Goal: Task Accomplishment & Management: Use online tool/utility

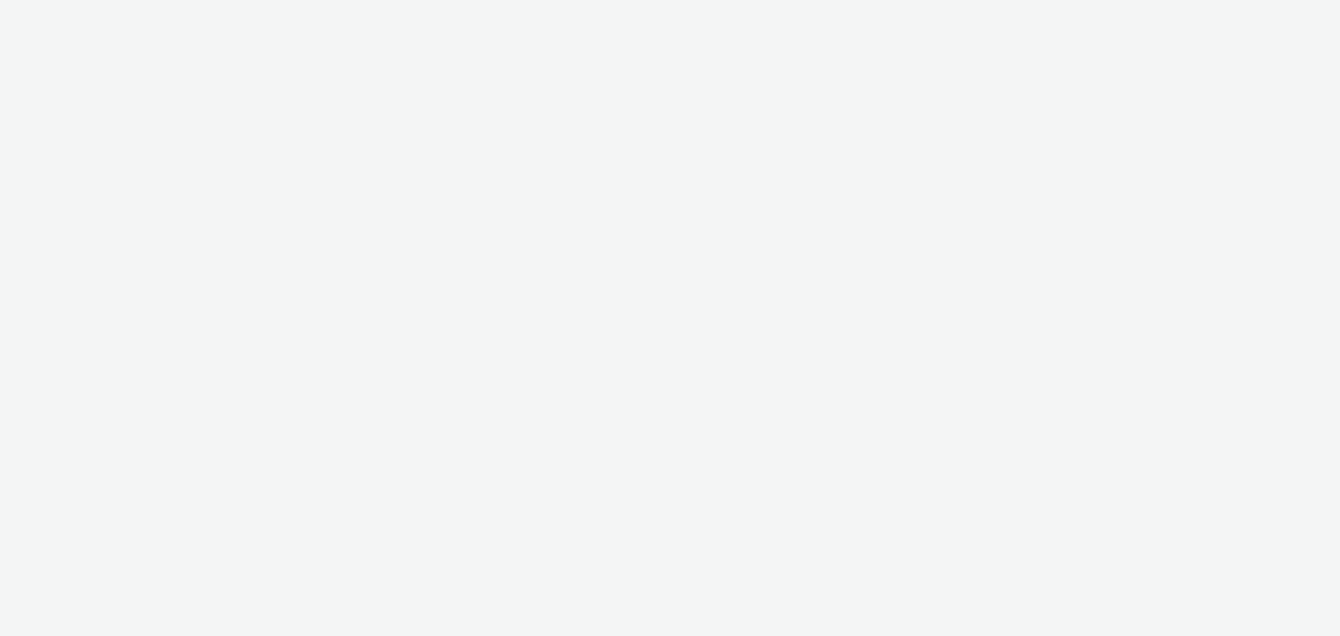
select select "d57a0b46-ef33-4938-977b-e6d07593e41f"
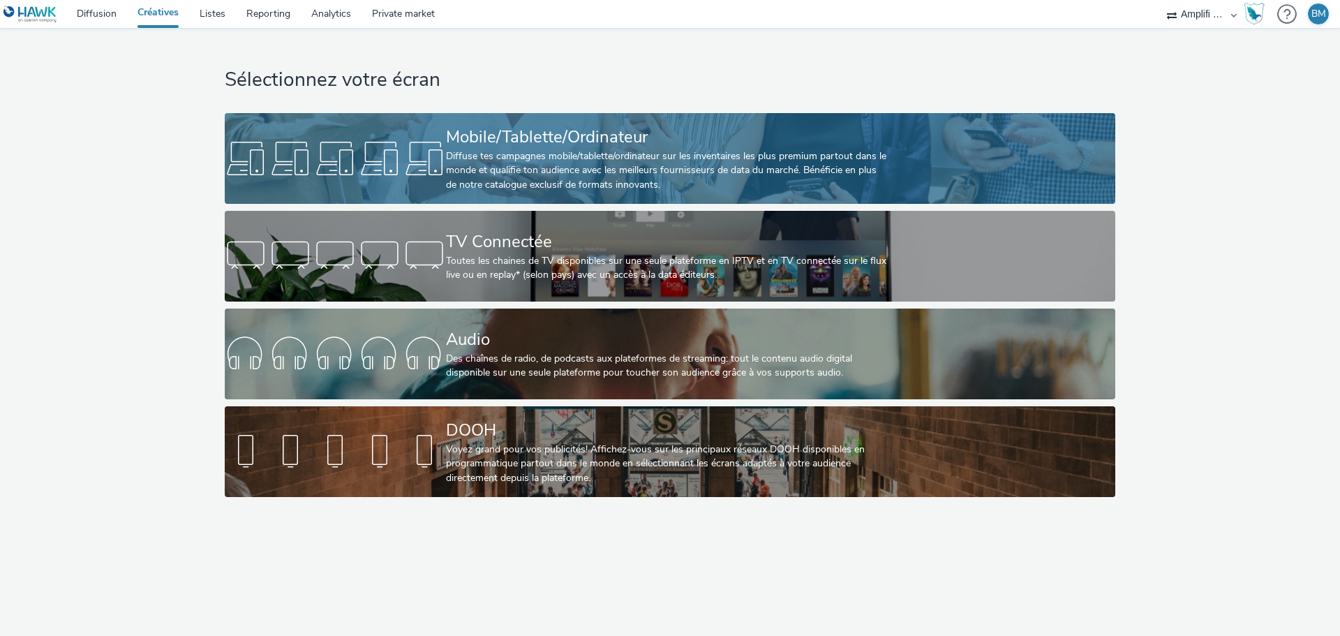
click at [641, 160] on div "Diffuse tes campagnes mobile/tablette/ordinateur sur les inventaires les plus p…" at bounding box center [667, 170] width 443 height 43
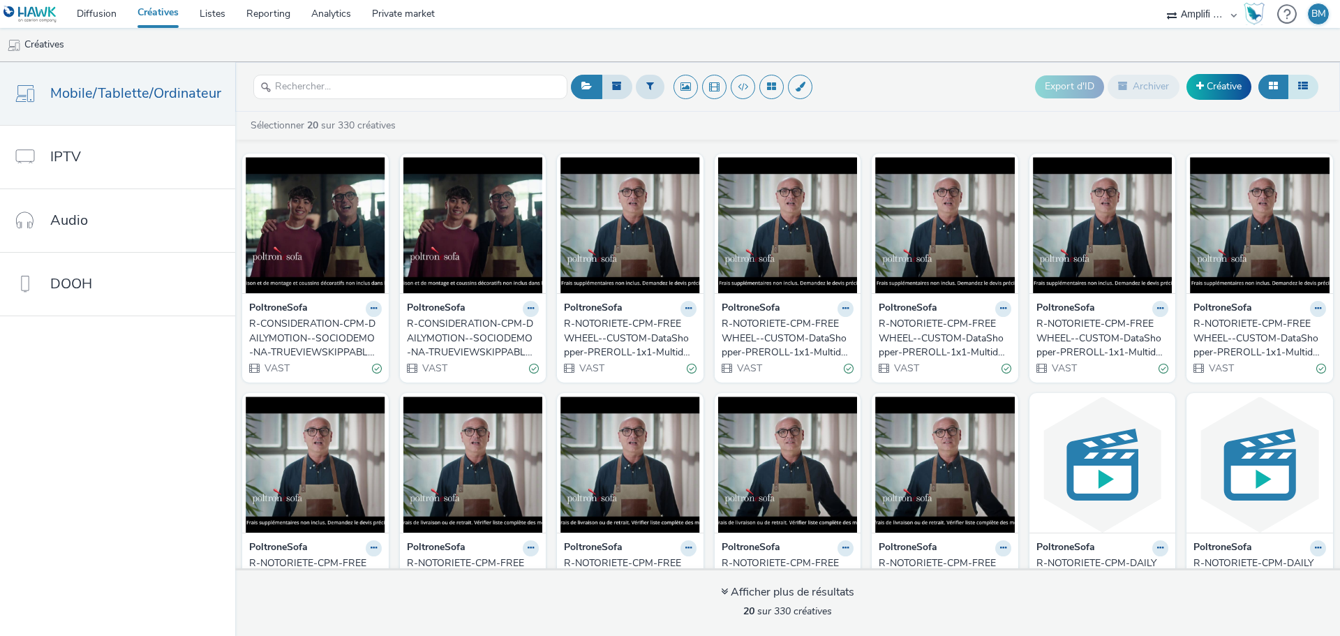
click at [1307, 83] on icon at bounding box center [1303, 86] width 10 height 10
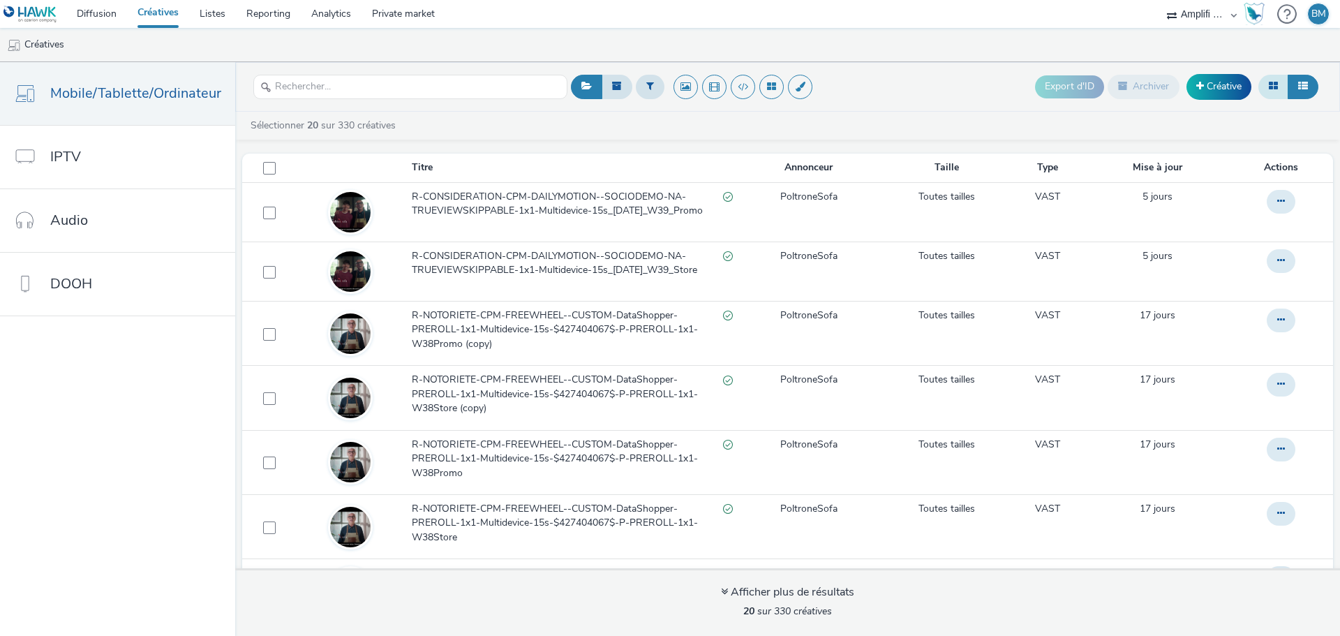
click at [1269, 84] on icon at bounding box center [1273, 86] width 9 height 10
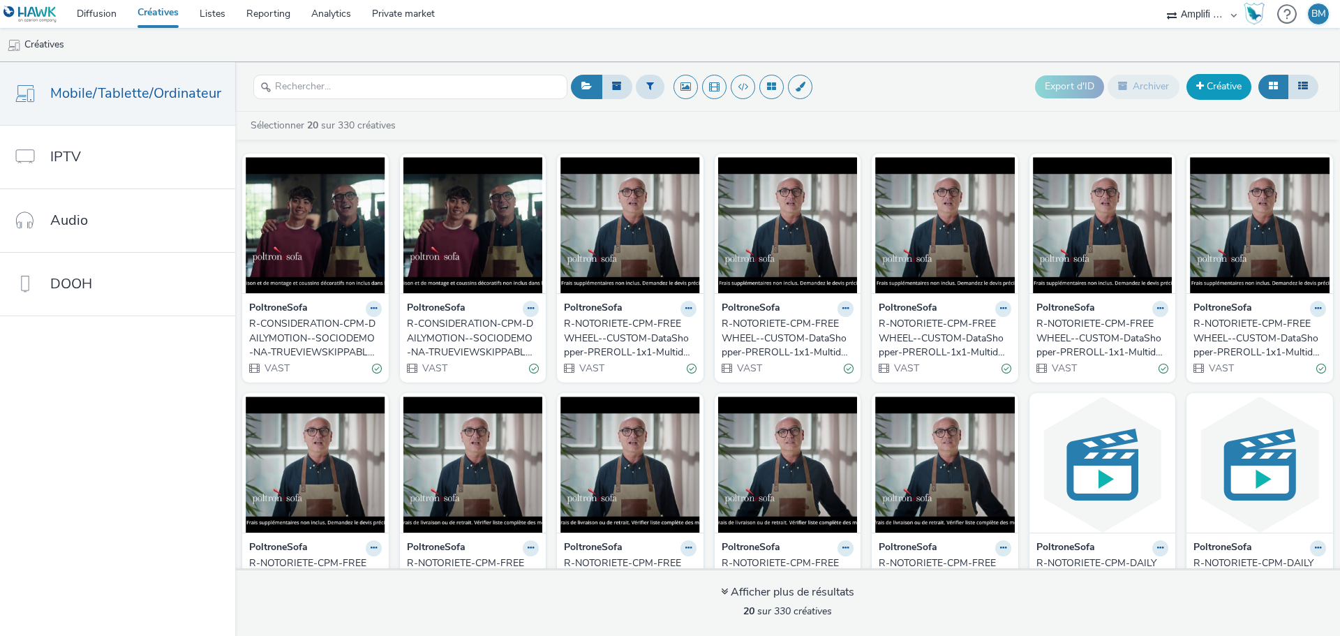
click at [1224, 90] on link "Créative" at bounding box center [1219, 86] width 65 height 25
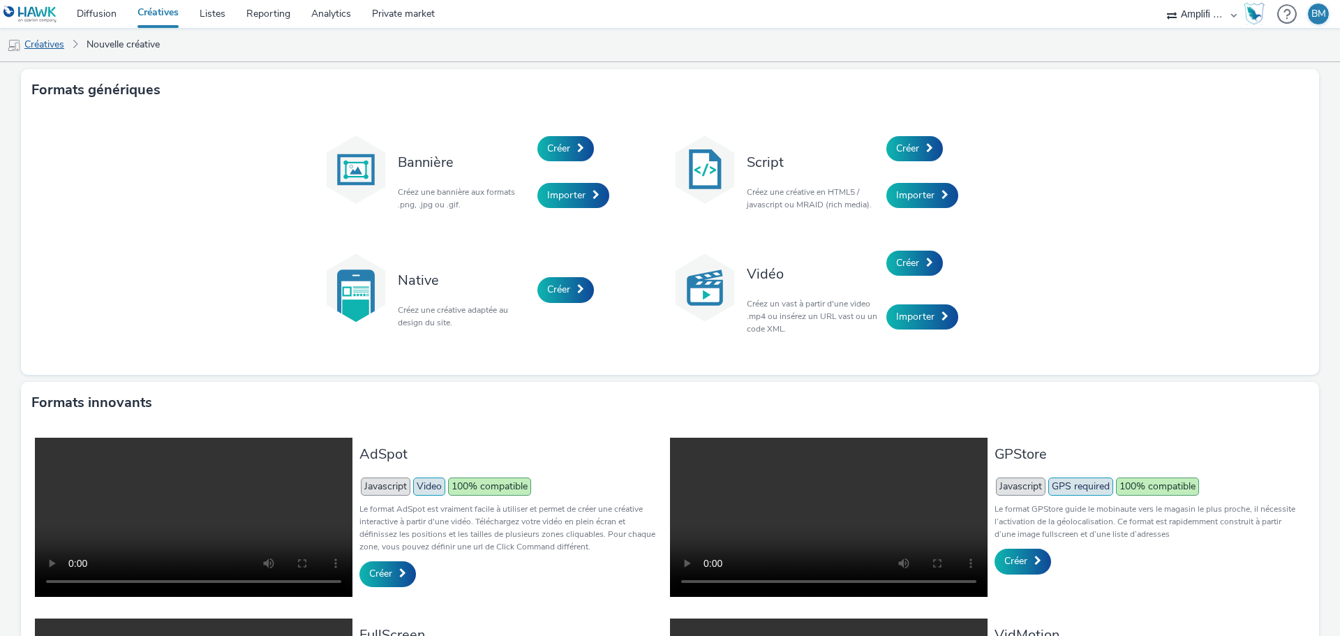
click at [59, 50] on link "Créatives" at bounding box center [35, 45] width 71 height 34
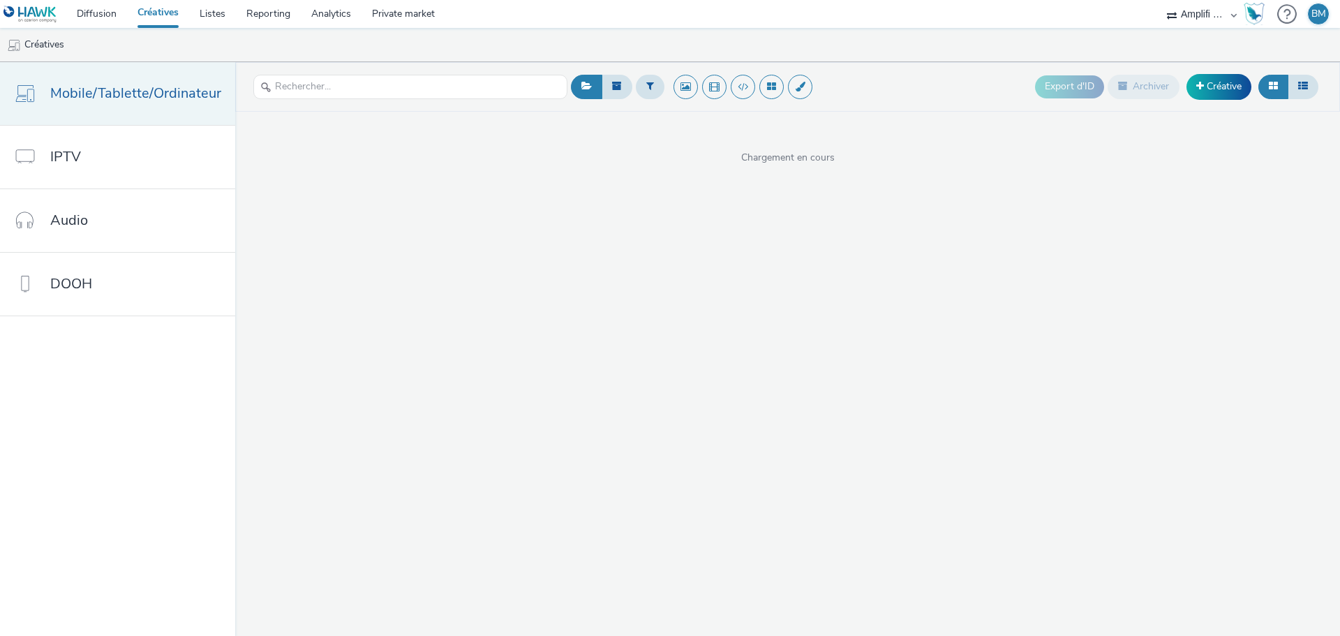
click at [149, 98] on span "Mobile/Tablette/Ordinateur" at bounding box center [135, 93] width 171 height 20
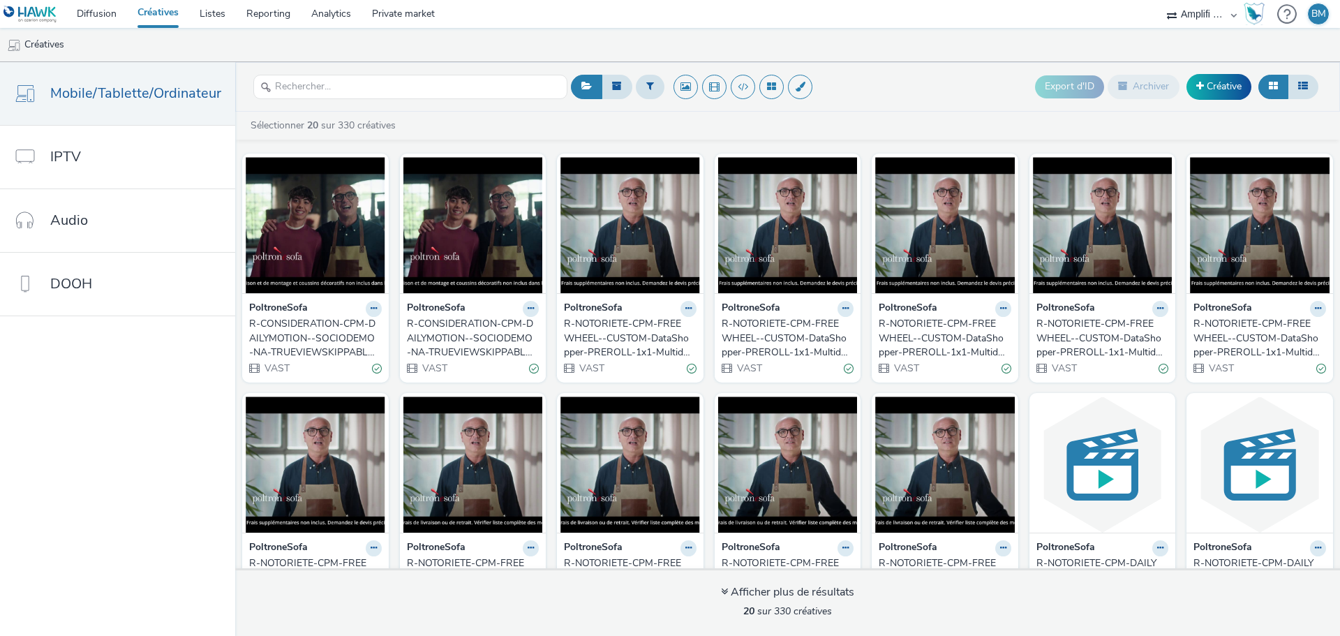
click at [304, 338] on div "R-CONSIDERATION-CPM-DAILYMOTION--SOCIODEMO-NA-TRUEVIEWSKIPPABLE-1x1-Multidevice…" at bounding box center [312, 338] width 127 height 43
click at [303, 82] on input "text" at bounding box center [410, 87] width 314 height 24
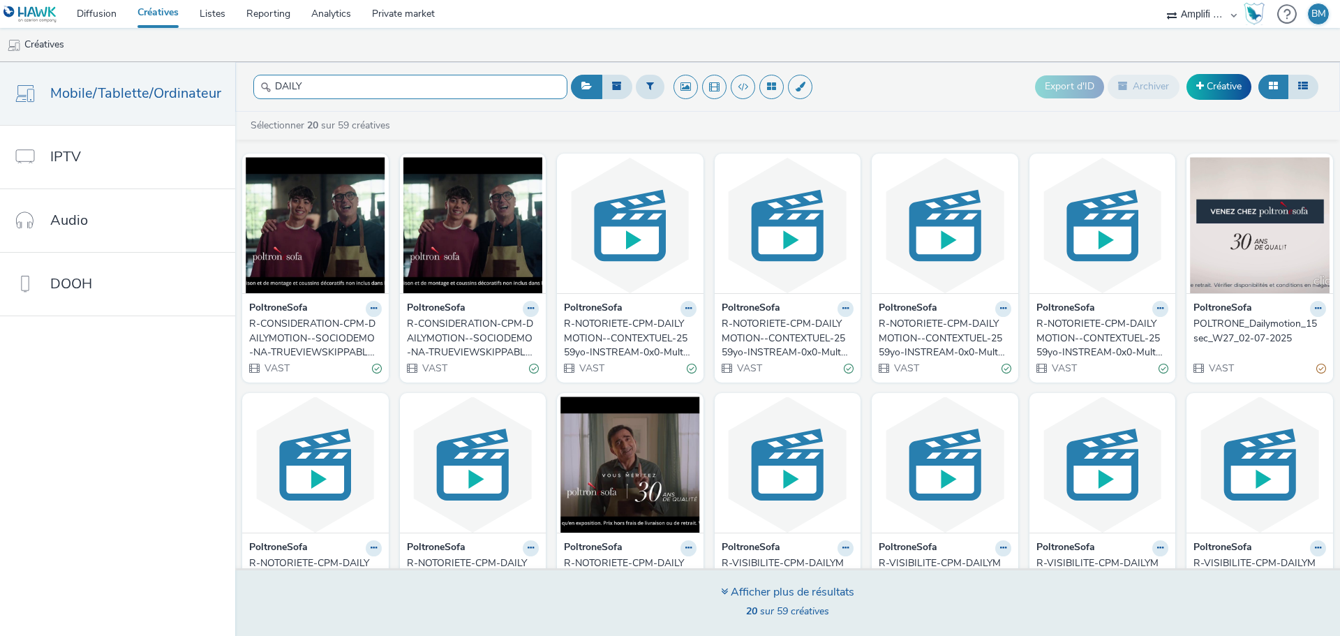
type input "DAILY"
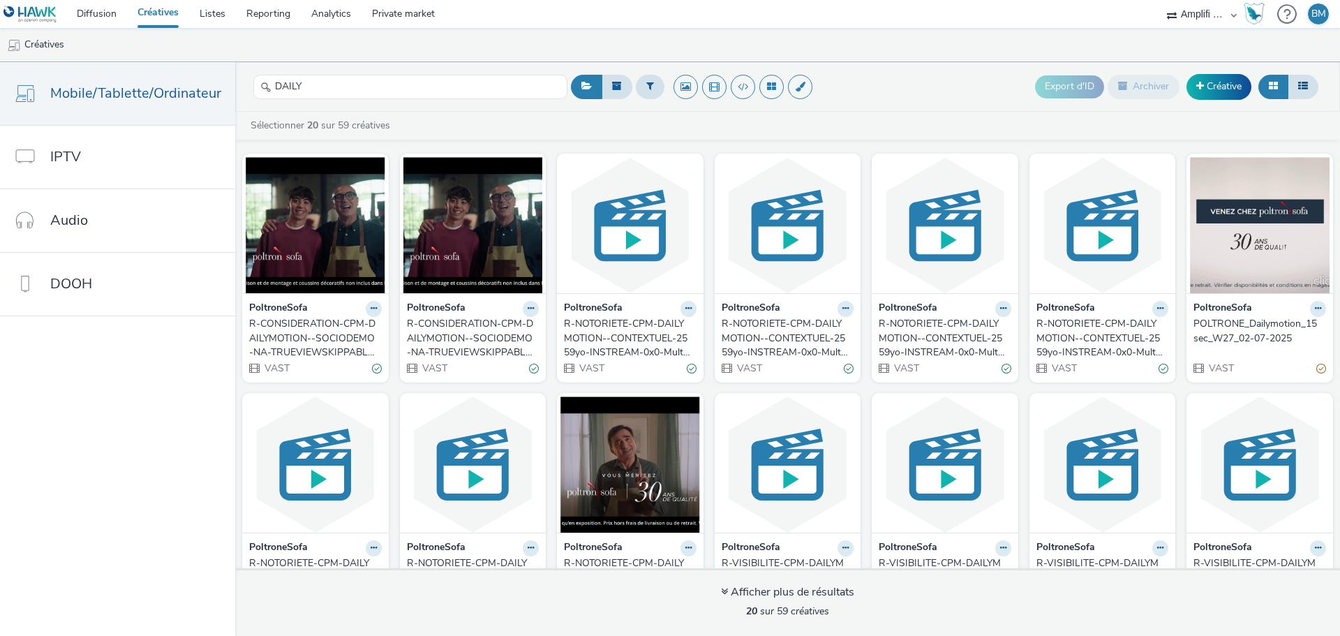
click at [463, 340] on div "R-CONSIDERATION-CPM-DAILYMOTION--SOCIODEMO-NA-TRUEVIEWSKIPPABLE-1x1-Multidevice…" at bounding box center [470, 338] width 127 height 43
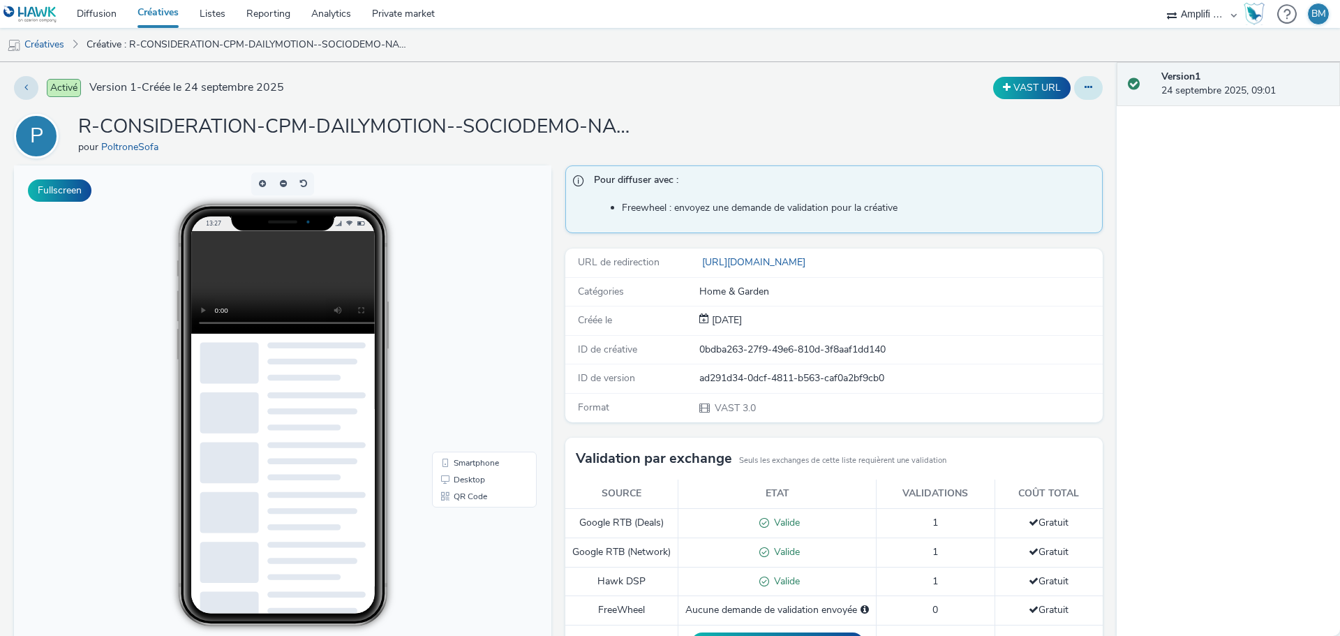
click at [1074, 90] on button at bounding box center [1088, 88] width 29 height 24
click at [1045, 117] on link "Modifier" at bounding box center [1050, 116] width 105 height 28
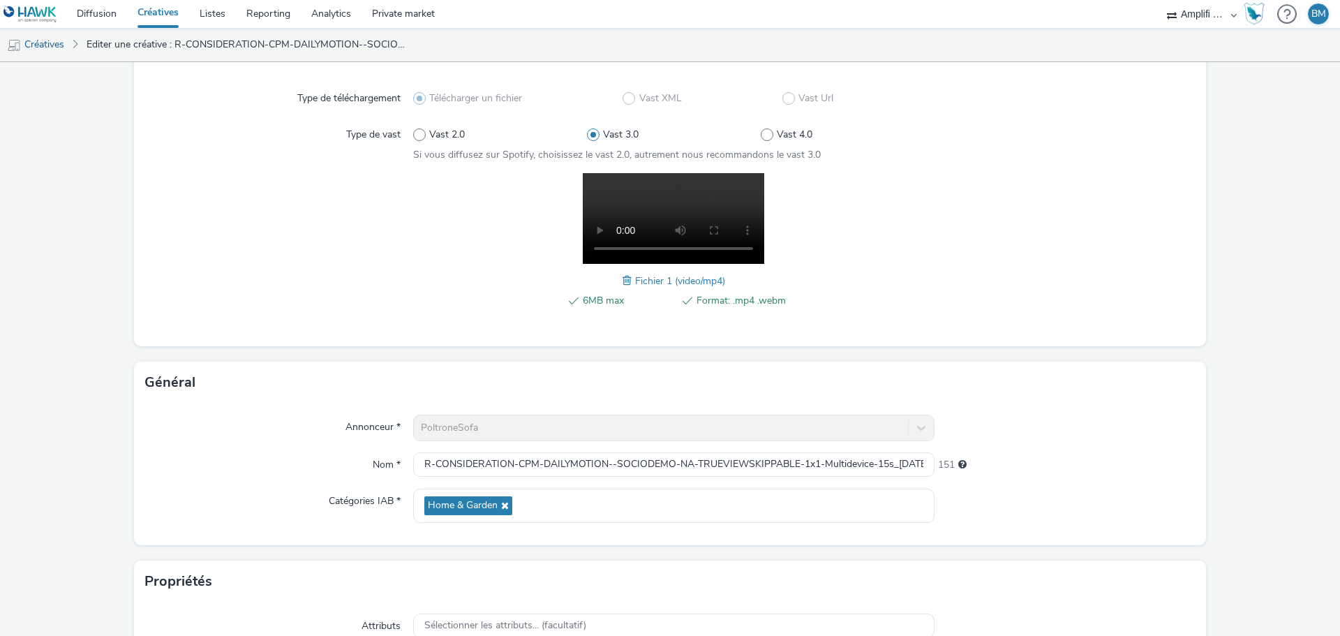
scroll to position [140, 0]
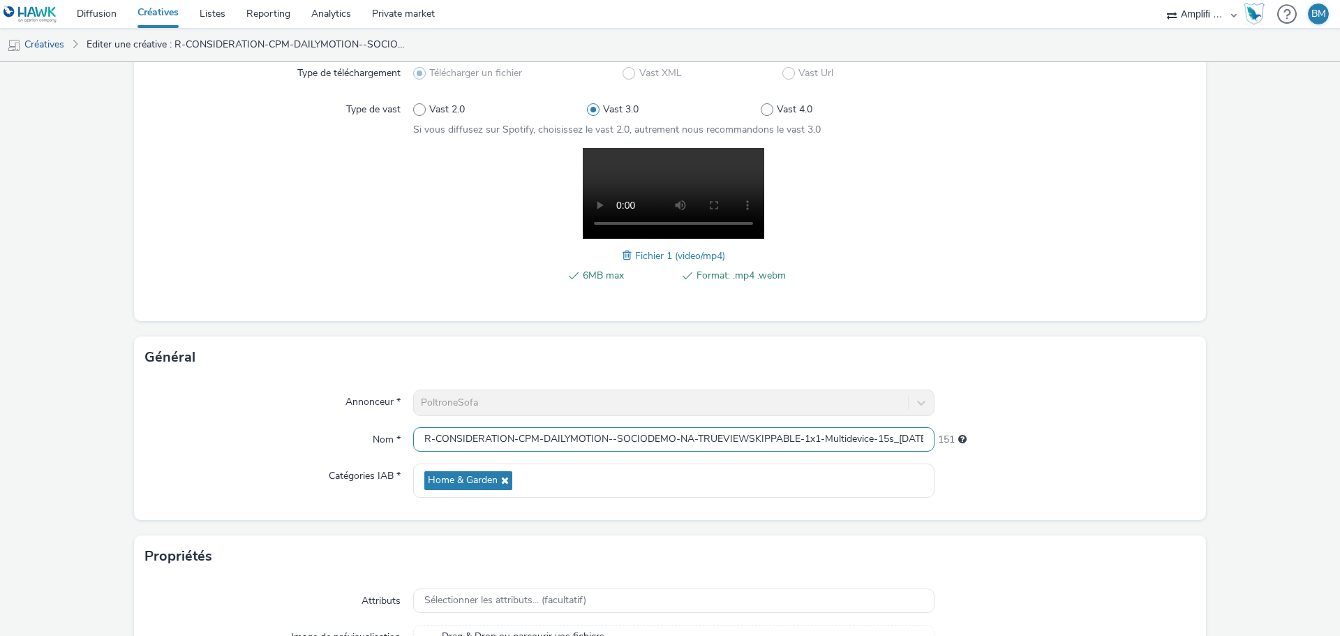
click at [868, 427] on input "R-CONSIDERATION-CPM-DAILYMOTION--SOCIODEMO-NA-TRUEVIEWSKIPPABLE-1x1-Multidevice…" at bounding box center [673, 439] width 521 height 24
click at [54, 47] on link "Créatives" at bounding box center [35, 45] width 71 height 34
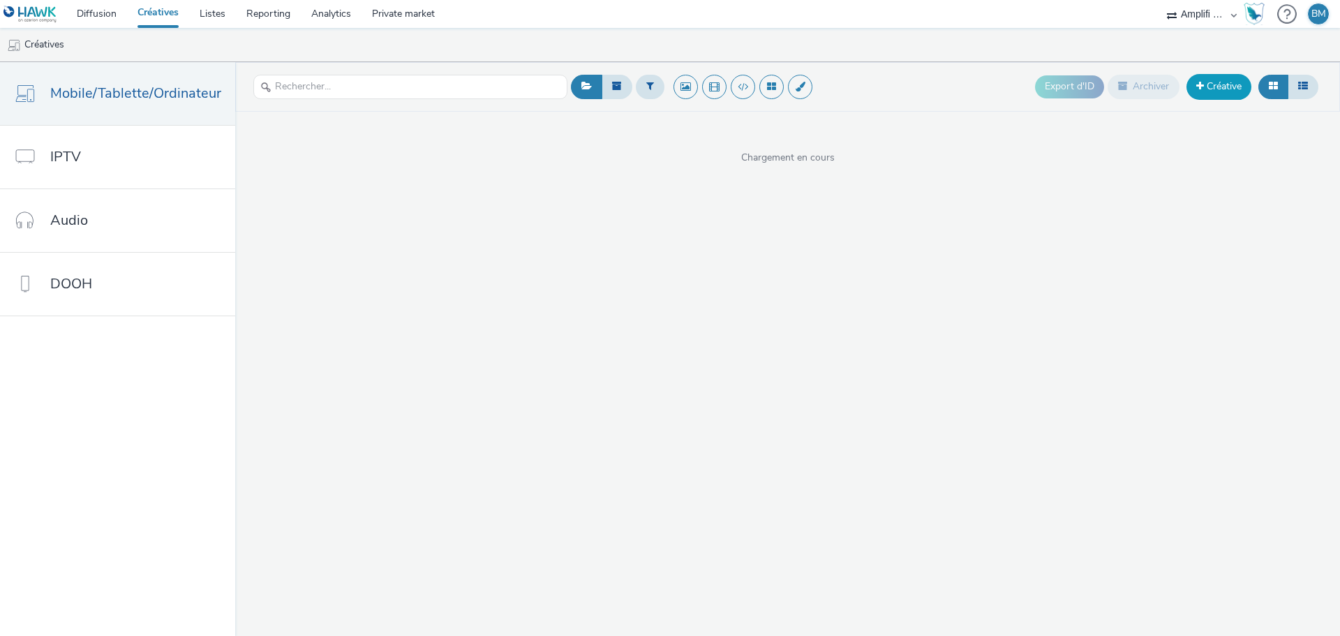
click at [1224, 96] on link "Créative" at bounding box center [1219, 86] width 65 height 25
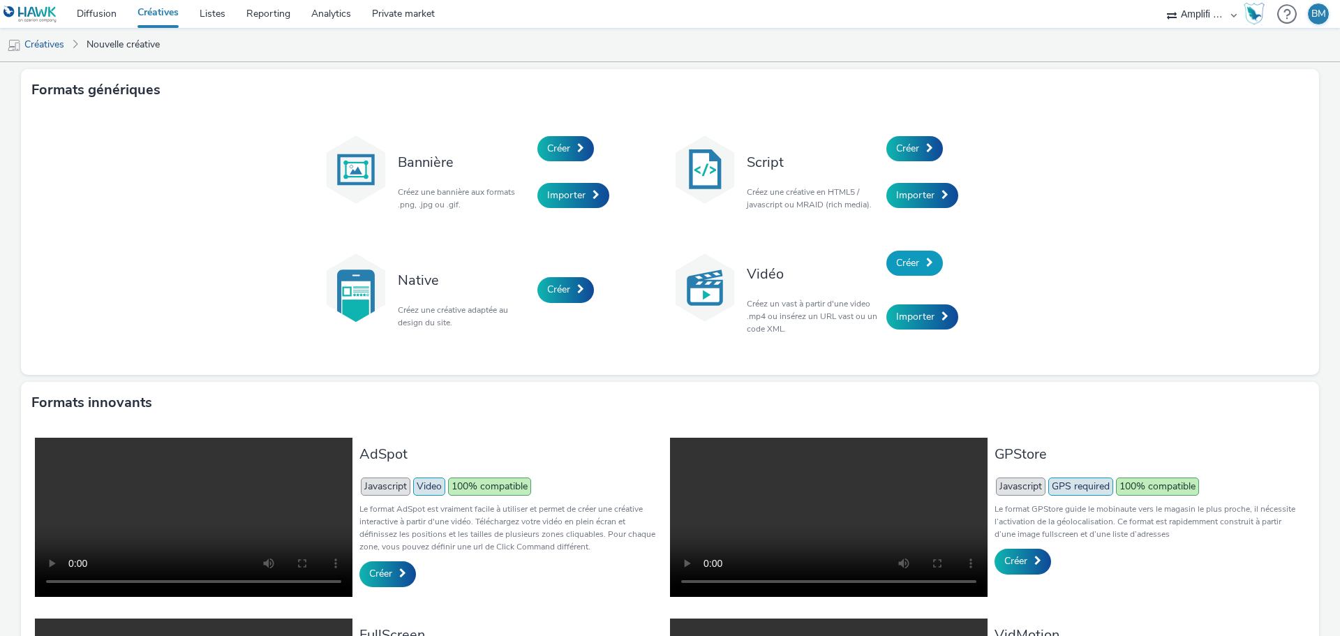
click at [910, 266] on span "Créer" at bounding box center [907, 262] width 23 height 13
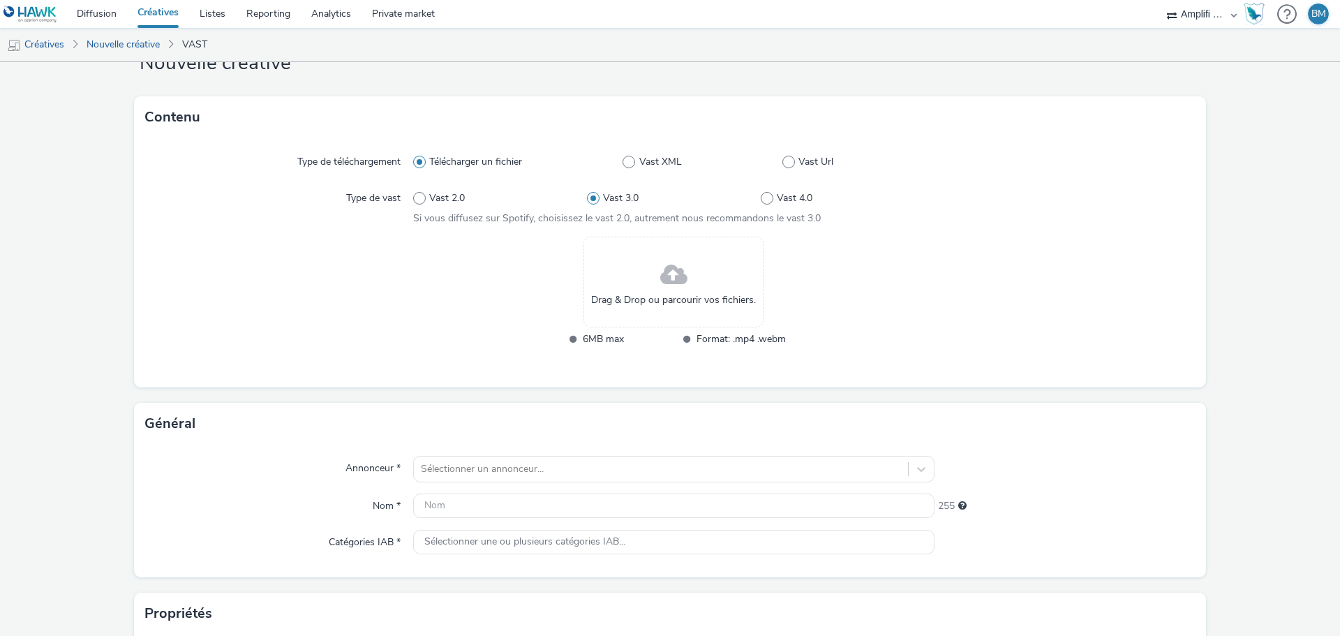
scroll to position [140, 0]
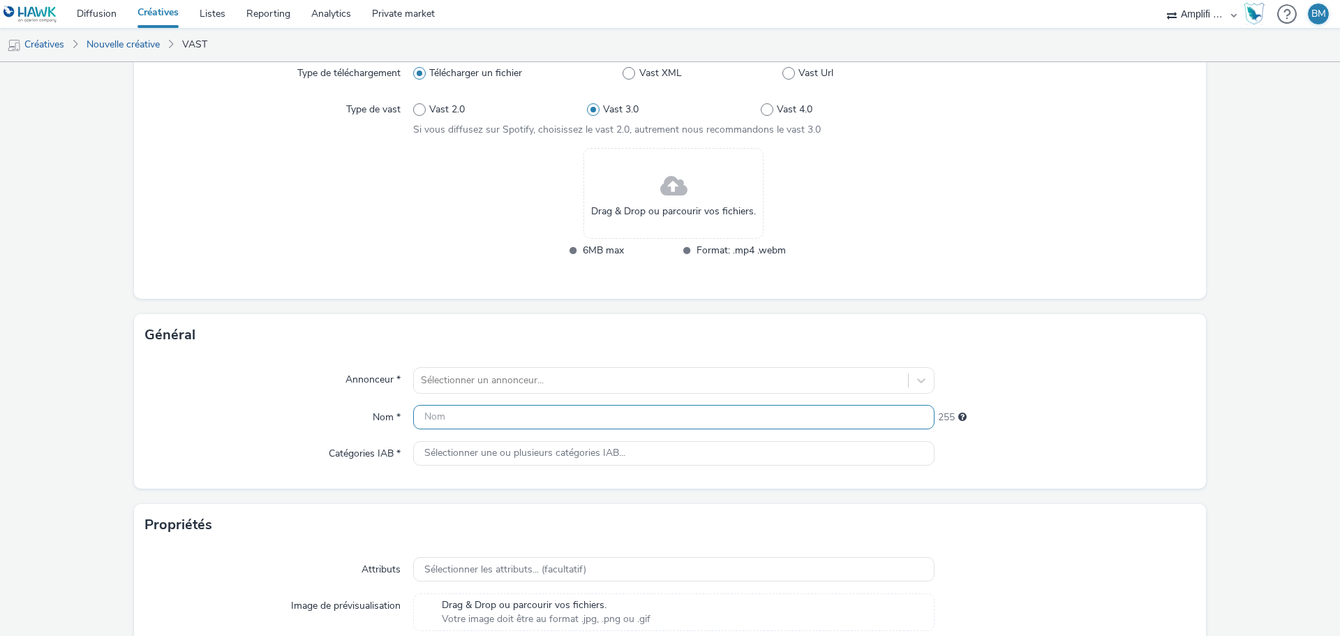
click at [531, 423] on input "text" at bounding box center [673, 417] width 521 height 24
paste input "R-CONSIDERATION-CPM-DAILYMOTION--SOCIODEMO-NA-TRUEVIEWSKIPPABLE-1x1-Multidevice…"
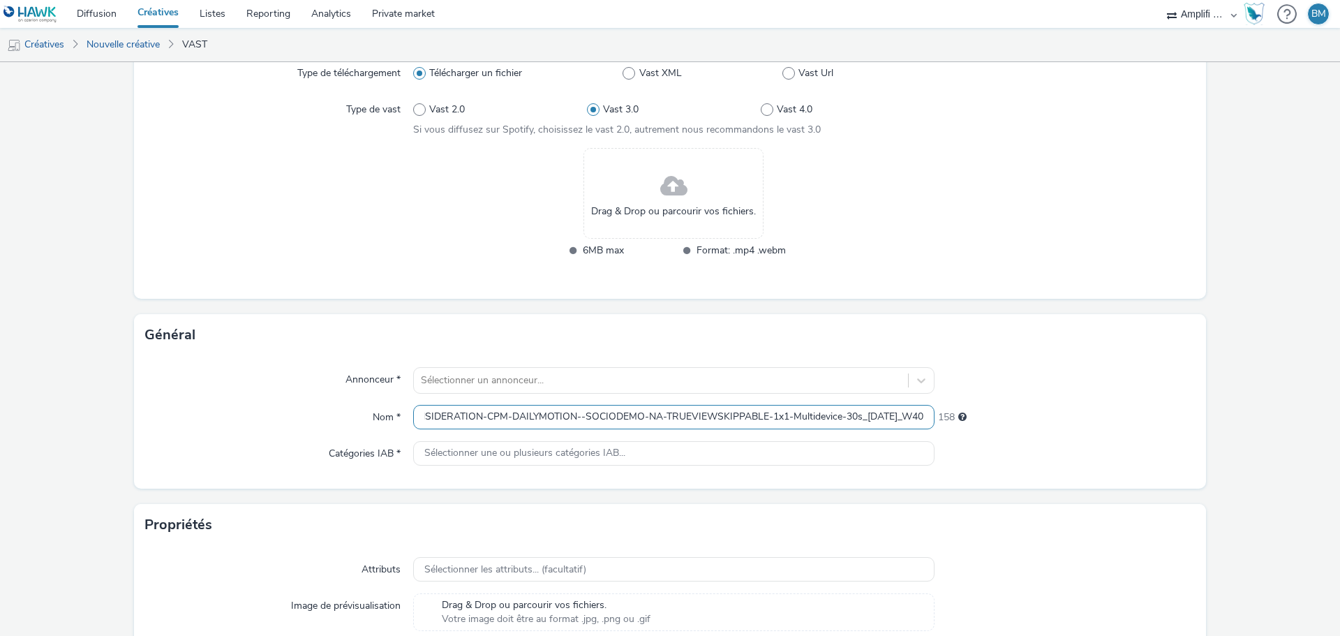
scroll to position [0, 61]
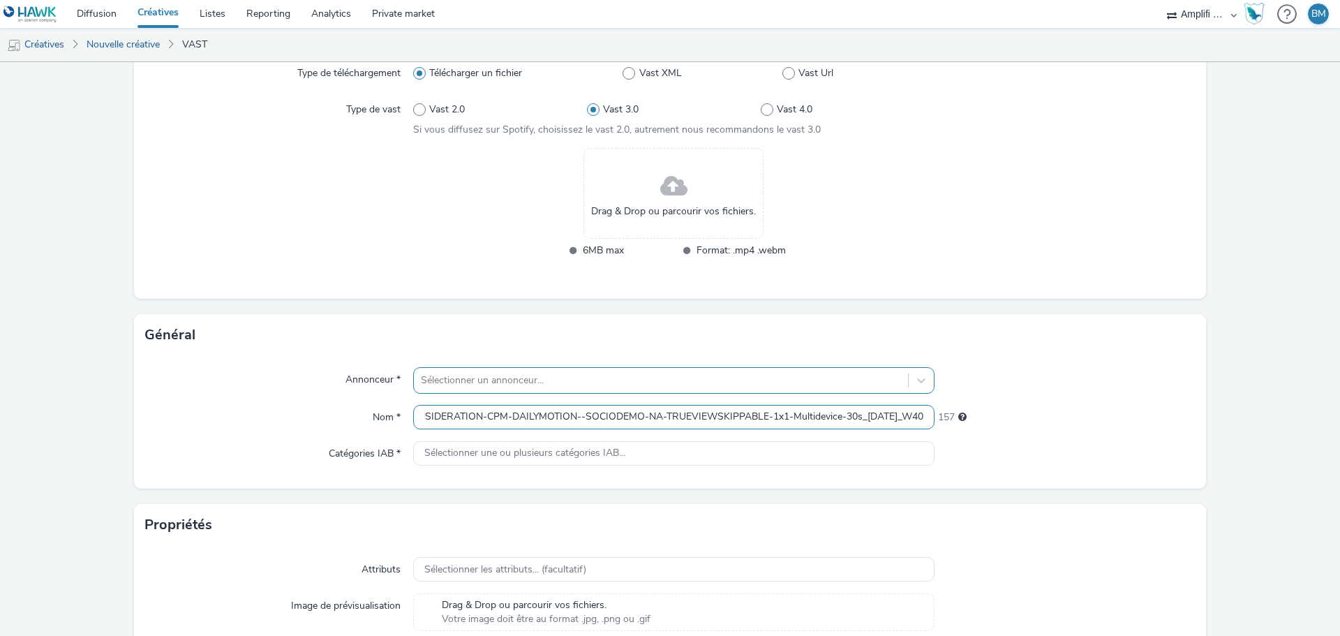
type input "R-CONSIDERATION-CPM-DAILYMOTION--SOCIODEMO-NA-TRUEVIEWSKIPPABLE-1x1-Multidevice…"
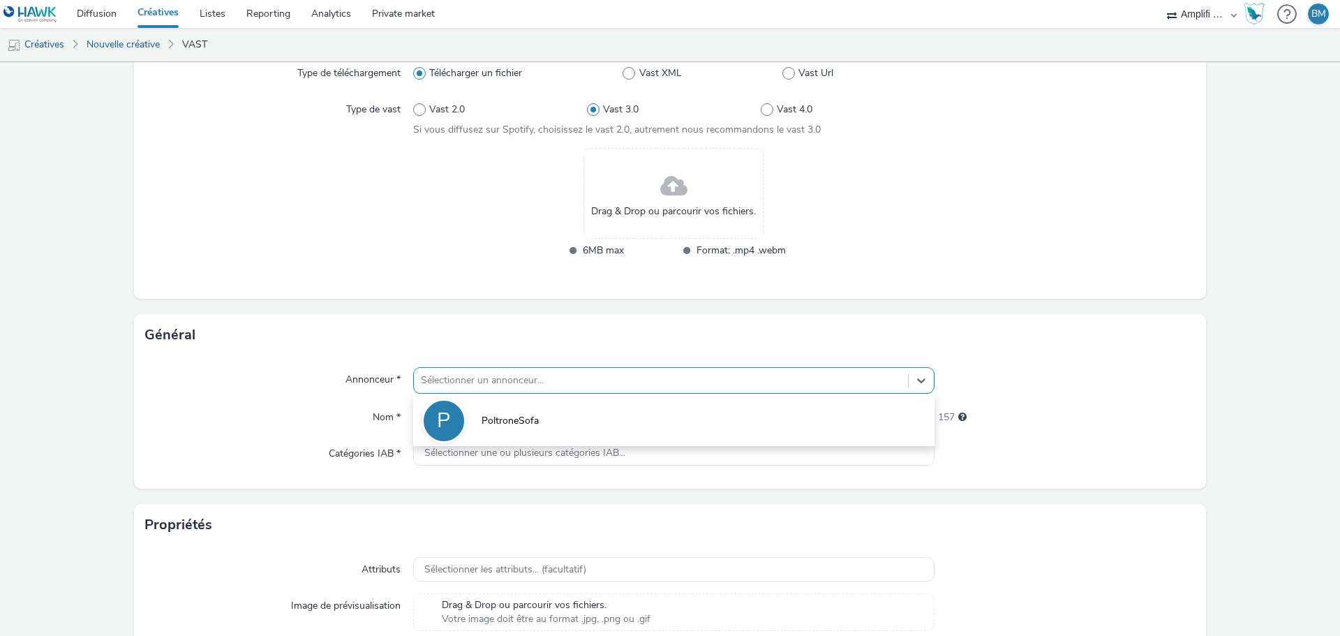
click at [605, 383] on div at bounding box center [661, 380] width 480 height 17
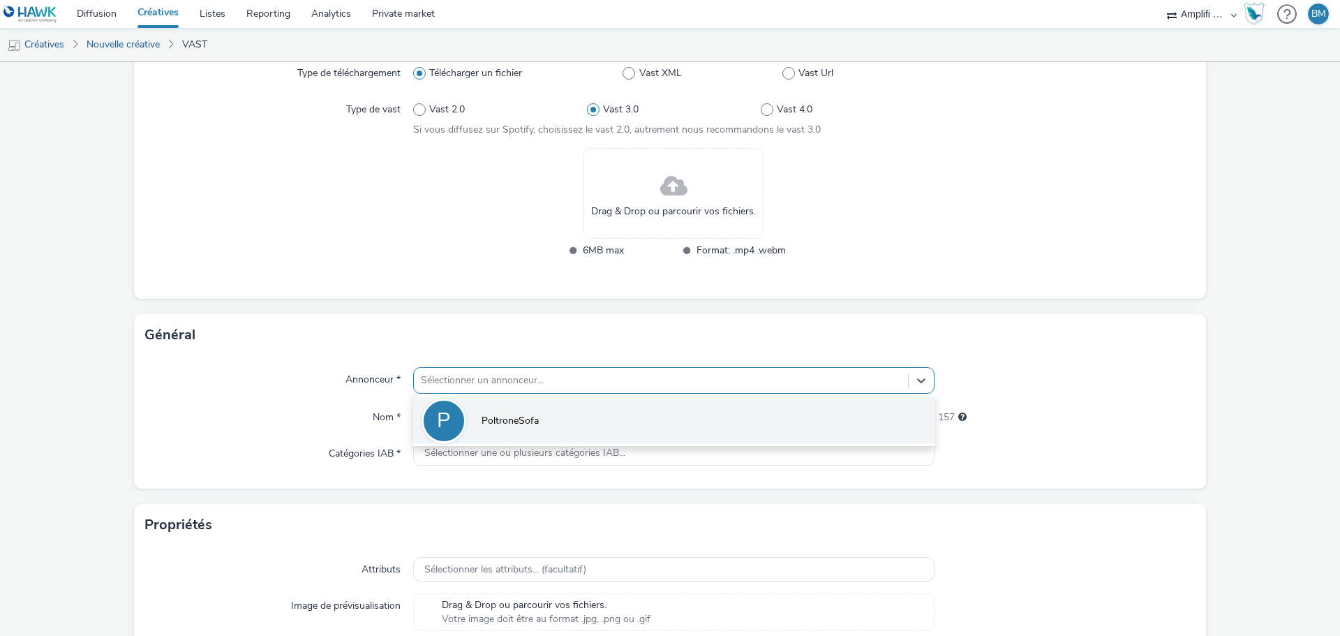
click at [546, 417] on li "P PoltroneSofa" at bounding box center [673, 419] width 521 height 47
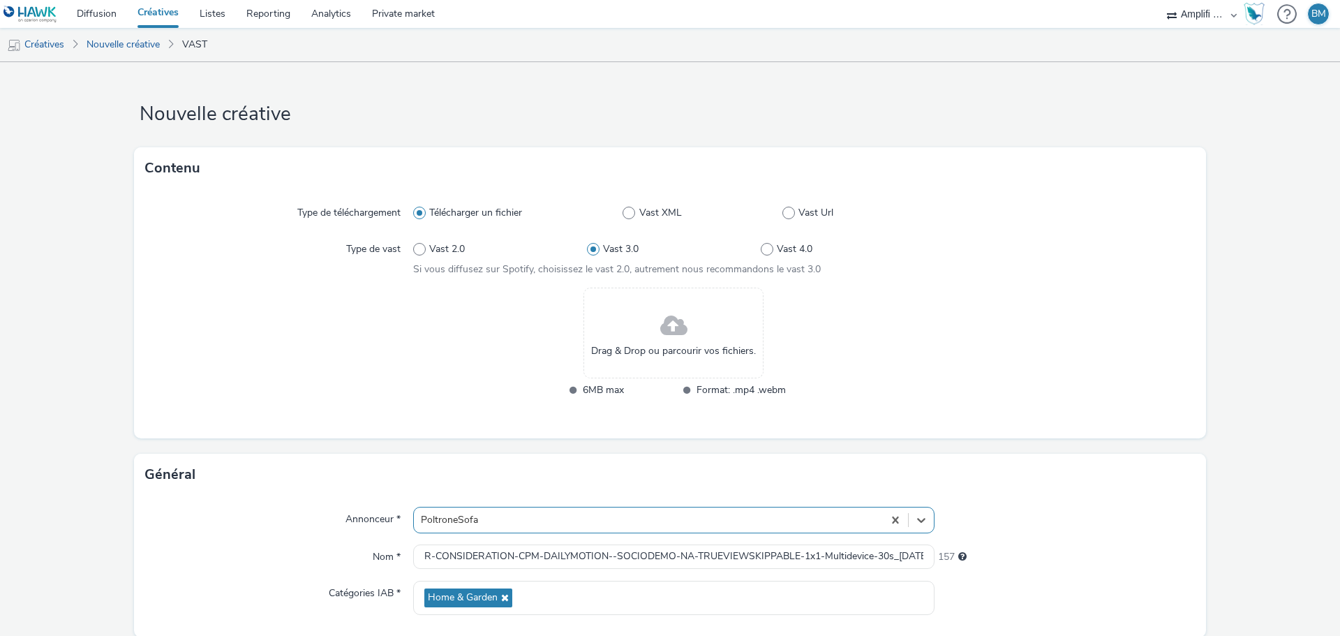
click at [673, 336] on span at bounding box center [673, 326] width 27 height 37
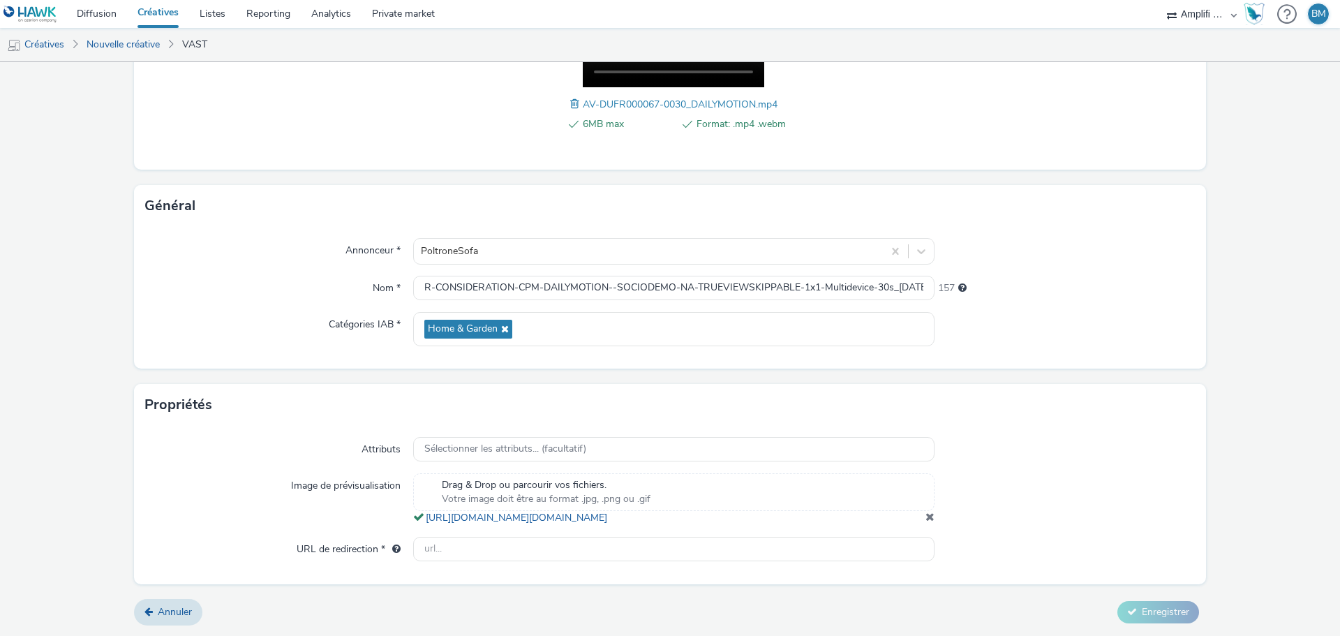
scroll to position [305, 0]
click at [426, 547] on input "text" at bounding box center [673, 549] width 521 height 24
paste input "https://www.poltronesofa.com/fr-FR/promotions?utm_source=olv_Carat&utm_medium=D…"
type input "https://www.poltronesofa.com/fr-FR/promotions?utm_source=olv_Carat&utm_medium=D…"
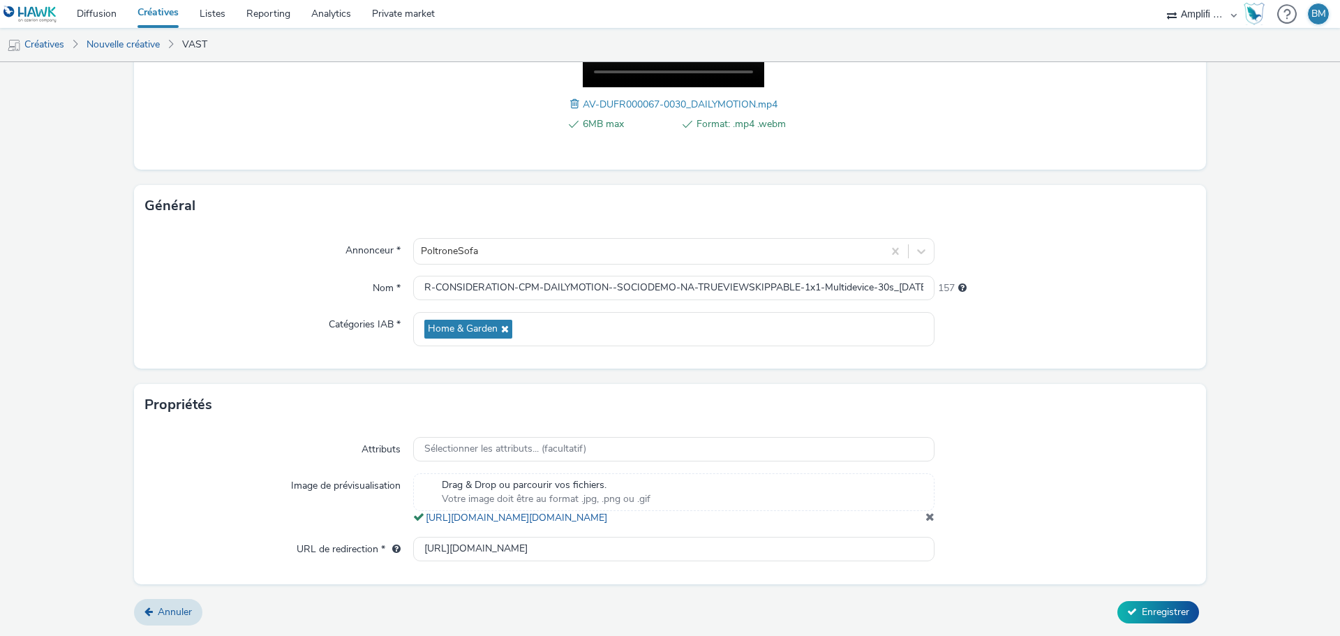
click at [1298, 455] on form "Nouvelle créative Contenu Type de téléchargement Télécharger un fichier Vast XM…" at bounding box center [670, 203] width 1340 height 865
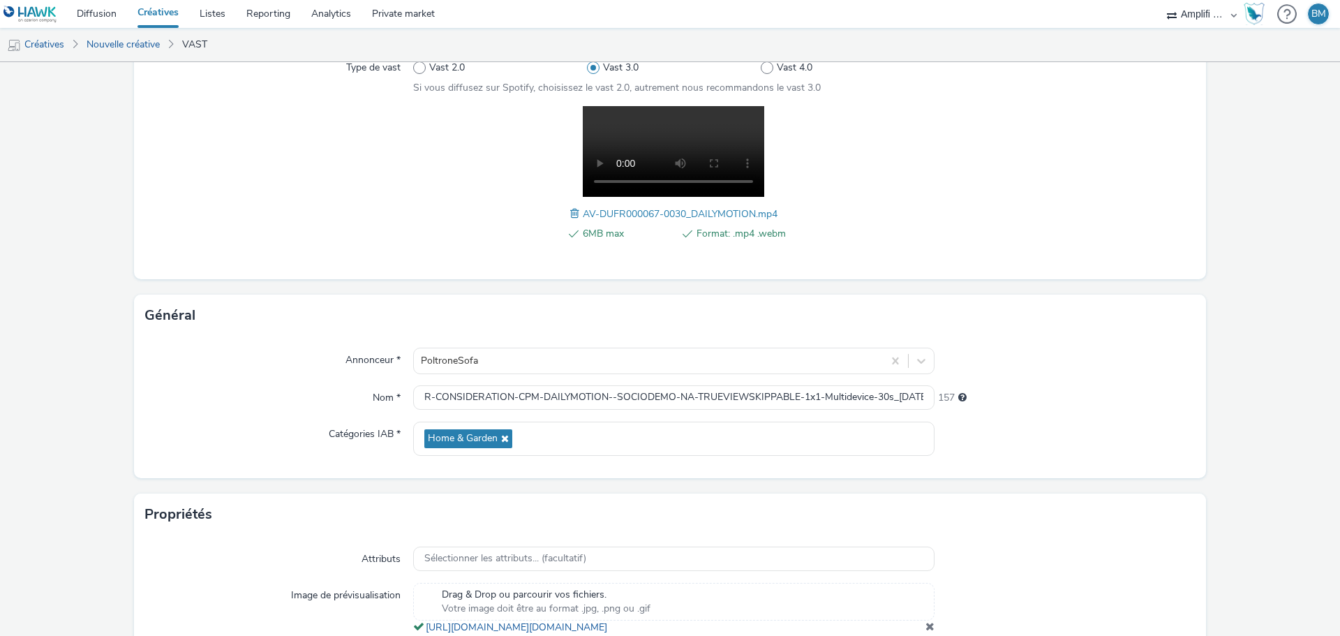
scroll to position [305, 0]
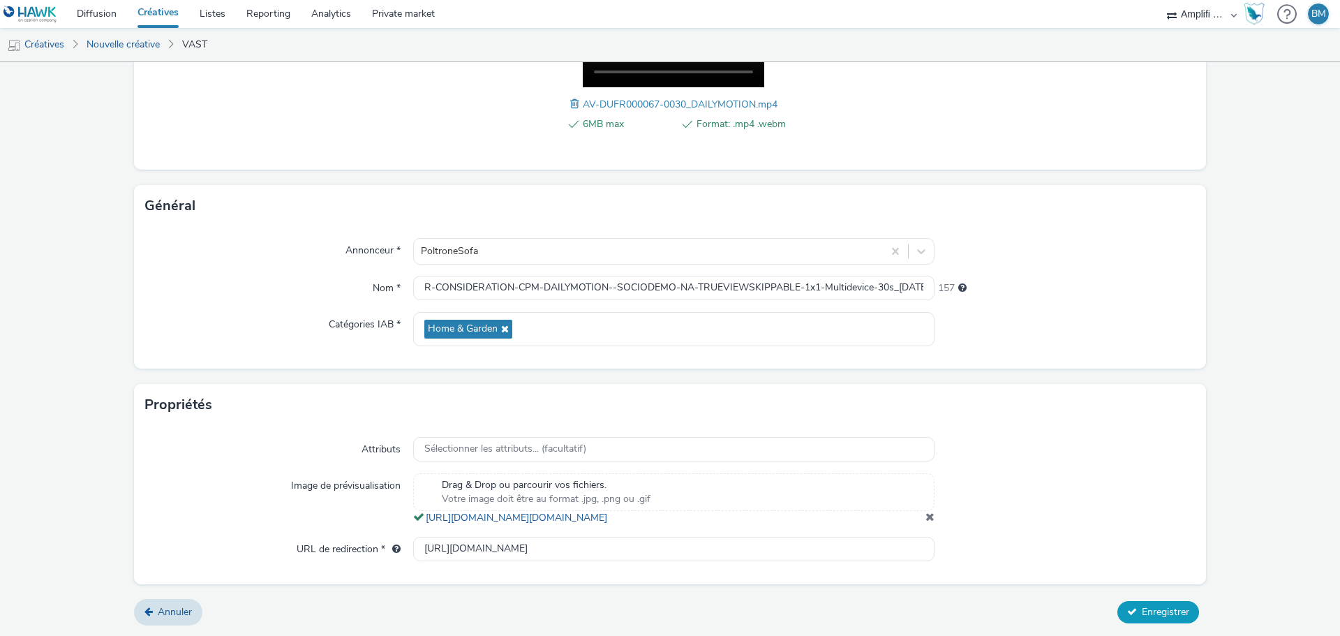
click at [1162, 615] on span "Enregistrer" at bounding box center [1165, 611] width 47 height 13
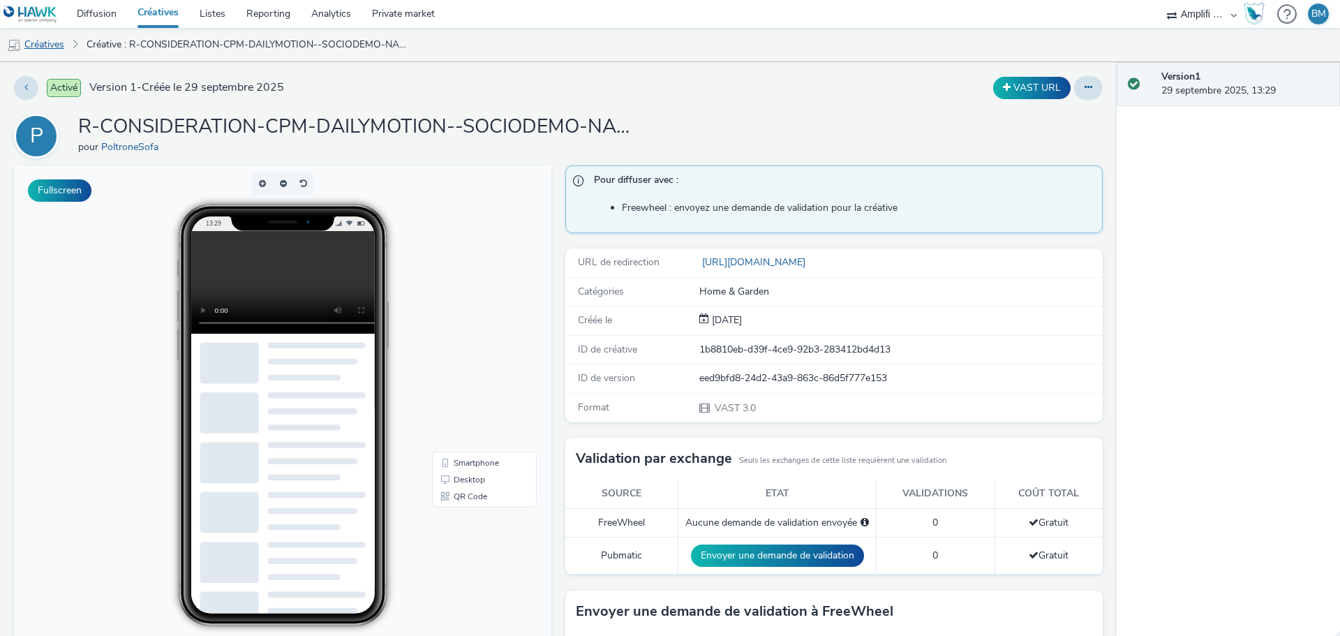
click at [50, 49] on link "Créatives" at bounding box center [35, 45] width 71 height 34
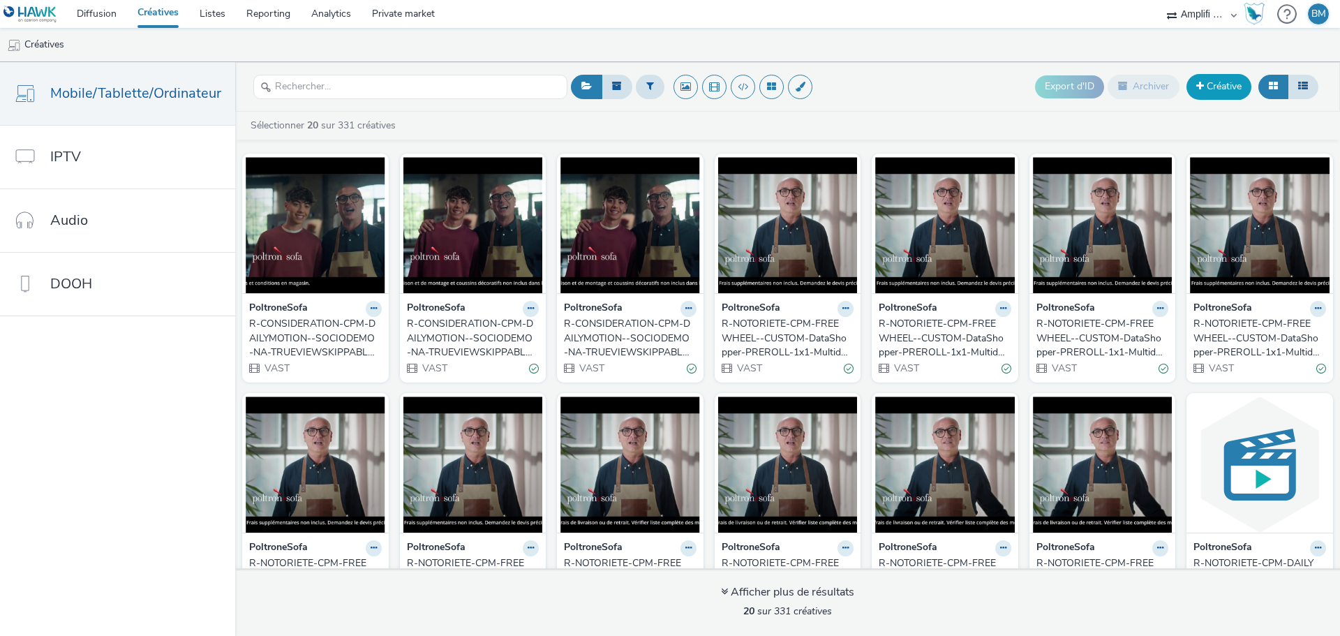
click at [1197, 85] on span at bounding box center [1200, 86] width 8 height 10
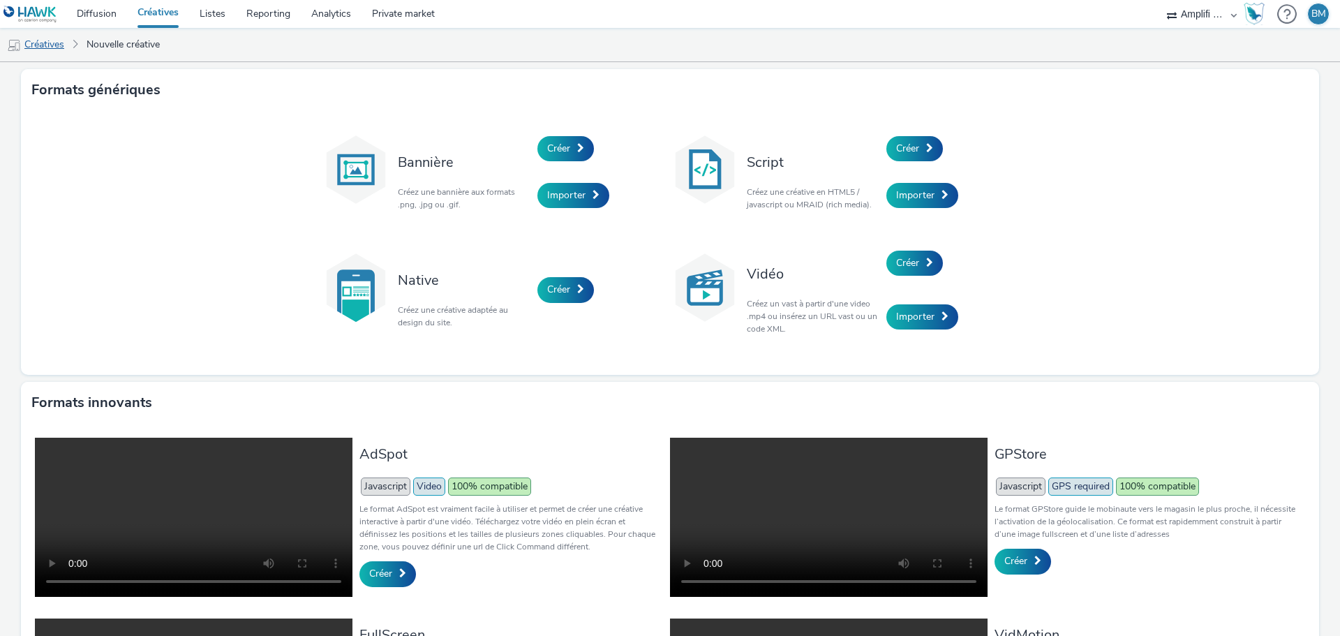
click at [54, 48] on link "Créatives" at bounding box center [35, 45] width 71 height 34
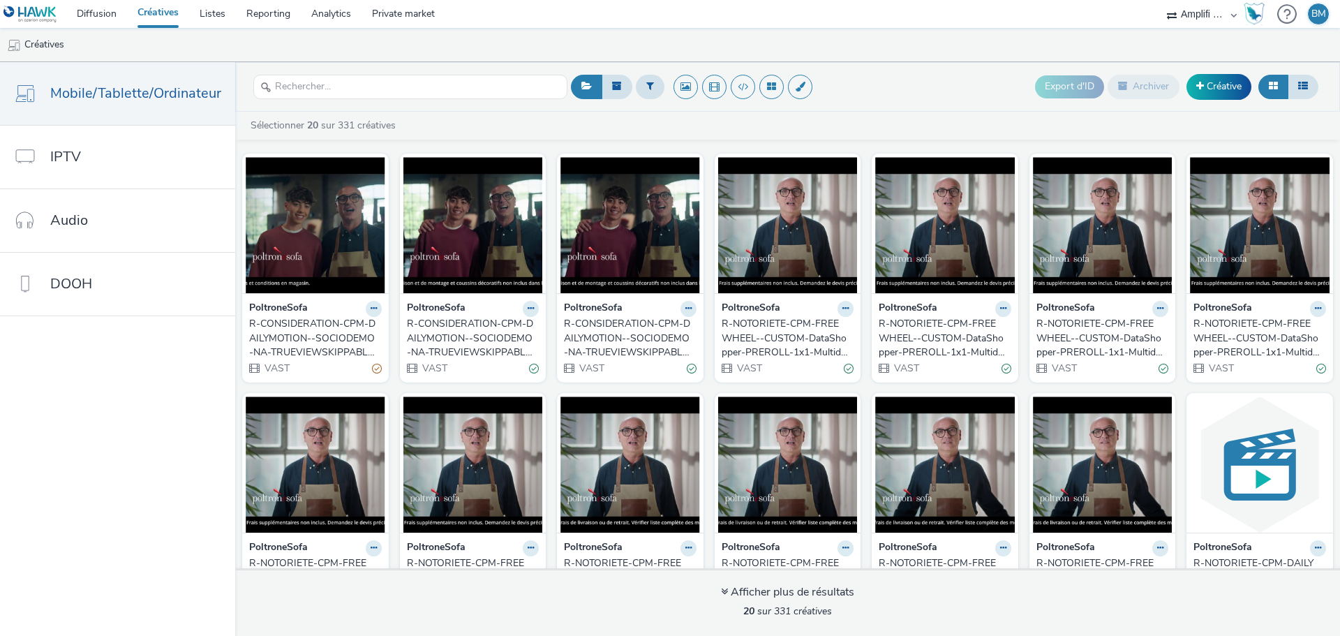
click at [332, 336] on div "R-CONSIDERATION-CPM-DAILYMOTION--SOCIODEMO-NA-TRUEVIEWSKIPPABLE-1x1-Multidevice…" at bounding box center [312, 338] width 127 height 43
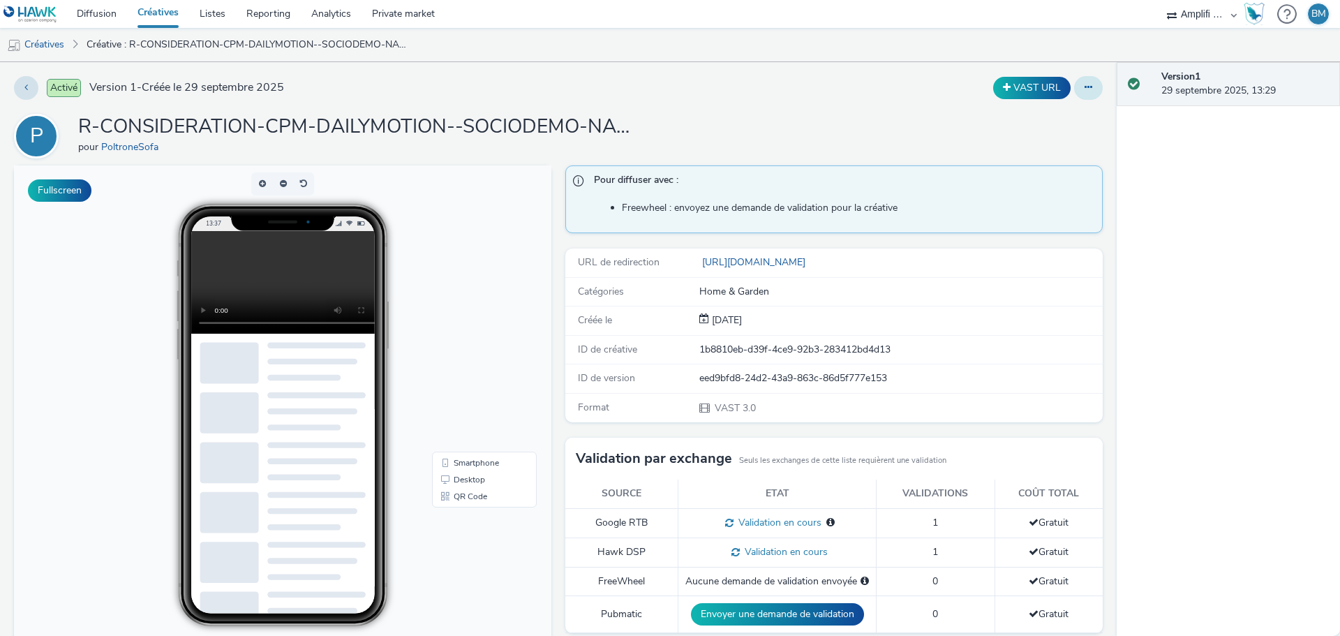
click at [1077, 96] on button at bounding box center [1088, 88] width 29 height 24
click at [1052, 118] on link "Modifier" at bounding box center [1050, 116] width 105 height 28
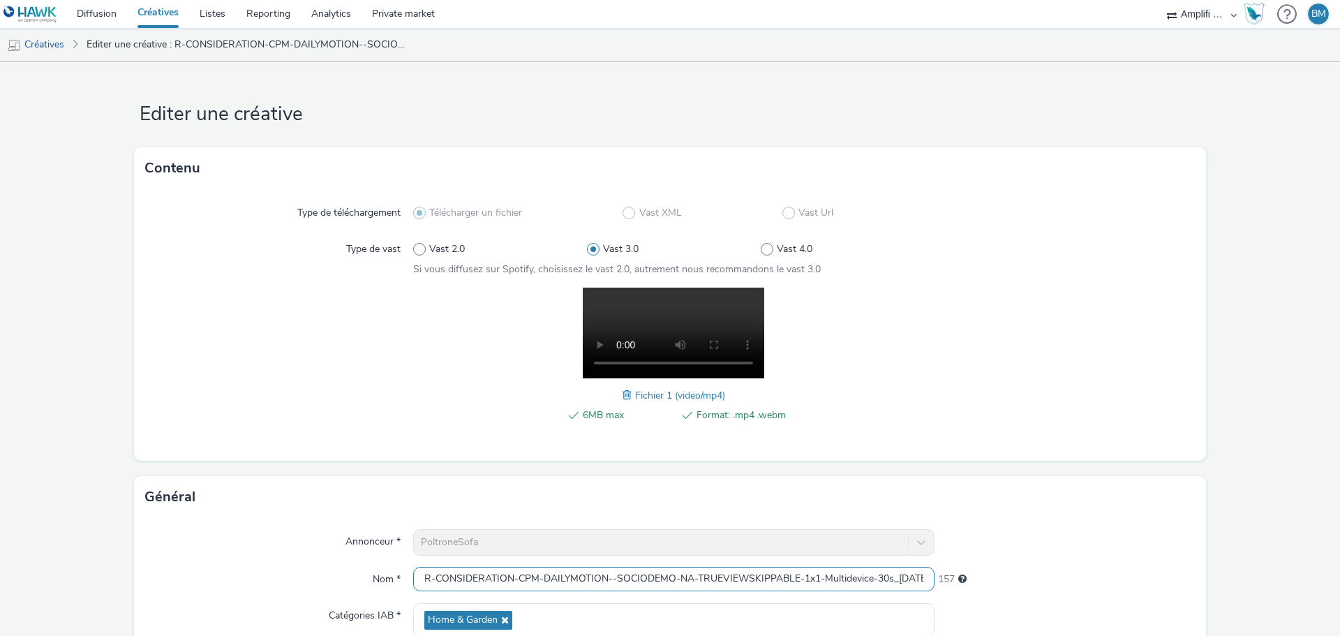
click at [734, 584] on input "R-CONSIDERATION-CPM-DAILYMOTION--SOCIODEMO-NA-TRUEVIEWSKIPPABLE-1x1-Multidevice…" at bounding box center [673, 579] width 521 height 24
click at [40, 47] on link "Créatives" at bounding box center [35, 45] width 71 height 34
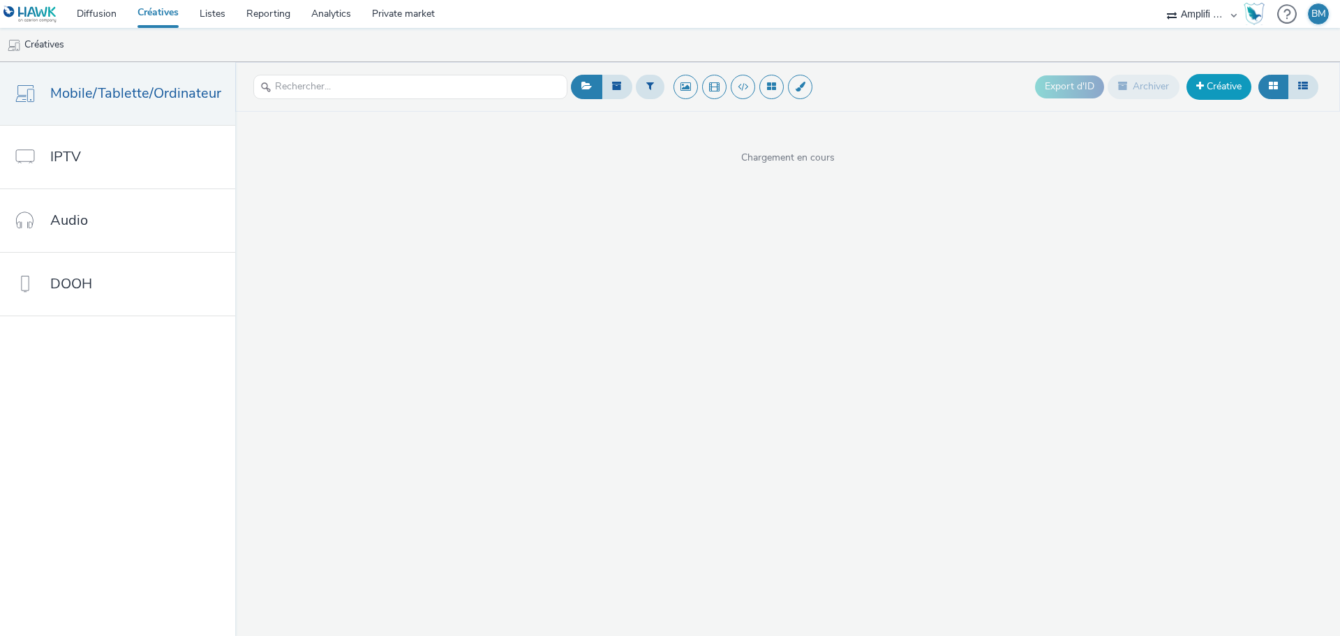
click at [1233, 91] on link "Créative" at bounding box center [1219, 86] width 65 height 25
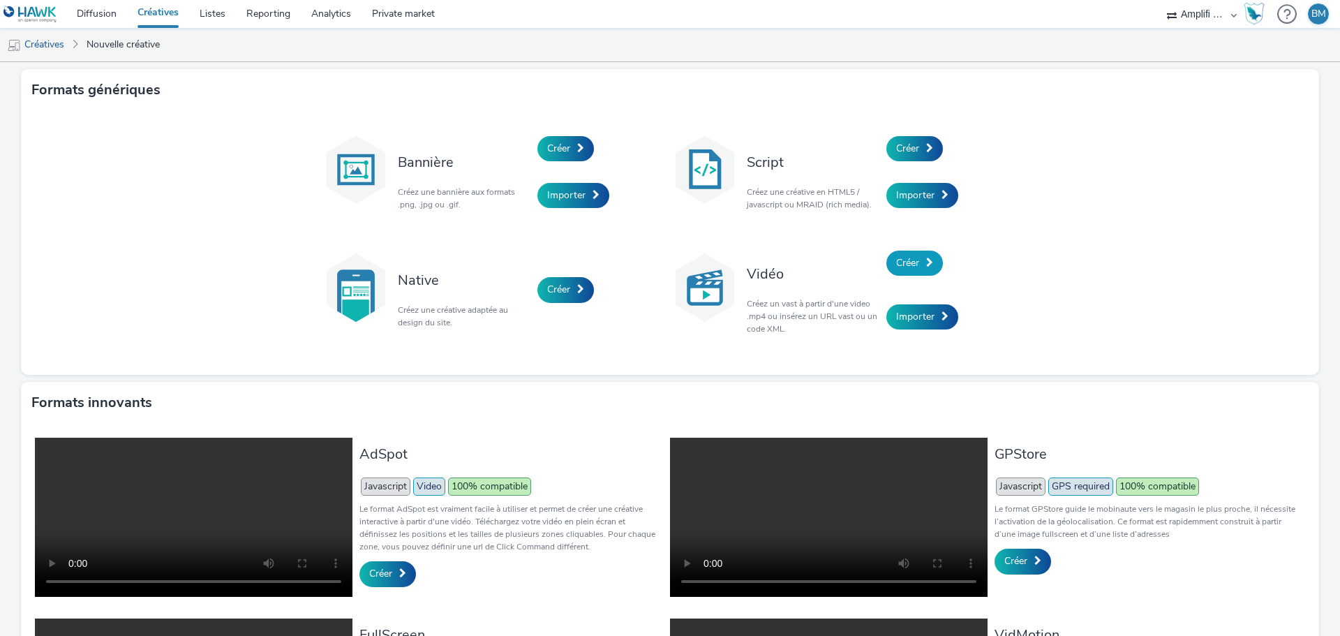
click at [910, 273] on link "Créer" at bounding box center [914, 263] width 57 height 25
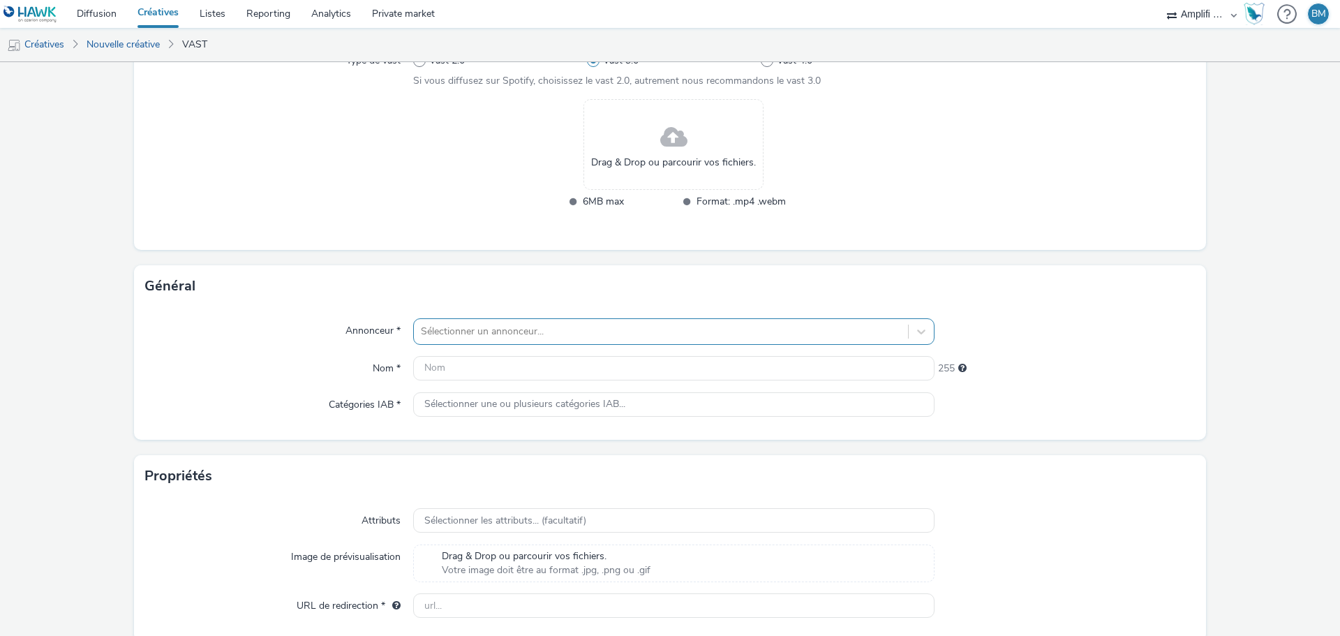
scroll to position [209, 0]
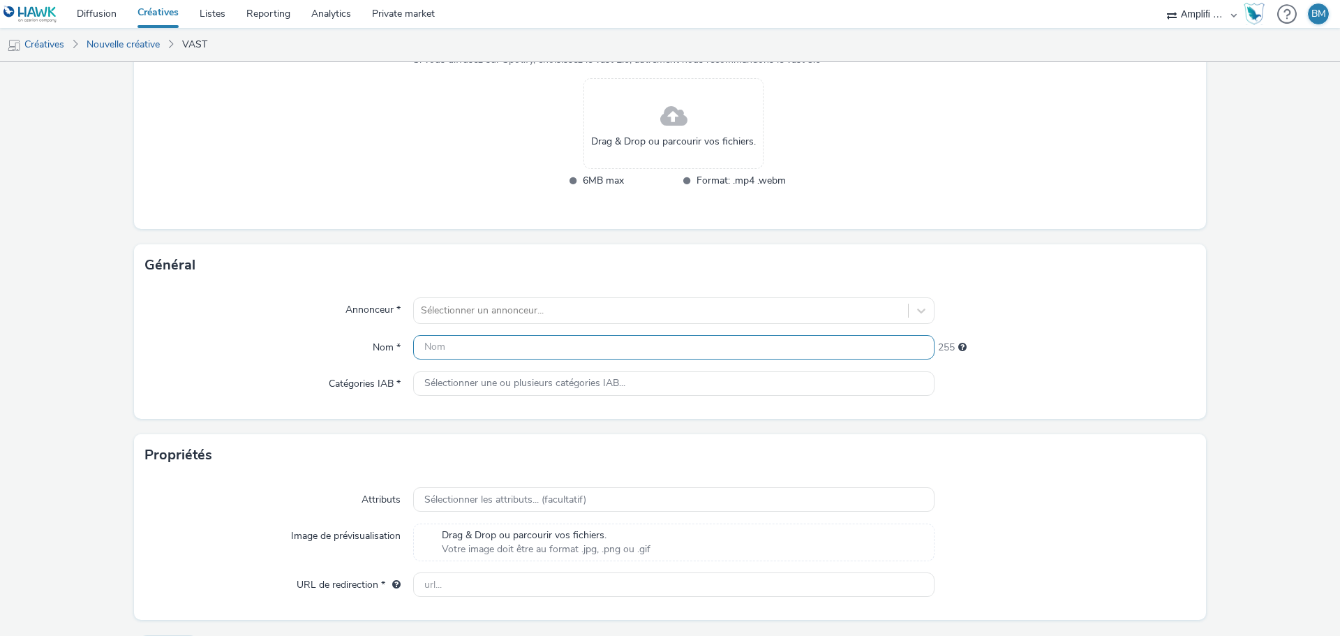
click at [485, 336] on input "text" at bounding box center [673, 347] width 521 height 24
paste input "R-CONSIDERATION-CPM-DAILYMOTION--SOCIODEMO-NA-TRUEVIEWSKIPPABLE-1x1-Multidevice…"
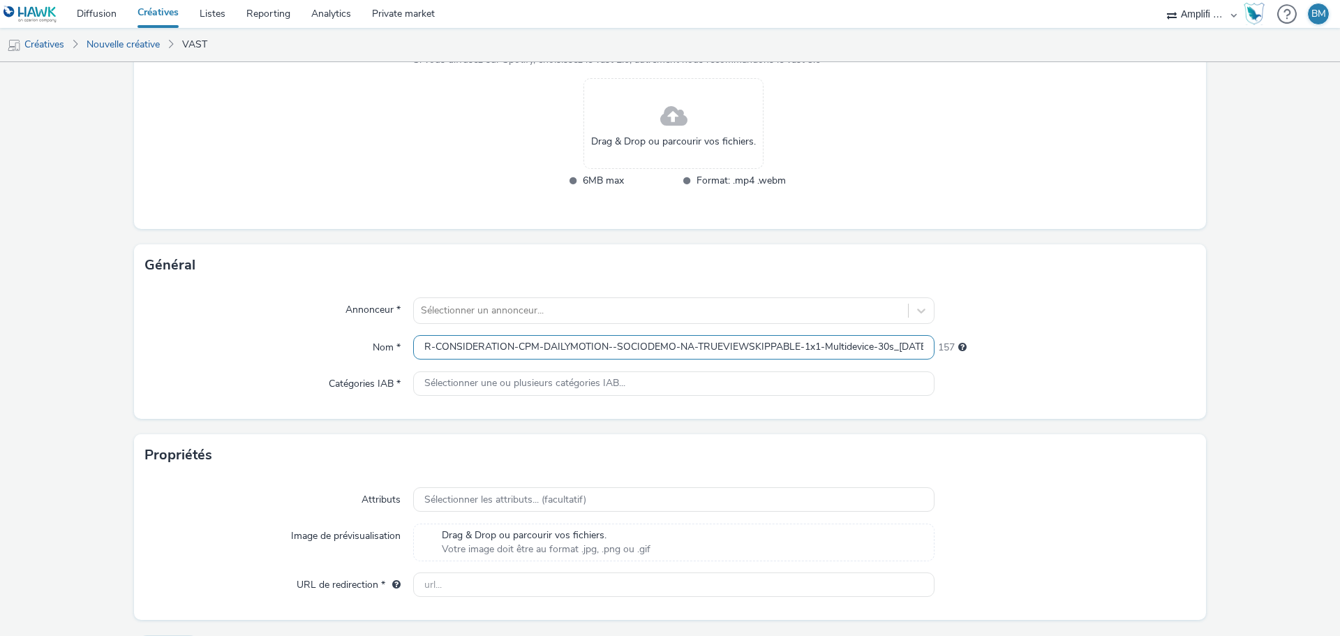
scroll to position [0, 61]
drag, startPoint x: 825, startPoint y: 350, endPoint x: 814, endPoint y: 350, distance: 11.2
click at [814, 350] on input "R-CONSIDERATION-CPM-DAILYMOTION--SOCIODEMO-NA-TRUEVIEWSKIPPABLE-1x1-Multidevice…" at bounding box center [673, 347] width 521 height 24
click at [834, 347] on input "R-CONSIDERATION-CPM-DAILYMOTION--SOCIODEMO-NA-TRUEVIEWSKIPPABLE-1x1-Multidevice…" at bounding box center [673, 347] width 521 height 24
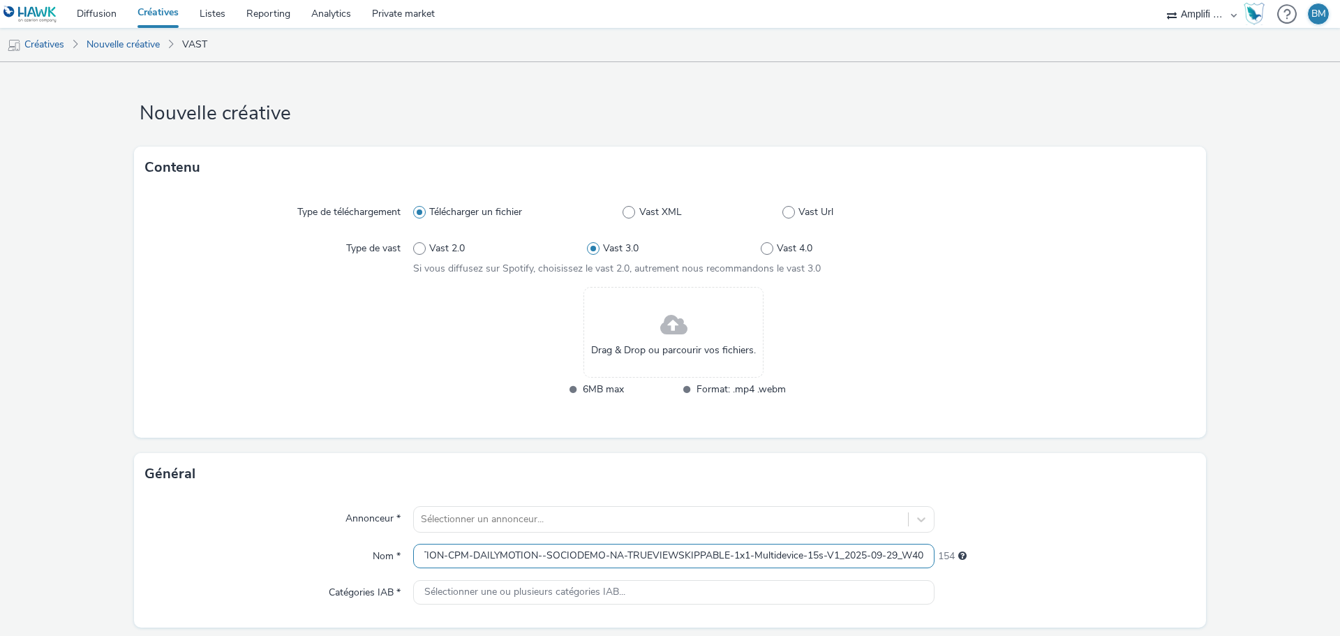
scroll to position [0, 0]
click at [689, 330] on div "Drag & Drop ou parcourir vos fichiers." at bounding box center [674, 333] width 180 height 91
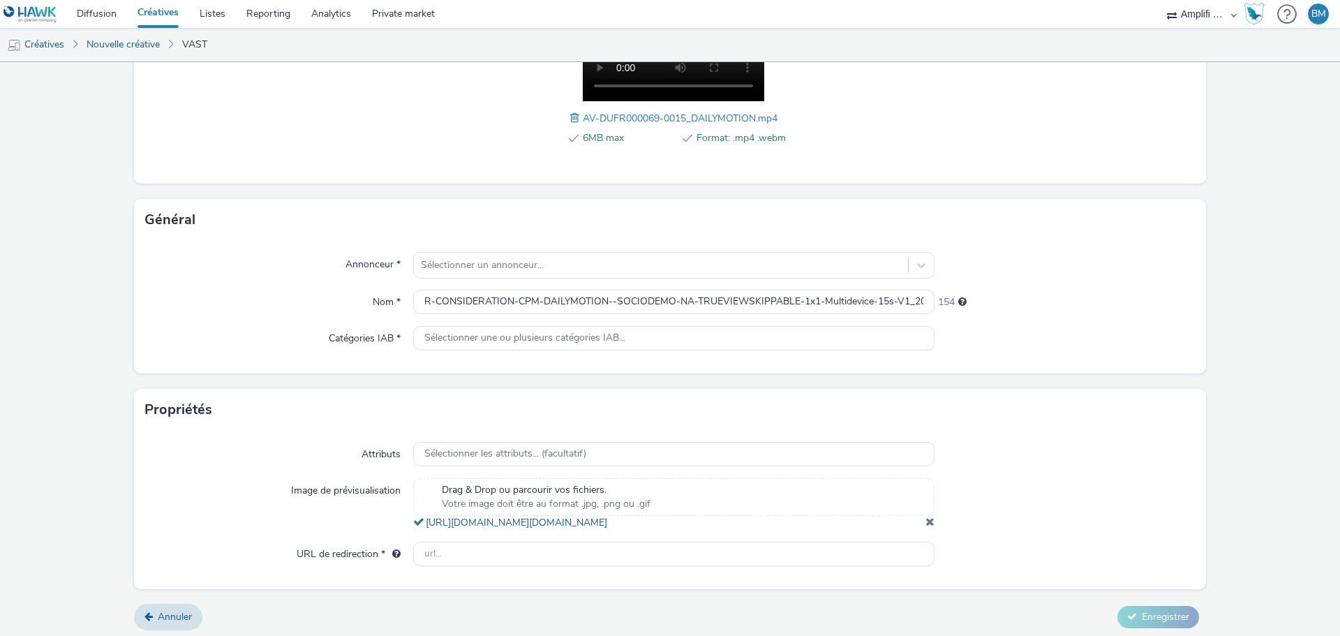
scroll to position [297, 0]
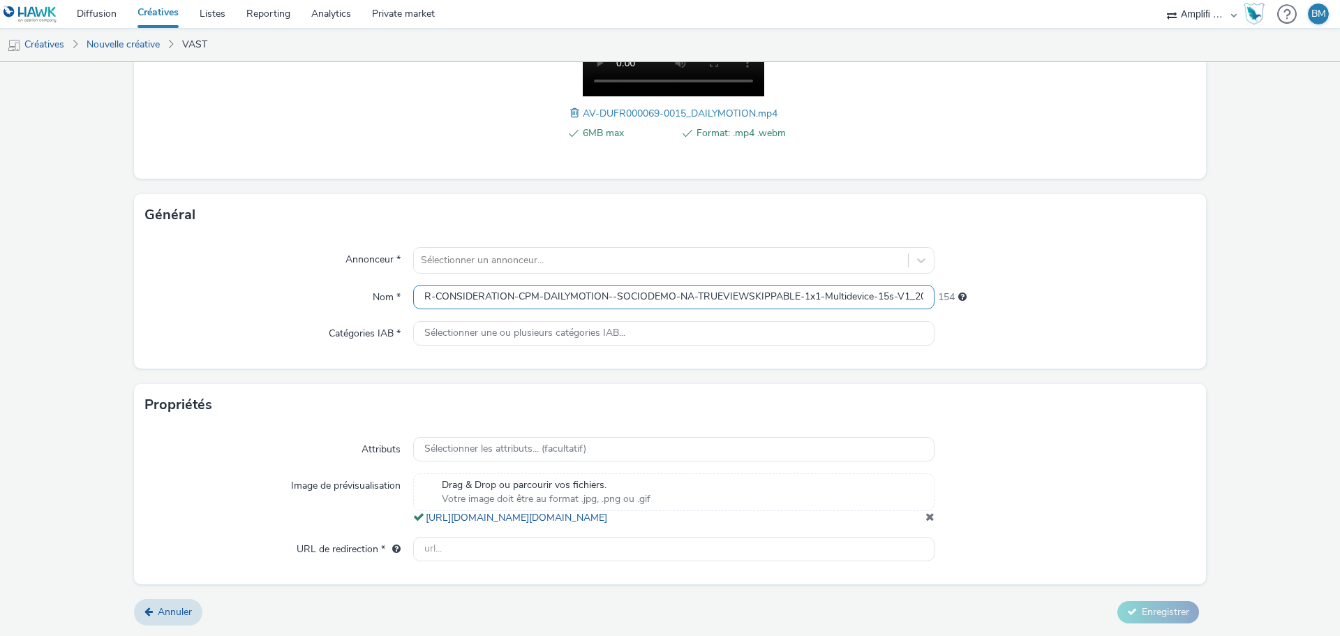
click at [887, 285] on input "R-CONSIDERATION-CPM-DAILYMOTION--SOCIODEMO-NA-TRUEVIEWSKIPPABLE-1x1-Multidevice…" at bounding box center [673, 297] width 521 height 24
type input "R-CONSIDERATION-CPM-DAILYMOTION--SOCIODEMO-NA-TRUEVIEWSKIPPABLE-1x1-Multidevice…"
click at [535, 540] on input "text" at bounding box center [673, 549] width 521 height 24
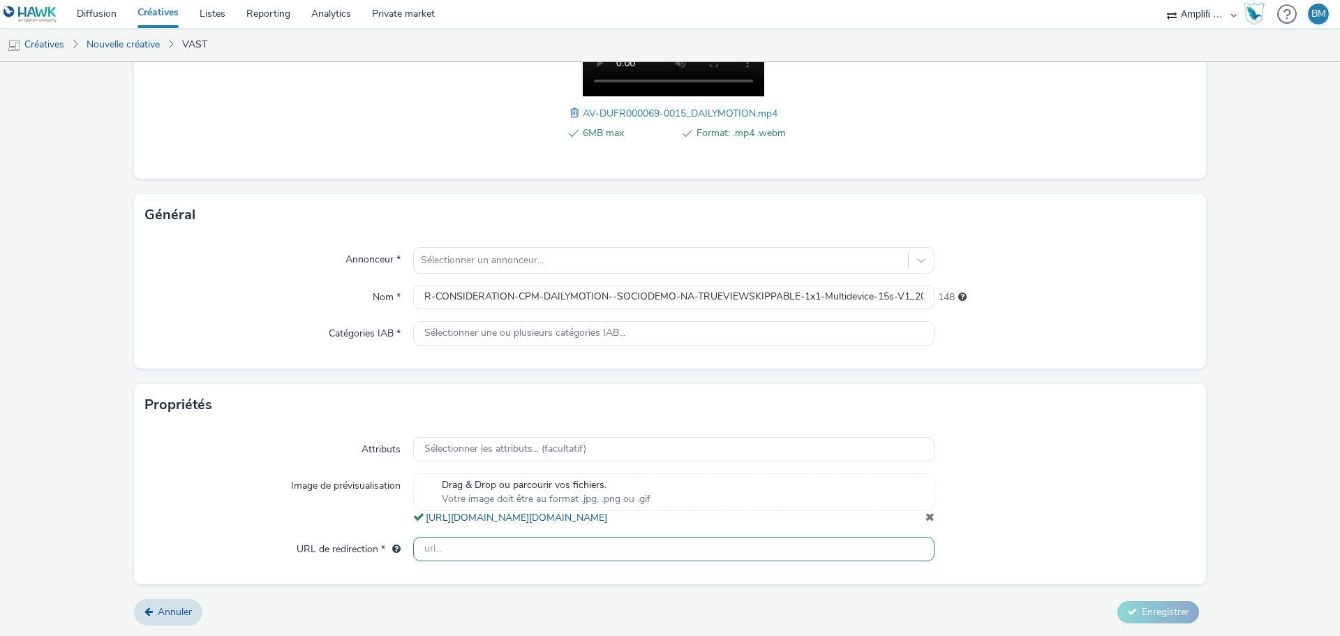
paste input "https://www.poltronesofa.com/fr-FR/promotions?utm_source=olv_Carat&utm_medium=D…"
type input "https://www.poltronesofa.com/fr-FR/promotions?utm_source=olv_Carat&utm_medium=D…"
click at [1261, 477] on form "Nouvelle créative Contenu Type de téléchargement Télécharger un fichier Vast XM…" at bounding box center [670, 208] width 1340 height 856
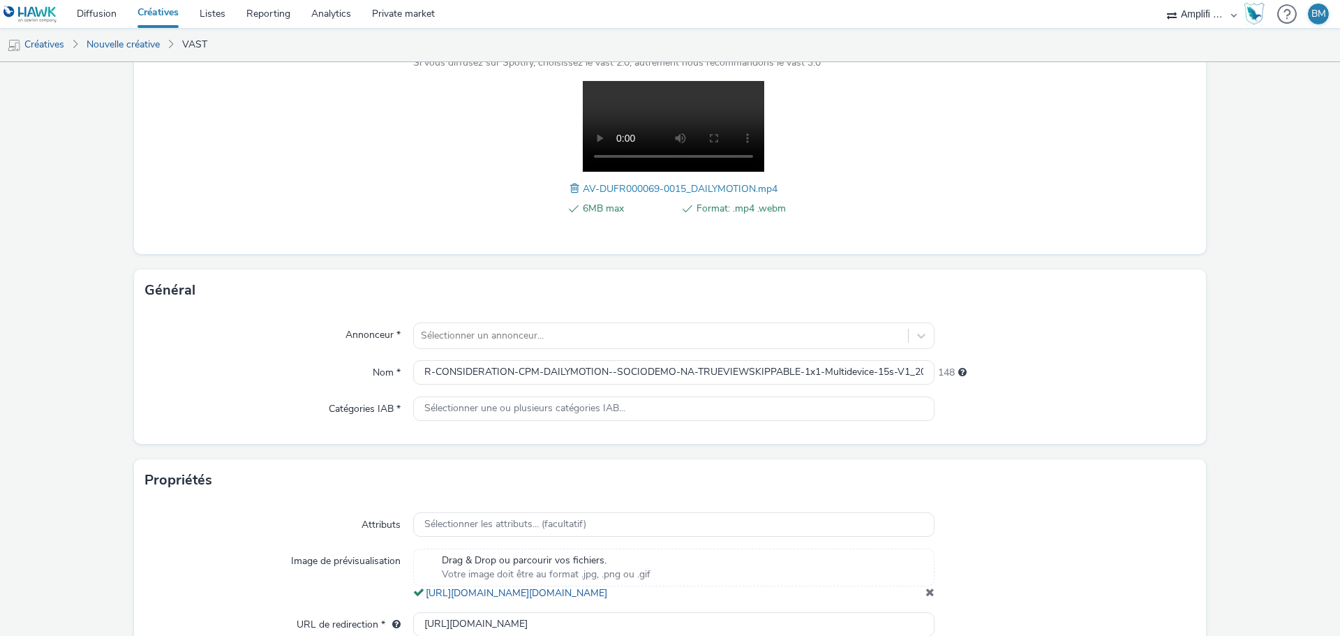
scroll to position [209, 0]
click at [914, 337] on icon at bounding box center [921, 333] width 14 height 14
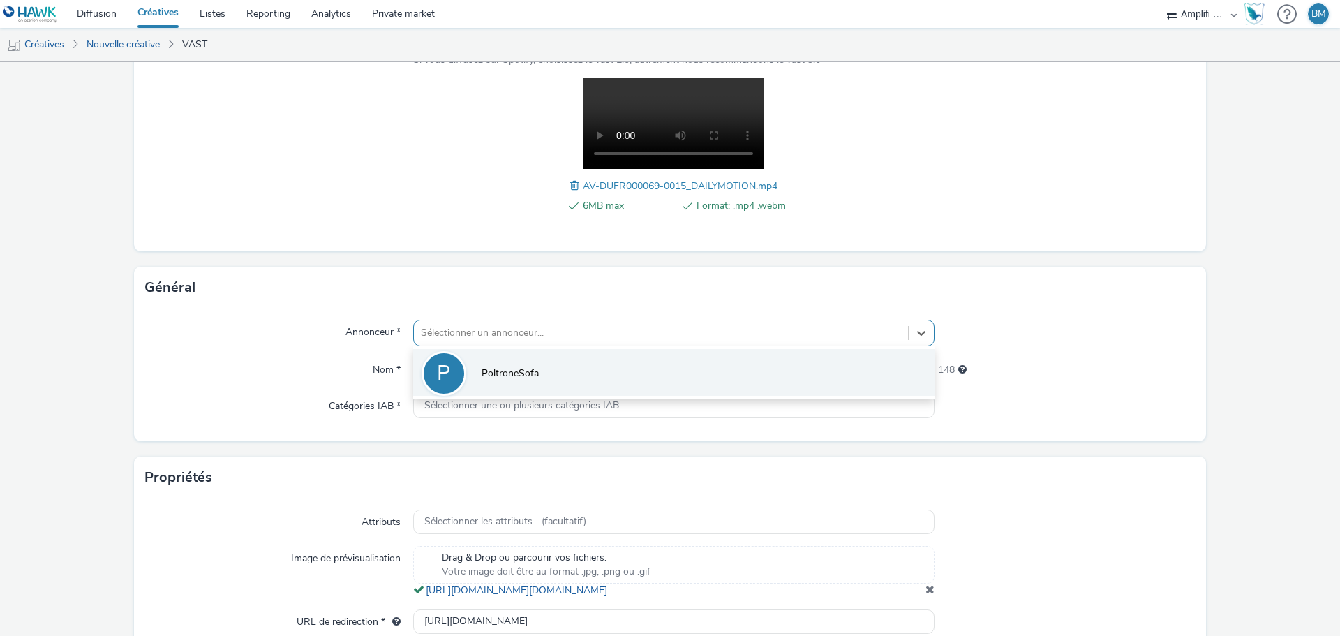
click at [491, 377] on span "PoltroneSofa" at bounding box center [510, 373] width 57 height 14
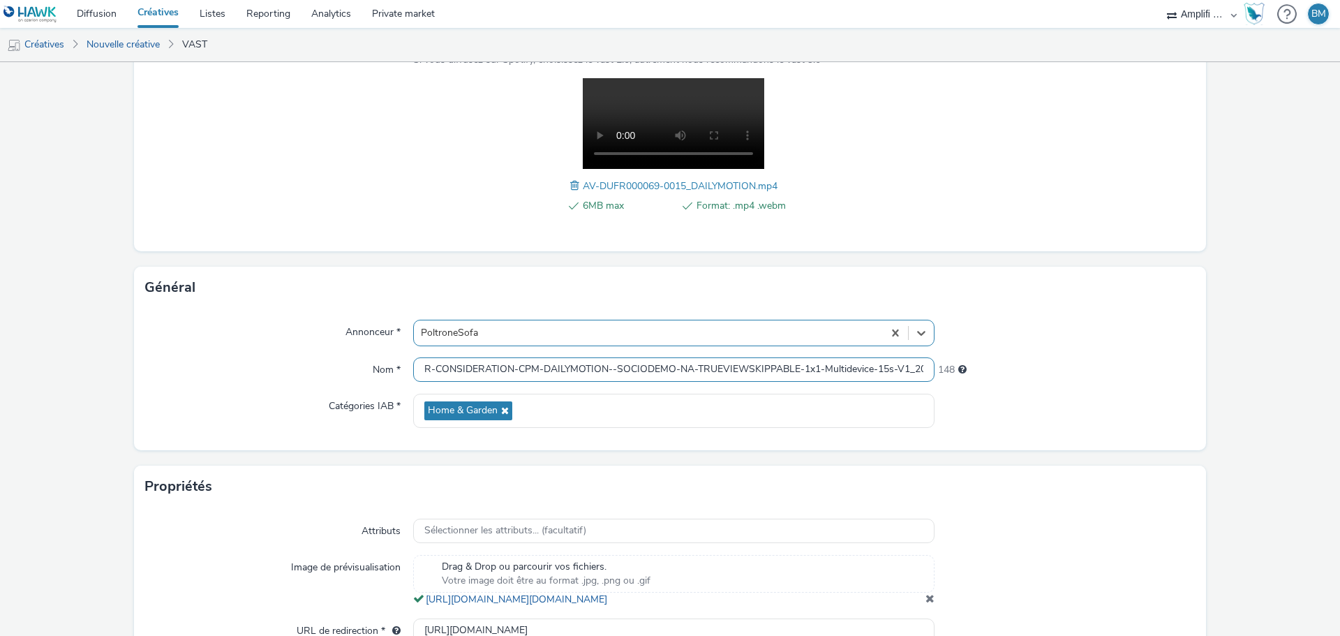
click at [857, 373] on input "R-CONSIDERATION-CPM-DAILYMOTION--SOCIODEMO-NA-TRUEVIEWSKIPPABLE-1x1-Multidevice…" at bounding box center [673, 369] width 521 height 24
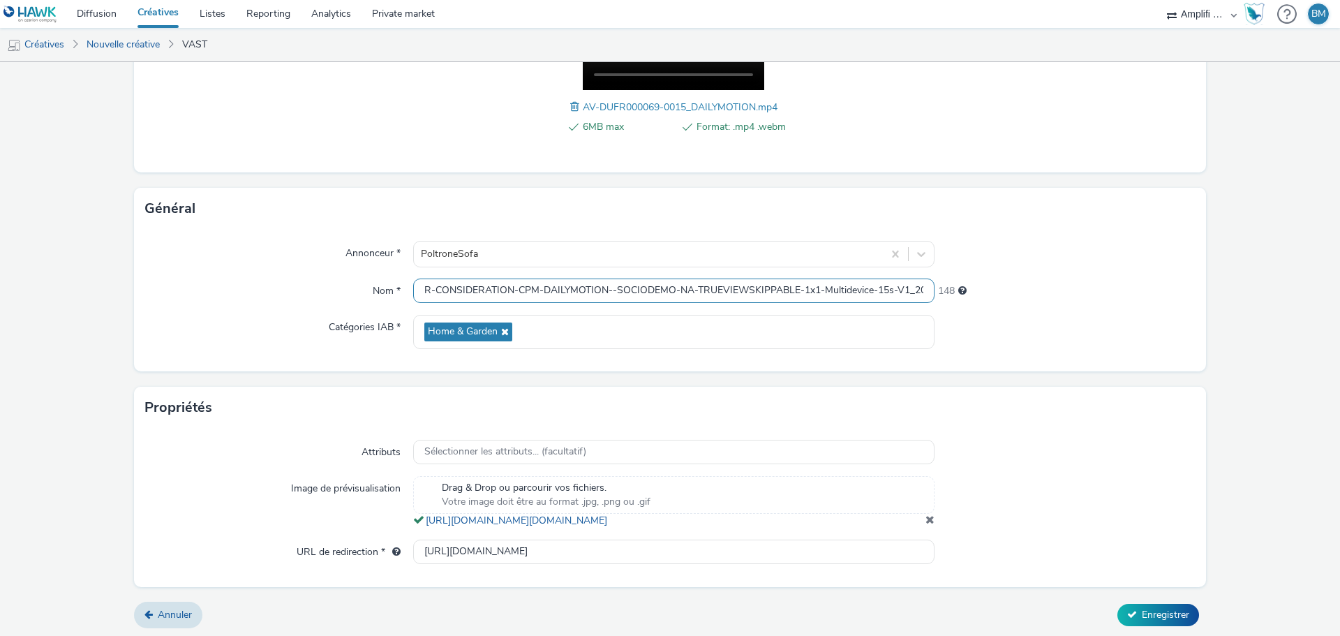
scroll to position [305, 0]
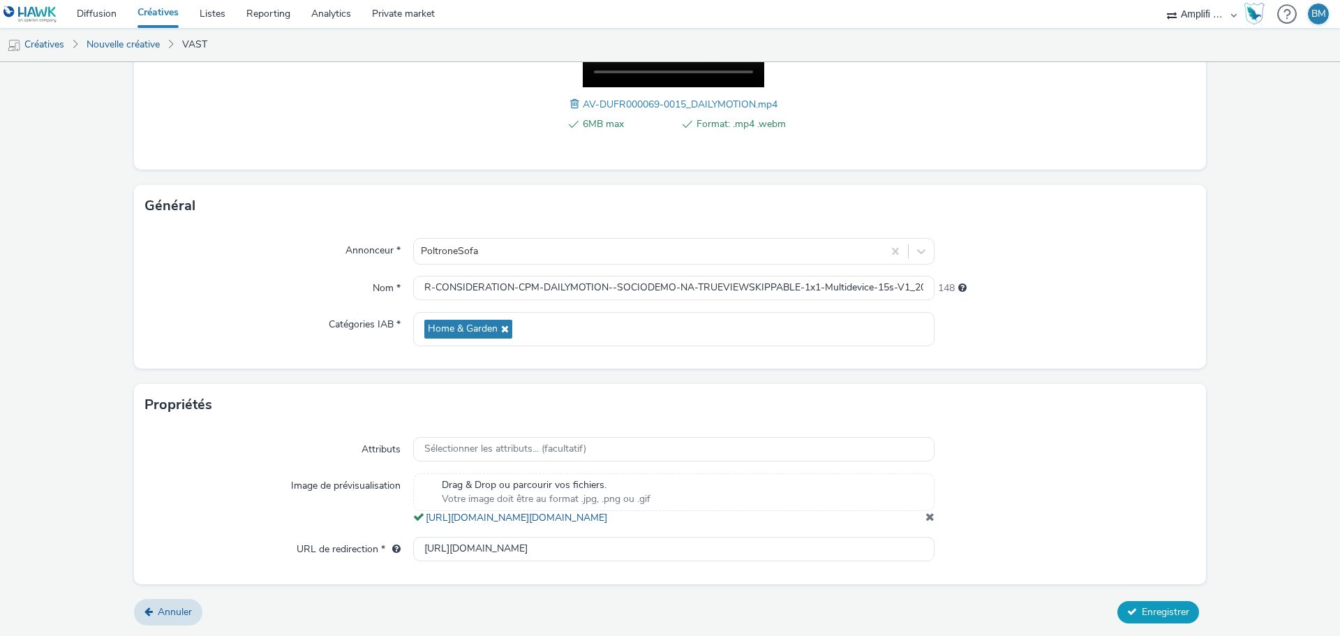
click at [1156, 611] on span "Enregistrer" at bounding box center [1165, 611] width 47 height 13
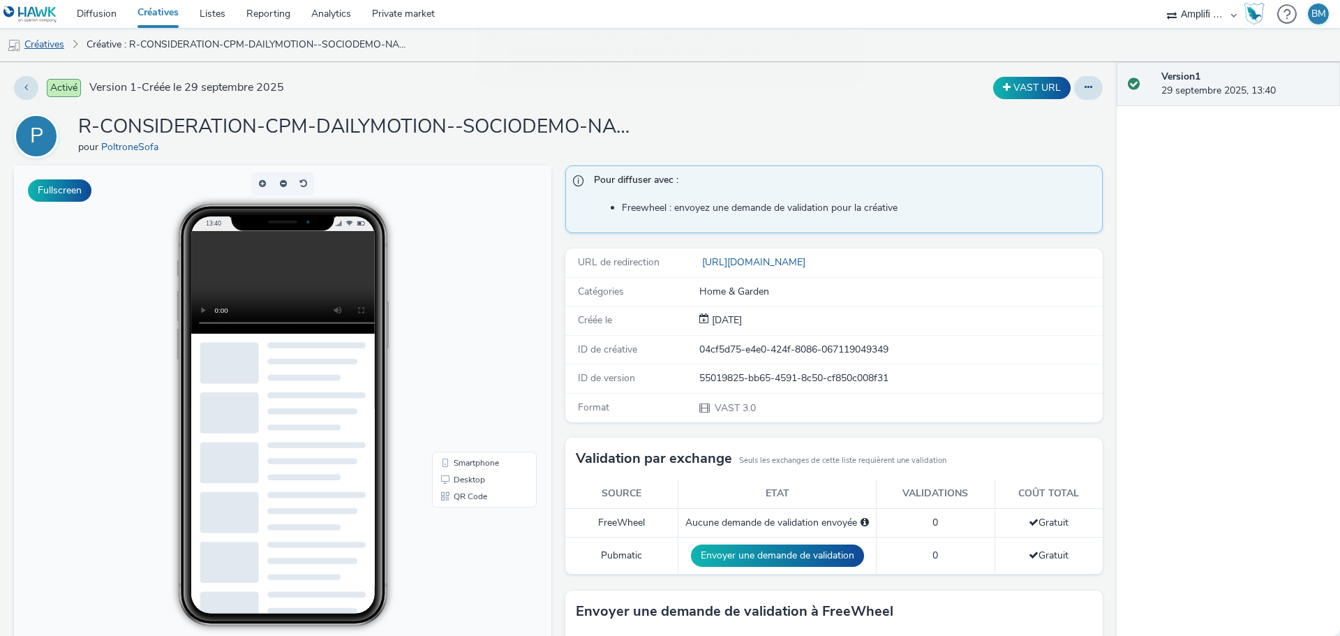
click at [64, 47] on link "Créatives" at bounding box center [35, 45] width 71 height 34
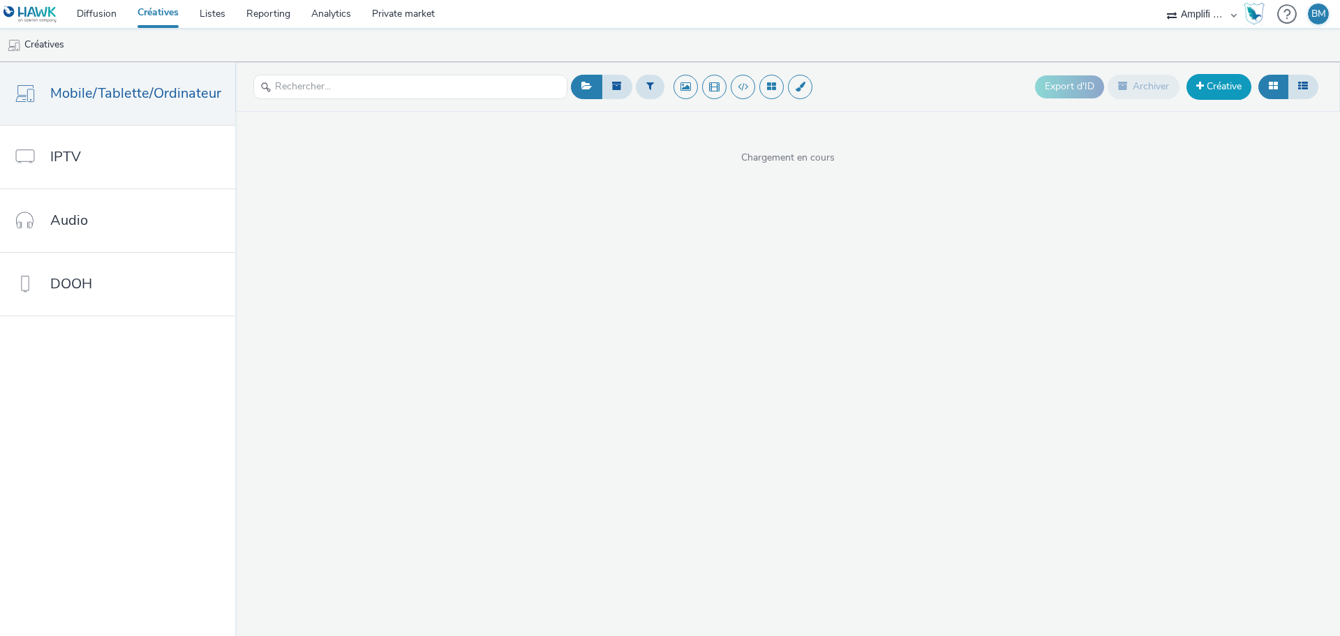
click at [1226, 94] on link "Créative" at bounding box center [1219, 86] width 65 height 25
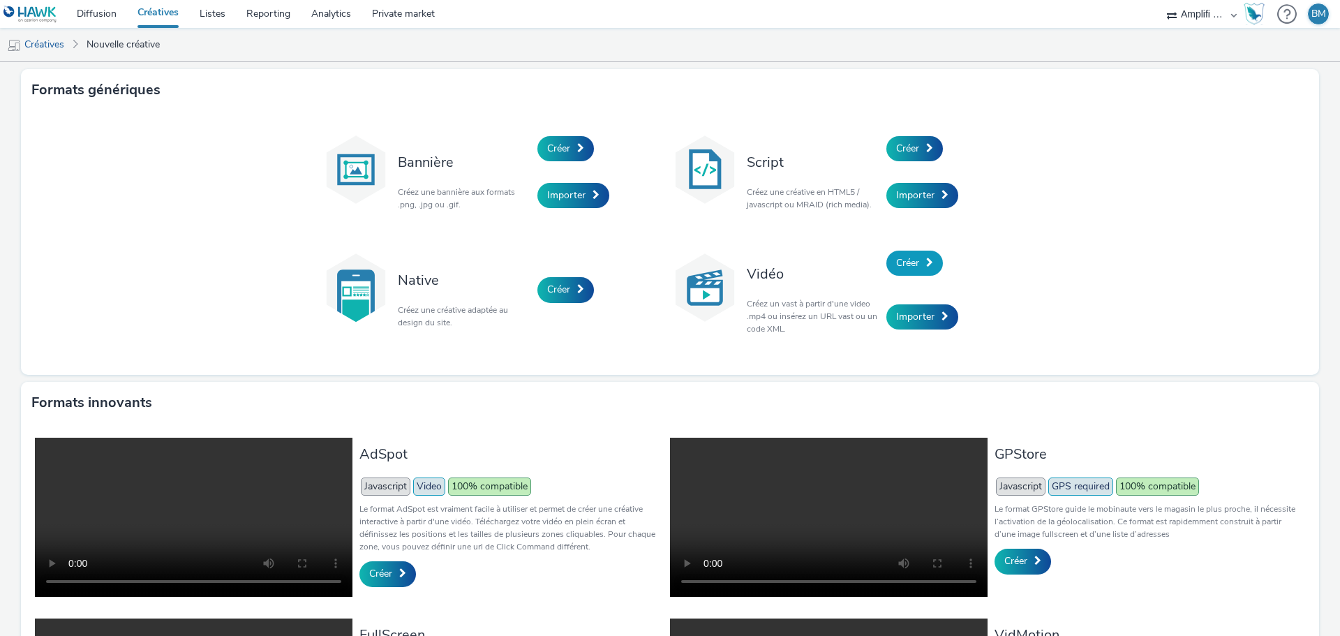
click at [905, 270] on link "Créer" at bounding box center [914, 263] width 57 height 25
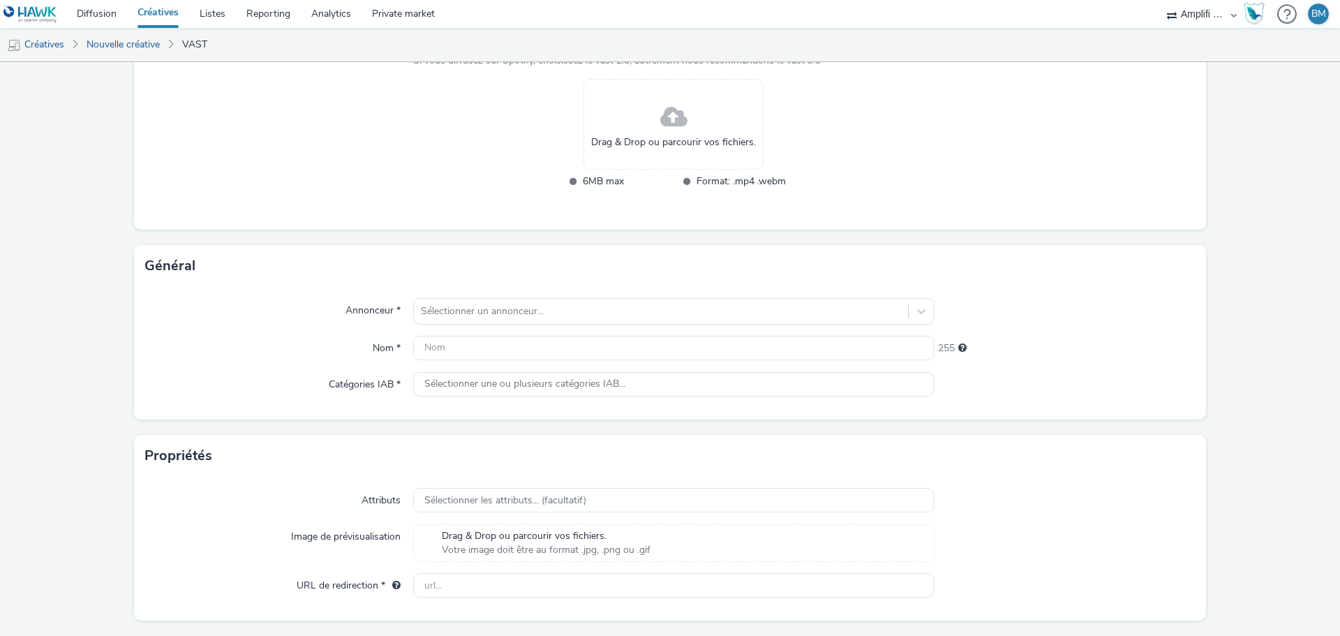
scroll to position [209, 0]
click at [543, 343] on input "text" at bounding box center [673, 347] width 521 height 24
paste input "R-CONSIDERATION-CPM-DAILYMOTION--SOCIODEMO-NA-TRUEVIEWSKIPPABLE-1x1-Multidevice…"
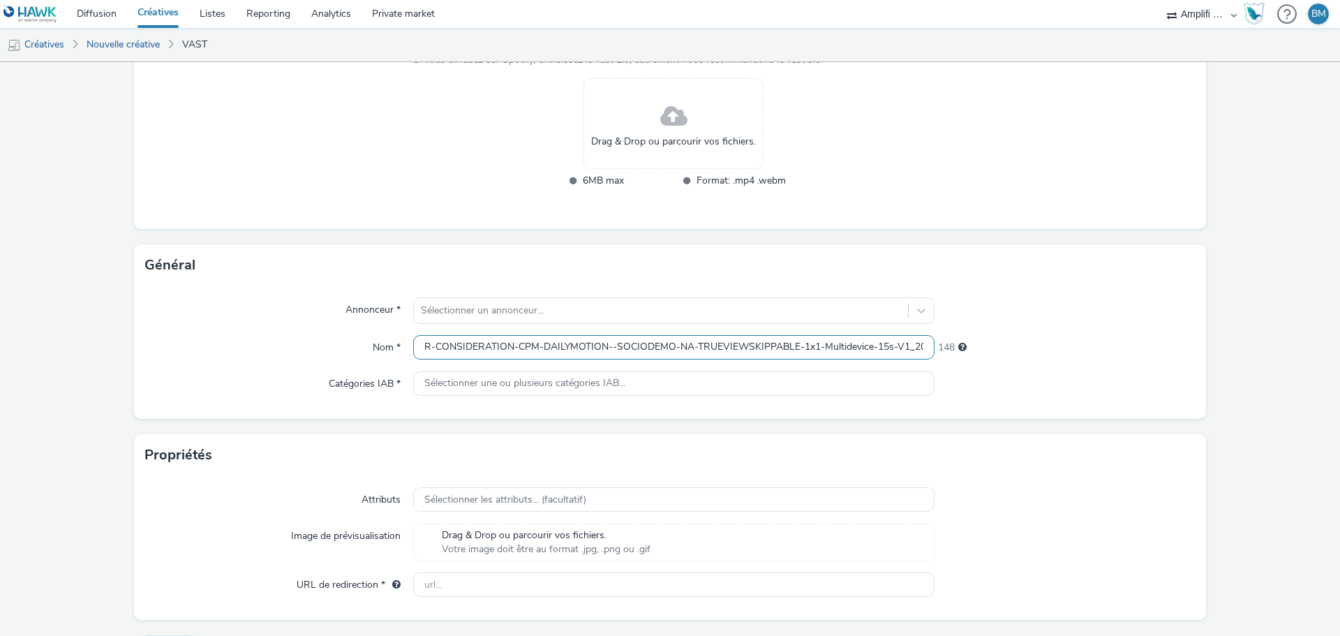
scroll to position [0, 119]
click at [783, 347] on input "R-CONSIDERATION-CPM-DAILYMOTION--SOCIODEMO-NA-TRUEVIEWSKIPPABLE-1x1-Multidevice…" at bounding box center [673, 347] width 521 height 24
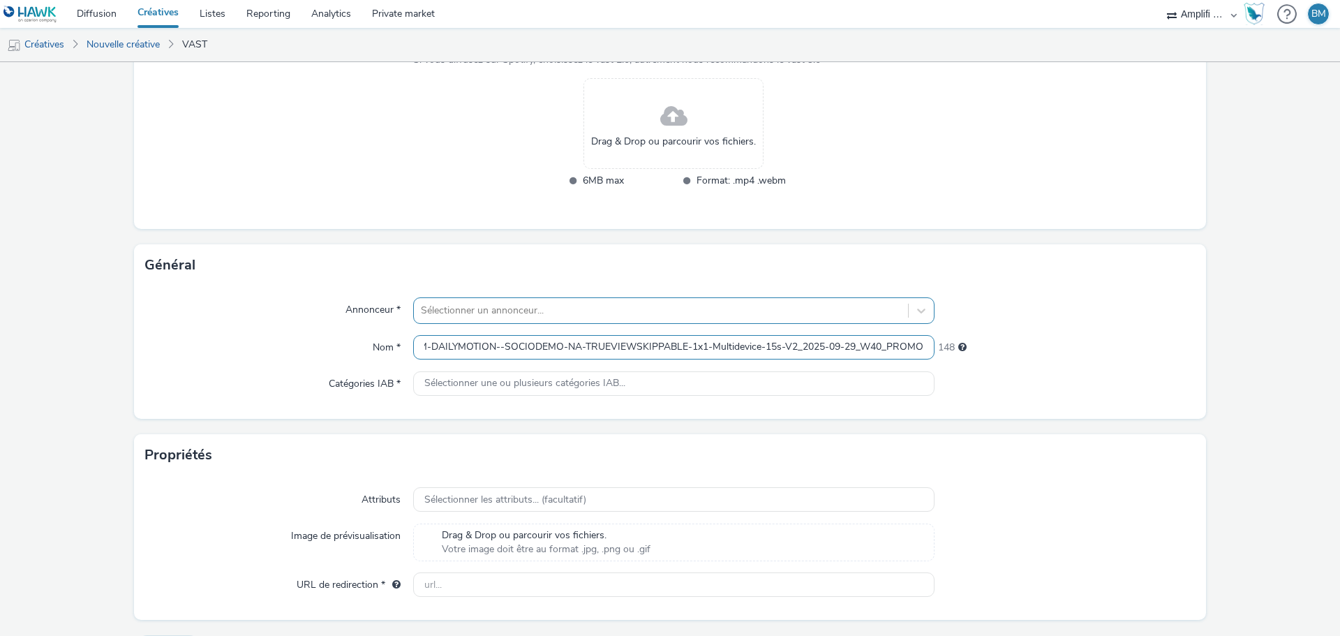
type input "R-CONSIDERATION-CPM-DAILYMOTION--SOCIODEMO-NA-TRUEVIEWSKIPPABLE-1x1-Multidevice…"
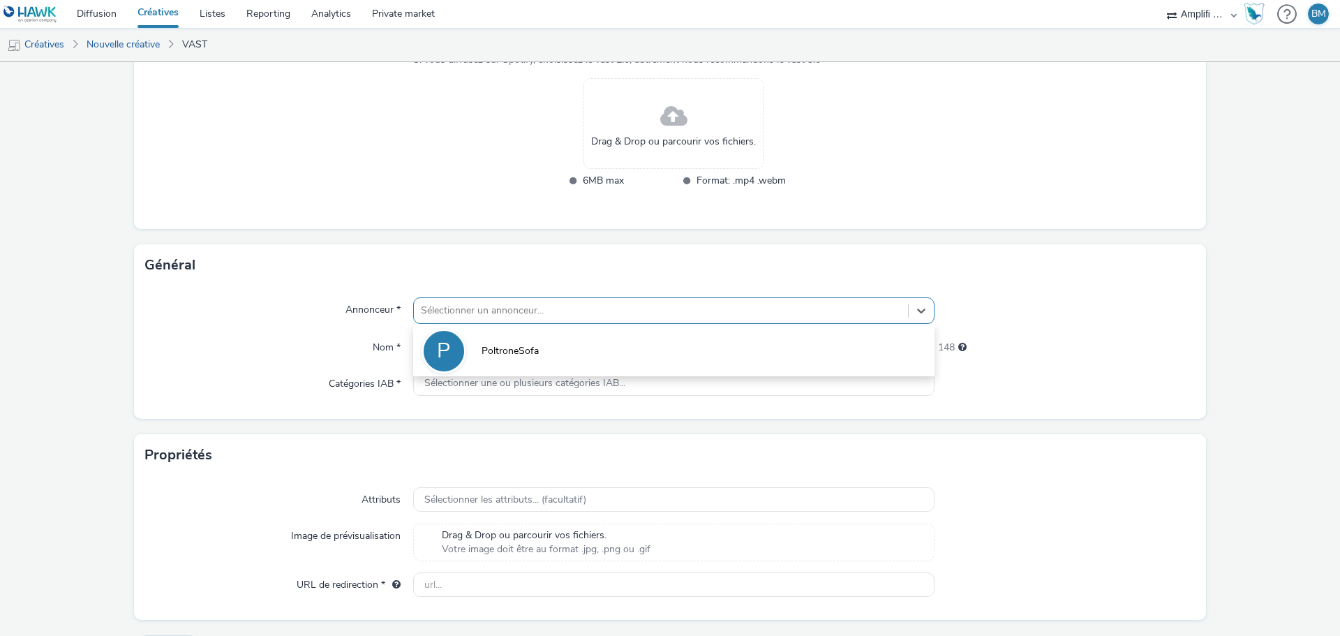
click at [755, 309] on div at bounding box center [661, 310] width 480 height 17
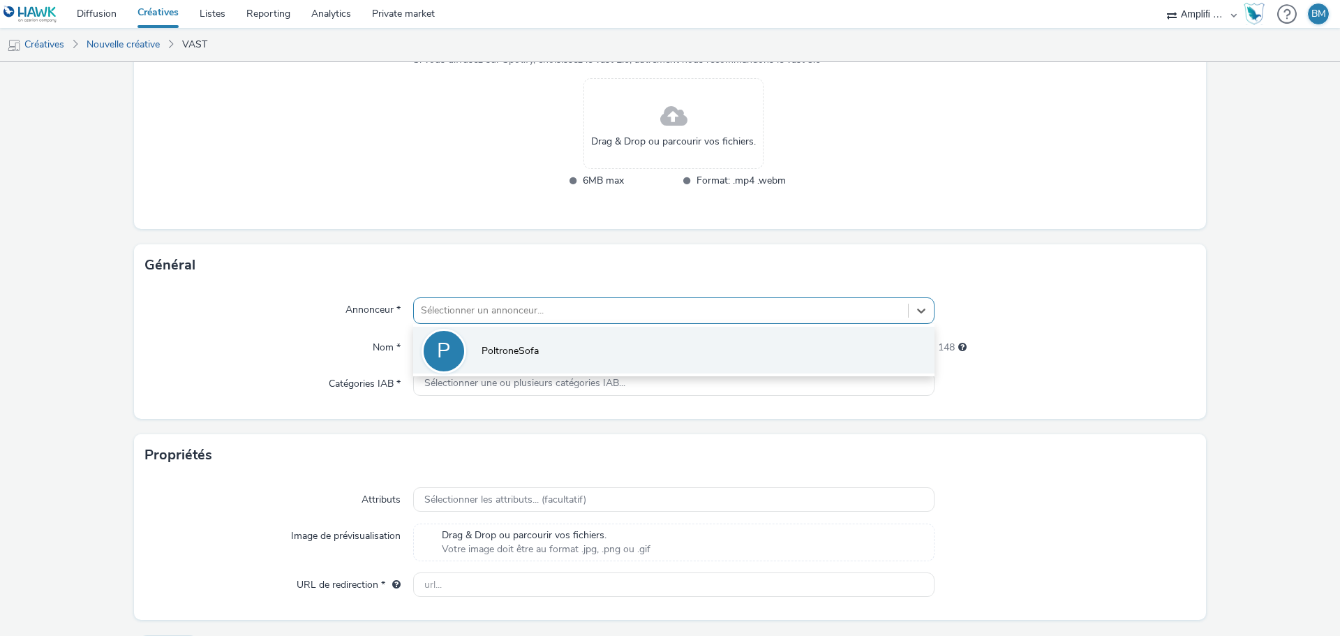
click at [617, 344] on li "P PoltroneSofa" at bounding box center [673, 350] width 521 height 47
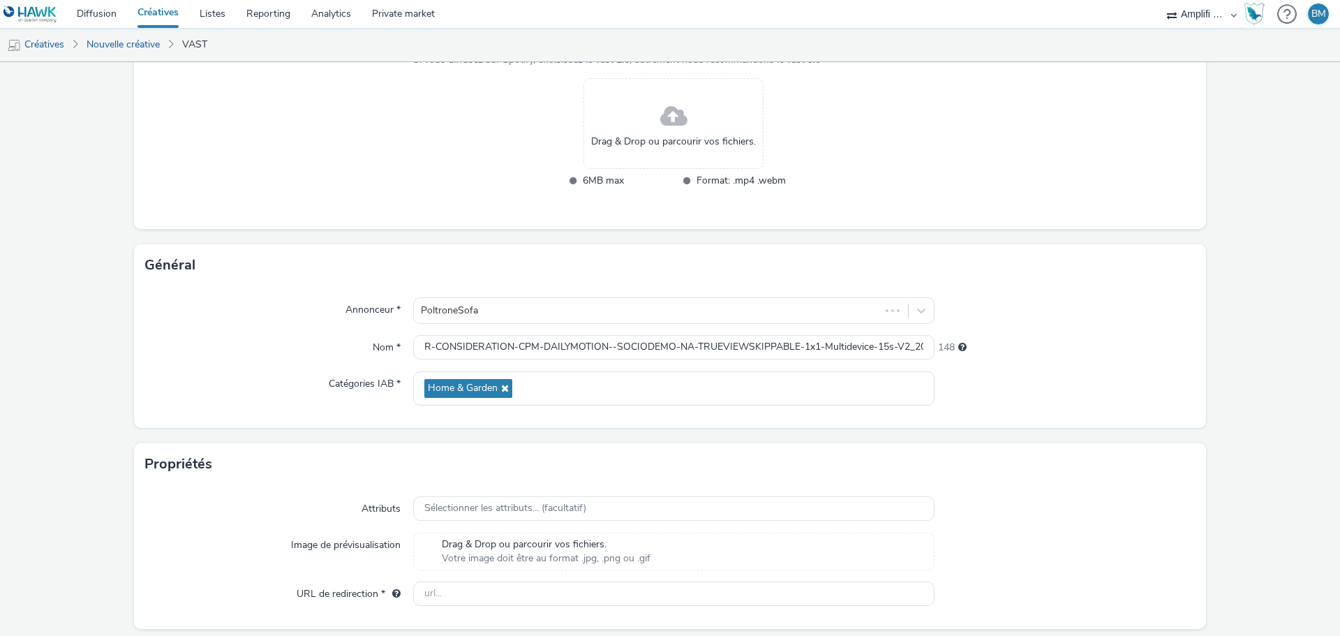
click at [697, 142] on span "Drag & Drop ou parcourir vos fichiers." at bounding box center [673, 142] width 165 height 14
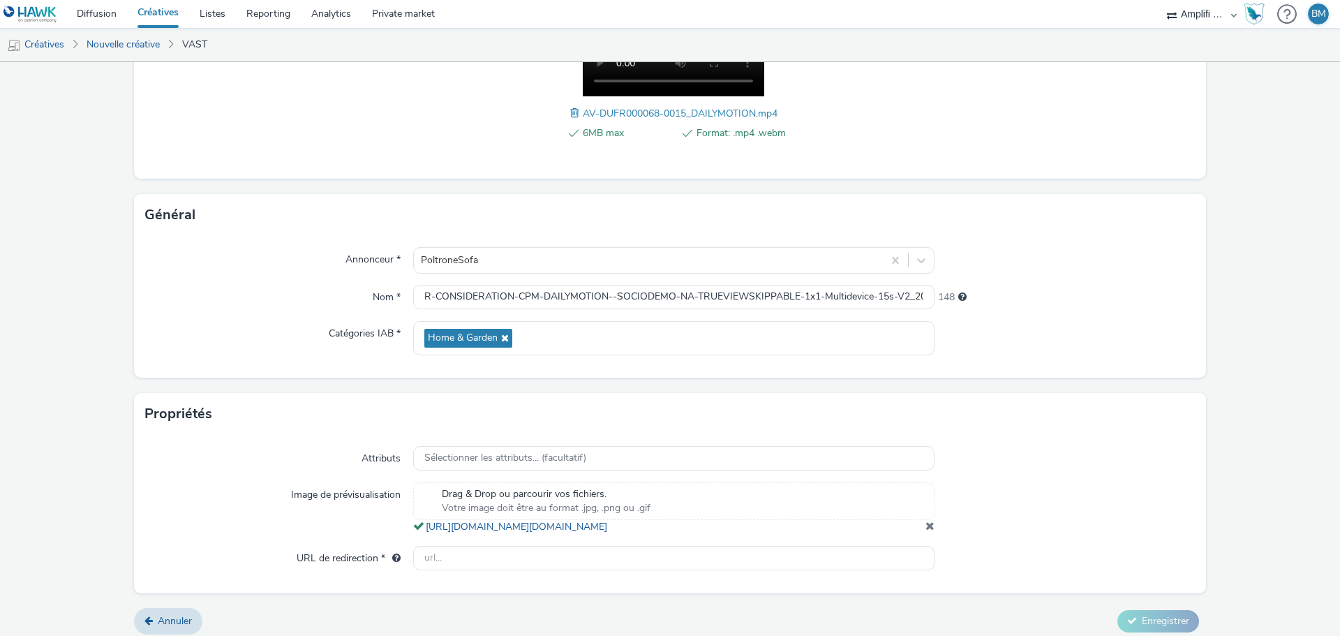
scroll to position [305, 0]
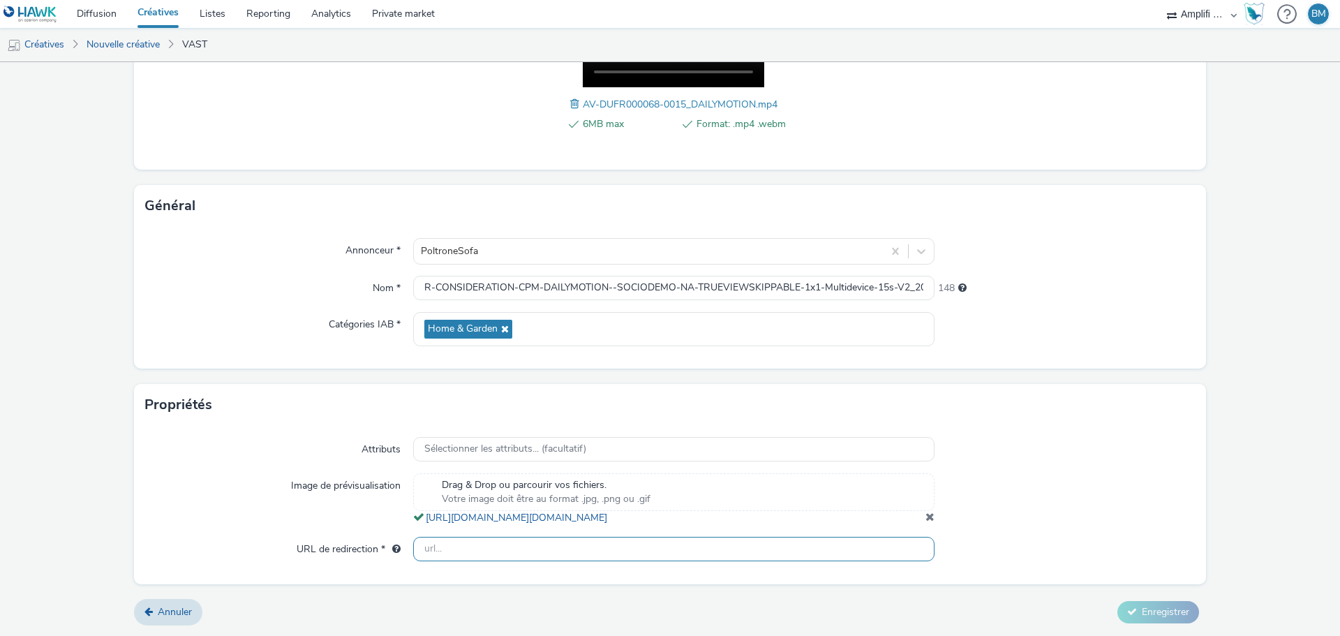
click at [556, 547] on input "text" at bounding box center [673, 549] width 521 height 24
paste input "https://www.poltronesofa.com/fr-FR/promotions?utm_source=olv_Carat&utm_medium=D…"
type input "https://www.poltronesofa.com/fr-FR/promotions?utm_source=olv_Carat&utm_medium=D…"
click at [1175, 492] on div at bounding box center [1065, 499] width 261 height 52
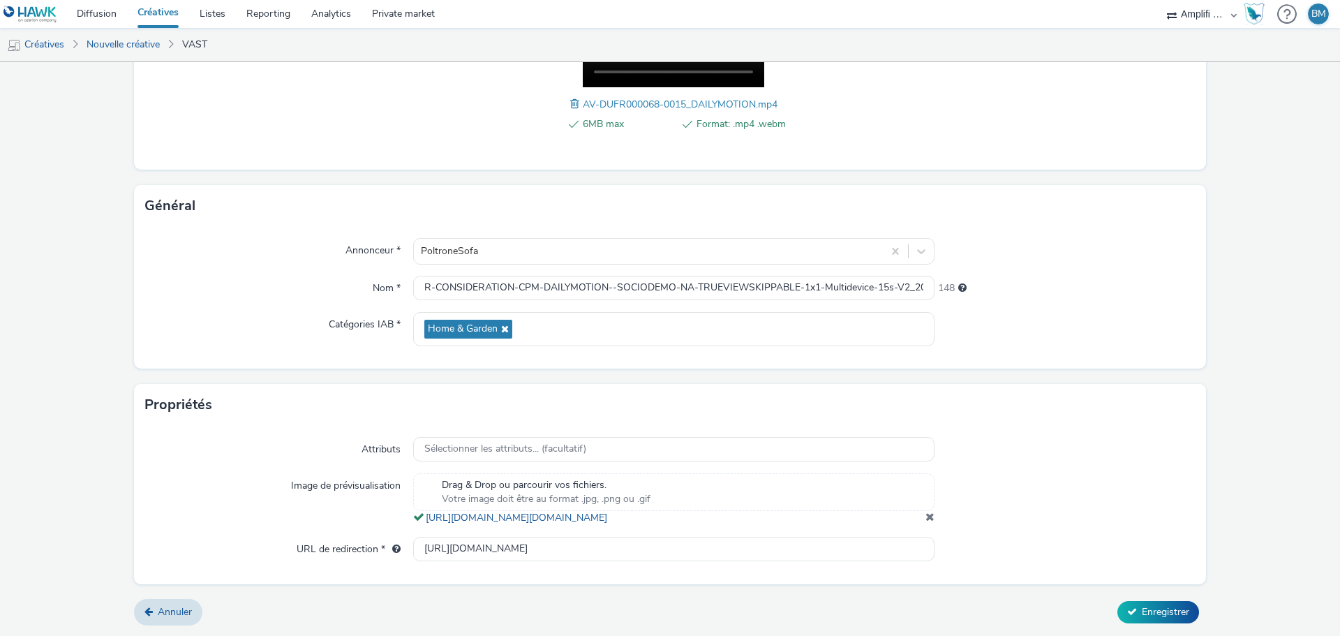
scroll to position [305, 0]
click at [872, 276] on input "R-CONSIDERATION-CPM-DAILYMOTION--SOCIODEMO-NA-TRUEVIEWSKIPPABLE-1x1-Multidevice…" at bounding box center [673, 288] width 521 height 24
click at [1152, 617] on span "Enregistrer" at bounding box center [1165, 611] width 47 height 13
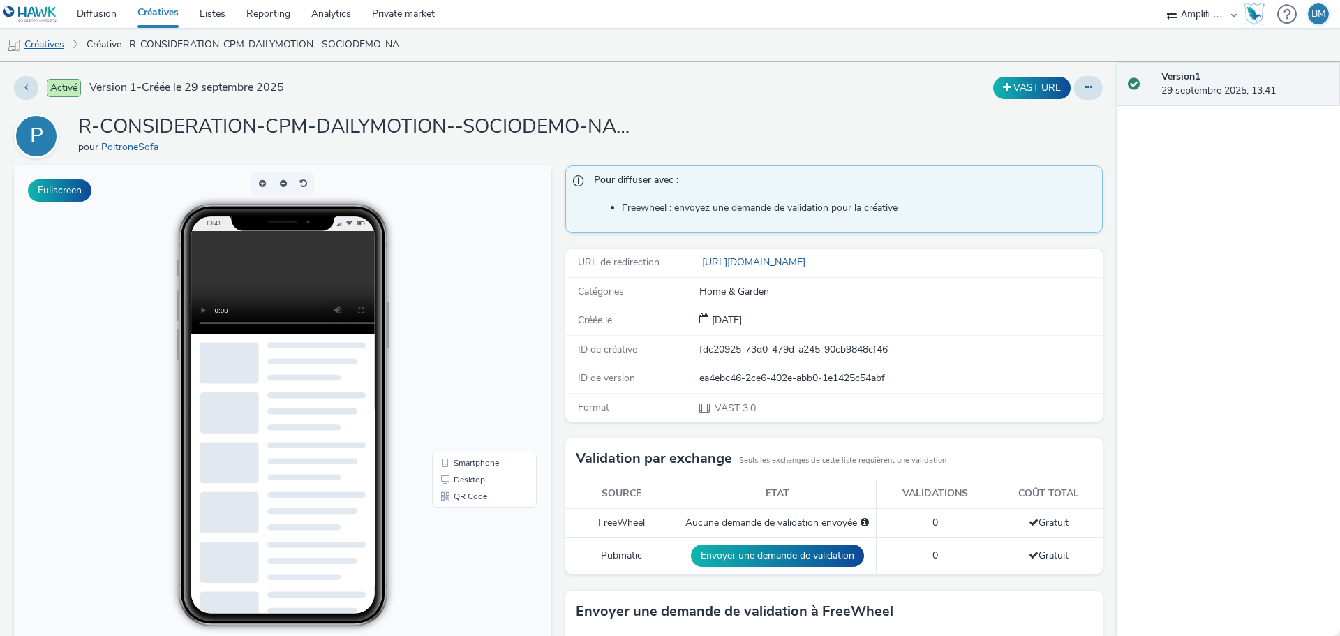
click at [50, 40] on link "Créatives" at bounding box center [35, 45] width 71 height 34
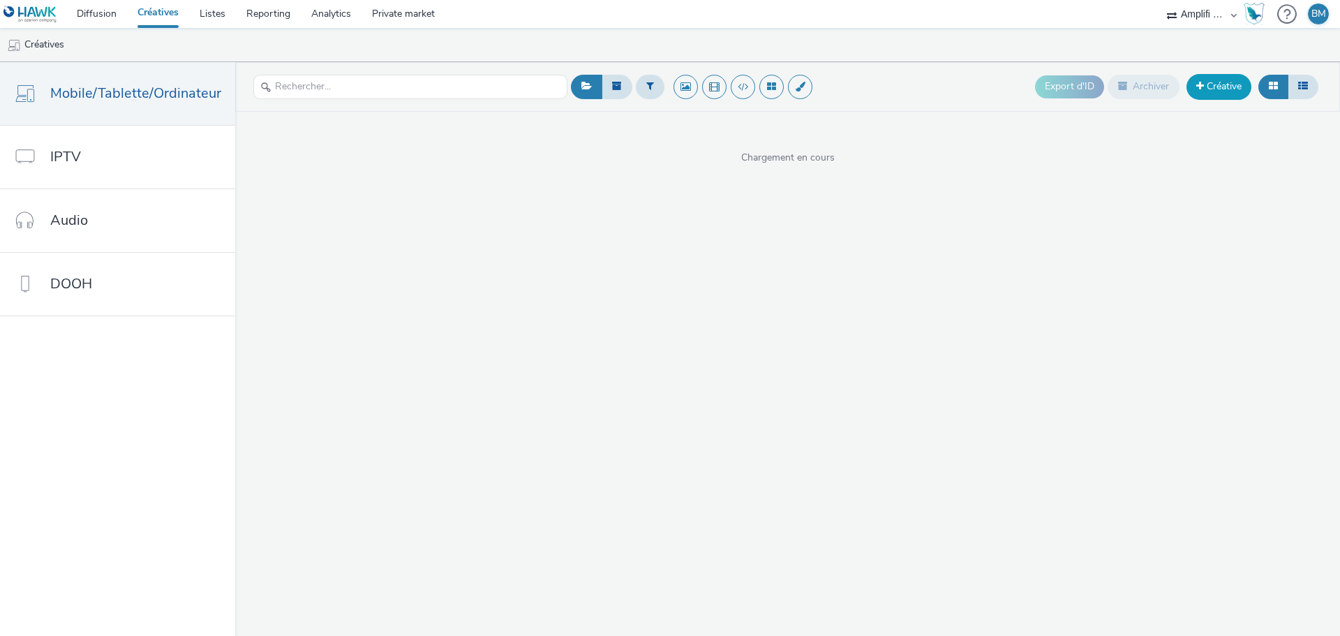
click at [1208, 91] on link "Créative" at bounding box center [1219, 86] width 65 height 25
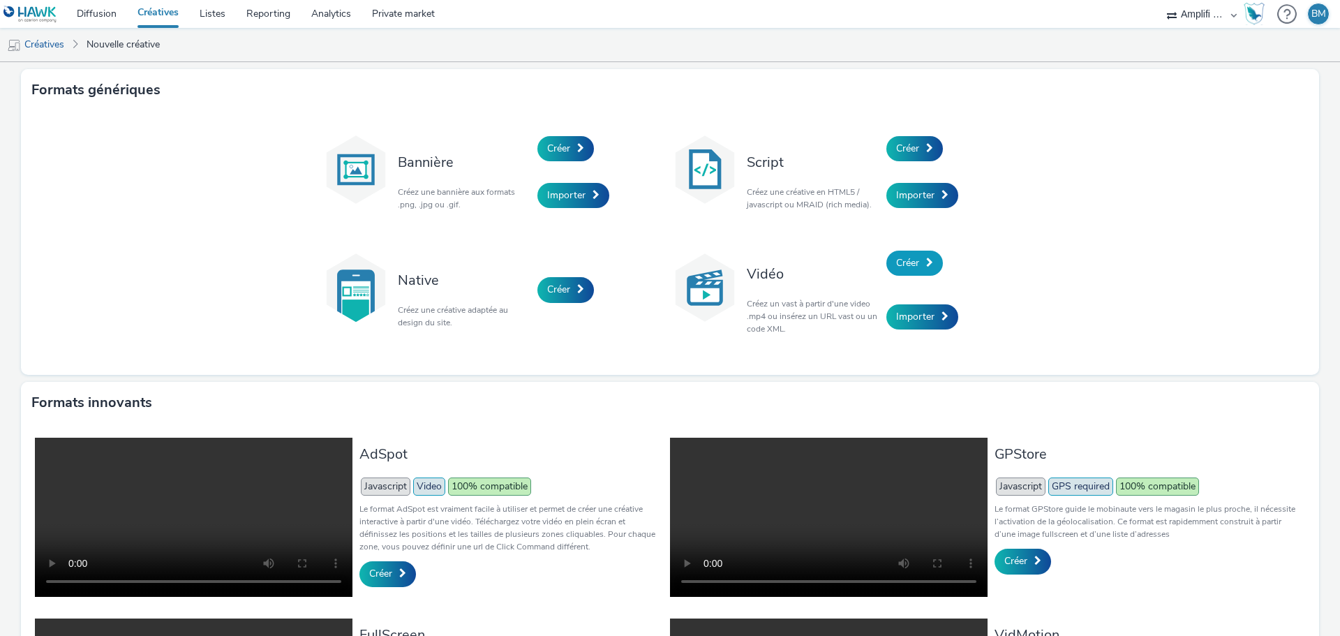
click at [910, 266] on span "Créer" at bounding box center [907, 262] width 23 height 13
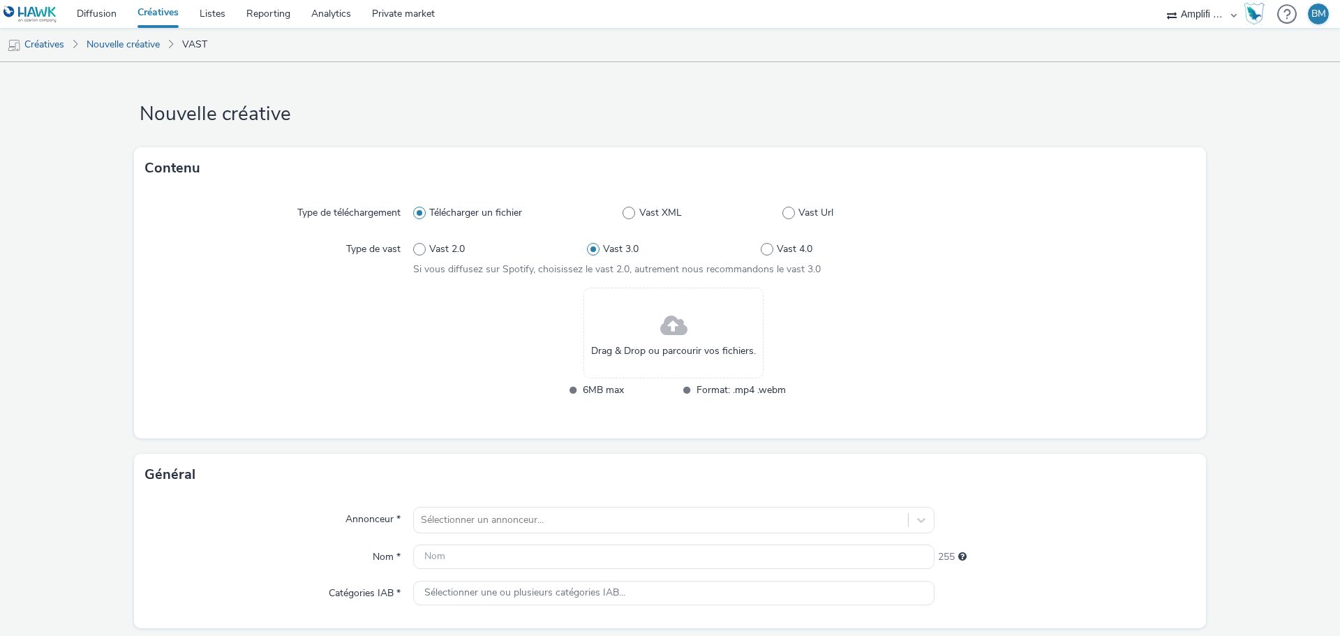
click at [667, 350] on span "Drag & Drop ou parcourir vos fichiers." at bounding box center [673, 351] width 165 height 14
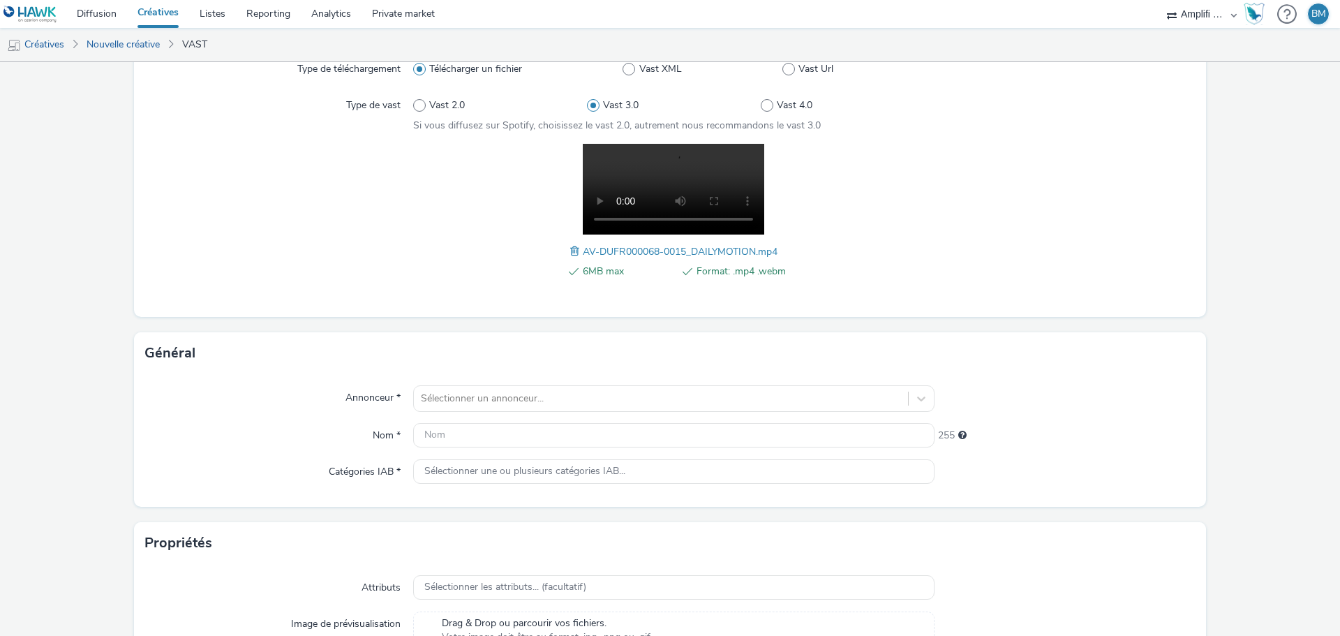
scroll to position [140, 0]
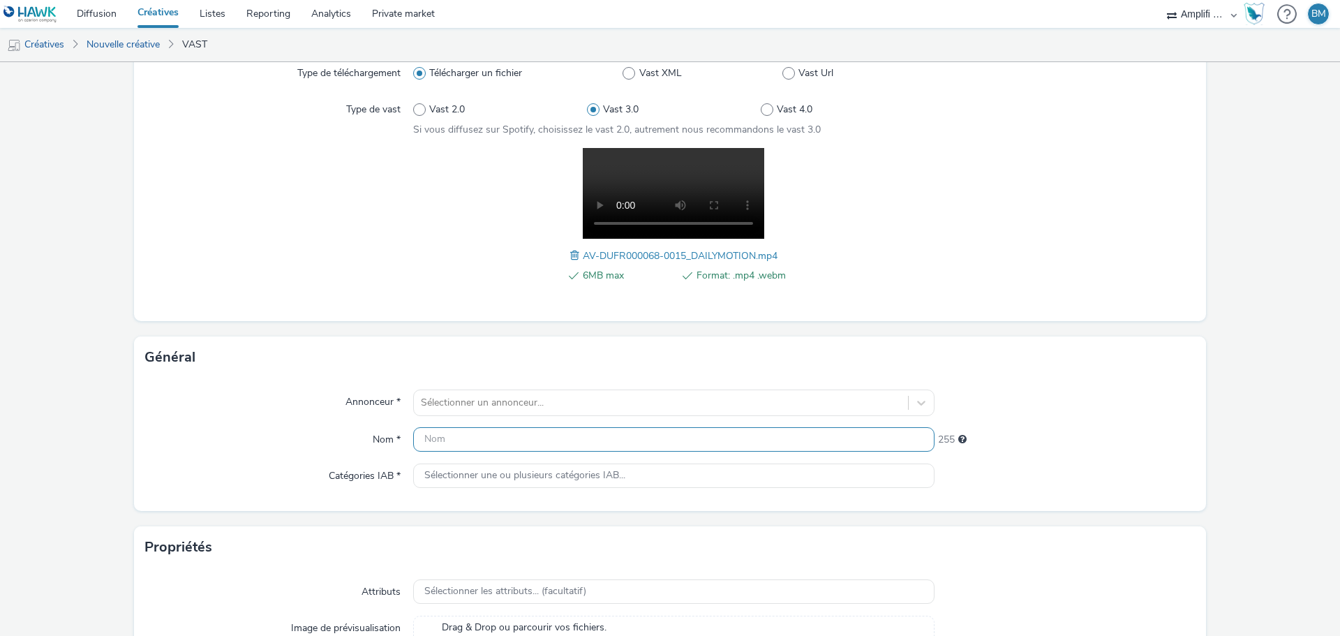
click at [494, 440] on input "text" at bounding box center [673, 439] width 521 height 24
paste input "R-CONSIDERATION-CPM-DAILYMOTION--SOCIODEMO-NA-TRUEVIEWSKIPPABLE-1x1-Multidevice…"
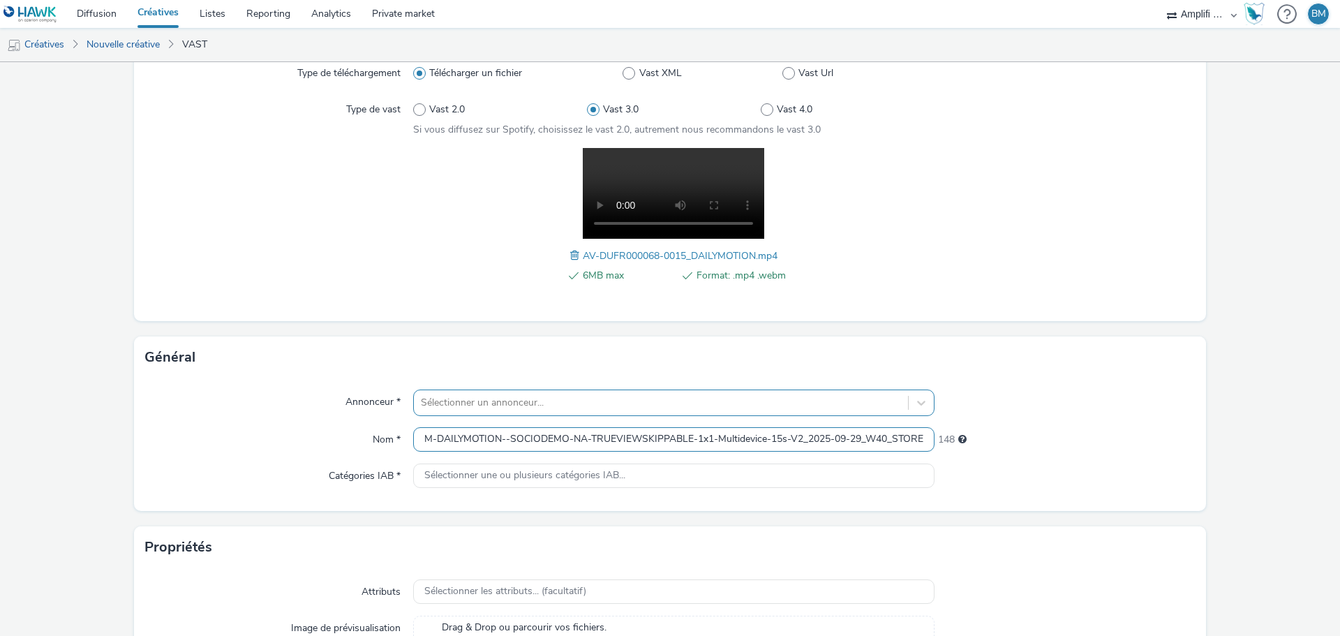
type input "R-CONSIDERATION-CPM-DAILYMOTION--SOCIODEMO-NA-TRUEVIEWSKIPPABLE-1x1-Multidevice…"
click at [574, 400] on div at bounding box center [661, 402] width 480 height 17
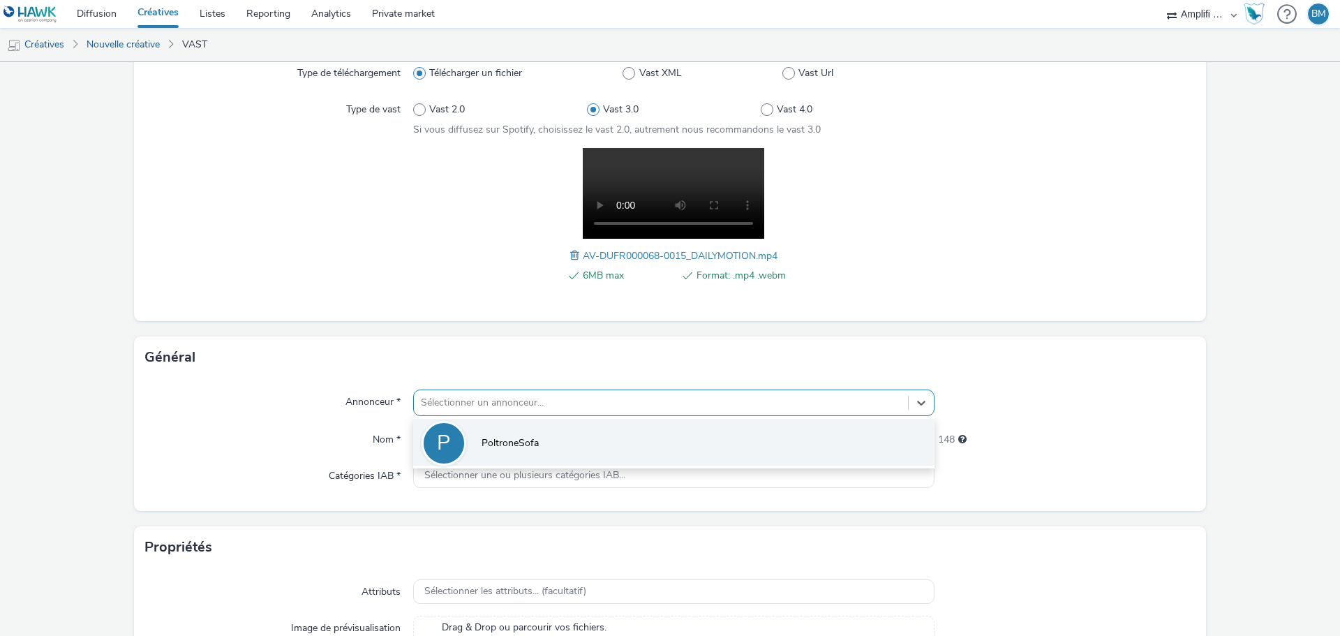
click at [508, 447] on span "PoltroneSofa" at bounding box center [510, 443] width 57 height 14
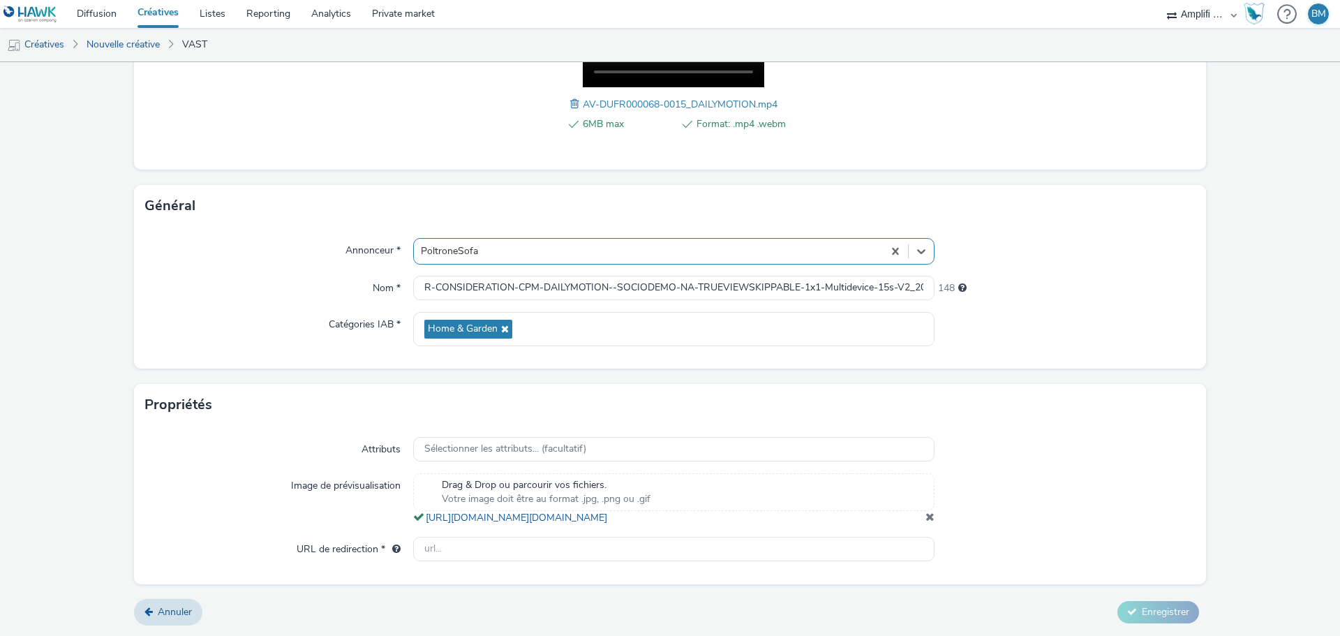
scroll to position [305, 0]
click at [530, 556] on input "text" at bounding box center [673, 549] width 521 height 24
paste input "https://www.poltronesofa.com/fr-FR/nos-magasins?utm_source=olv_Carat&utm_medium…"
type input "https://www.poltronesofa.com/fr-FR/nos-magasins?utm_source=olv_Carat&utm_medium…"
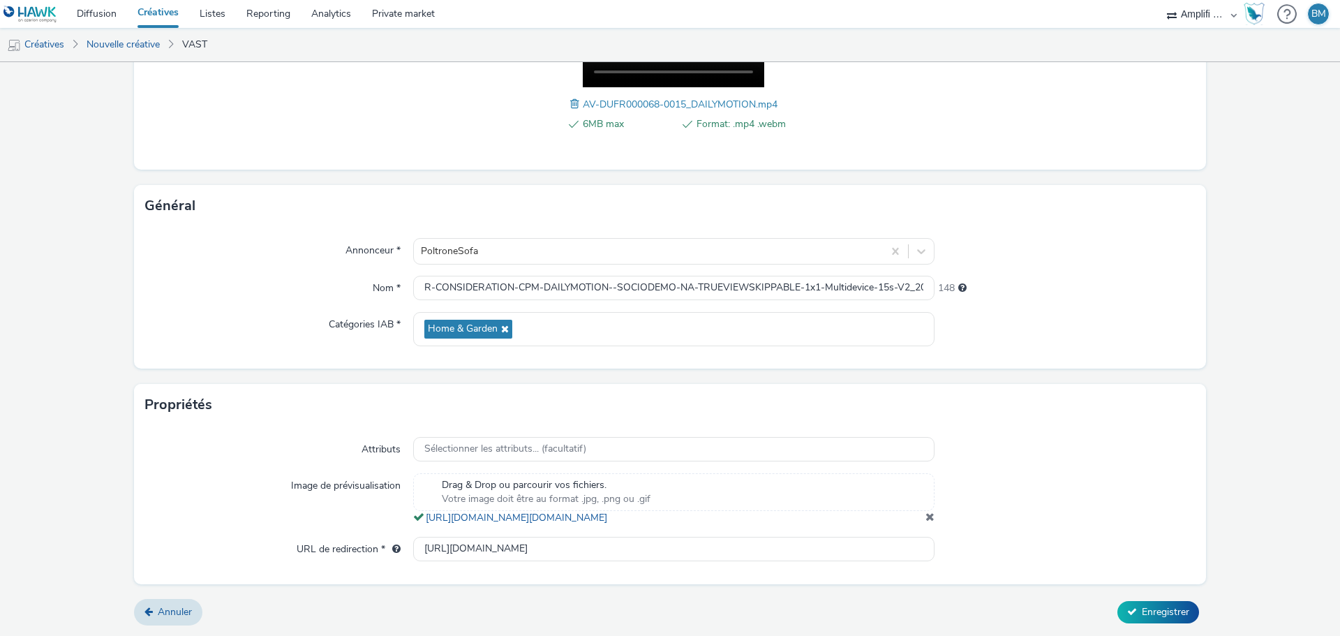
scroll to position [0, 0]
click at [1200, 456] on form "Nouvelle créative Contenu Type de téléchargement Télécharger un fichier Vast XM…" at bounding box center [670, 203] width 1340 height 865
click at [1146, 616] on span "Enregistrer" at bounding box center [1165, 611] width 47 height 13
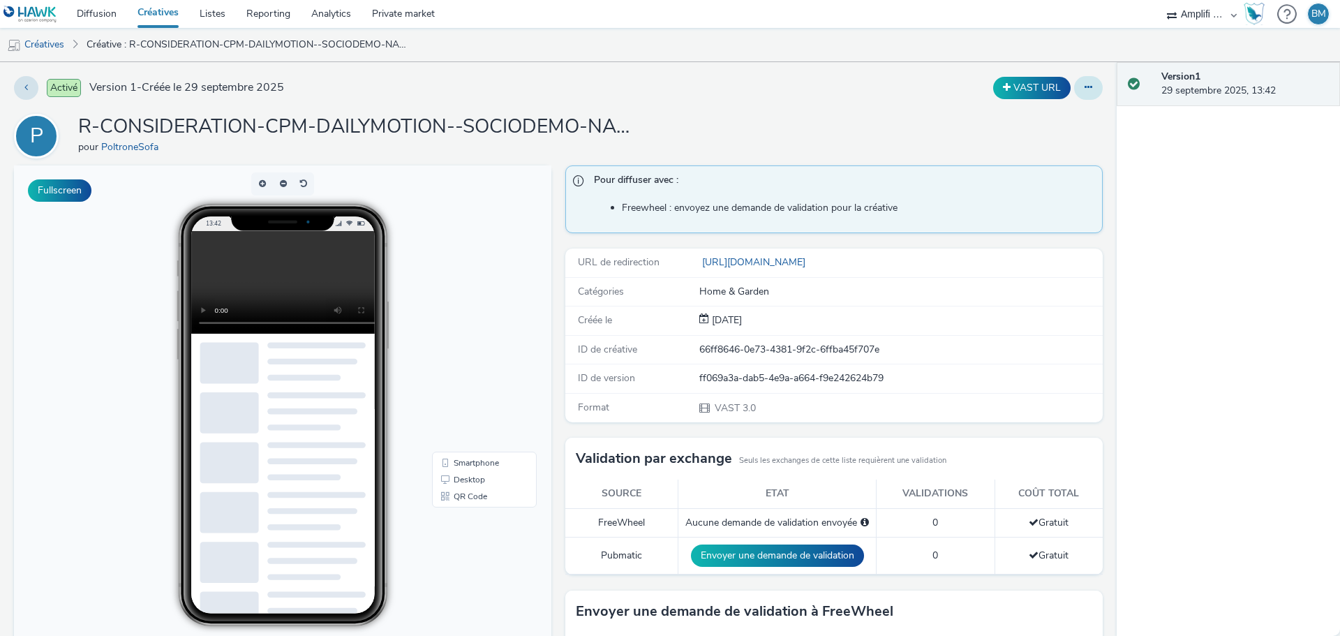
click at [1085, 89] on icon at bounding box center [1089, 87] width 8 height 10
click at [1037, 123] on link "Modifier" at bounding box center [1050, 116] width 105 height 28
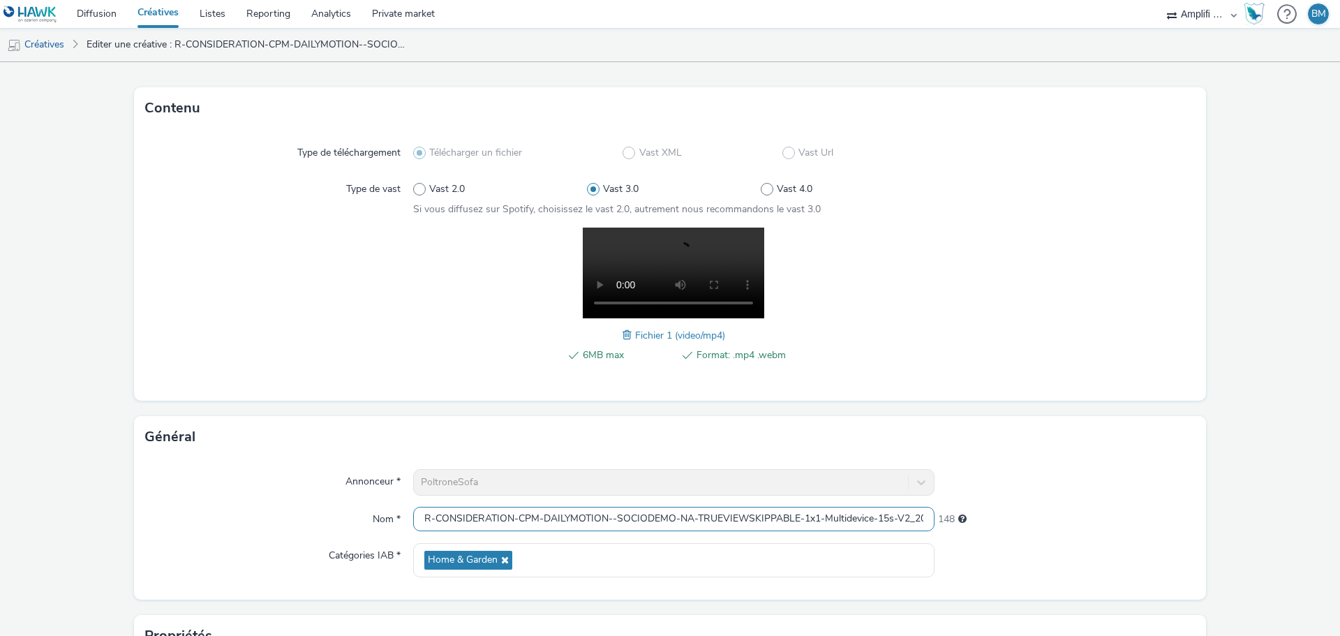
scroll to position [140, 0]
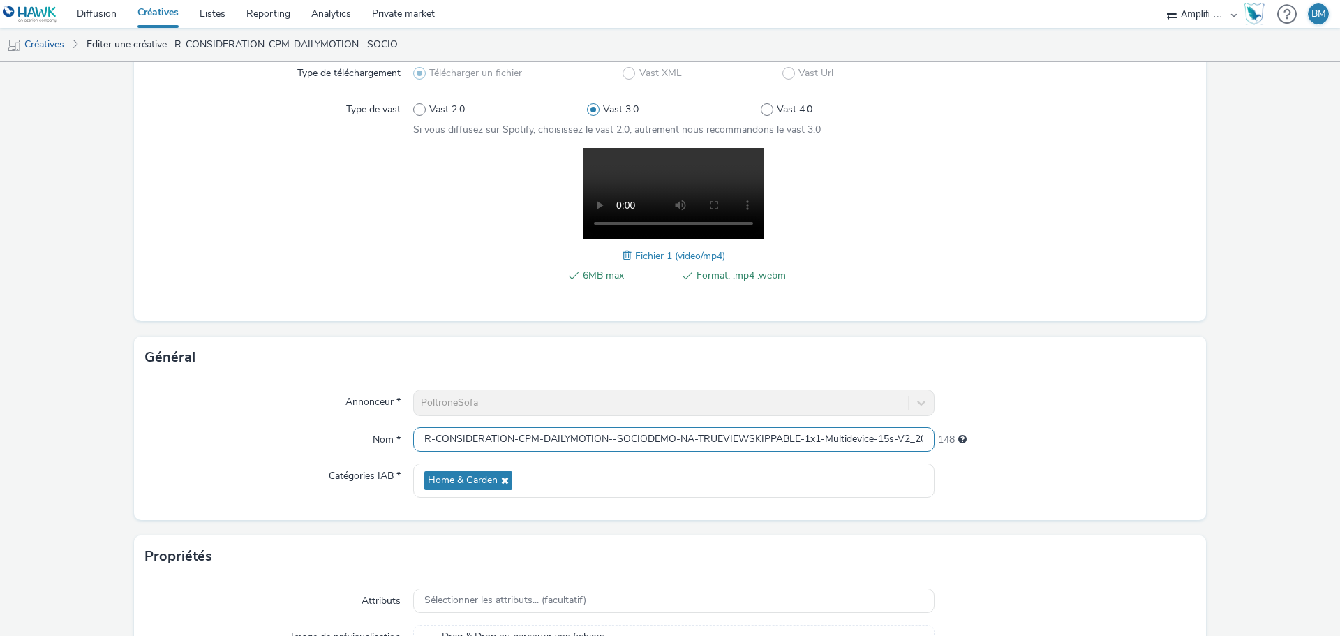
click at [628, 444] on input "R-CONSIDERATION-CPM-DAILYMOTION--SOCIODEMO-NA-TRUEVIEWSKIPPABLE-1x1-Multidevice…" at bounding box center [673, 439] width 521 height 24
click at [47, 40] on link "Créatives" at bounding box center [35, 45] width 71 height 34
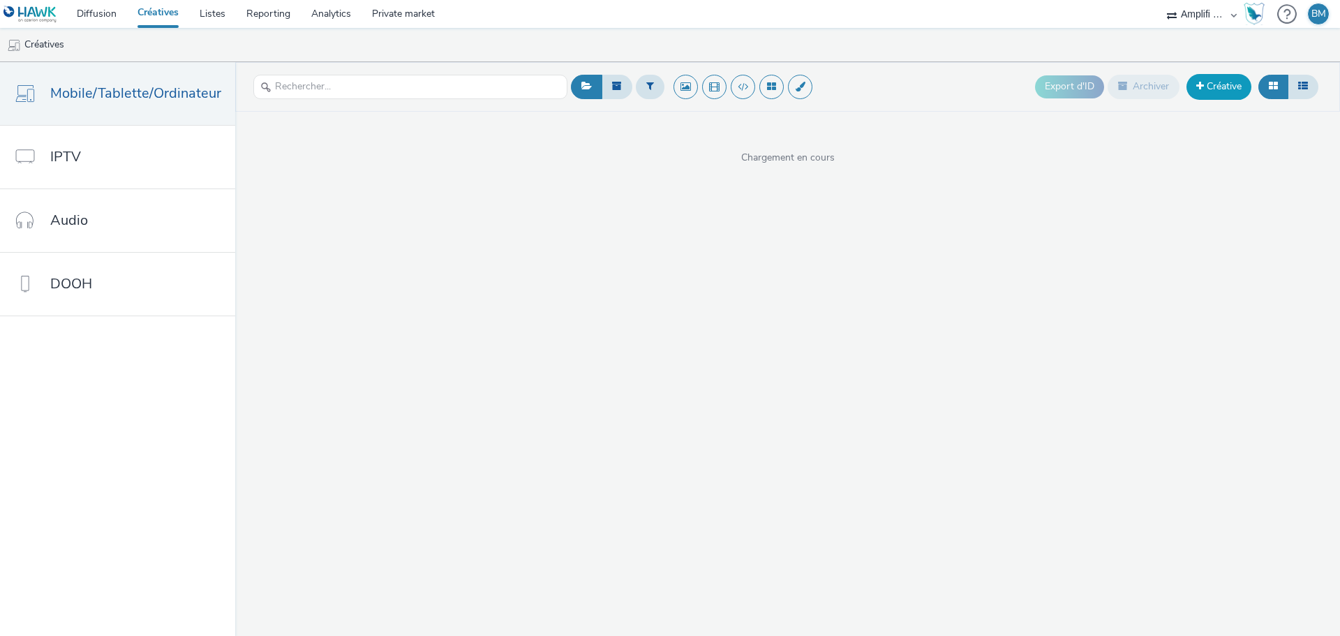
click at [1217, 91] on link "Créative" at bounding box center [1219, 86] width 65 height 25
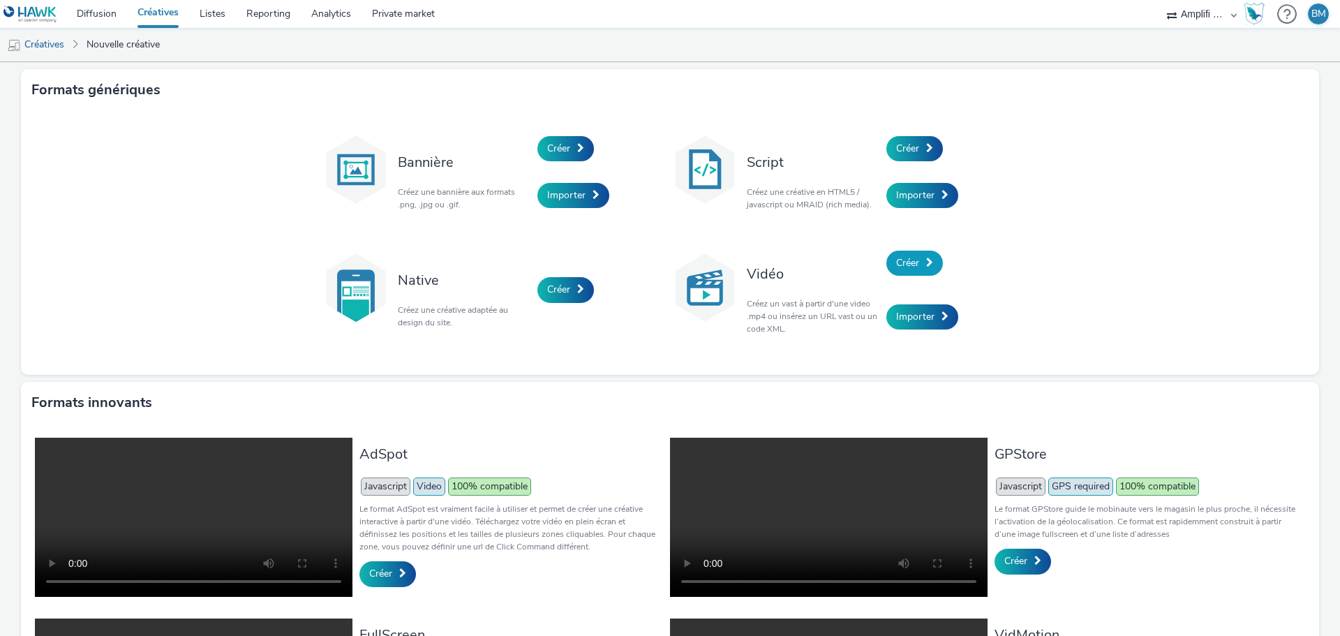
click at [904, 265] on span "Créer" at bounding box center [907, 262] width 23 height 13
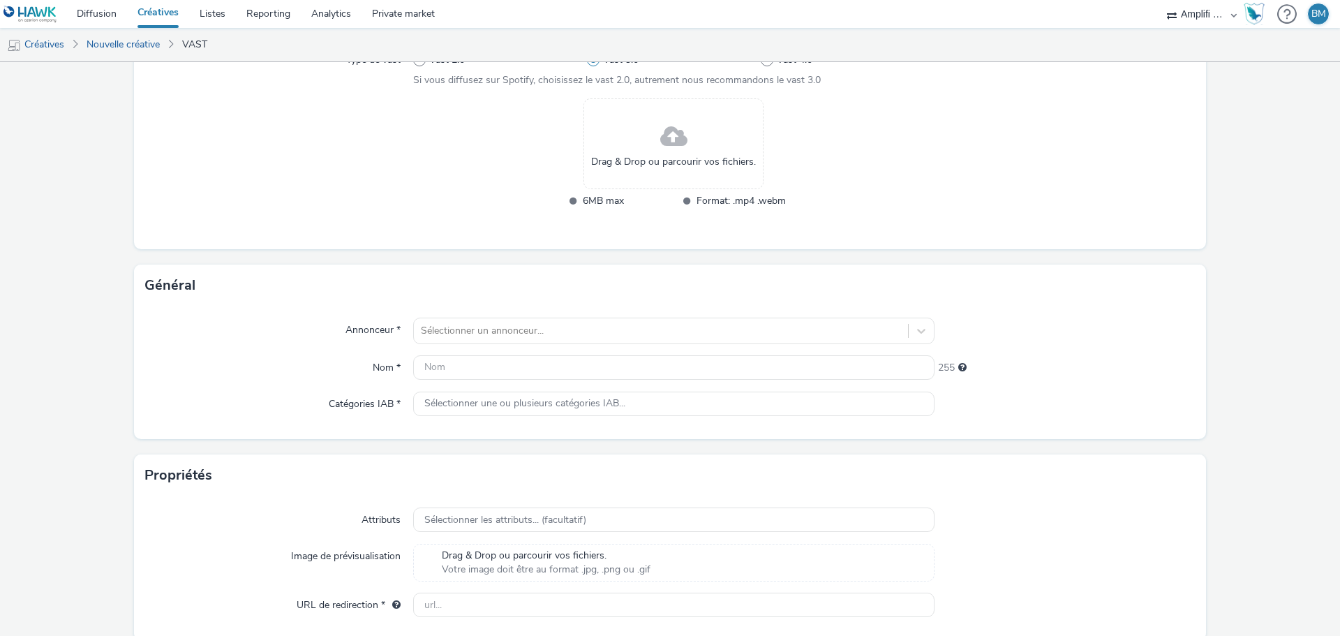
scroll to position [209, 0]
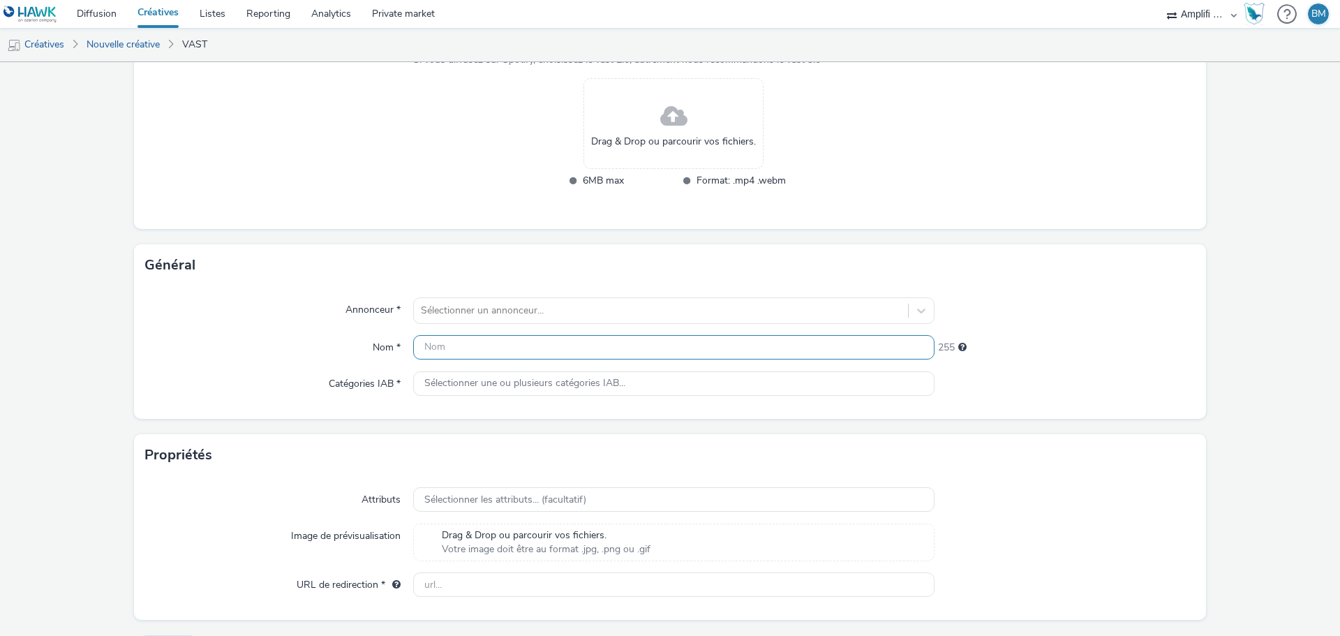
click at [492, 355] on input "text" at bounding box center [673, 347] width 521 height 24
paste input "R-CONSIDERATION-CPM-DAILYMOTION--SOCIODEMO-NA-TRUEVIEWSKIPPABLE-1x1-Multidevice…"
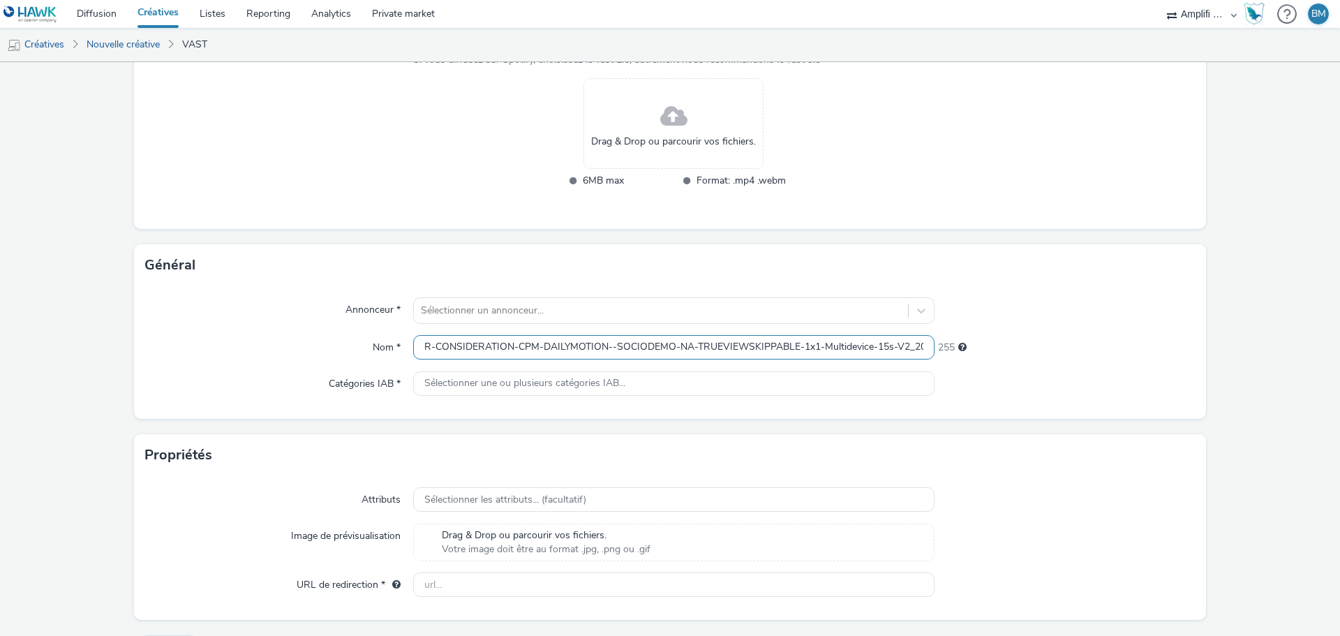
scroll to position [0, 114]
click at [792, 349] on input "R-CONSIDERATION-CPM-DAILYMOTION--SOCIODEMO-NA-TRUEVIEWSKIPPABLE-1x1-Multidevice…" at bounding box center [673, 347] width 521 height 24
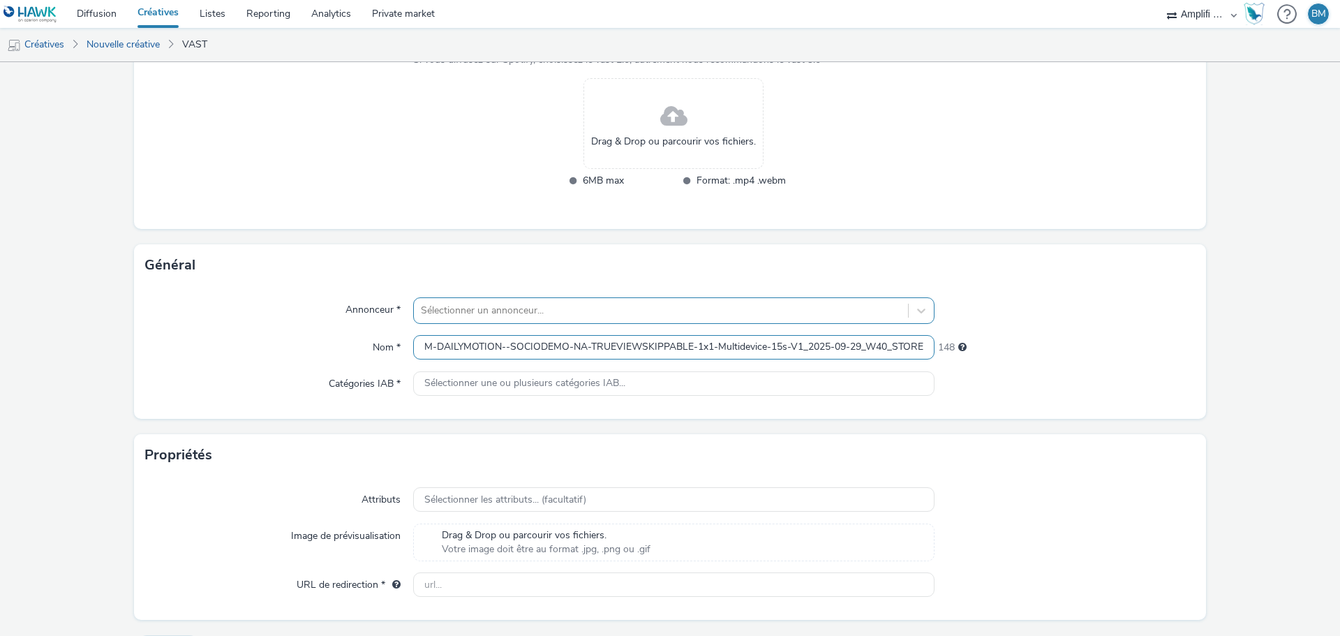
type input "R-CONSIDERATION-CPM-DAILYMOTION--SOCIODEMO-NA-TRUEVIEWSKIPPABLE-1x1-Multidevice…"
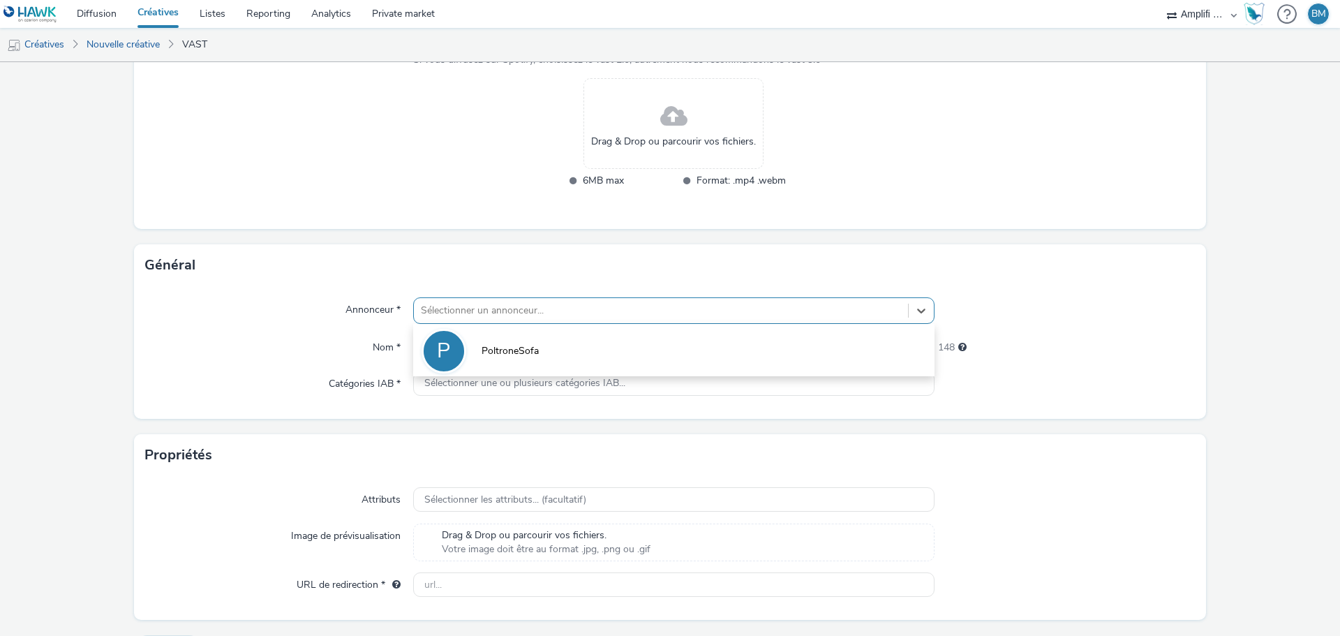
click at [607, 316] on div at bounding box center [661, 310] width 480 height 17
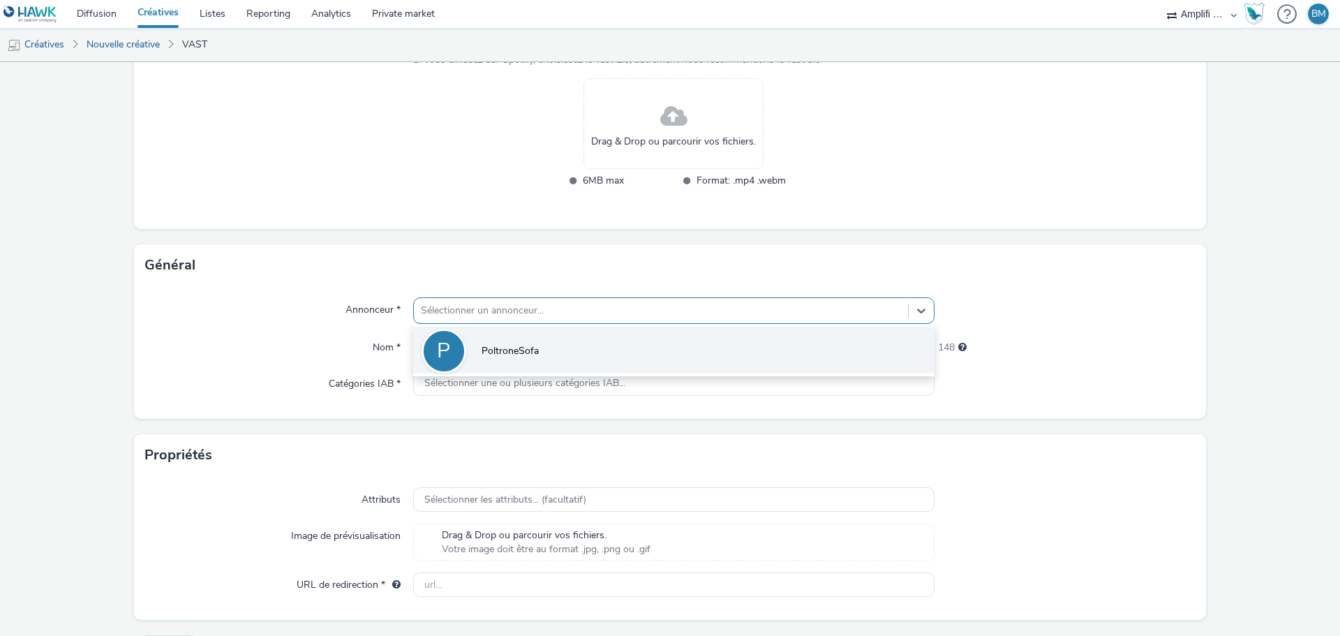
click at [519, 345] on span "PoltroneSofa" at bounding box center [510, 351] width 57 height 14
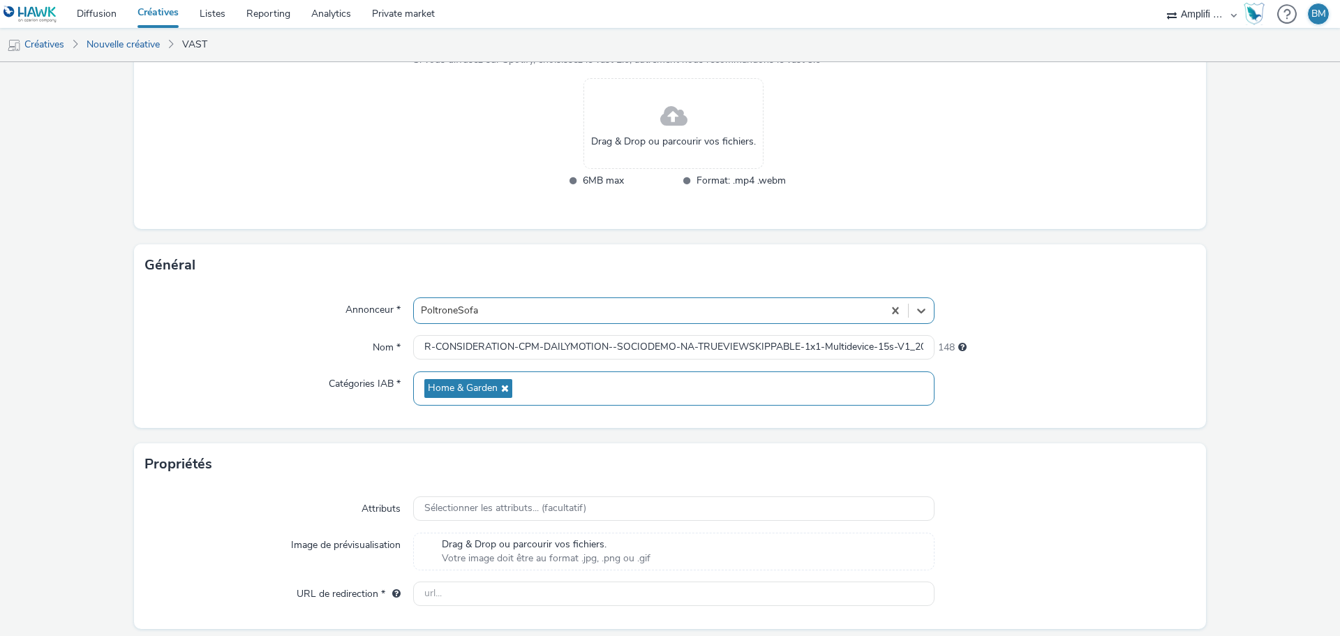
scroll to position [255, 0]
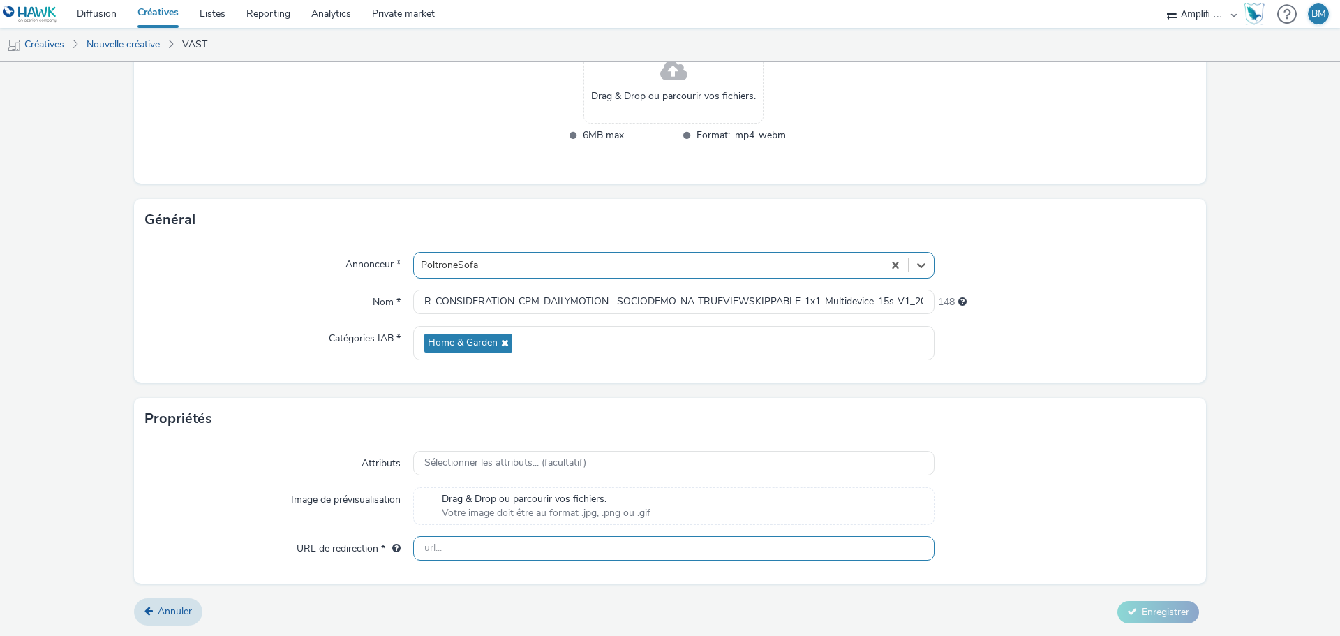
click at [487, 555] on input "text" at bounding box center [673, 548] width 521 height 24
paste input "https://www.poltronesofa.com/fr-FR/nos-magasins?utm_source=olv_Carat&utm_medium…"
type input "https://www.poltronesofa.com/fr-FR/nos-magasins?utm_source=olv_Carat&utm_medium…"
click at [1170, 502] on div at bounding box center [1065, 506] width 261 height 38
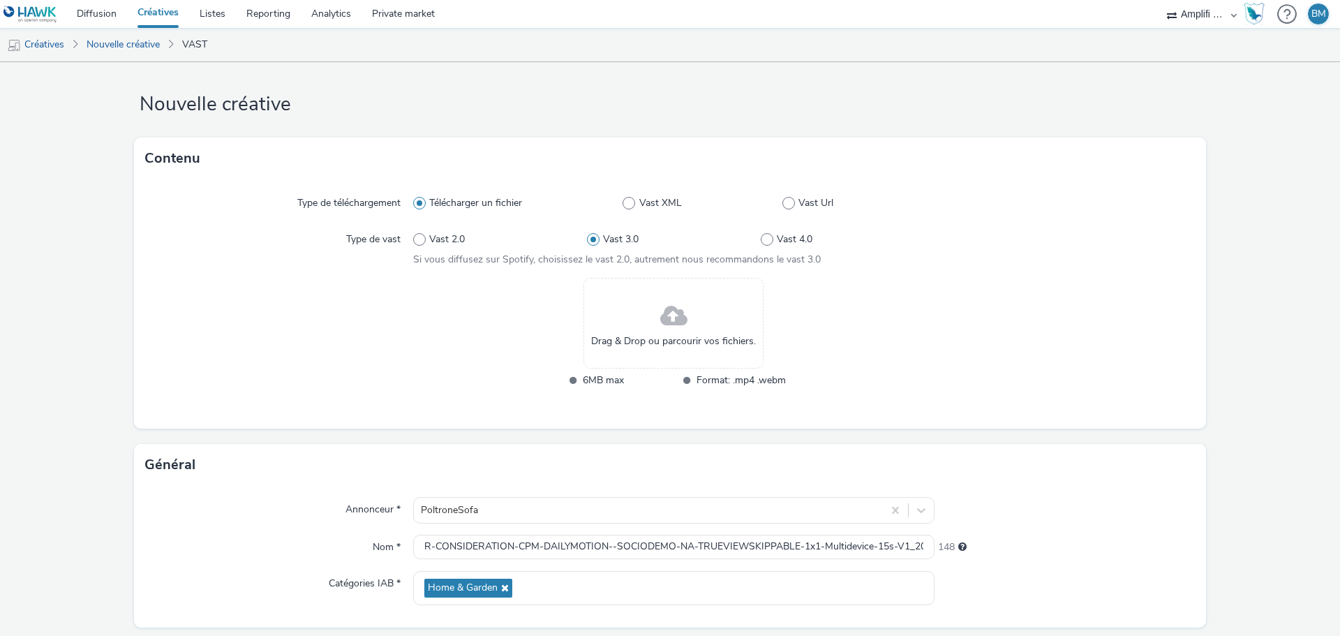
scroll to position [0, 0]
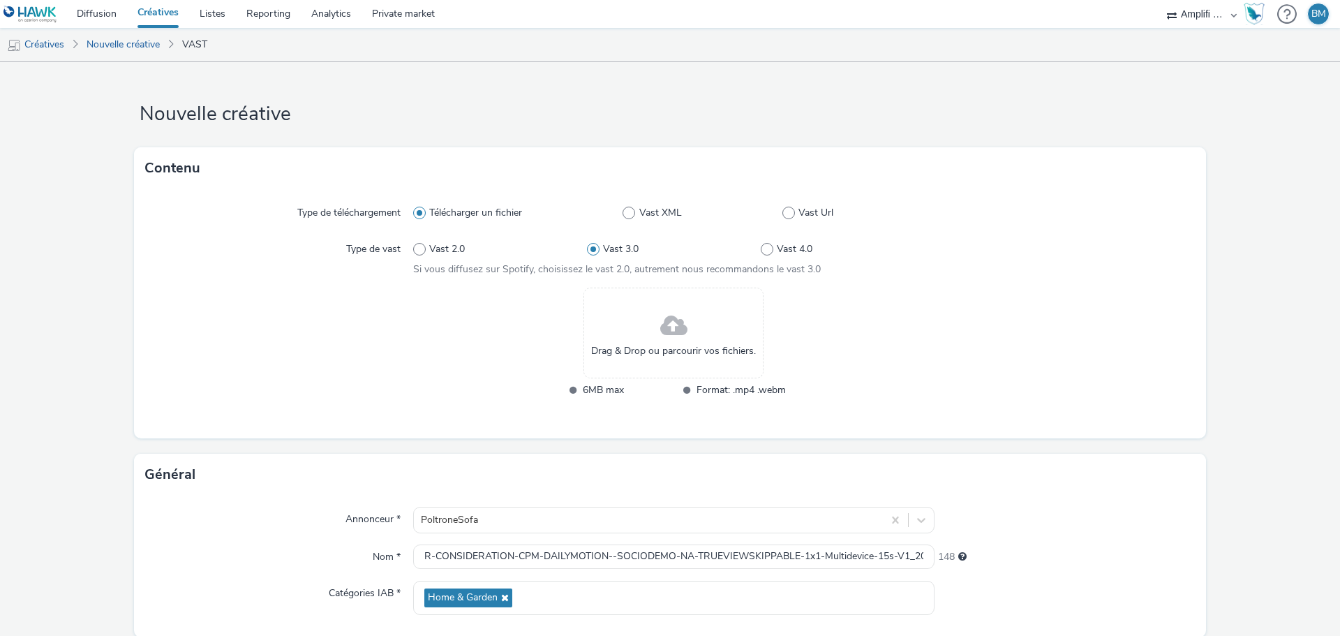
click at [670, 351] on span "Drag & Drop ou parcourir vos fichiers." at bounding box center [673, 351] width 165 height 14
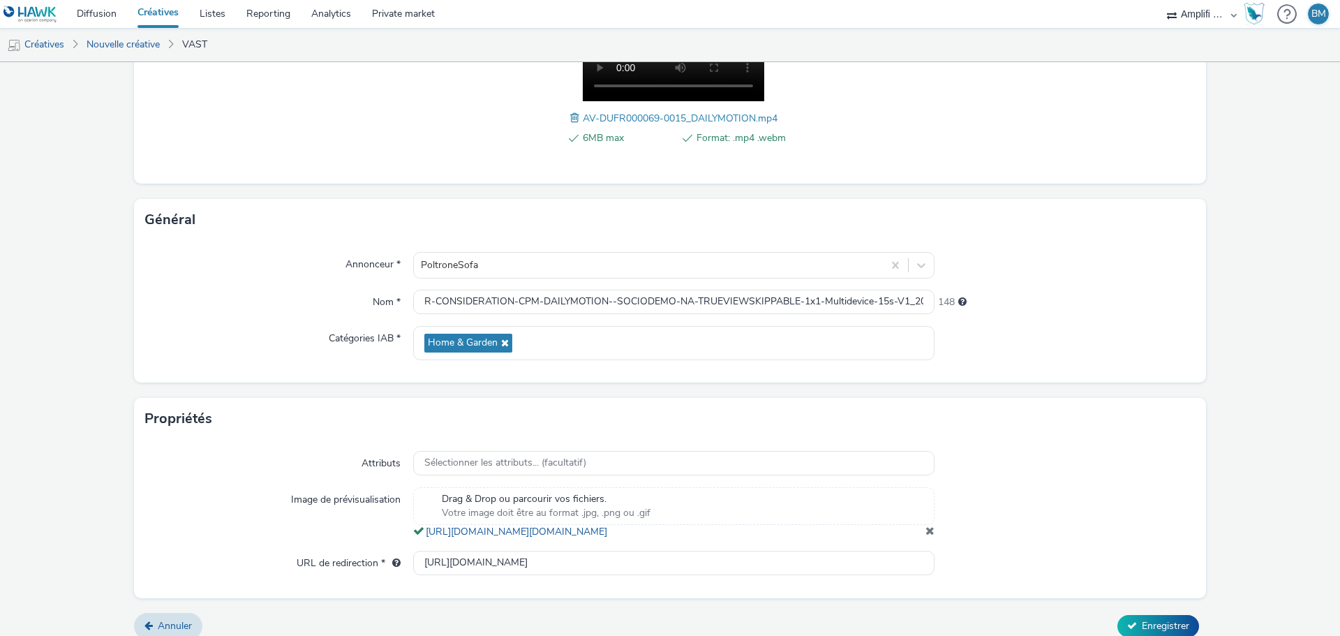
scroll to position [305, 0]
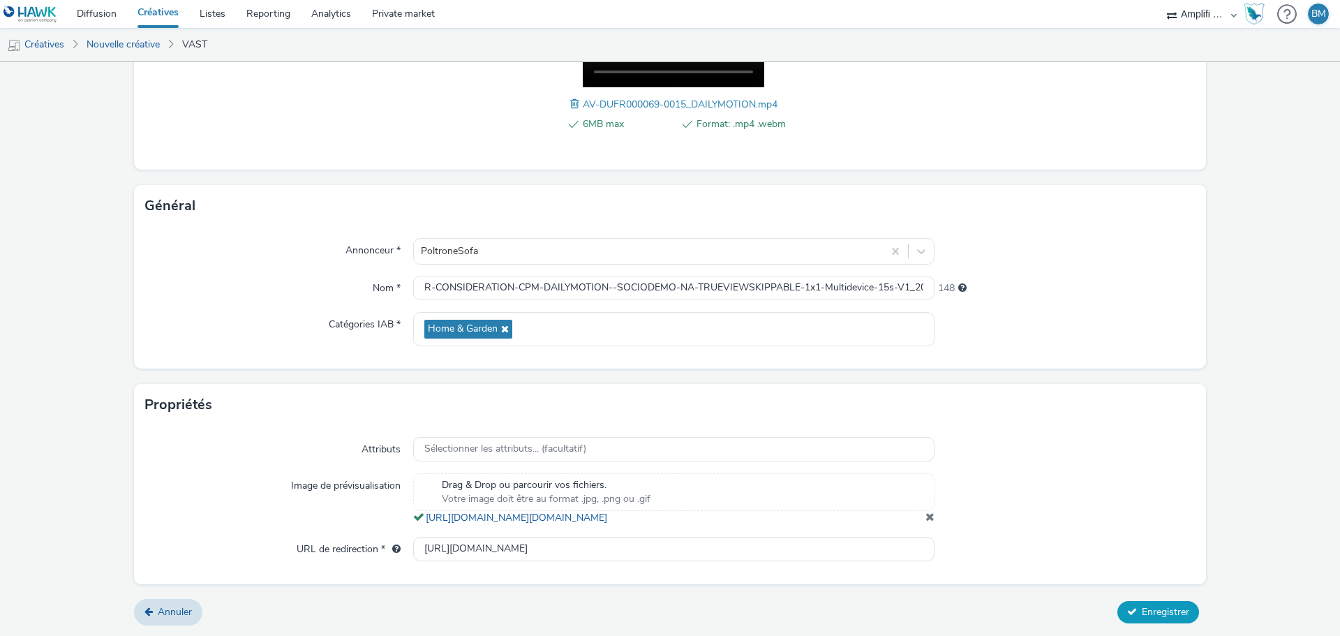
click at [1160, 619] on button "Enregistrer" at bounding box center [1159, 612] width 82 height 22
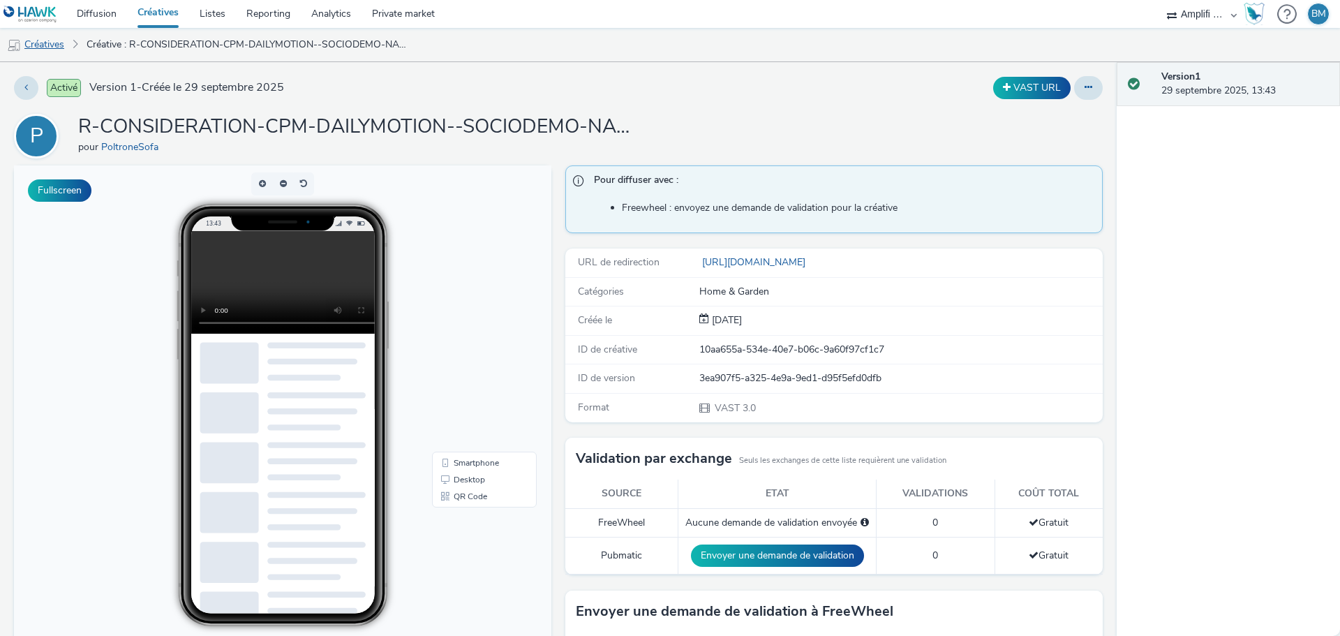
click at [52, 45] on link "Créatives" at bounding box center [35, 45] width 71 height 34
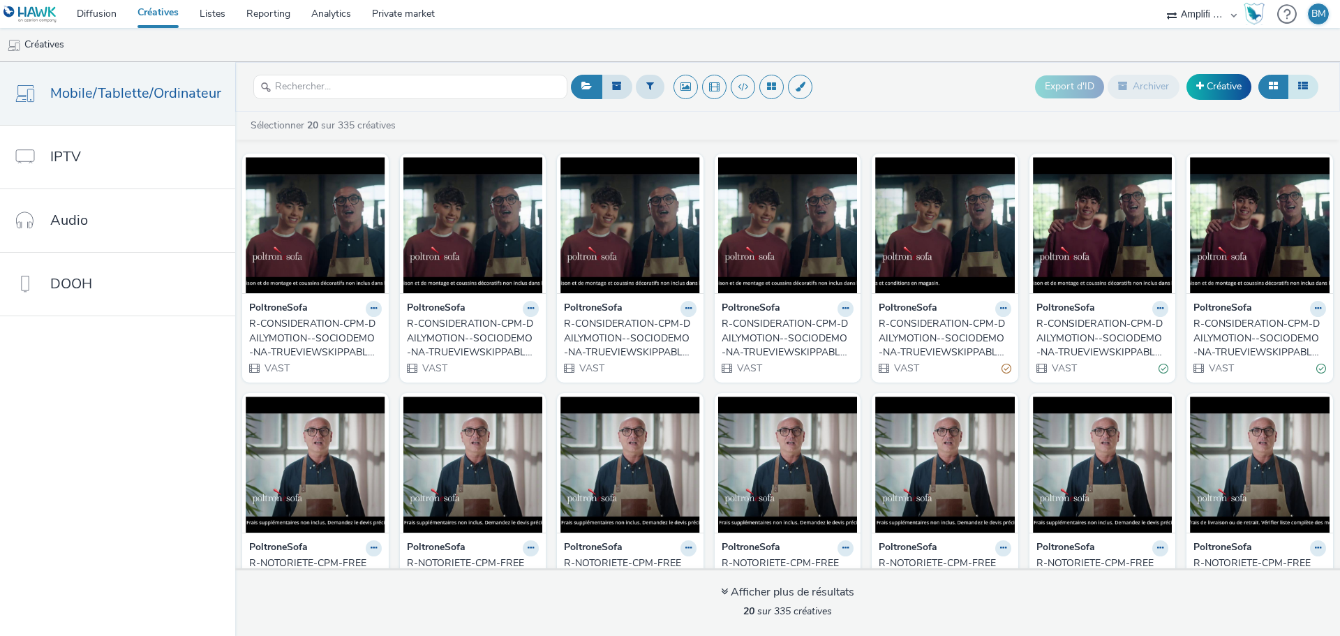
click at [1303, 88] on icon at bounding box center [1303, 86] width 10 height 10
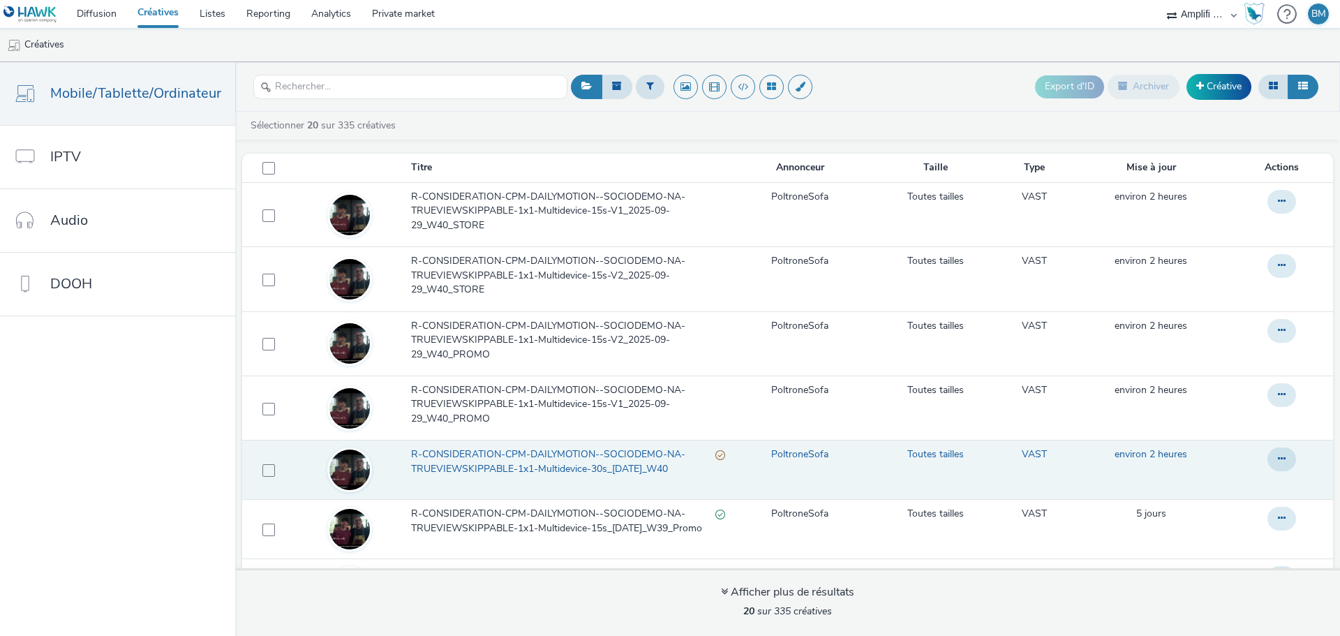
click at [464, 474] on span "R-CONSIDERATION-CPM-DAILYMOTION--SOCIODEMO-NA-TRUEVIEWSKIPPABLE-1x1-Multidevice…" at bounding box center [563, 461] width 304 height 29
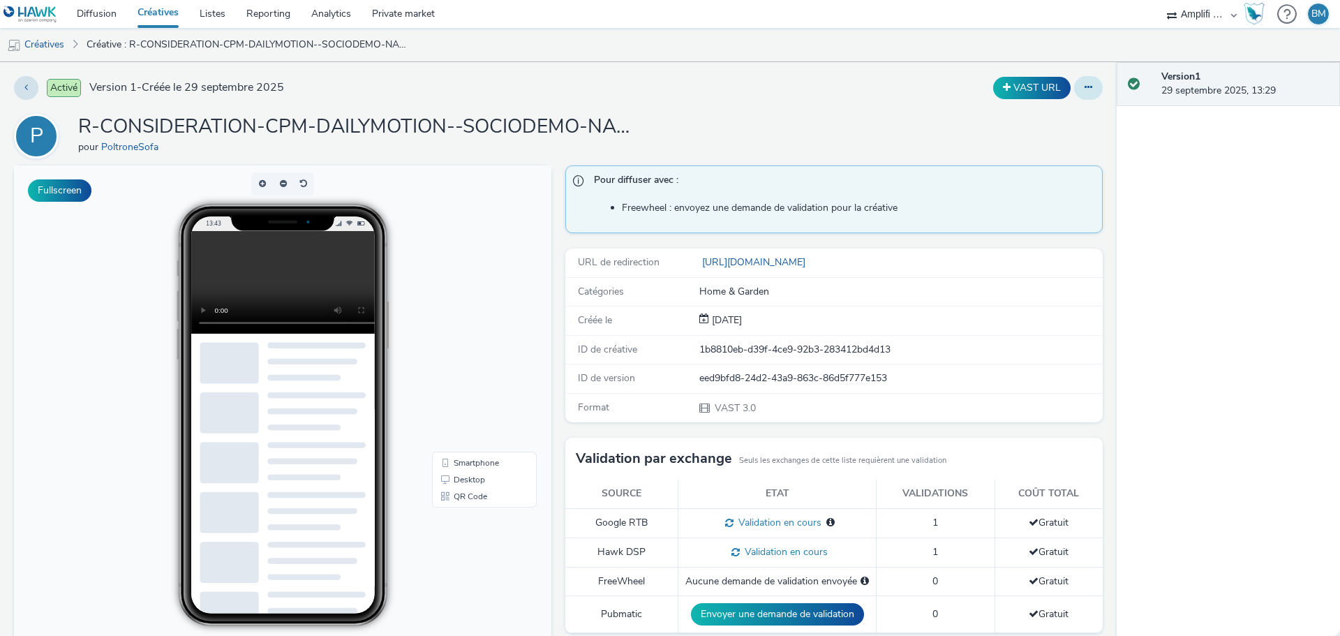
click at [1083, 98] on button at bounding box center [1088, 88] width 29 height 24
click at [1048, 121] on link "Modifier" at bounding box center [1050, 116] width 105 height 28
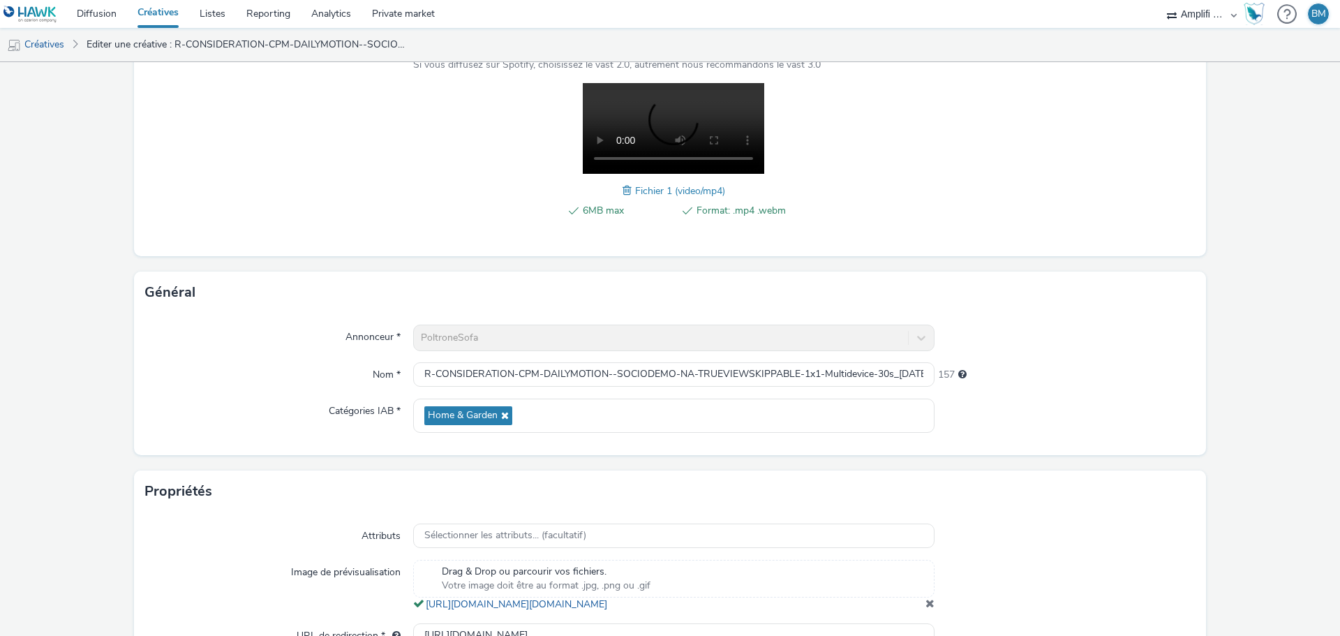
scroll to position [209, 0]
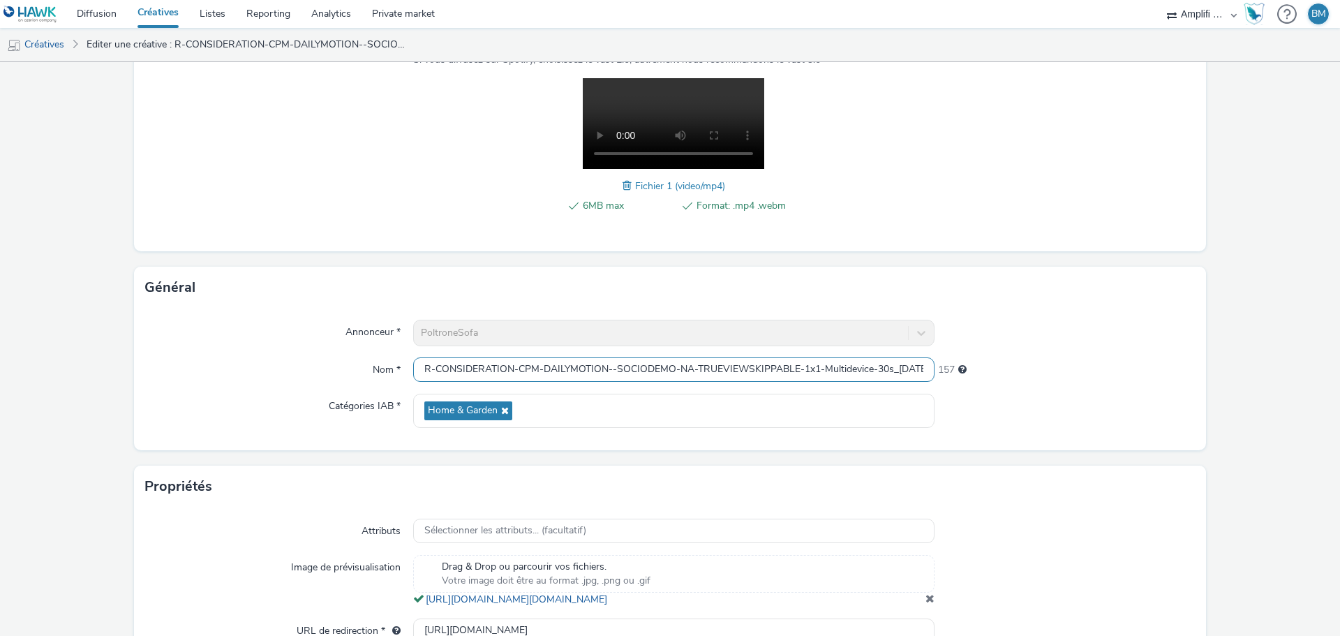
click at [840, 377] on input "R-CONSIDERATION-CPM-DAILYMOTION--SOCIODEMO-NA-TRUEVIEWSKIPPABLE-1x1-Multidevice…" at bounding box center [673, 369] width 521 height 24
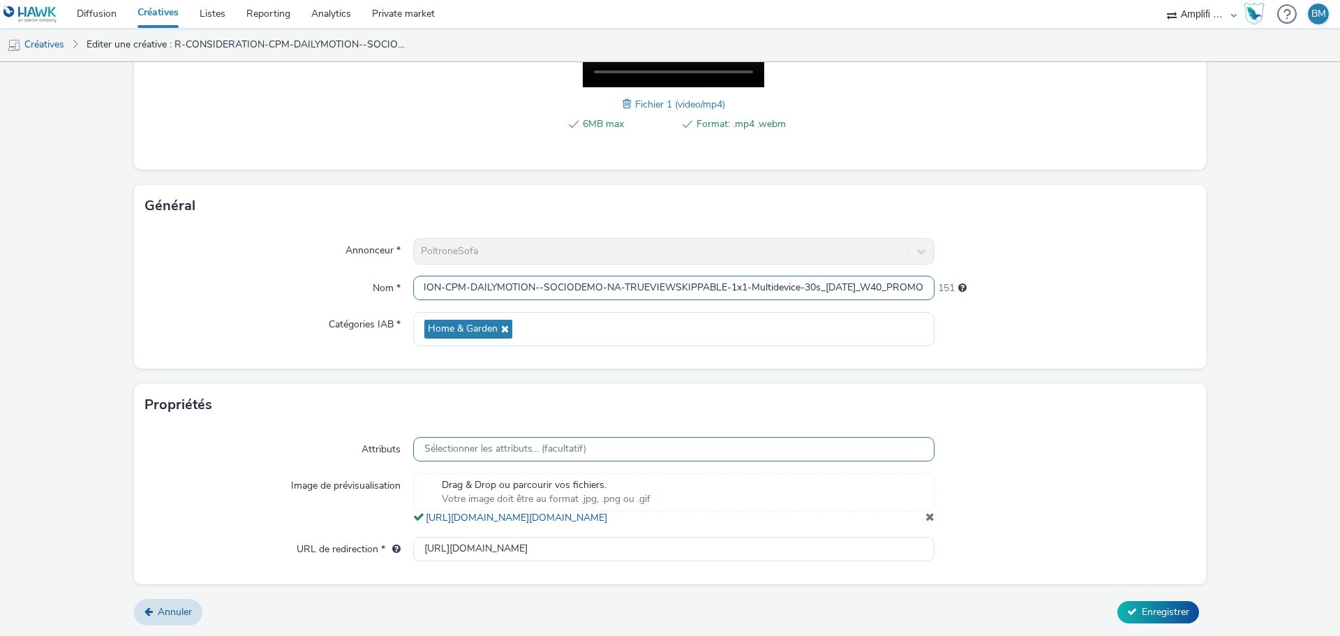
scroll to position [305, 0]
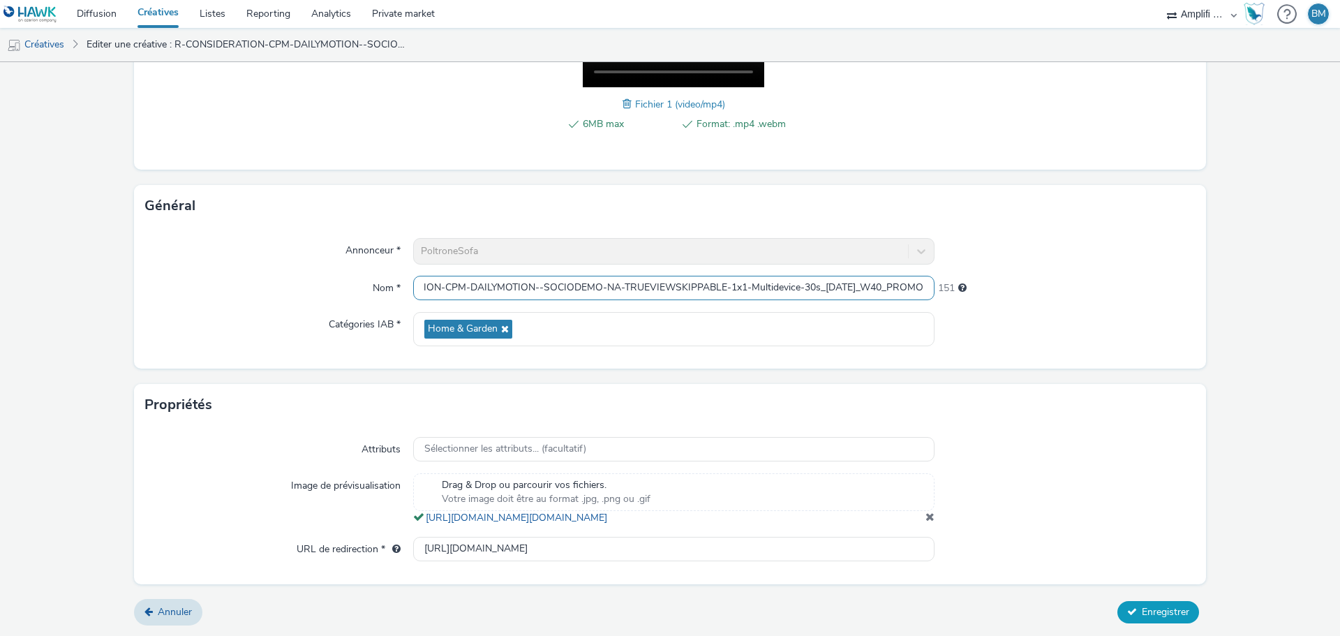
type input "R-CONSIDERATION-CPM-DAILYMOTION--SOCIODEMO-NA-TRUEVIEWSKIPPABLE-1x1-Multidevice…"
click at [1135, 601] on button "Enregistrer" at bounding box center [1159, 612] width 82 height 22
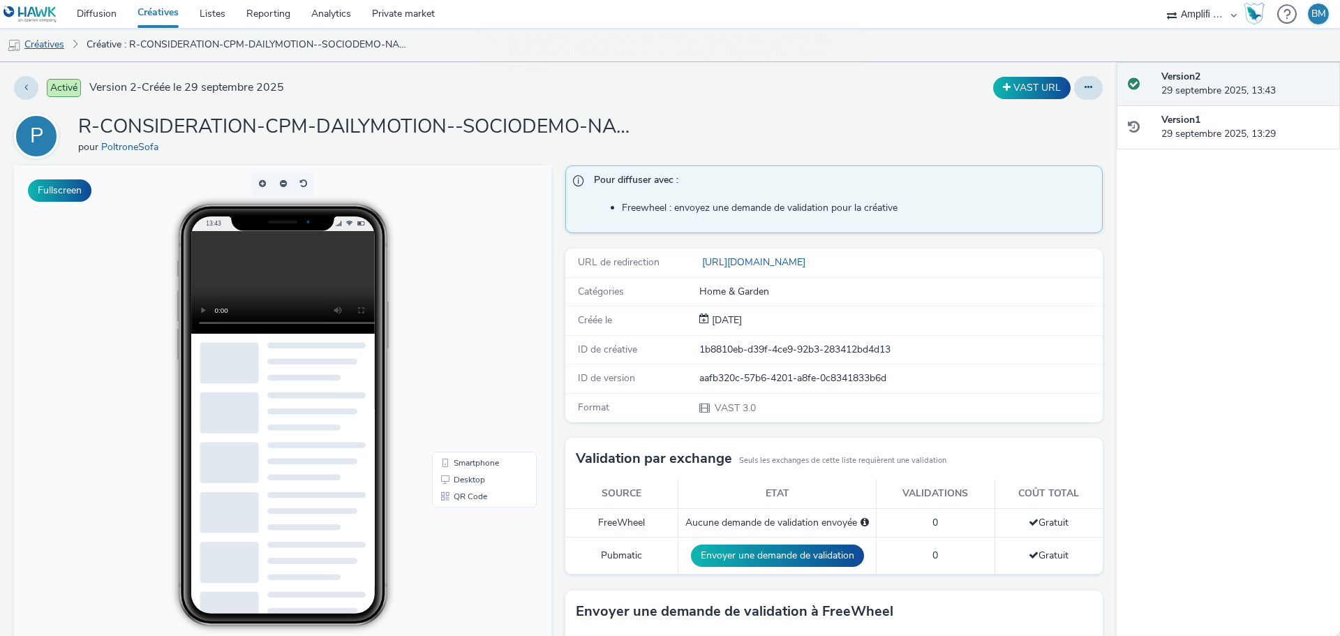
click at [44, 50] on link "Créatives" at bounding box center [35, 45] width 71 height 34
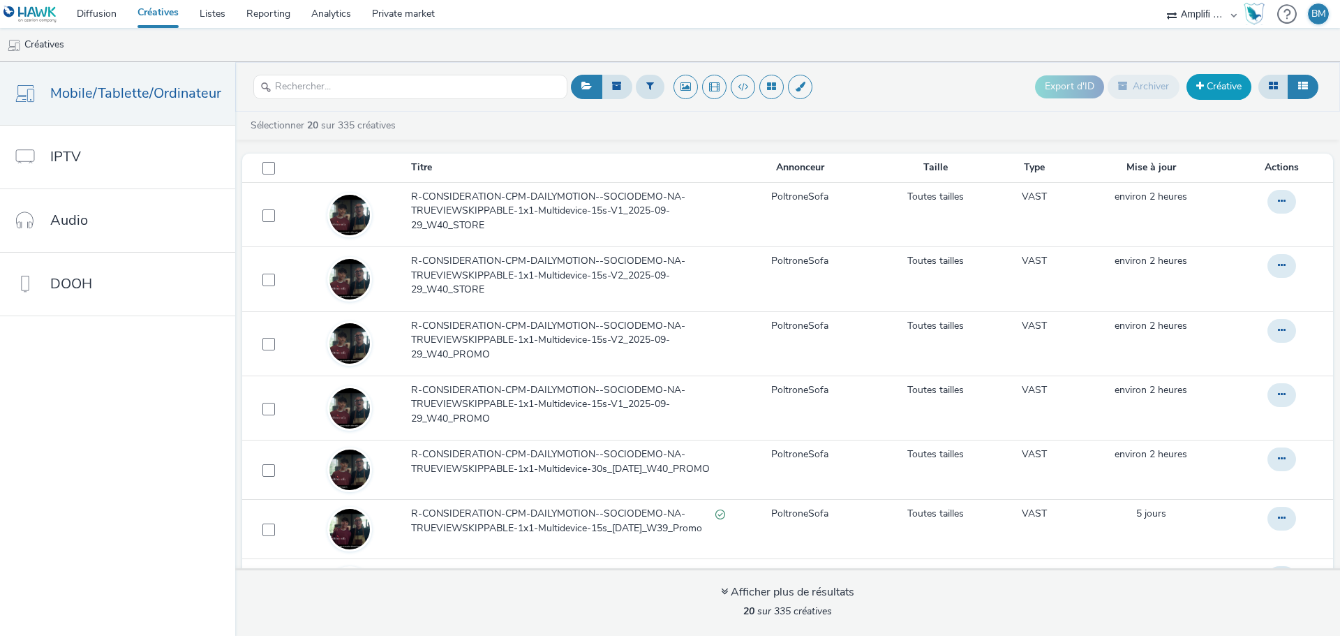
click at [1226, 95] on link "Créative" at bounding box center [1219, 86] width 65 height 25
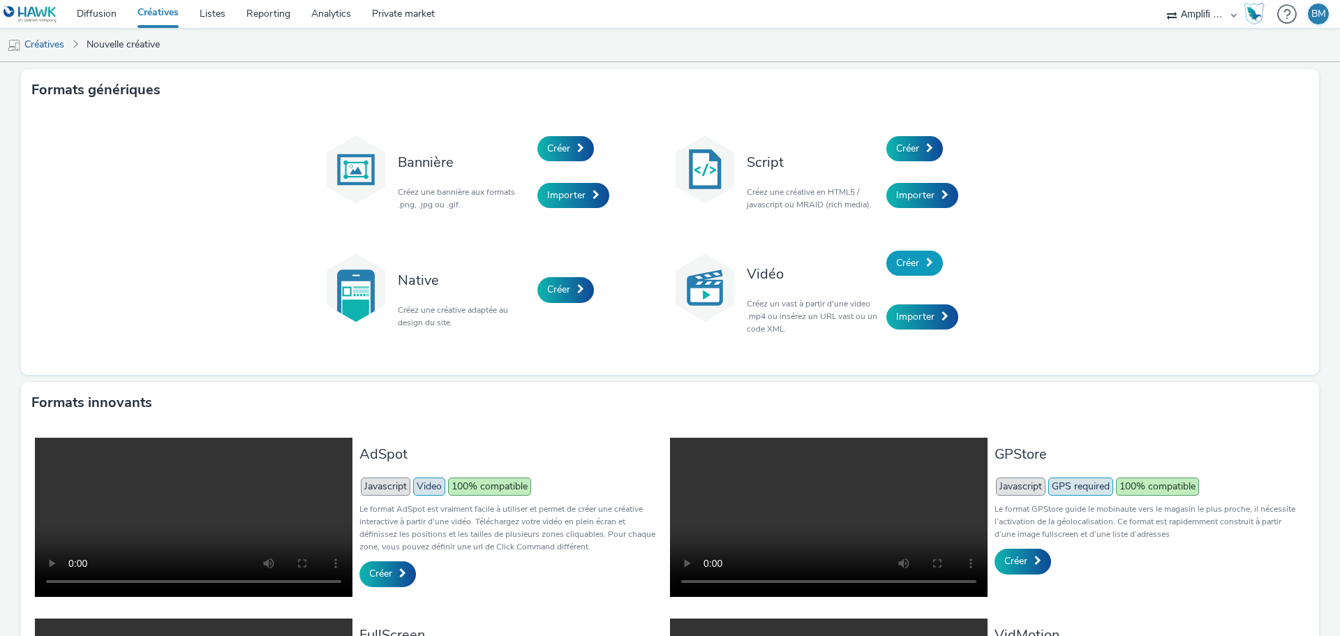
click at [919, 260] on link "Créer" at bounding box center [914, 263] width 57 height 25
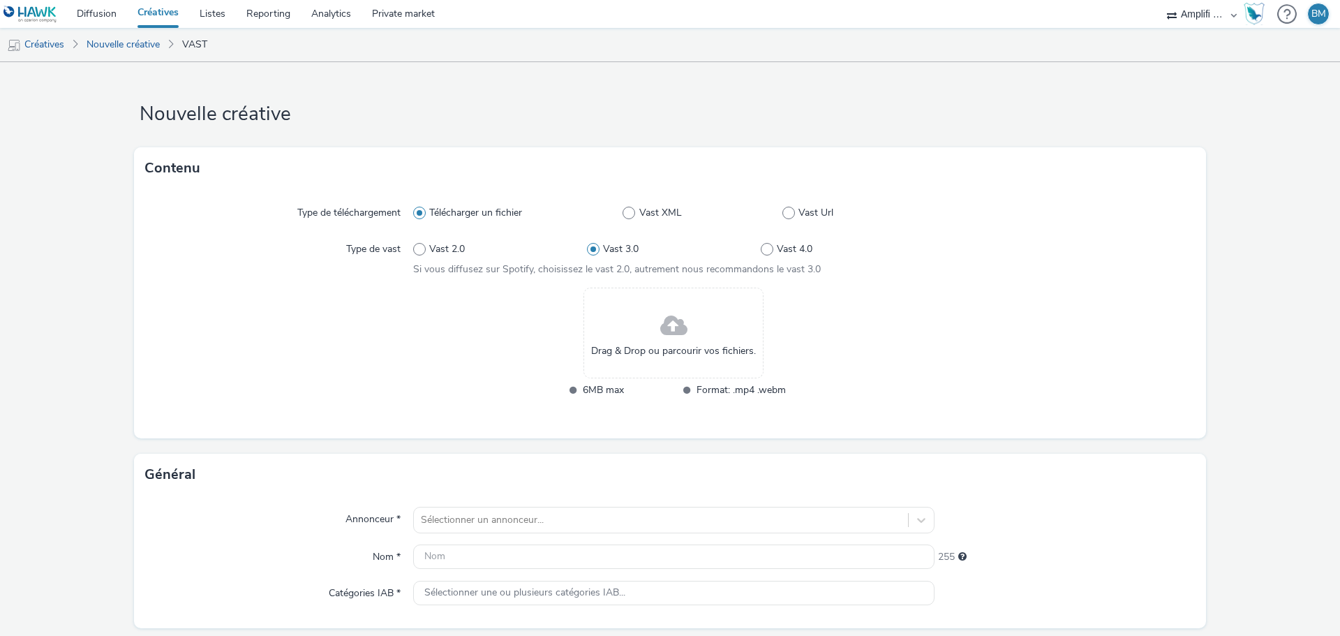
click at [674, 349] on span "Drag & Drop ou parcourir vos fichiers." at bounding box center [673, 351] width 165 height 14
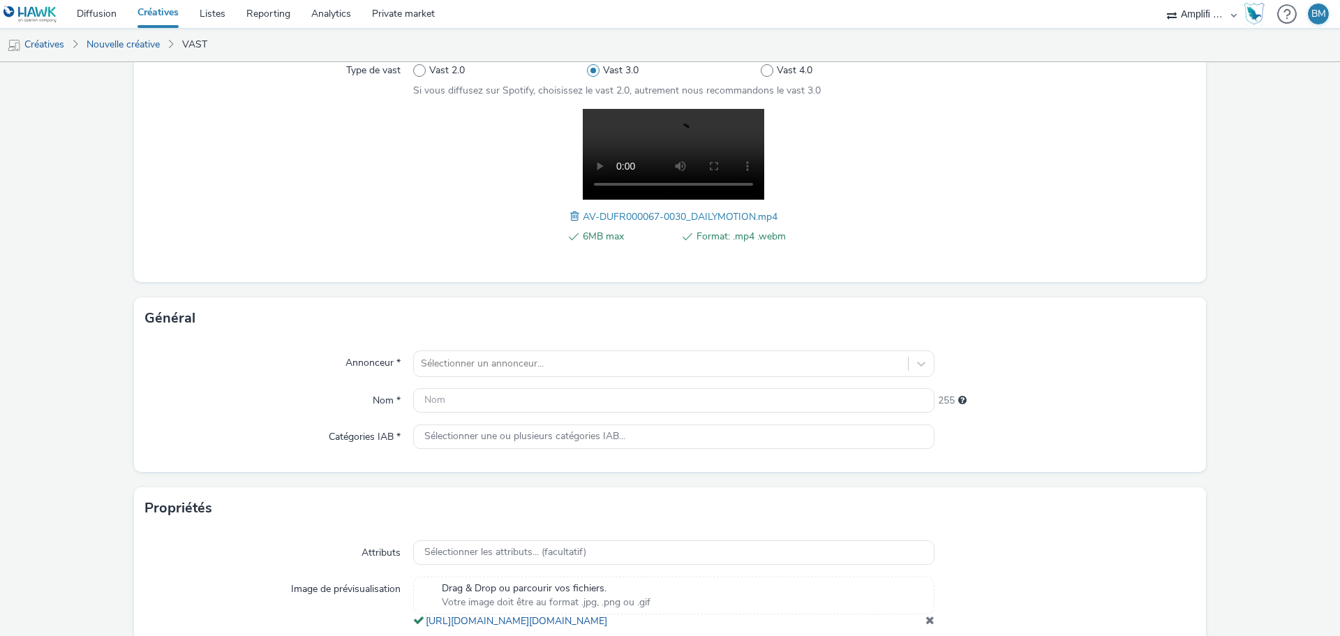
scroll to position [209, 0]
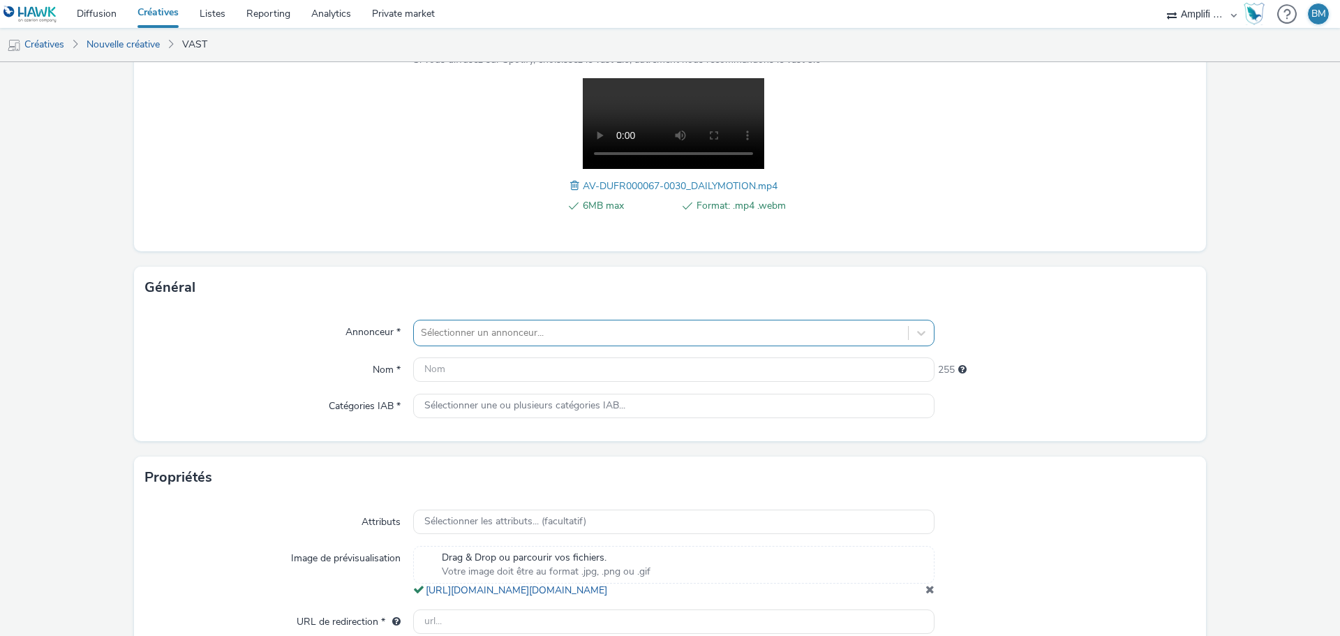
click at [532, 336] on div at bounding box center [661, 333] width 480 height 17
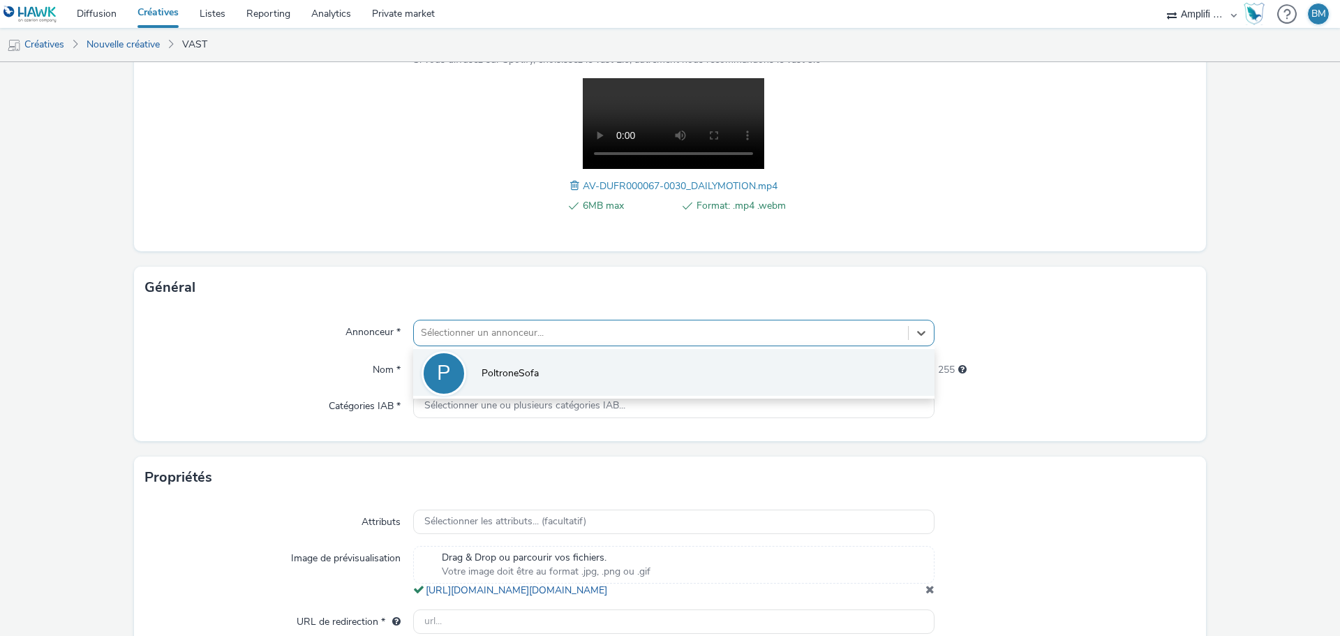
click at [517, 365] on li "P PoltroneSofa" at bounding box center [673, 372] width 521 height 47
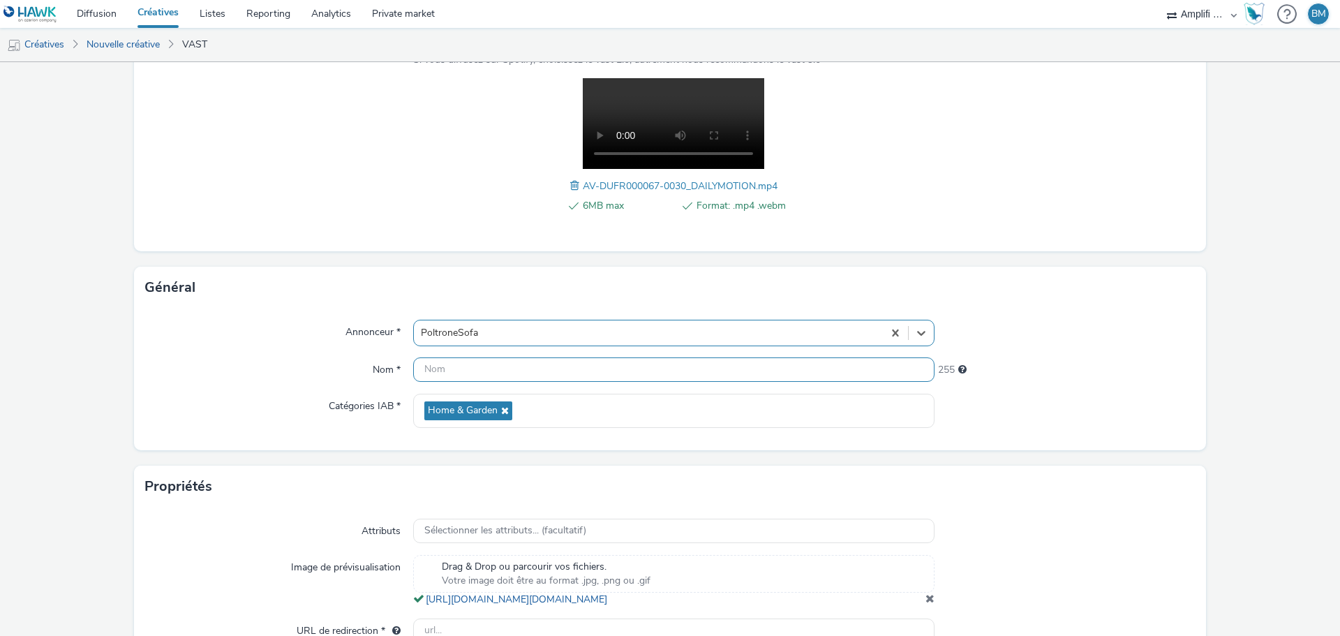
click at [508, 376] on input "text" at bounding box center [673, 369] width 521 height 24
paste input "R-CONSIDERATION-CPM-DAILYMOTION--SOCIODEMO-NA-TRUEVIEWSKIPPABLE-1x1-Multidevice…"
drag, startPoint x: 919, startPoint y: 365, endPoint x: 880, endPoint y: 367, distance: 39.1
click at [880, 367] on input "R-CONSIDERATION-CPM-DAILYMOTION--SOCIODEMO-NA-TRUEVIEWSKIPPABLE-1x1-Multidevice…" at bounding box center [673, 369] width 521 height 24
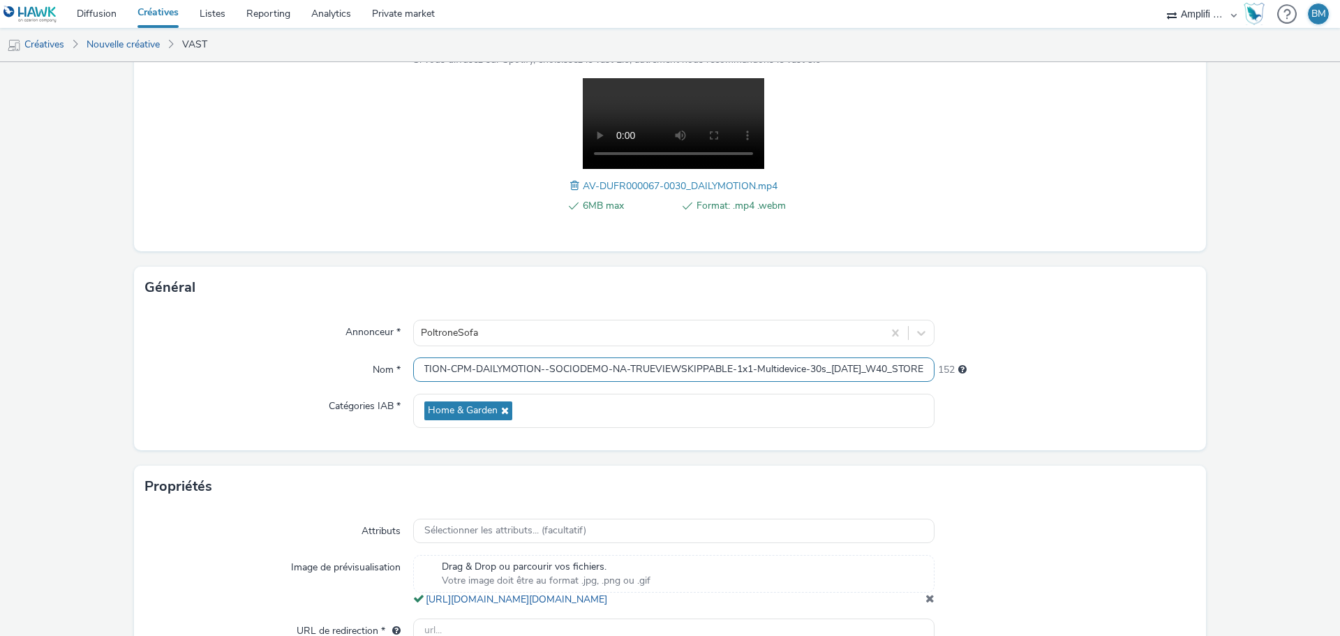
scroll to position [0, 98]
type input "R-CONSIDERATION-CPM-DAILYMOTION--SOCIODEMO-NA-TRUEVIEWSKIPPABLE-1x1-Multidevice…"
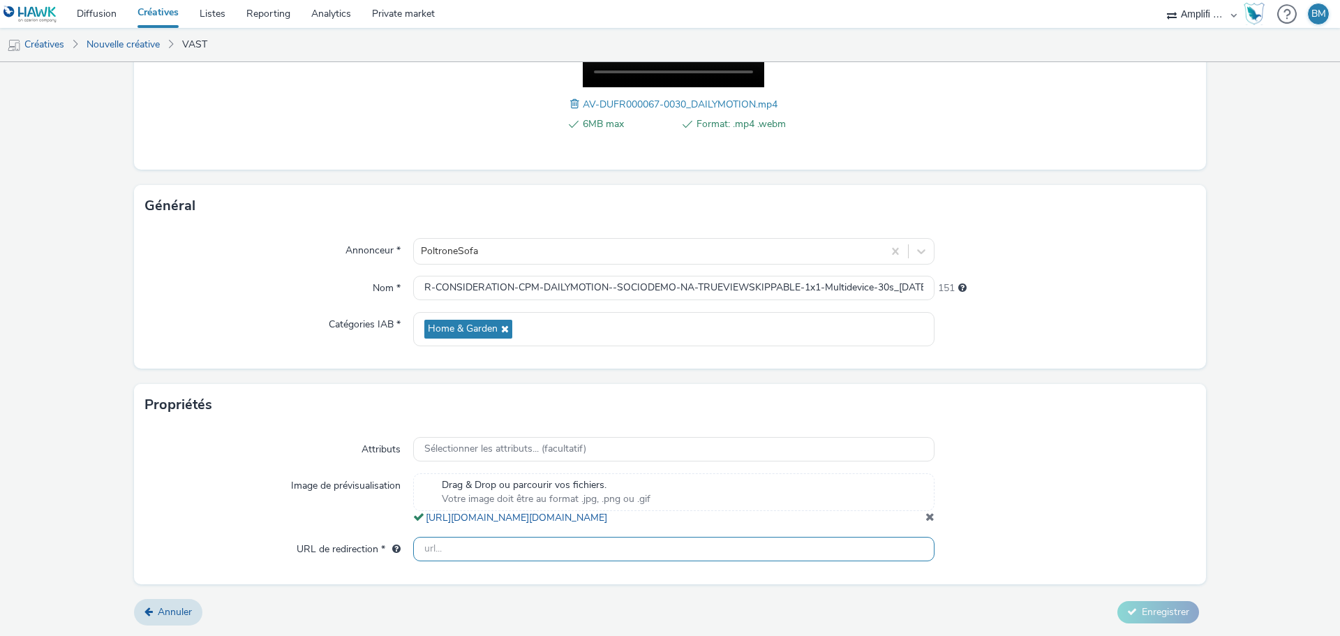
click at [543, 554] on input "text" at bounding box center [673, 549] width 521 height 24
paste input "https://www.poltronesofa.com/fr-FR/nos-magasins?utm_source=olv_Carat&utm_medium…"
type input "https://www.poltronesofa.com/fr-FR/nos-magasins?utm_source=olv_Carat&utm_medium…"
click at [1157, 445] on div at bounding box center [1065, 449] width 261 height 25
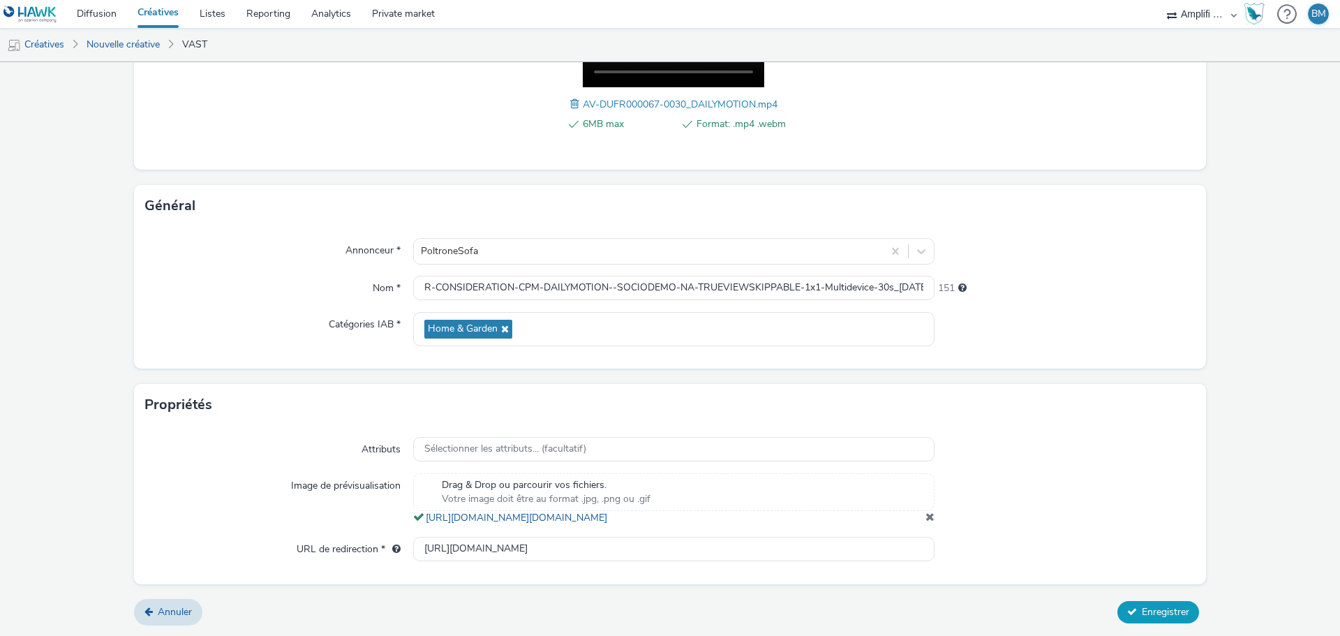
scroll to position [305, 0]
click at [1150, 621] on button "Enregistrer" at bounding box center [1159, 612] width 82 height 22
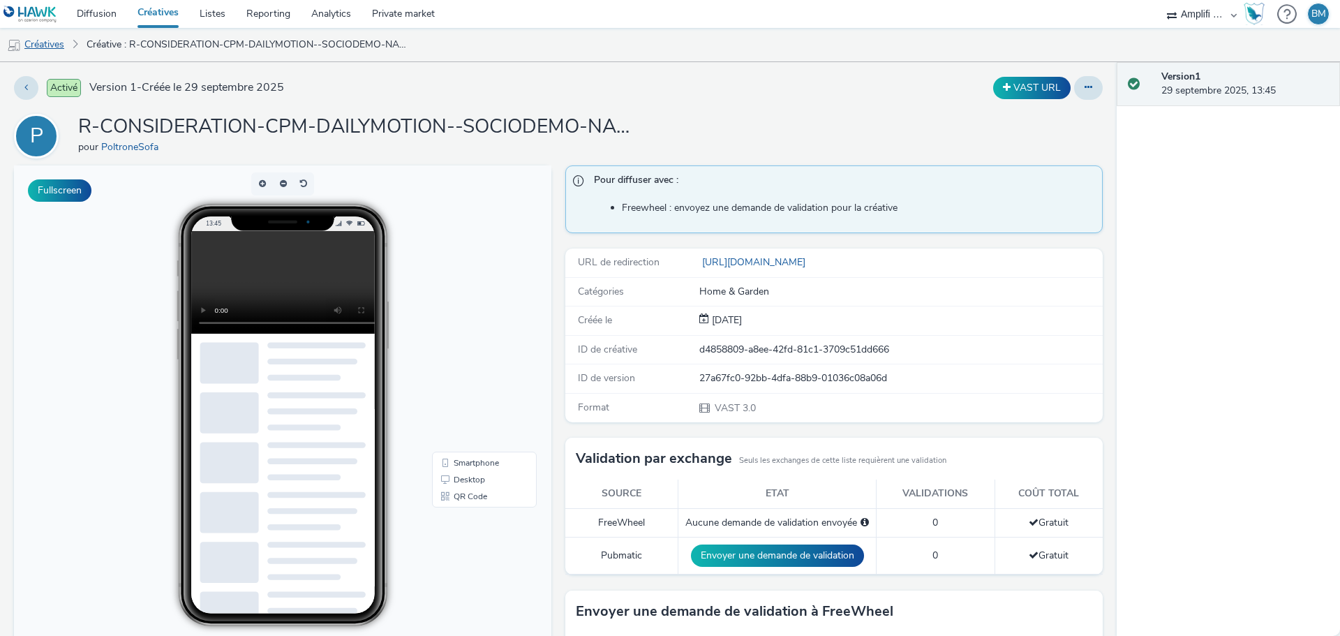
click at [55, 41] on link "Créatives" at bounding box center [35, 45] width 71 height 34
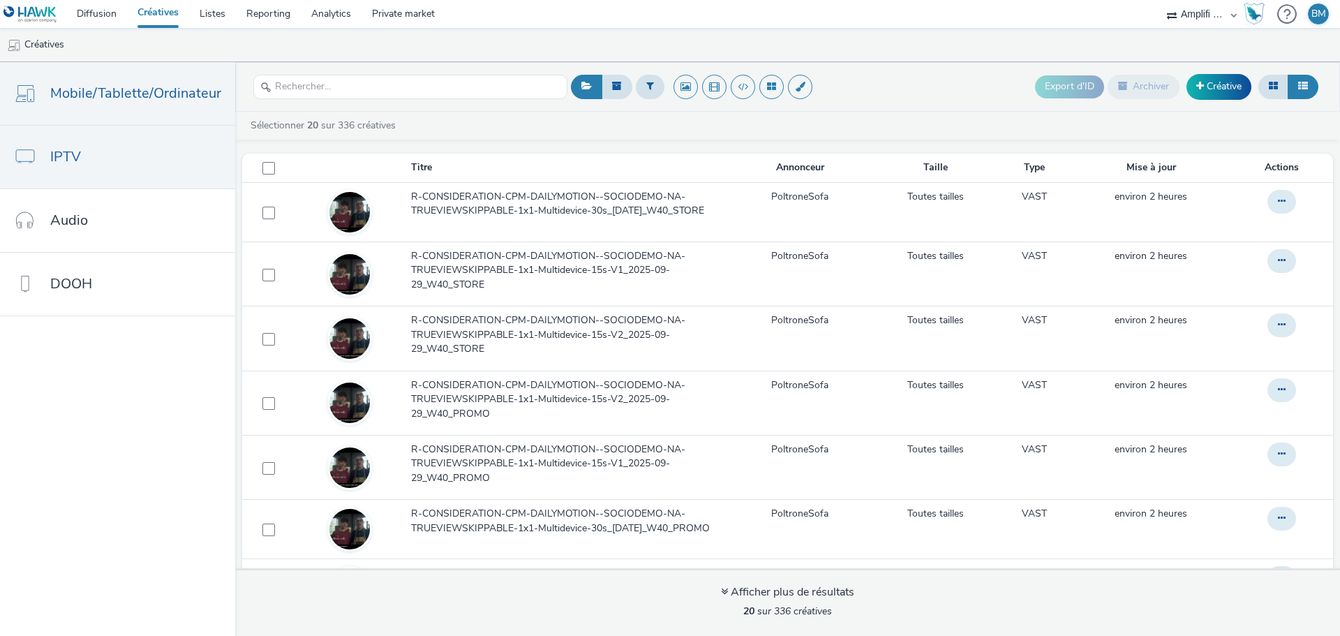
click at [72, 164] on span "IPTV" at bounding box center [65, 157] width 31 height 20
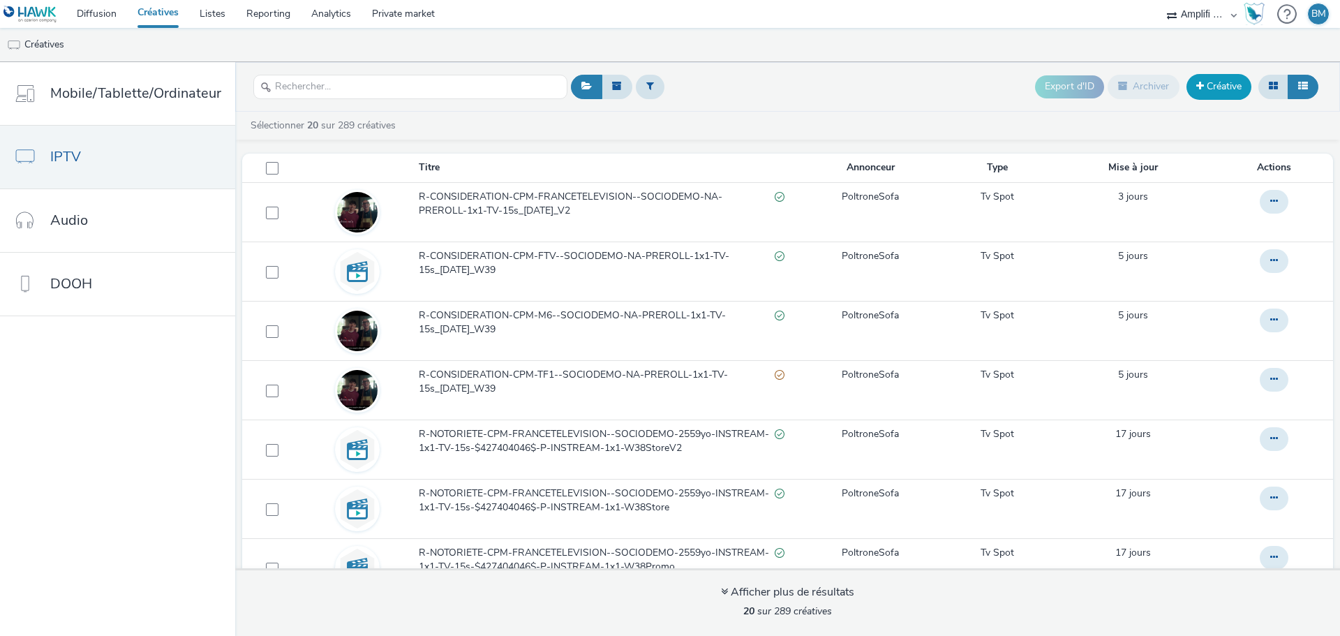
click at [1215, 93] on link "Créative" at bounding box center [1219, 86] width 65 height 25
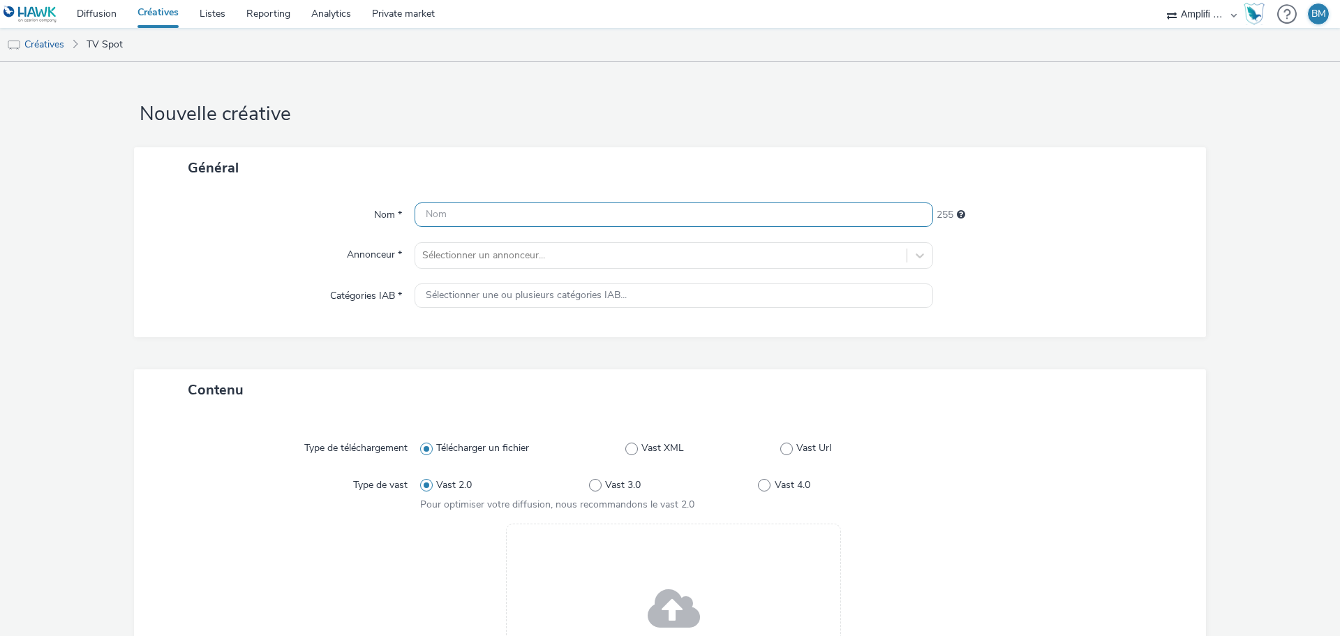
click at [495, 217] on input "text" at bounding box center [674, 214] width 519 height 24
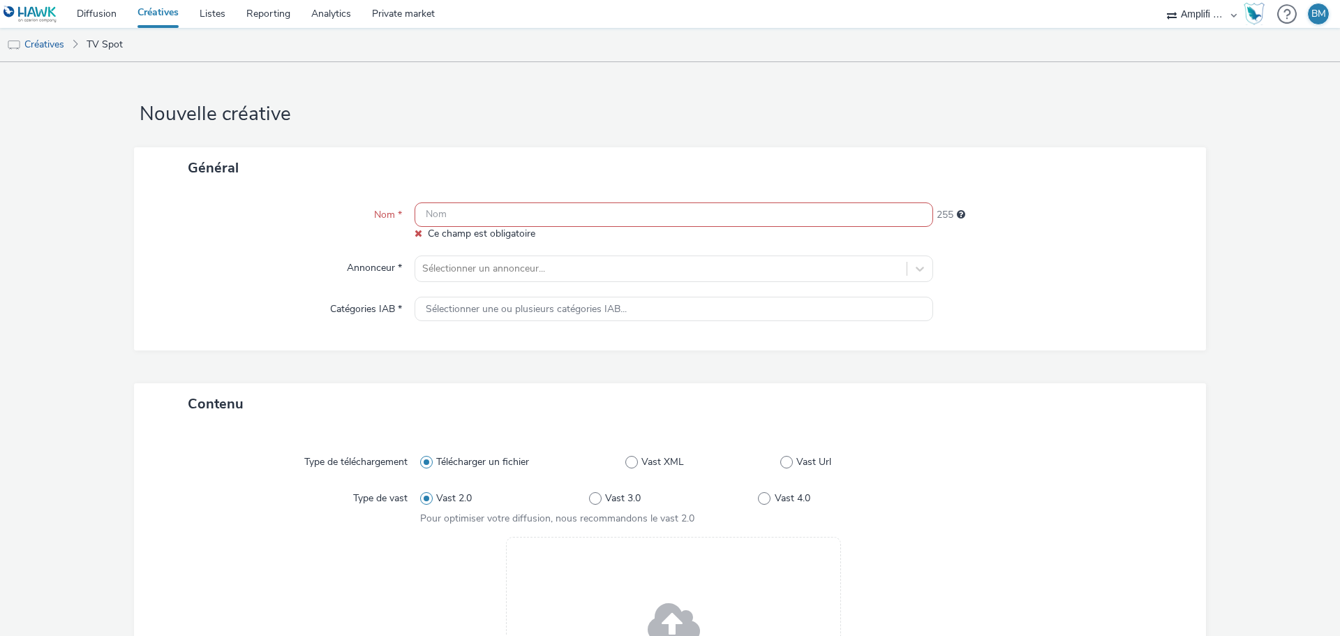
click at [491, 218] on input "text" at bounding box center [674, 214] width 519 height 24
paste input "R-CONSIDERATION-CPM-DAILYMOTION--SOCIODEMO-NA-TRUEVIEWSKIPPABLE-1x1-Multidevice…"
type input "R-CONSIDERATION-CPM-DAILYMOTION--SOCIODEMO-NA-TRUEVIEWSKIPPABLE-1x1-Multidevice…"
click at [537, 219] on input "text" at bounding box center [674, 214] width 519 height 24
paste input "R-CONSIDERATION-CPM-FRANCETELEVISION--SOCIODEMO-NA-PREROLL-1x1-TV-15s_2025-09-2…"
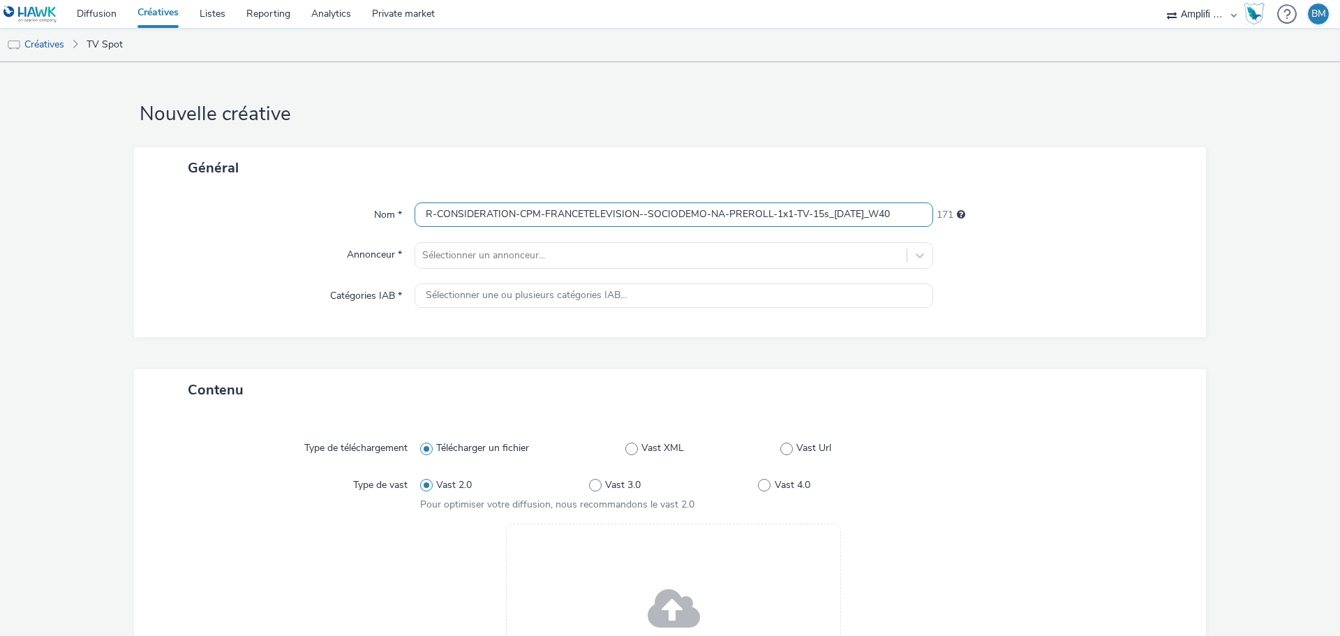
click at [824, 214] on input "R-CONSIDERATION-CPM-FRANCETELEVISION--SOCIODEMO-NA-PREROLL-1x1-TV-15s_2025-09-2…" at bounding box center [674, 214] width 519 height 24
click at [913, 257] on icon at bounding box center [920, 255] width 14 height 14
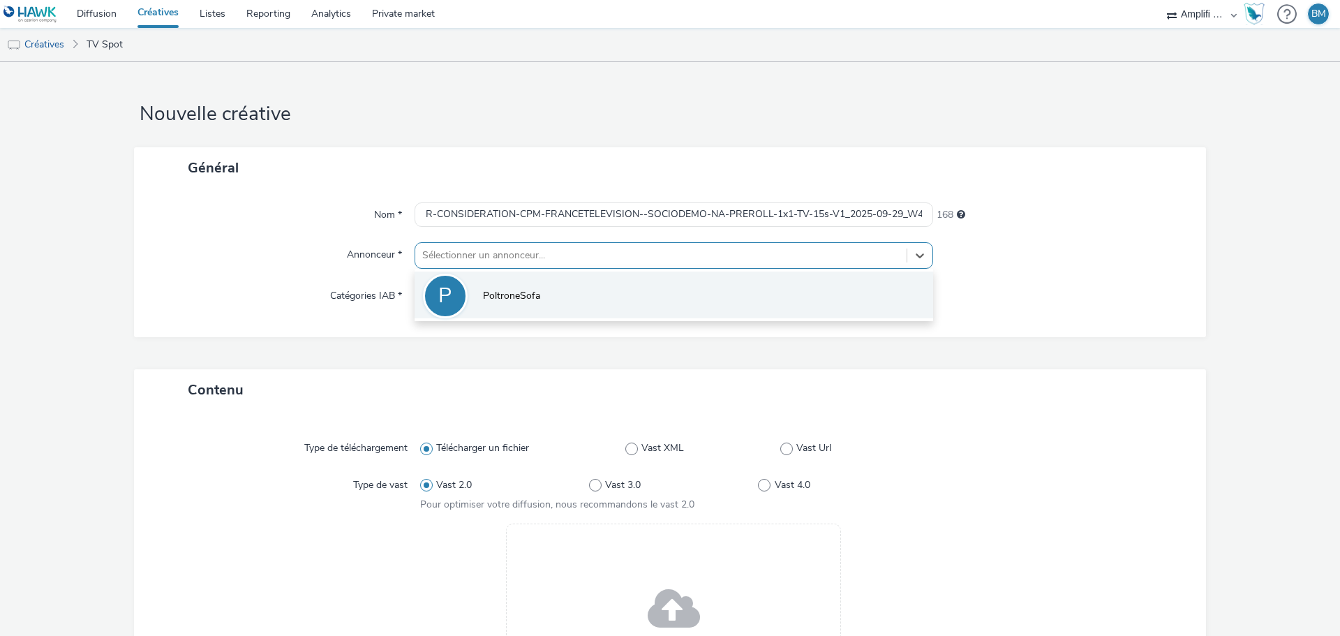
click at [614, 295] on li "P PoltroneSofa" at bounding box center [674, 295] width 519 height 47
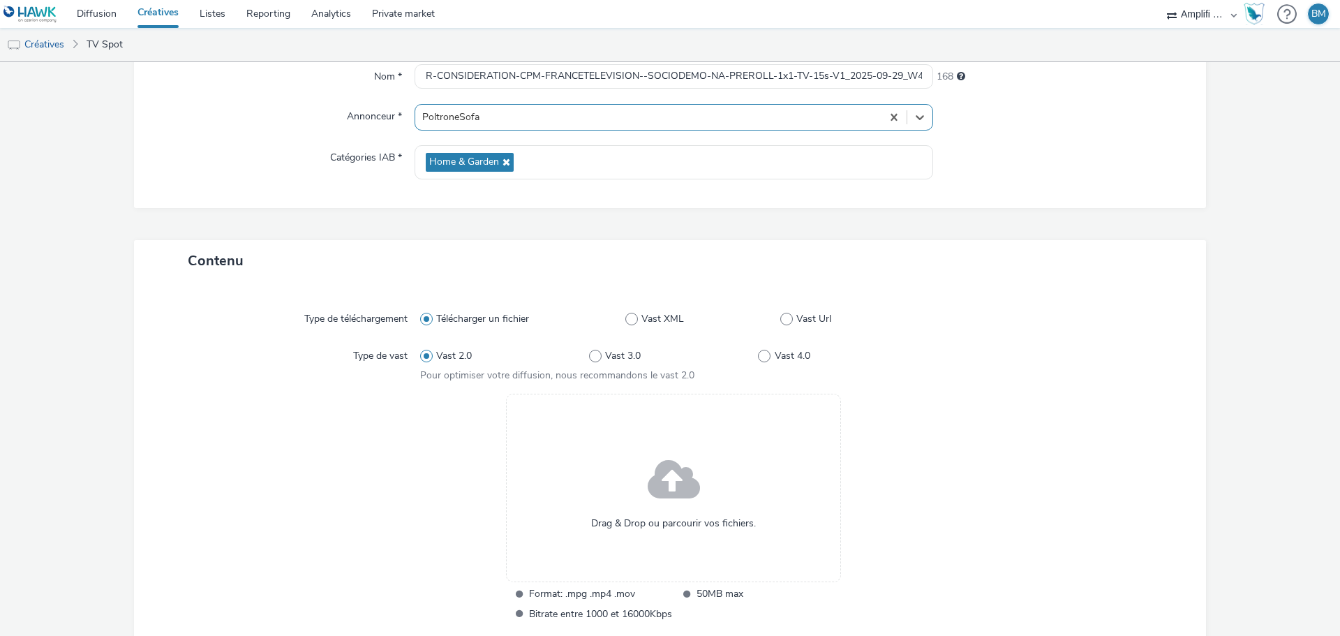
scroll to position [140, 0]
click at [657, 495] on span at bounding box center [674, 479] width 52 height 71
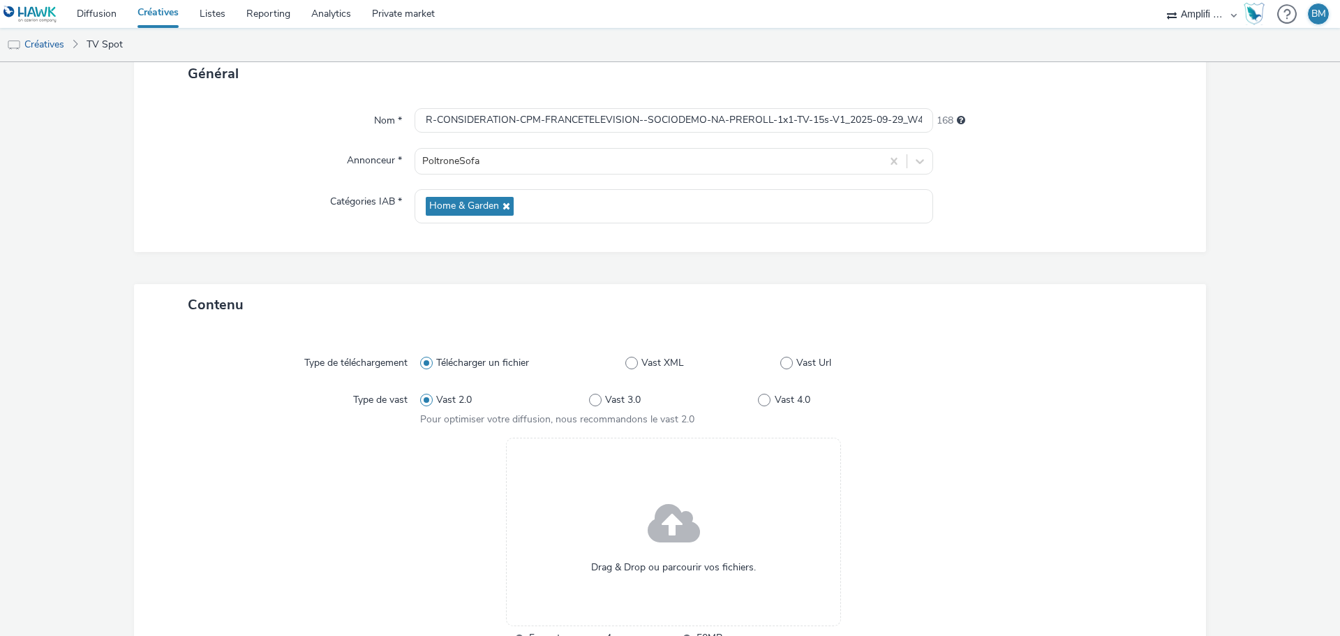
scroll to position [70, 0]
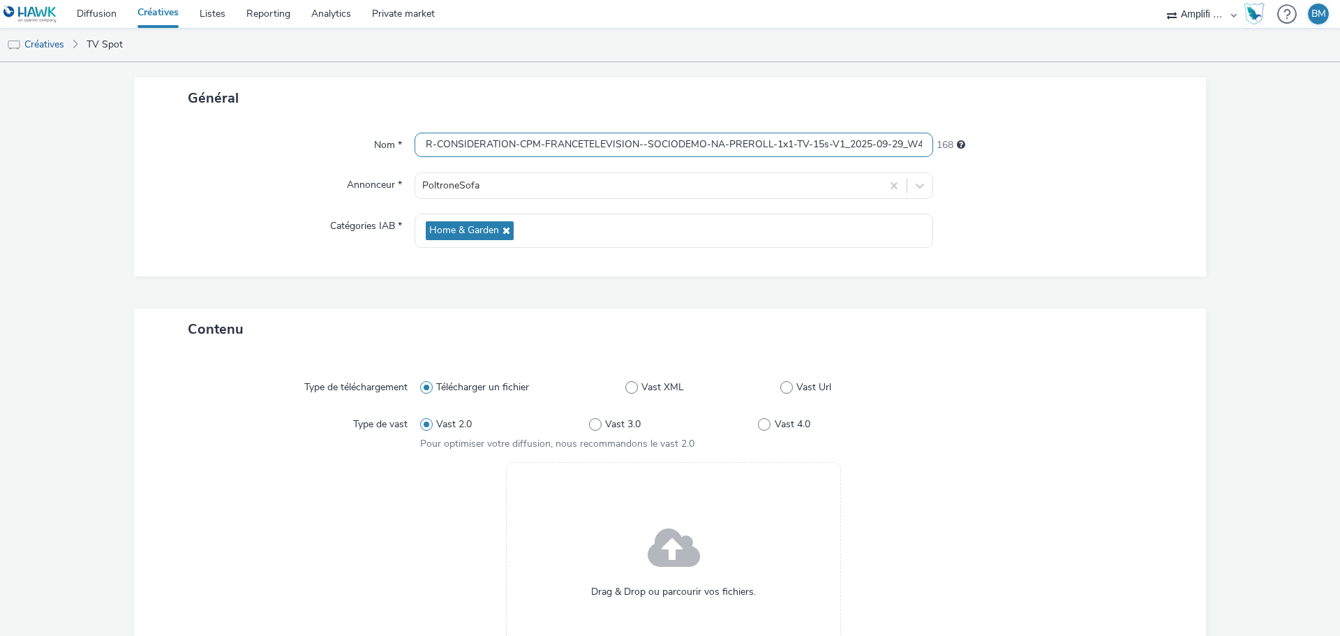
drag, startPoint x: 824, startPoint y: 147, endPoint x: 387, endPoint y: 140, distance: 437.7
click at [387, 140] on div "Nom * R-CONSIDERATION-CPM-FRANCETELEVISION--SOCIODEMO-NA-PREROLL-1x1-TV-15s-V1_…" at bounding box center [670, 145] width 1044 height 25
paste input "M6"
type input "R-CONSIDERATION-CPM-M6--SOCIODEMO-NA-PREROLL-1x1-TV-15s-V1_2025-09-29_W40"
click at [1134, 279] on div "Général Nom * R-CONSIDERATION-CPM-M6--SOCIODEMO-NA-PREROLL-1x1-TV-15s-V1_2025-0…" at bounding box center [670, 192] width 1072 height 231
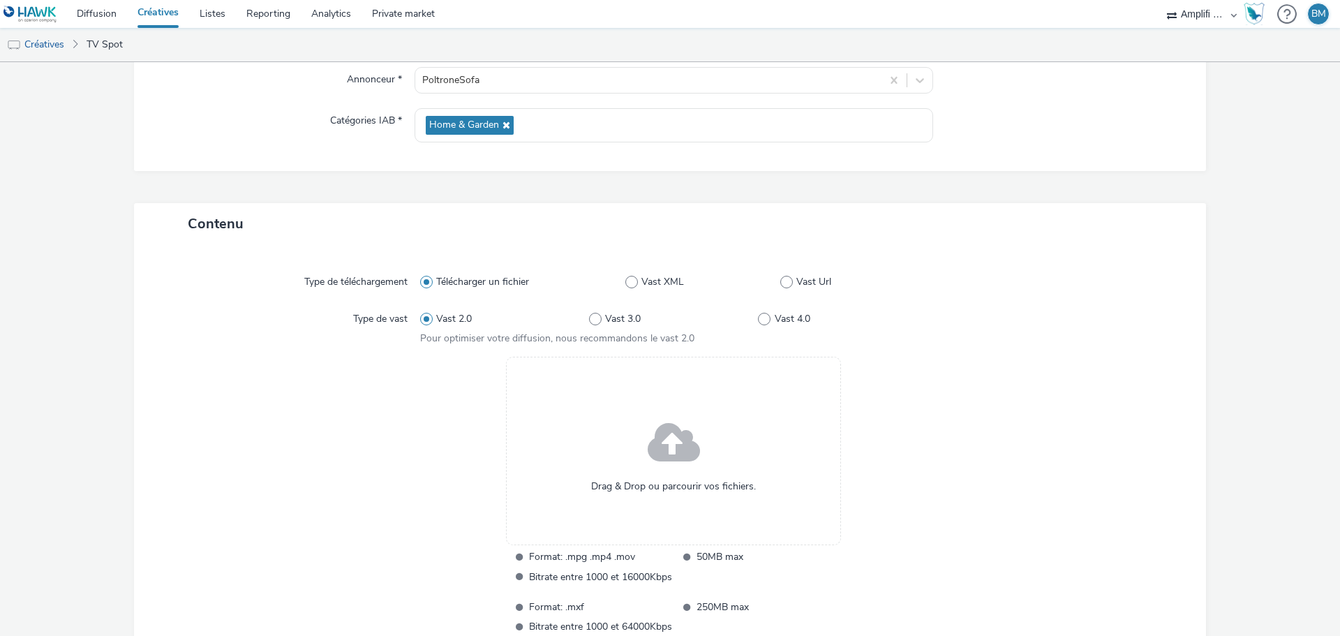
scroll to position [209, 0]
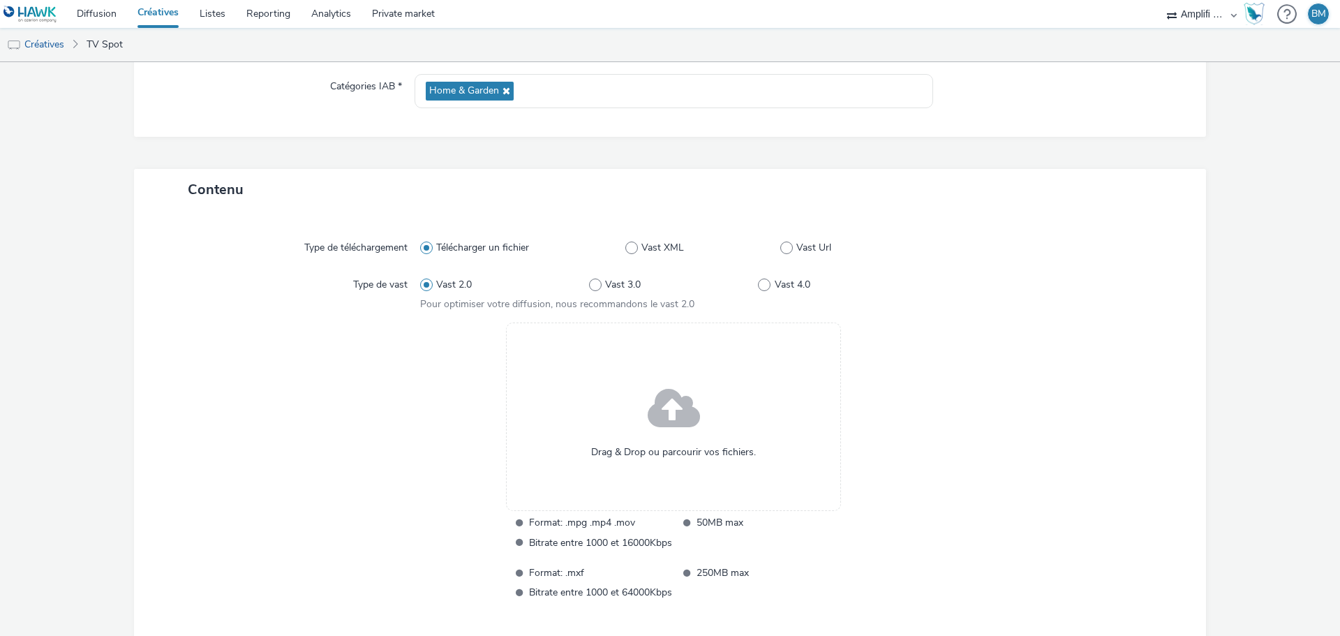
click at [681, 417] on span at bounding box center [674, 409] width 52 height 71
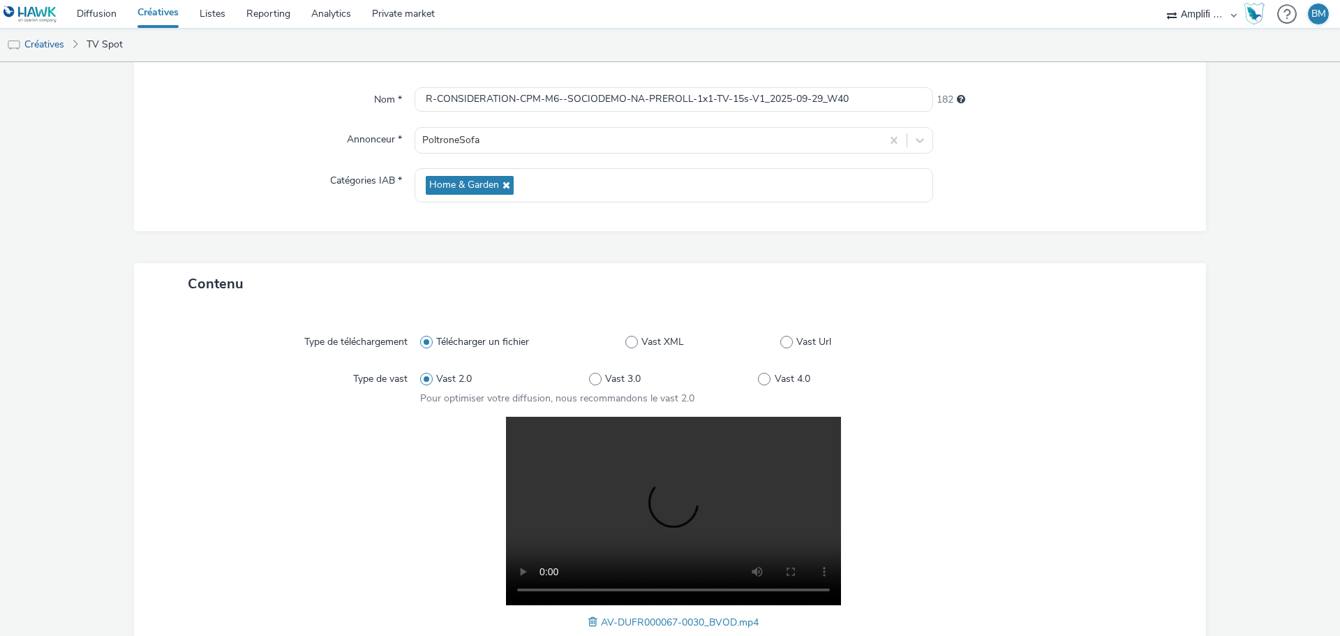
scroll to position [0, 0]
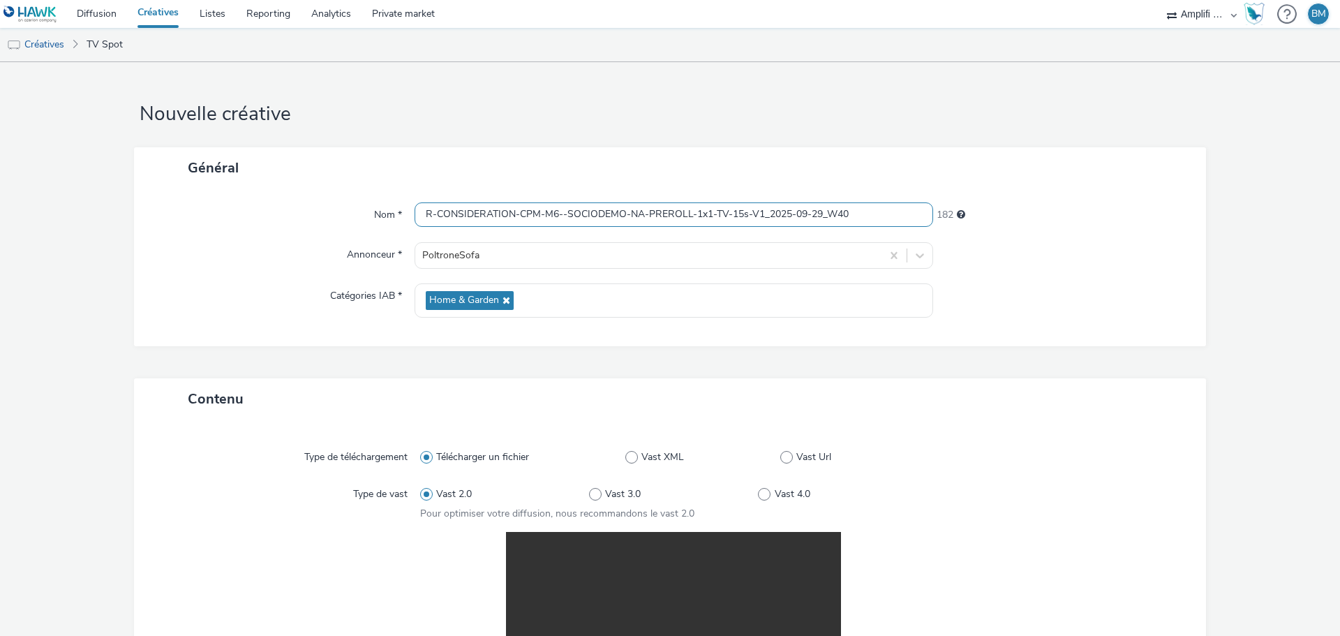
drag, startPoint x: 858, startPoint y: 216, endPoint x: 82, endPoint y: 216, distance: 776.2
click at [82, 216] on form "Nouvelle créative Général Nom * R-CONSIDERATION-CPM-M6--SOCIODEMO-NA-PREROLL-1x…" at bounding box center [670, 501] width 1340 height 879
click at [59, 48] on link "Créatives" at bounding box center [35, 45] width 71 height 34
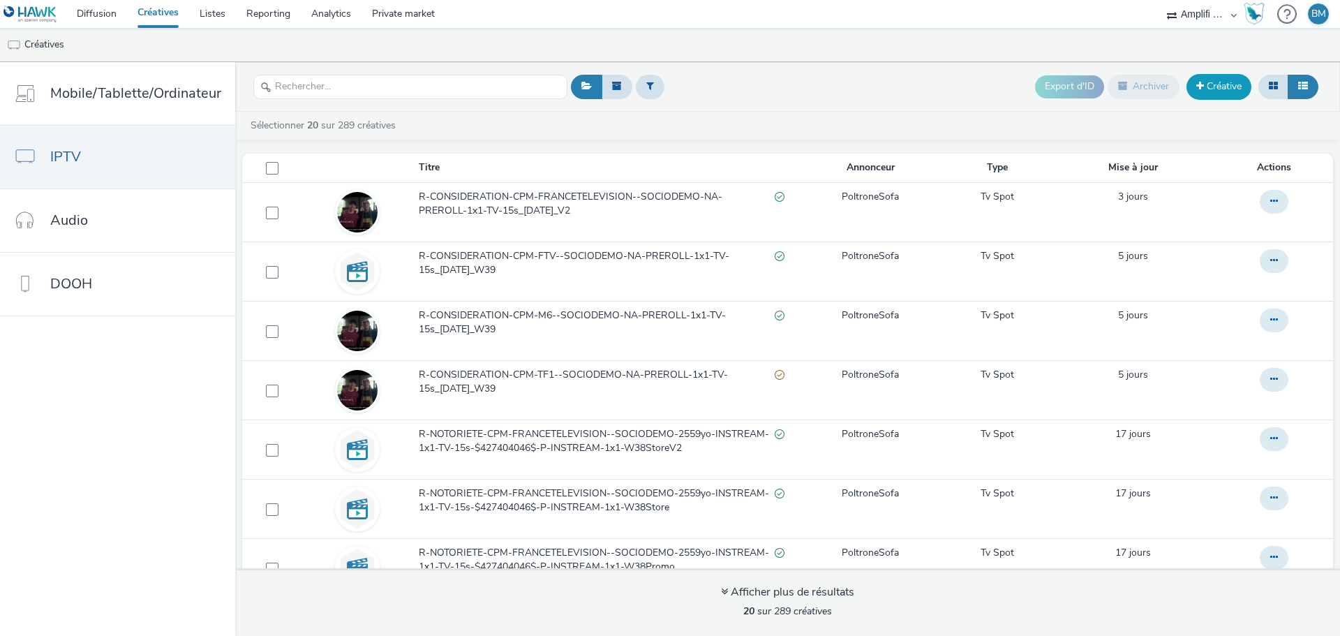
click at [1208, 81] on link "Créative" at bounding box center [1219, 86] width 65 height 25
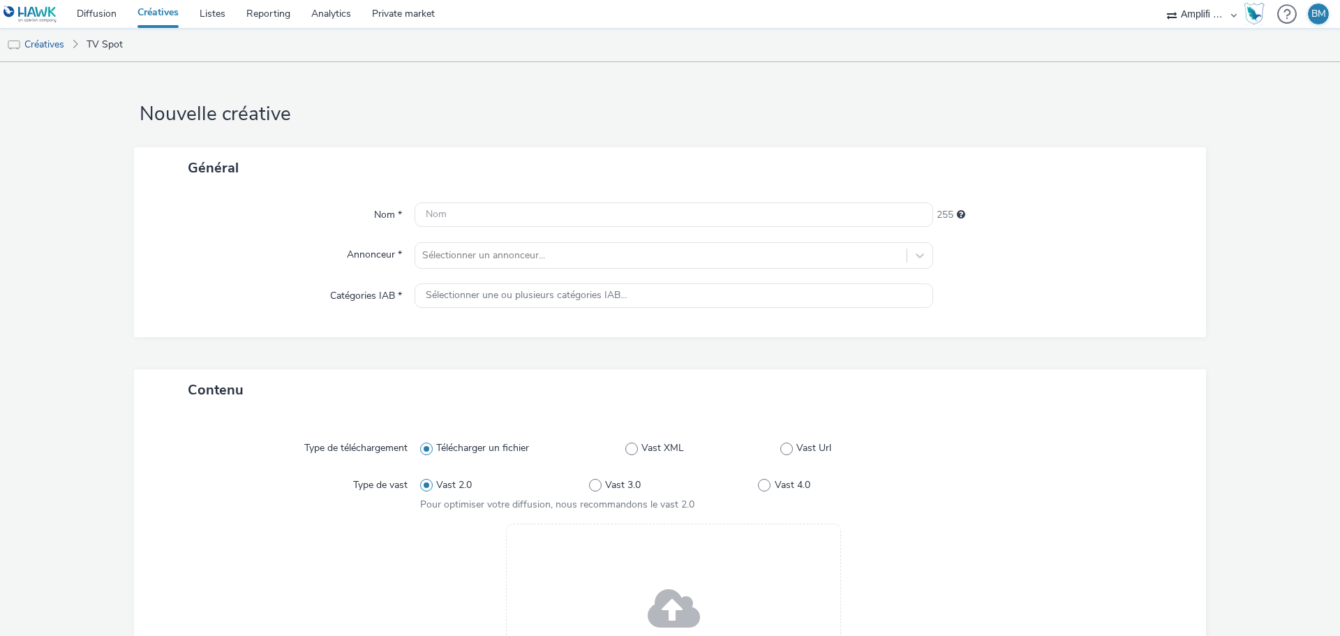
click at [648, 569] on div "Drag & Drop ou parcourir vos fichiers." at bounding box center [673, 618] width 335 height 188
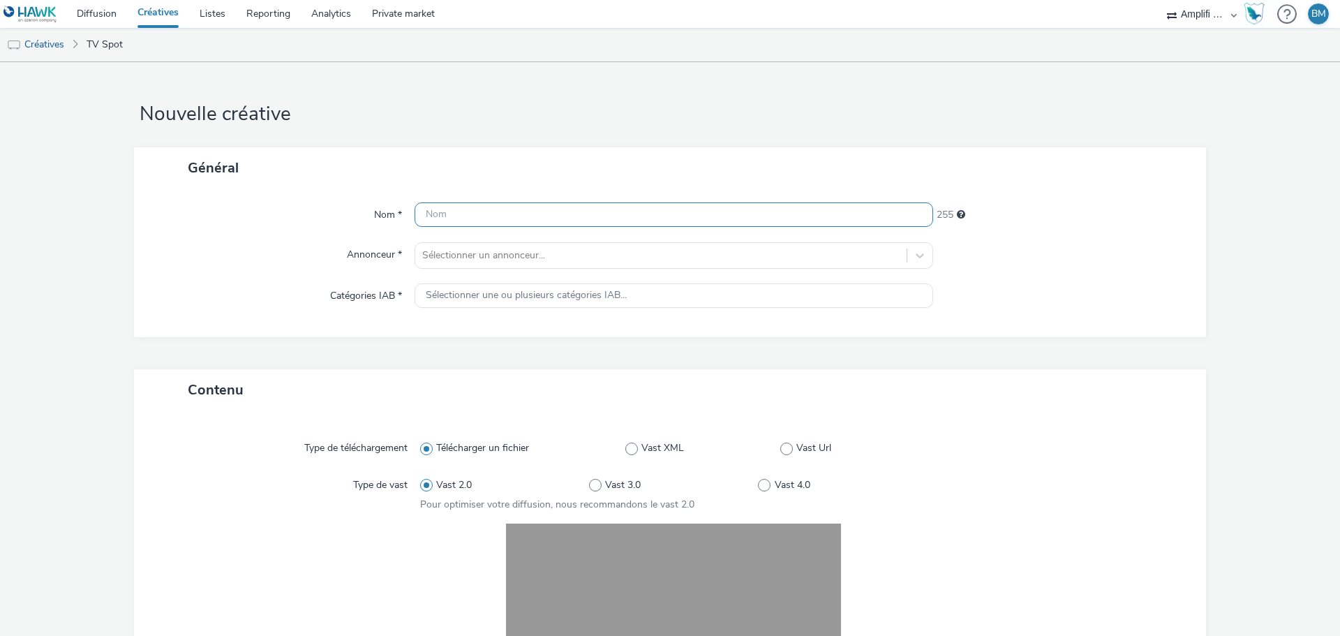
click at [486, 218] on input "text" at bounding box center [674, 214] width 519 height 24
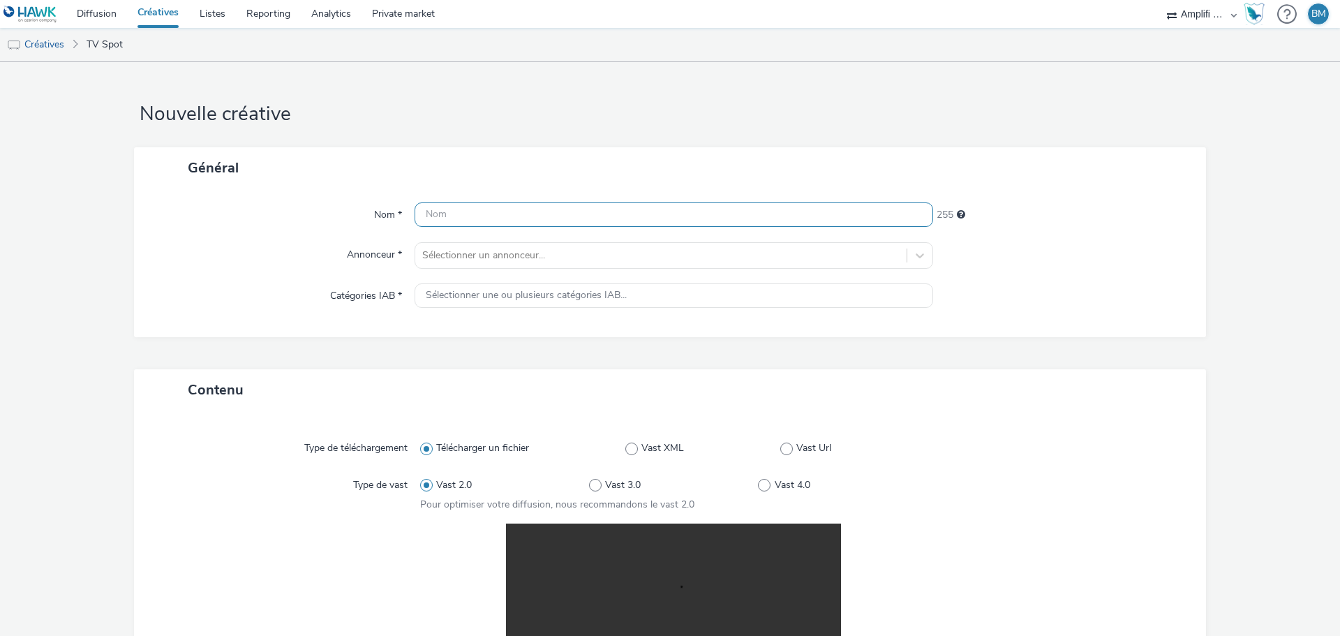
paste input "R-CONSIDERATION-CPM-M6--SOCIODEMO-NA-PREROLL-1x1-TV-15s-V1_2025-09-29_W40"
type input "R-CONSIDERATION-CPM-M6--SOCIODEMO-NA-PREROLL-1x1-TV-15s-V1_2025-09-29_W40"
click at [634, 258] on div at bounding box center [660, 255] width 477 height 17
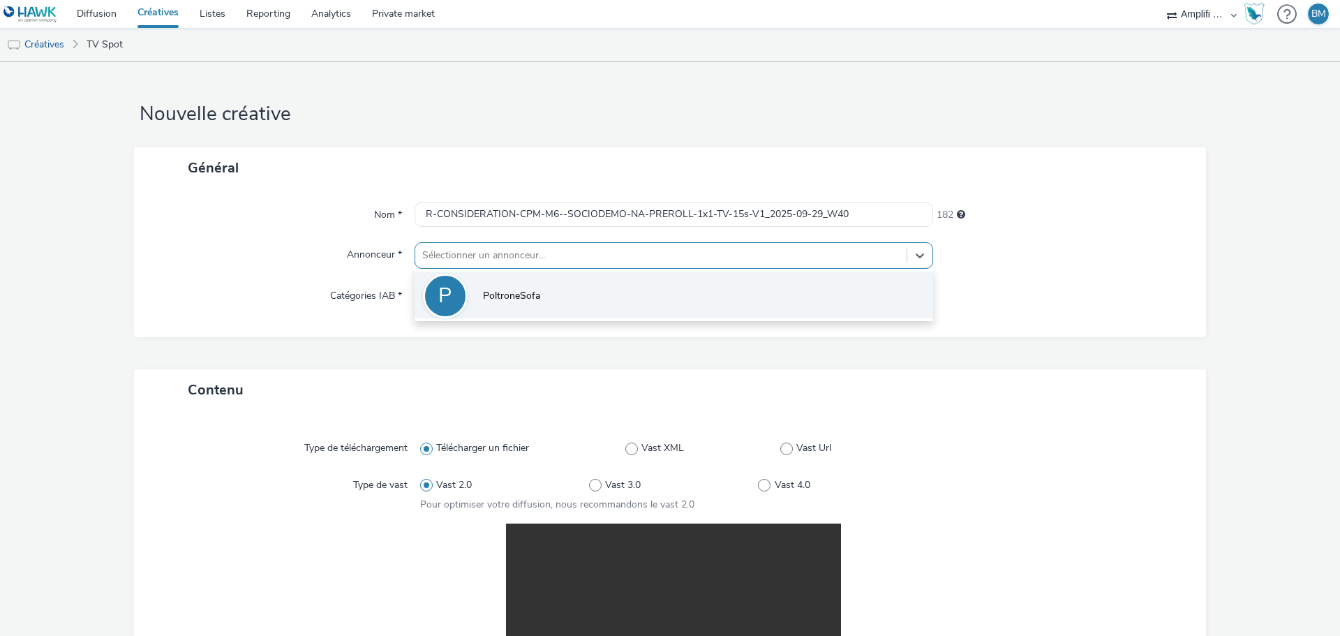
click at [526, 292] on span "PoltroneSofa" at bounding box center [511, 296] width 57 height 14
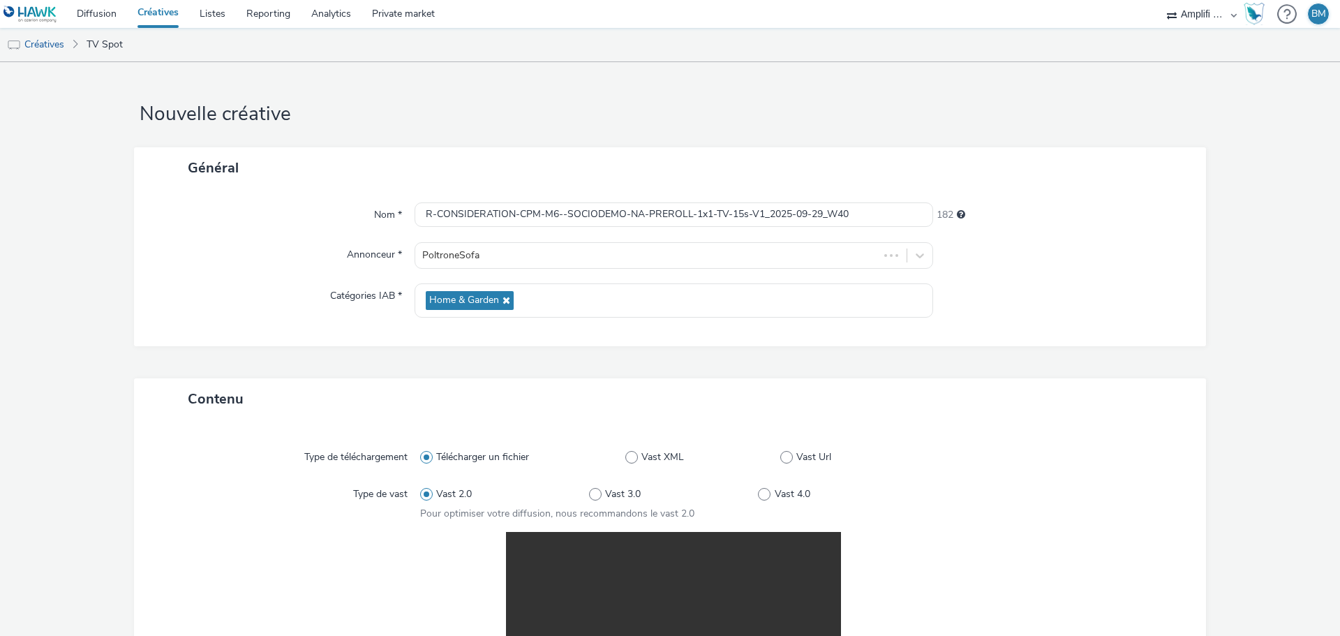
click at [526, 292] on div "Home & Garden" at bounding box center [674, 300] width 519 height 34
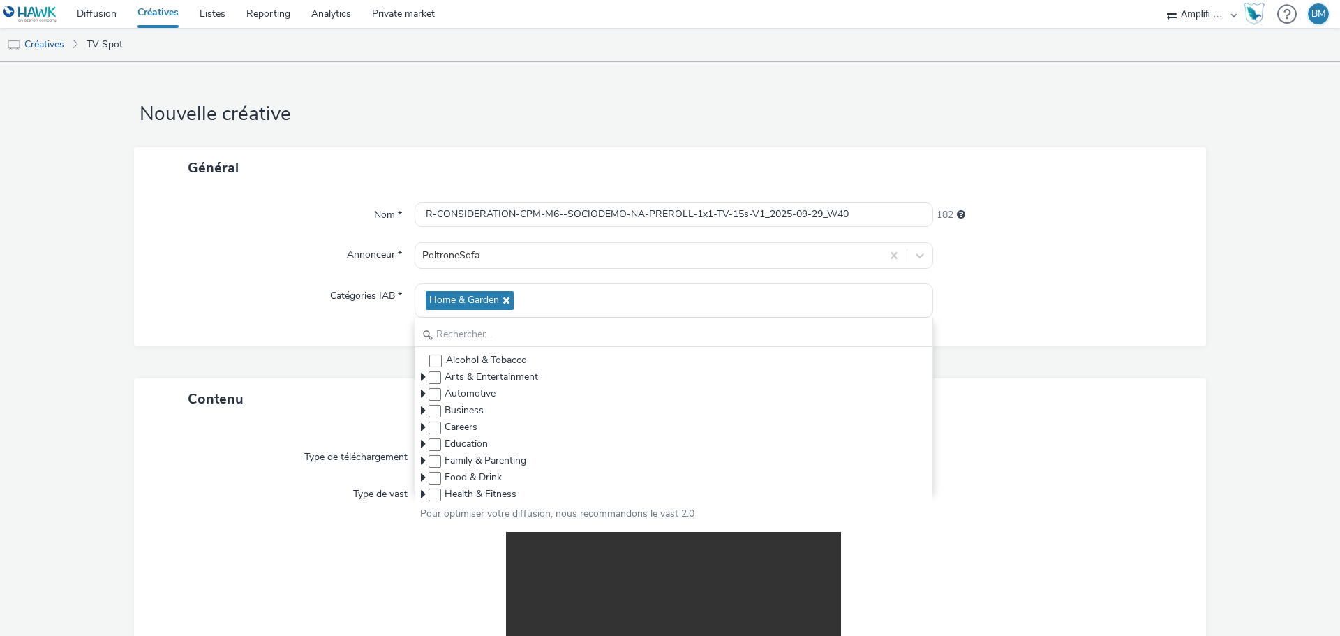
click at [1187, 281] on div "Nom * R-CONSIDERATION-CPM-M6--SOCIODEMO-NA-PREROLL-1x1-TV-15s-V1_2025-09-29_W40…" at bounding box center [670, 267] width 1072 height 158
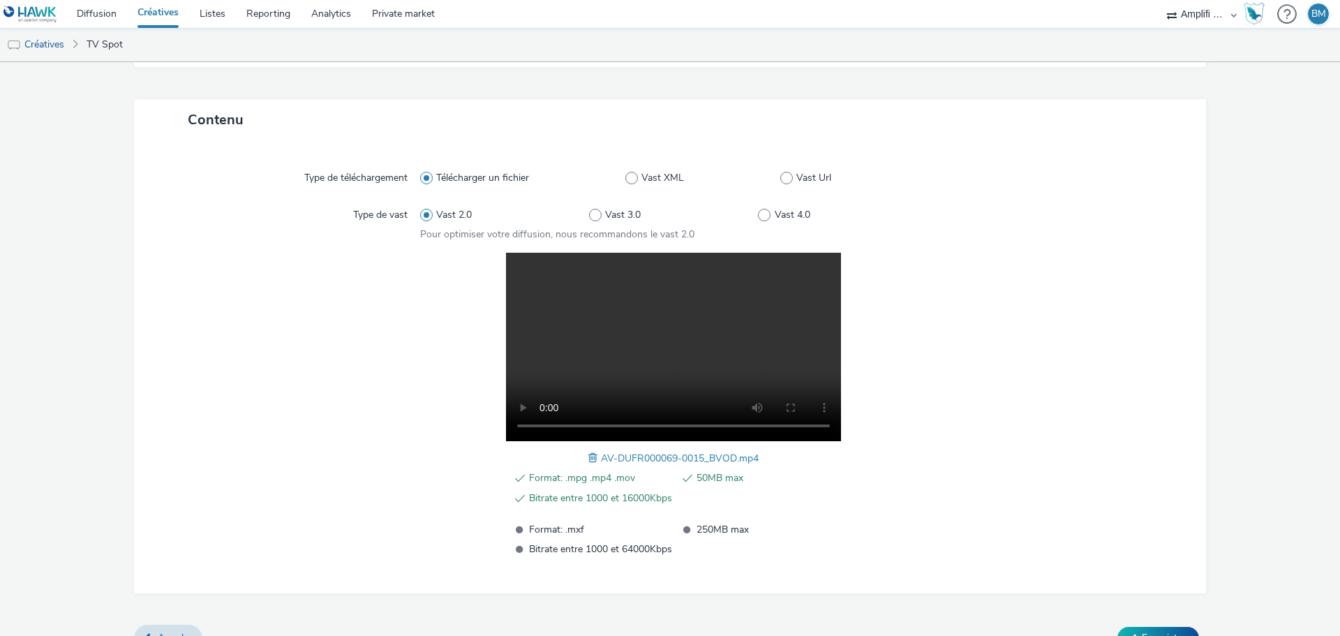
scroll to position [305, 0]
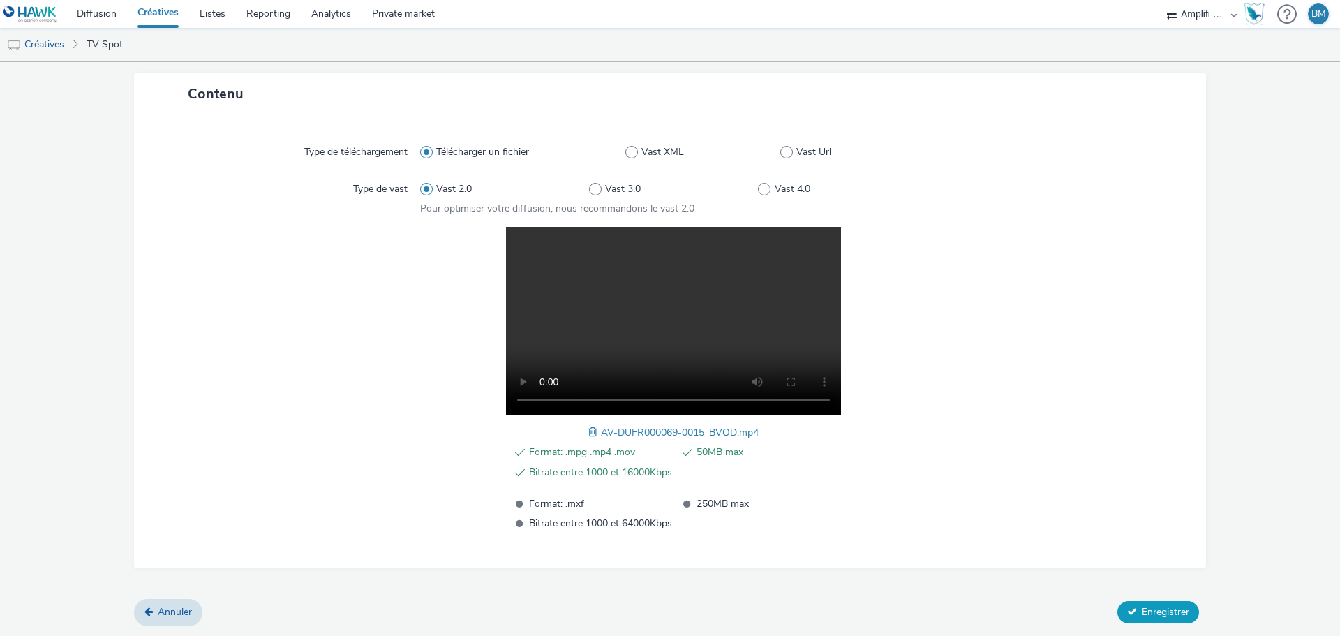
click at [1157, 616] on span "Enregistrer" at bounding box center [1165, 611] width 47 height 13
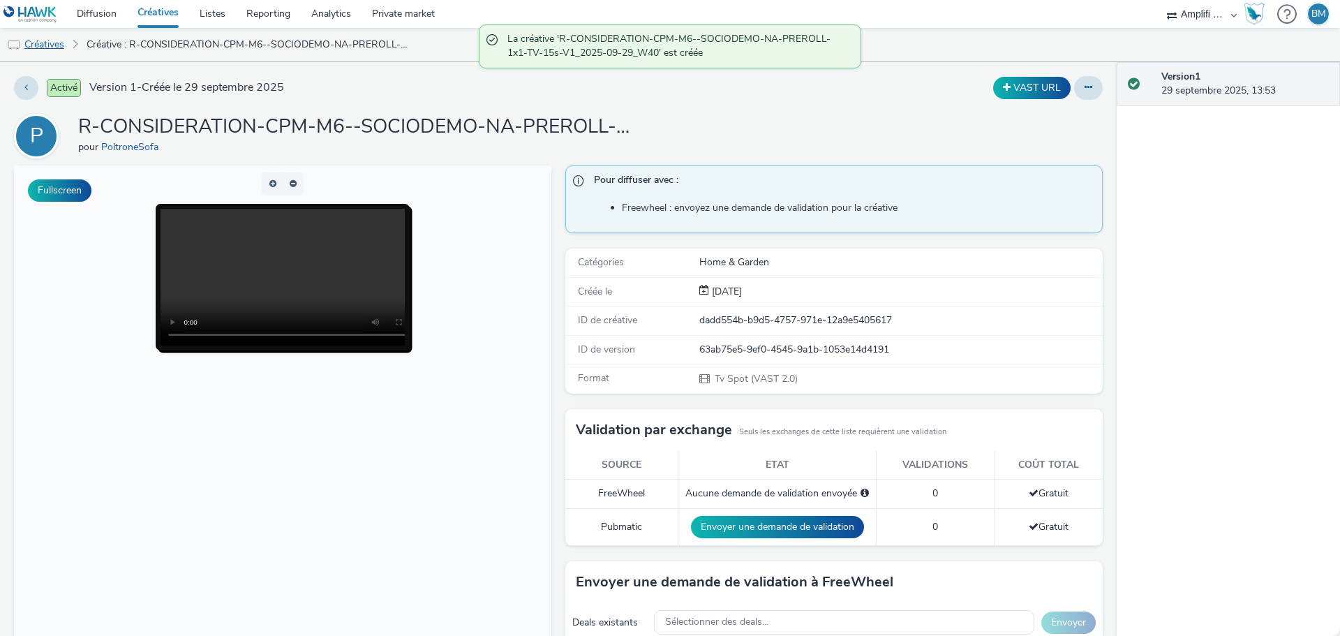
click at [53, 39] on link "Créatives" at bounding box center [35, 45] width 71 height 34
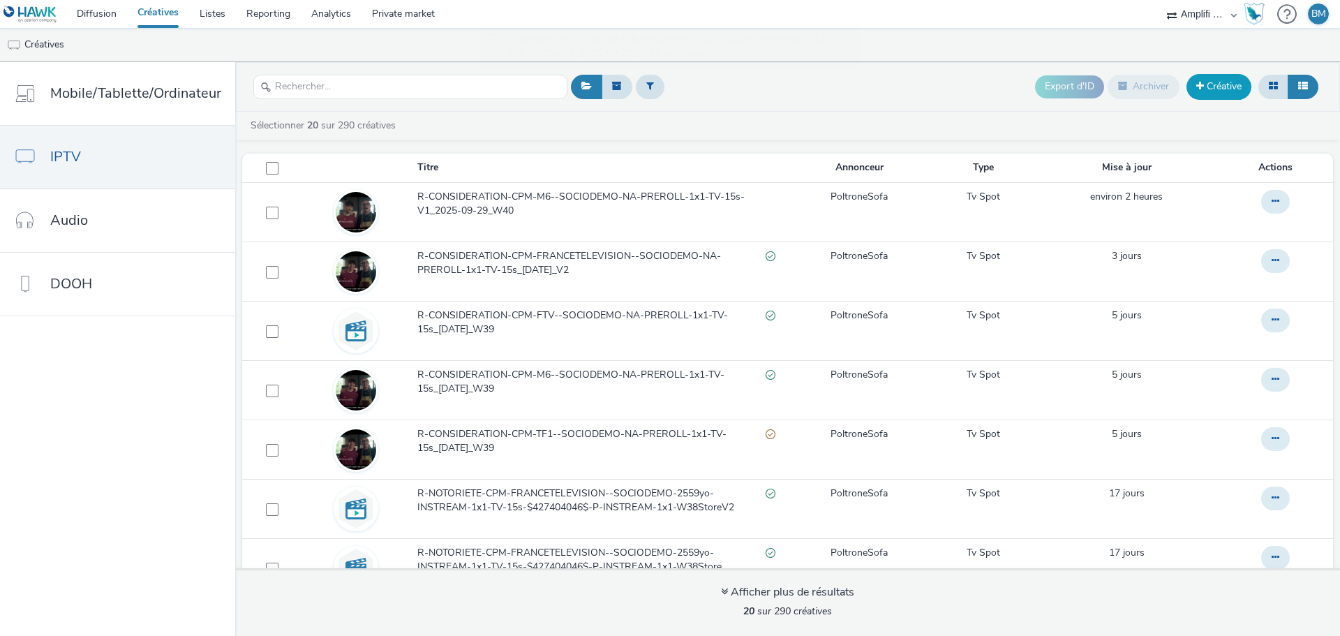
click at [1203, 82] on link "Créative" at bounding box center [1219, 86] width 65 height 25
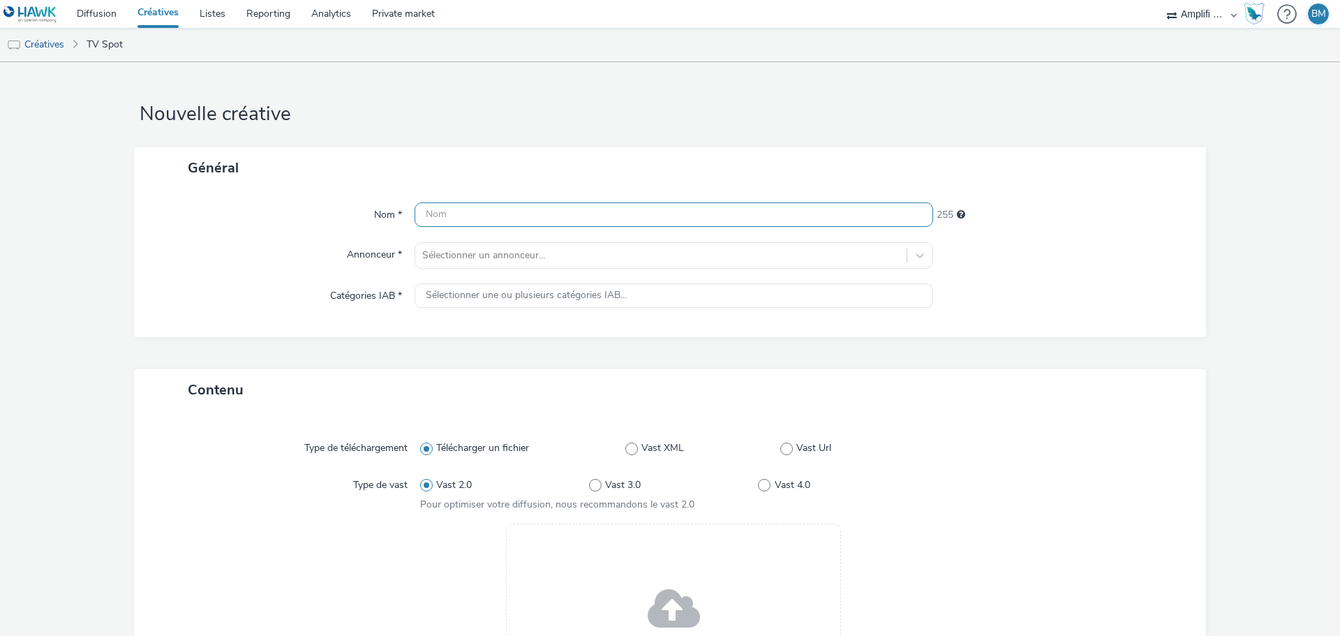
click at [506, 216] on input "text" at bounding box center [674, 214] width 519 height 24
paste input "R-CONSIDERATION-CPM-M6--SOCIODEMO-NA-PREROLL-1x1-TV-15s-V1_2025-09-29_W40"
click at [756, 212] on input "R-CONSIDERATION-CPM-M6--SOCIODEMO-NA-PREROLL-1x1-TV-15s-V1_2025-09-29_W40" at bounding box center [674, 214] width 519 height 24
type input "R-CONSIDERATION-CPM-M6--SOCIODEMO-NA-PREROLL-1x1-TV-15s-V2_2025-09-29_W40"
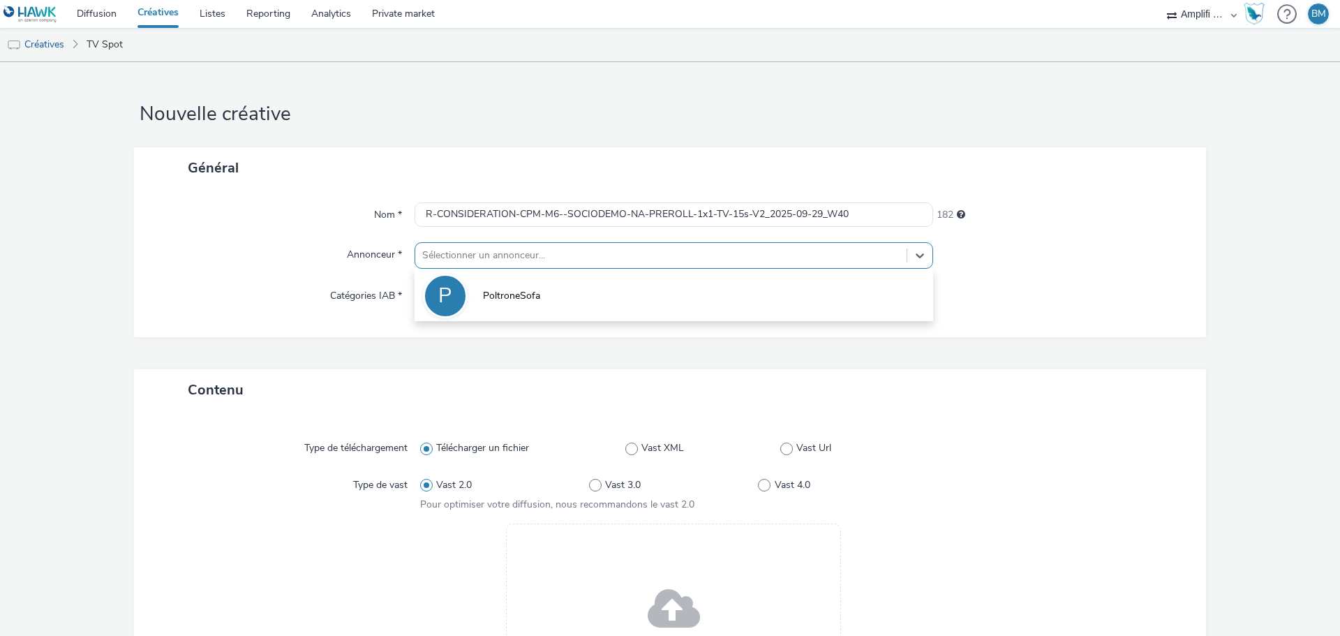
click at [658, 262] on div at bounding box center [660, 255] width 477 height 17
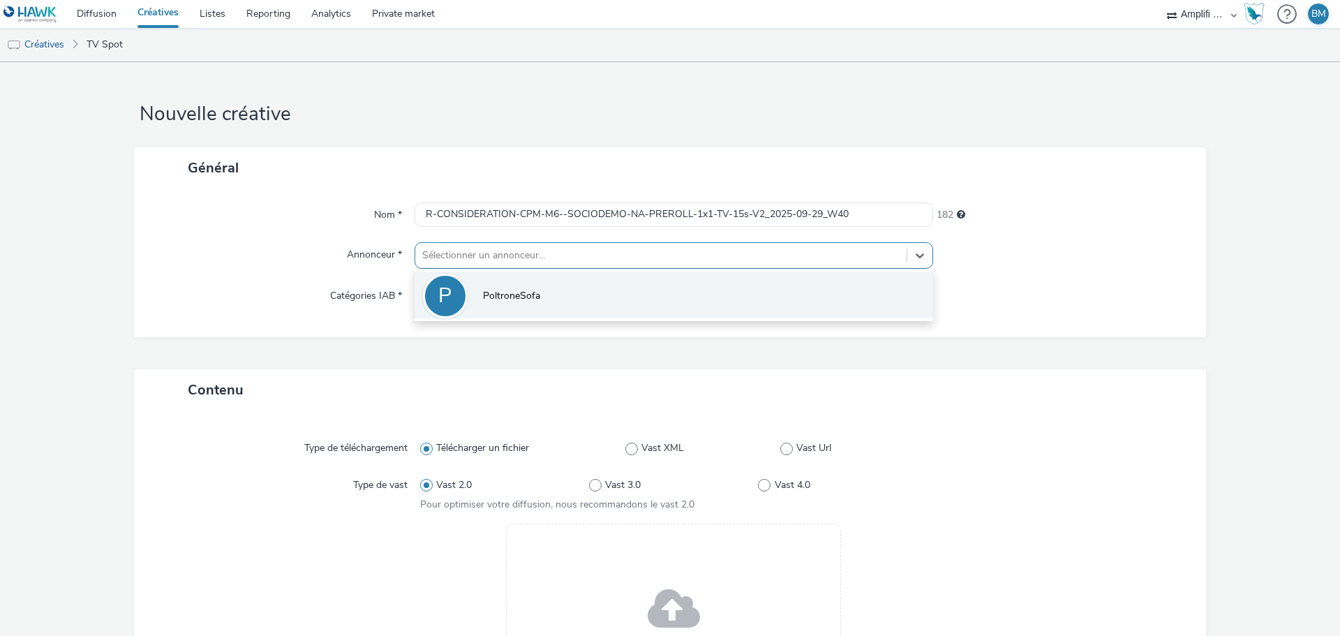
click at [577, 297] on li "P PoltroneSofa" at bounding box center [674, 295] width 519 height 47
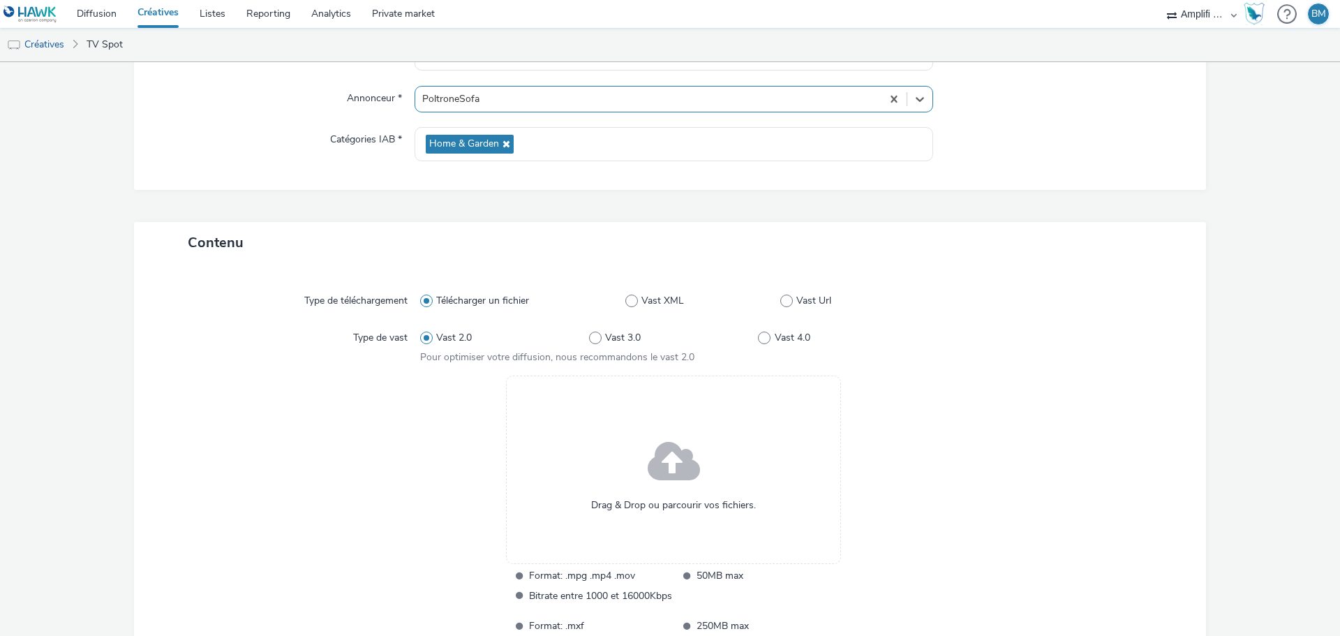
scroll to position [209, 0]
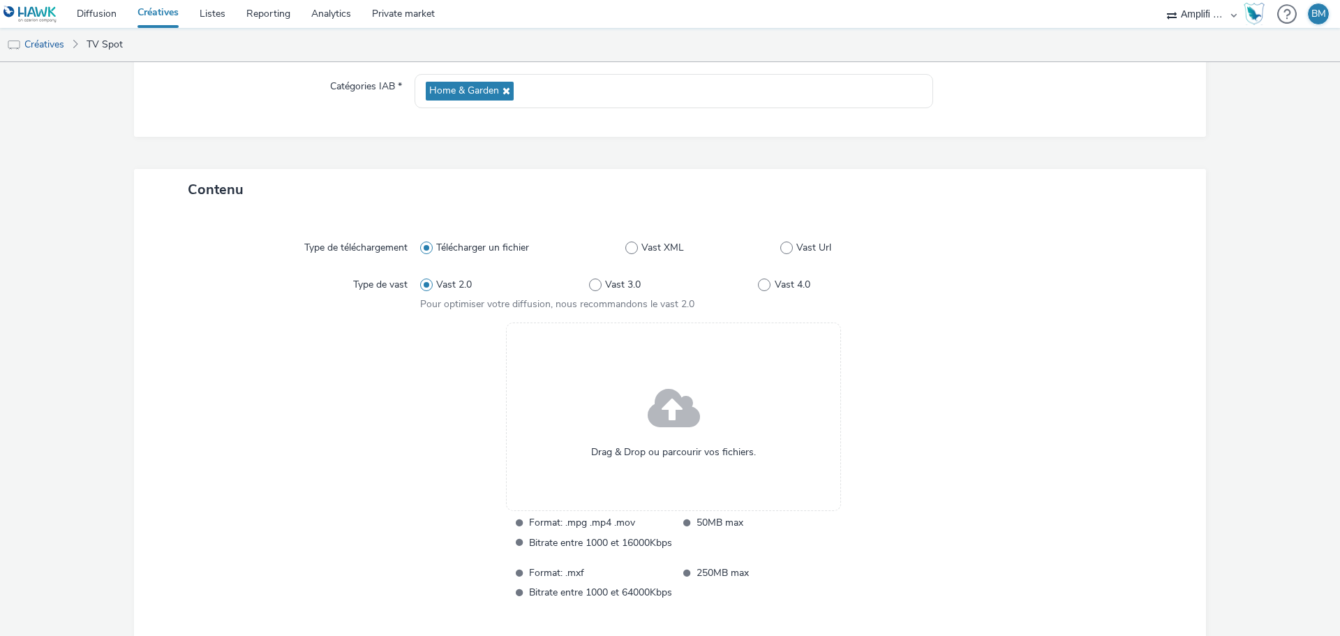
click at [679, 435] on span at bounding box center [674, 409] width 52 height 71
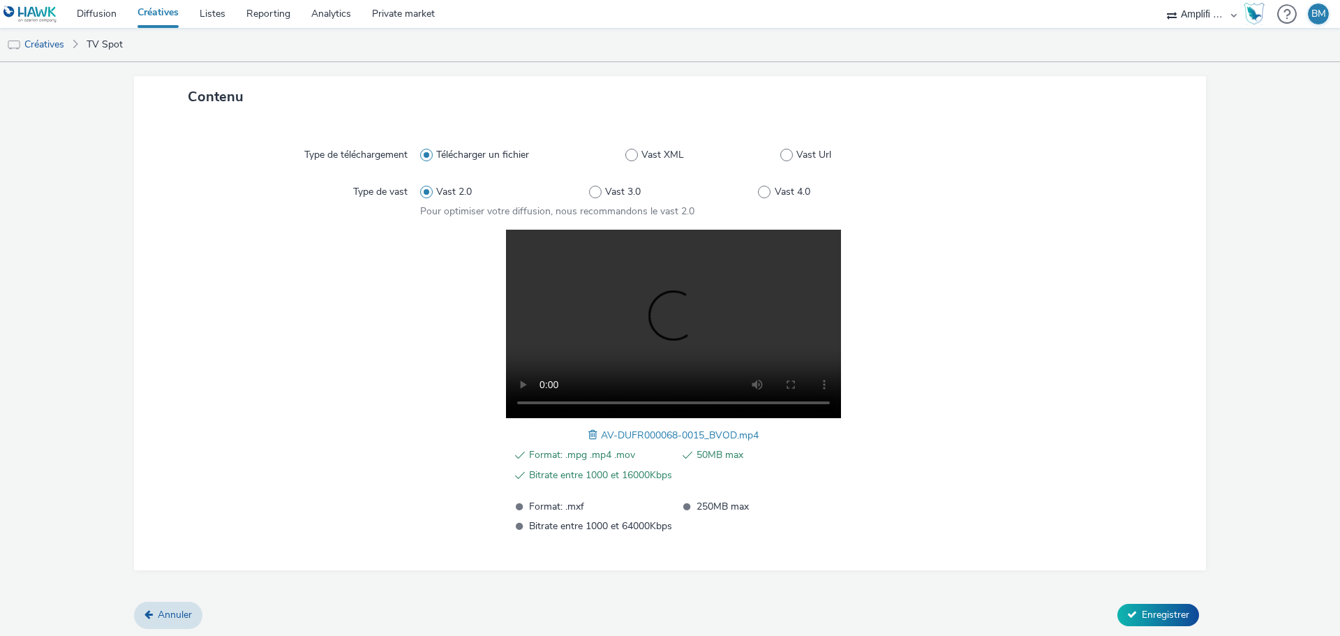
scroll to position [305, 0]
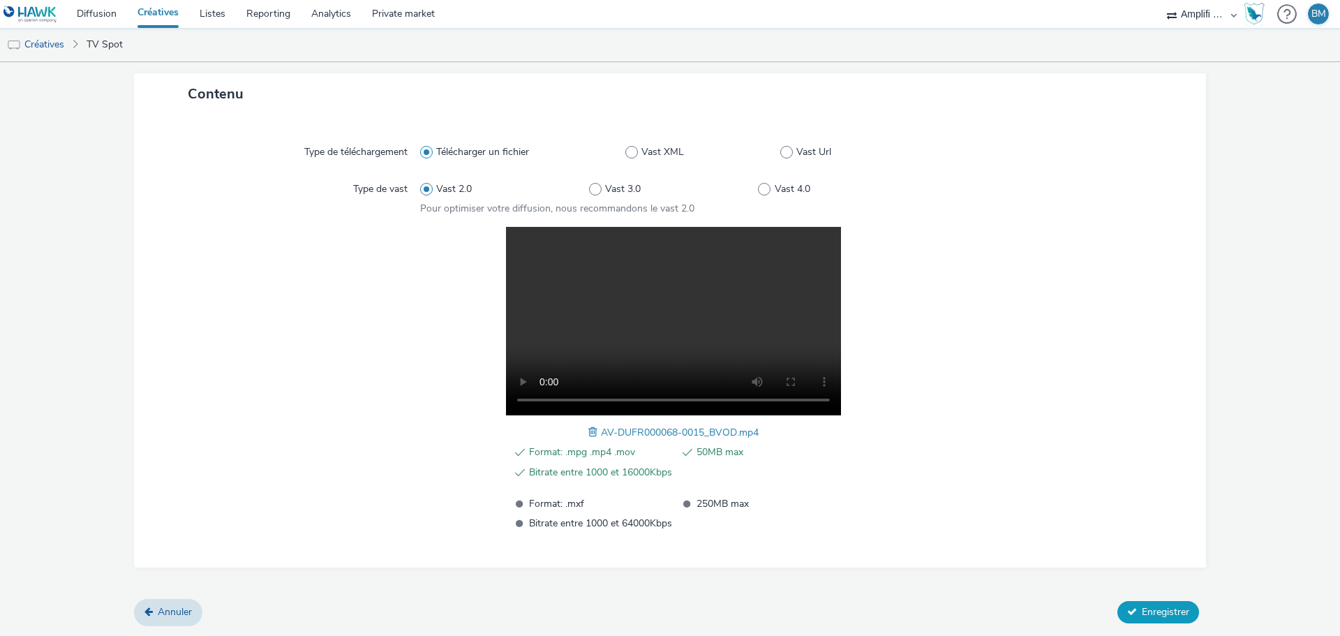
click at [1142, 614] on span "Enregistrer" at bounding box center [1165, 611] width 47 height 13
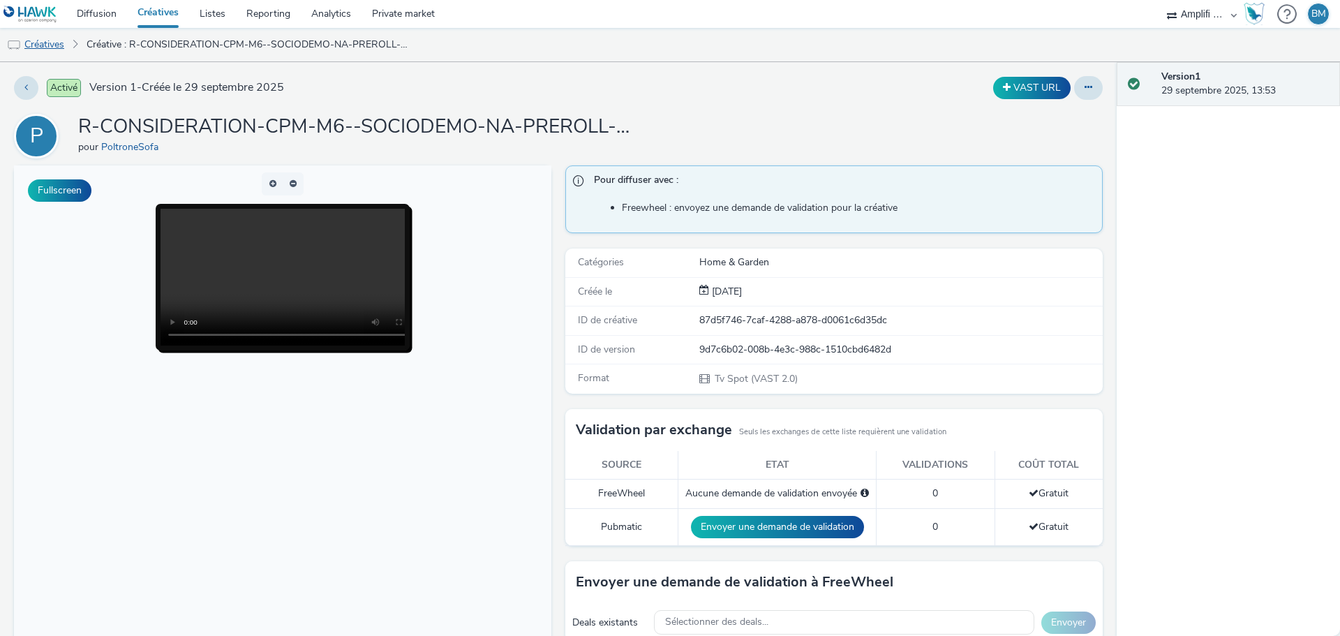
click at [55, 41] on link "Créatives" at bounding box center [35, 45] width 71 height 34
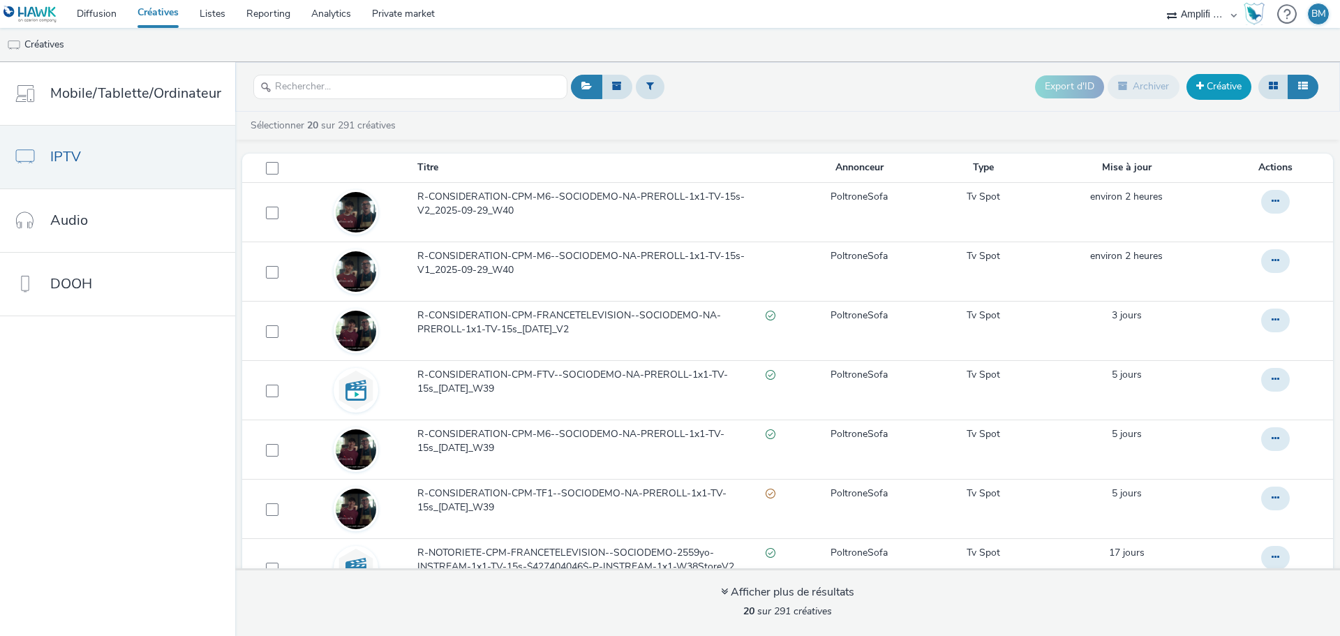
click at [1205, 89] on link "Créative" at bounding box center [1219, 86] width 65 height 25
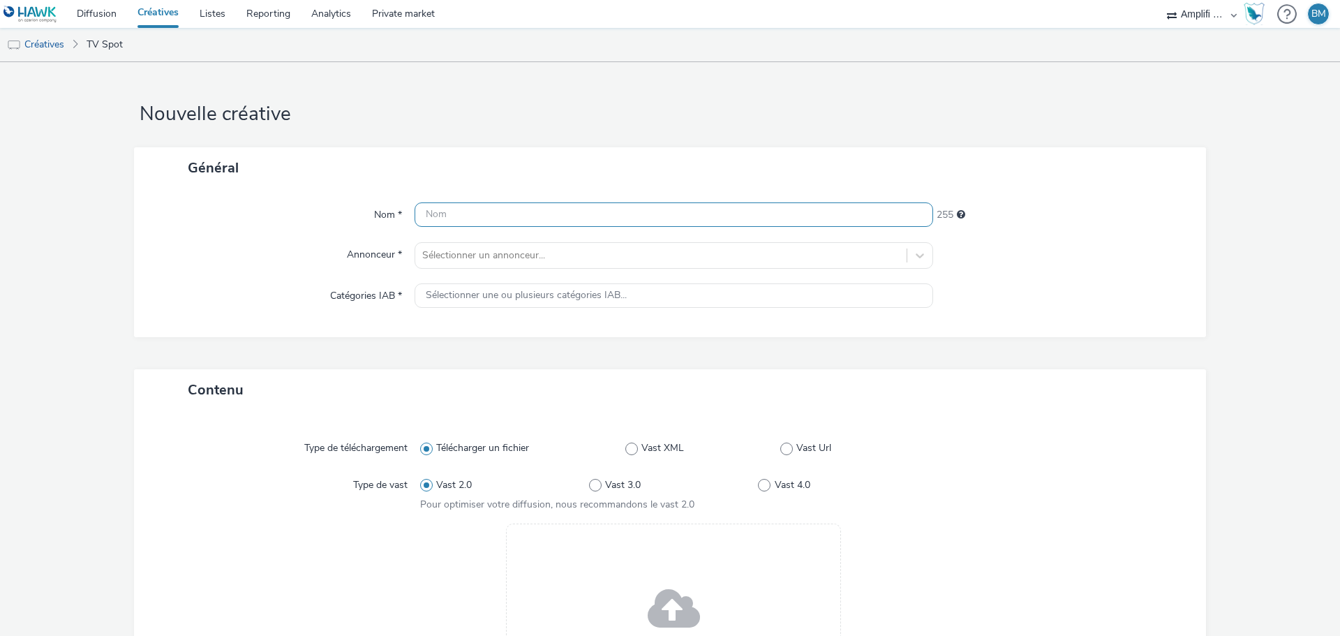
click at [505, 226] on input "text" at bounding box center [674, 214] width 519 height 24
paste input "R-CONSIDERATION-CPM-M6--SOCIODEMO-NA-PREROLL-1x1-TV-15s-V1_2025-09-29_W40"
drag, startPoint x: 740, startPoint y: 216, endPoint x: 732, endPoint y: 216, distance: 8.4
click at [732, 216] on input "R-CONSIDERATION-CPM-M6--SOCIODEMO-NA-PREROLL-1x1-TV-15s-V1_2025-09-29_W40" at bounding box center [674, 214] width 519 height 24
click at [745, 213] on input "R-CONSIDERATION-CPM-M6--SOCIODEMO-NA-PREROLL-1x1-TV-30s-V1_2025-09-29_W40" at bounding box center [674, 214] width 519 height 24
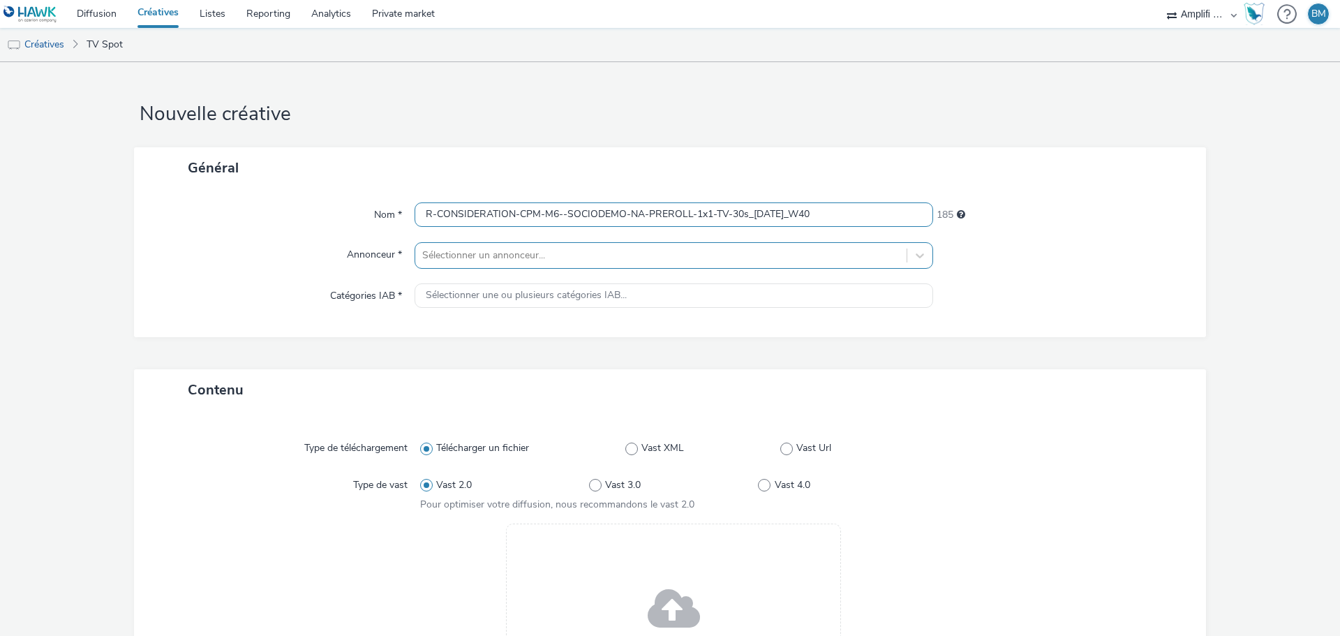
type input "R-CONSIDERATION-CPM-M6--SOCIODEMO-NA-PREROLL-1x1-TV-30s_2025-09-29_W40"
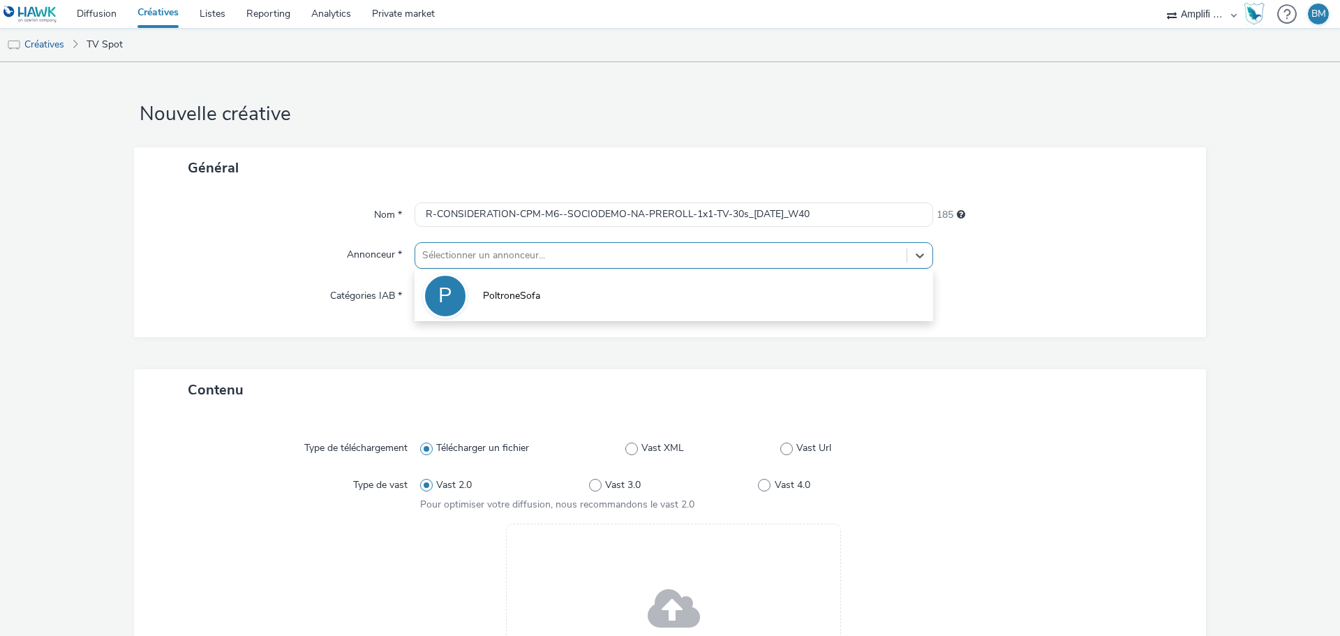
click at [494, 259] on div at bounding box center [660, 255] width 477 height 17
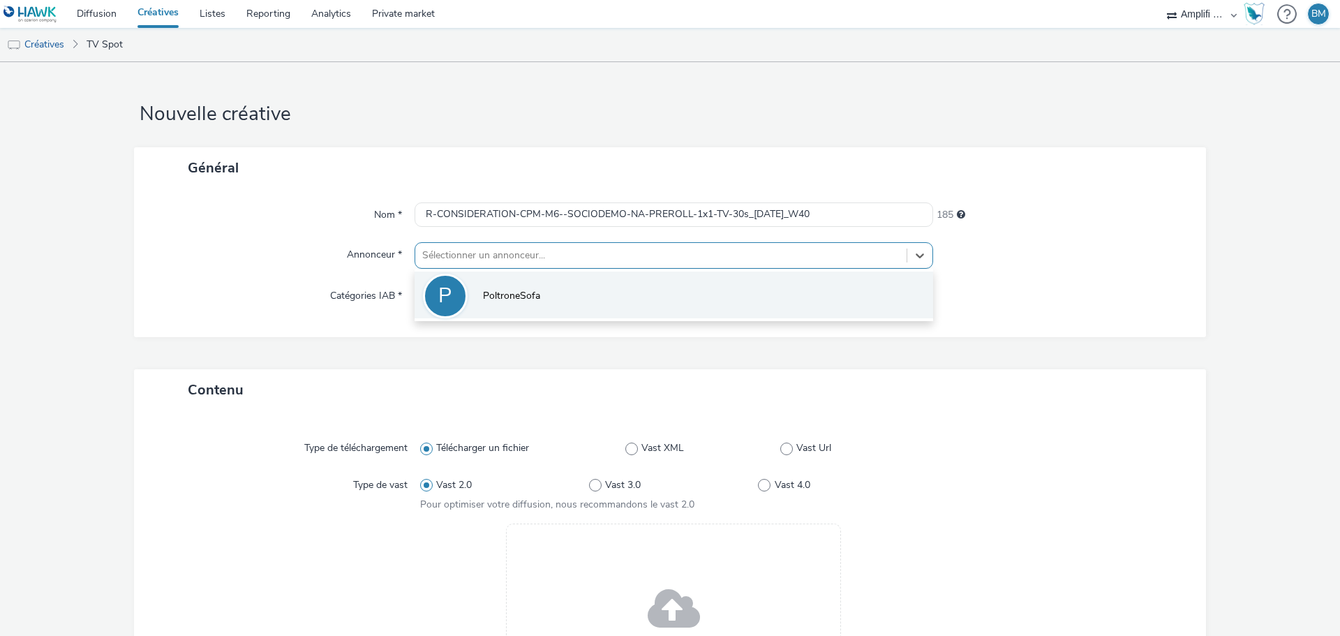
click at [487, 301] on span "PoltroneSofa" at bounding box center [511, 296] width 57 height 14
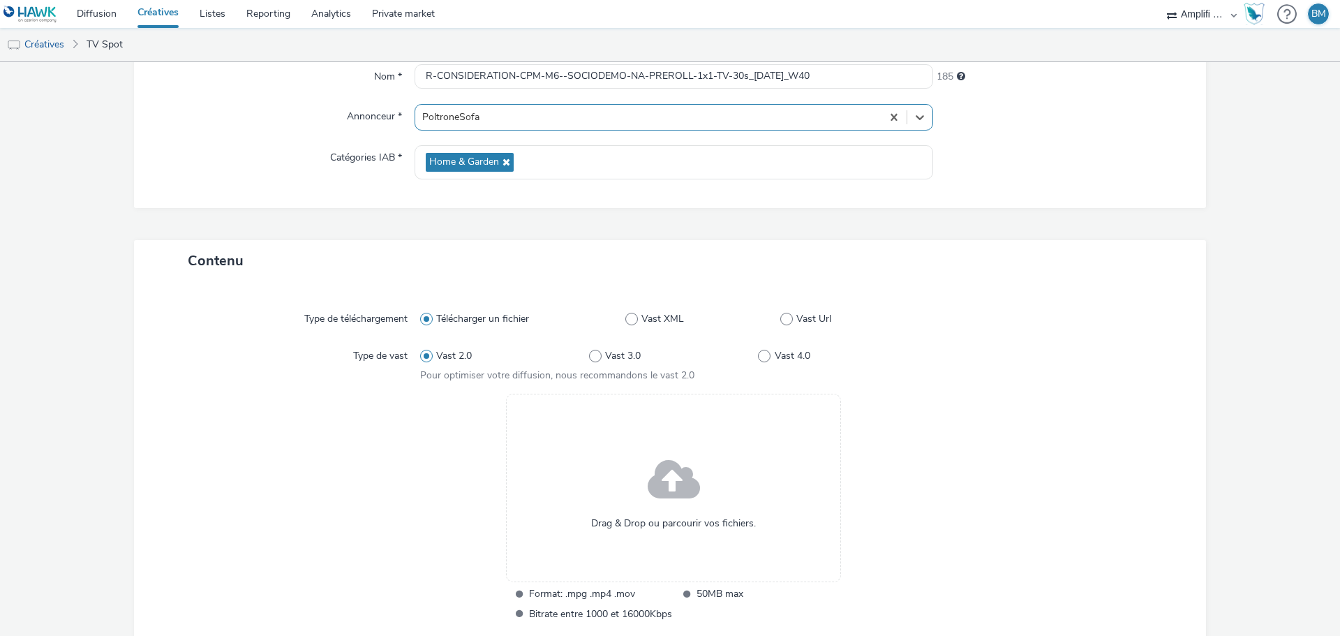
scroll to position [140, 0]
click at [658, 483] on span at bounding box center [674, 479] width 52 height 71
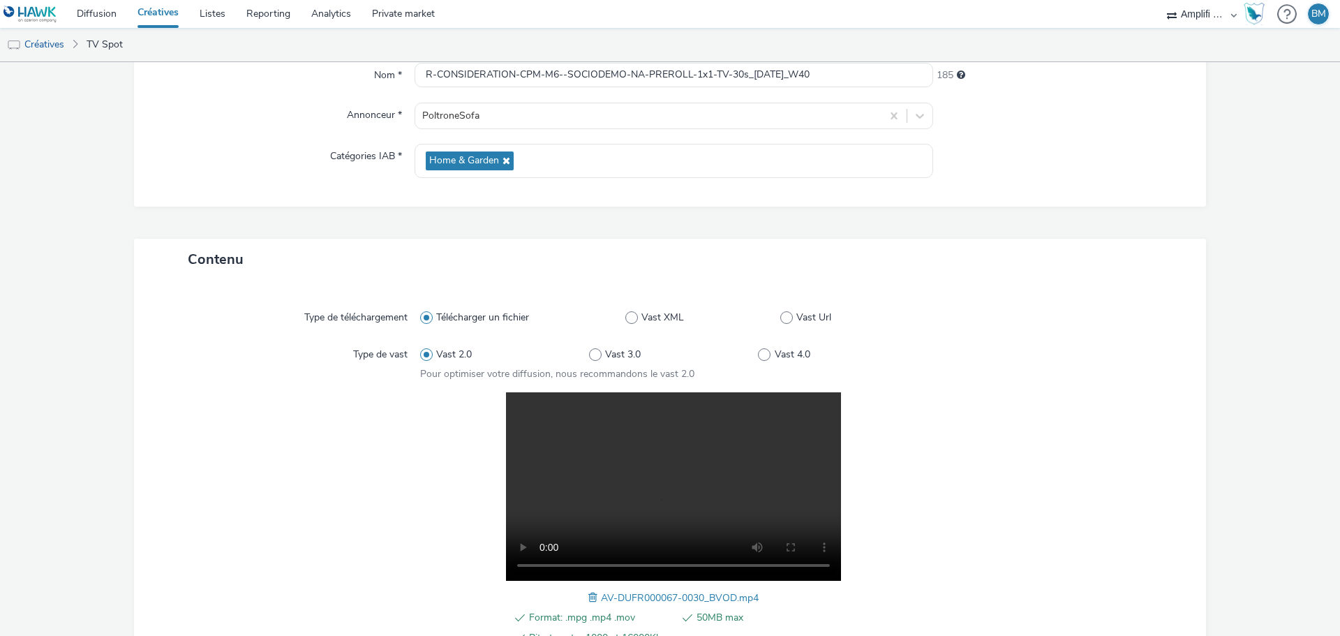
scroll to position [305, 0]
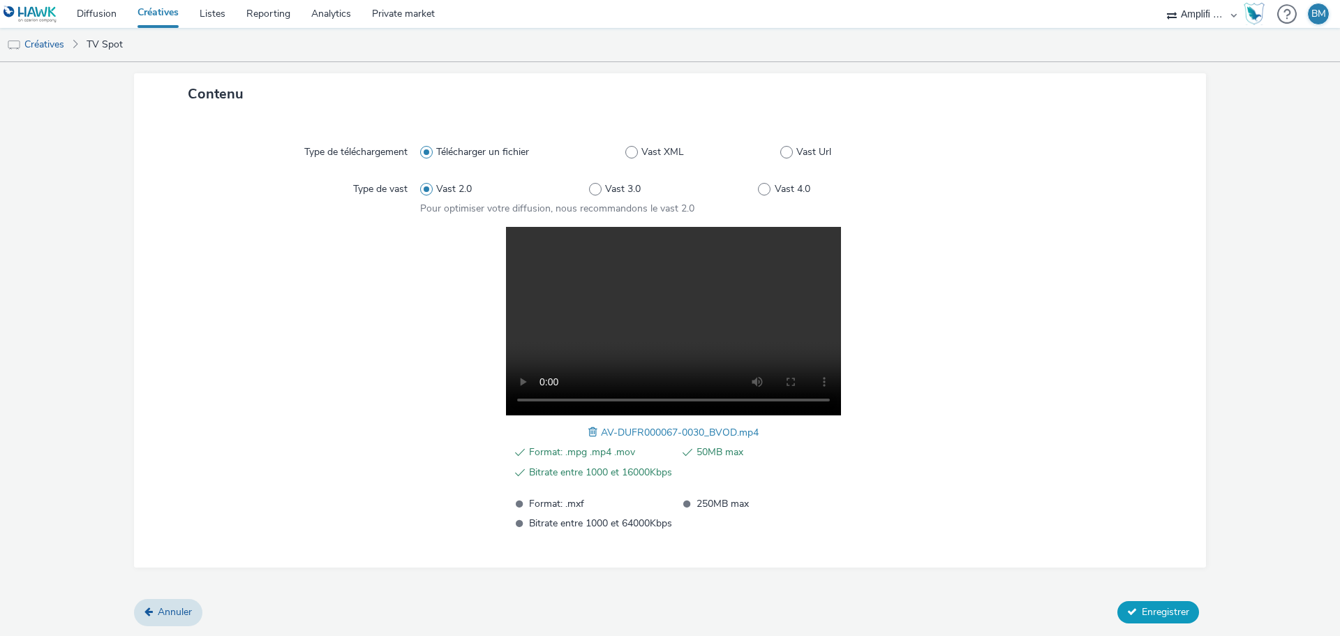
click at [1142, 611] on span "Enregistrer" at bounding box center [1165, 611] width 47 height 13
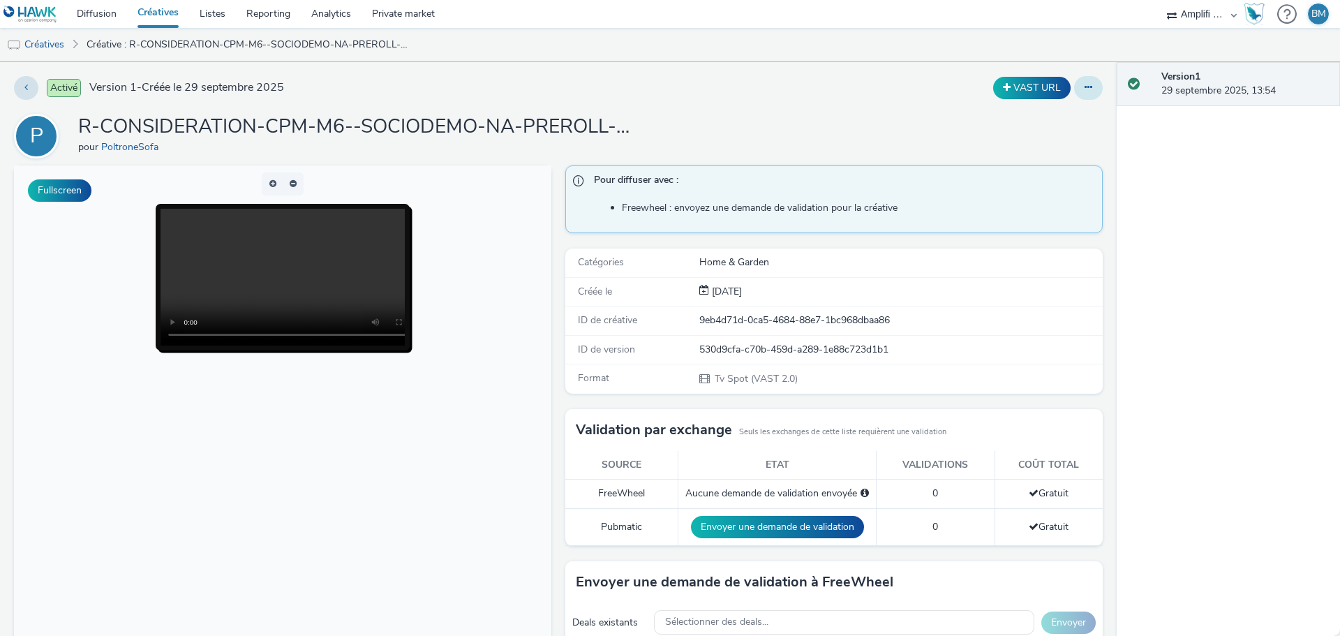
click at [1074, 87] on button at bounding box center [1088, 88] width 29 height 24
click at [1021, 117] on link "Modifier" at bounding box center [1050, 116] width 105 height 28
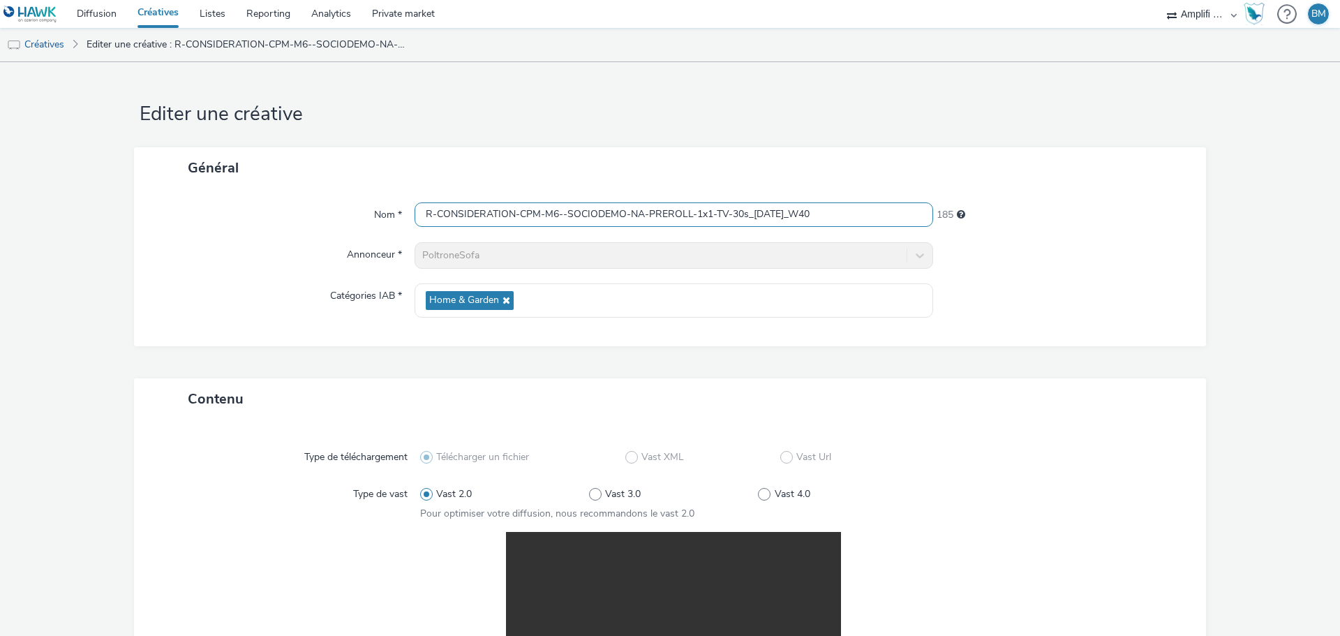
drag, startPoint x: 857, startPoint y: 218, endPoint x: 357, endPoint y: 223, distance: 499.8
click at [357, 223] on div "Nom * R-CONSIDERATION-CPM-M6--SOCIODEMO-NA-PREROLL-1x1-TV-30s_2025-09-29_W40 185" at bounding box center [670, 214] width 1044 height 25
click at [61, 49] on link "Créatives" at bounding box center [35, 45] width 71 height 34
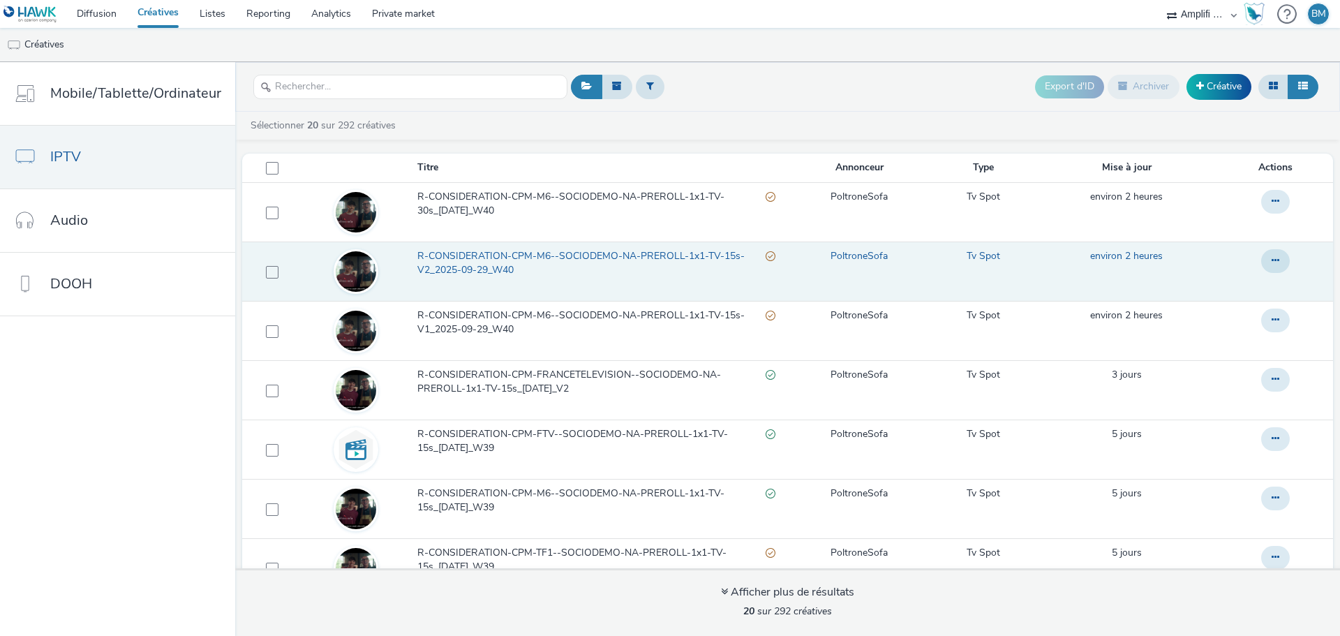
click at [449, 269] on span "R-CONSIDERATION-CPM-M6--SOCIODEMO-NA-PREROLL-1x1-TV-15s-V2_2025-09-29_W40" at bounding box center [591, 263] width 348 height 29
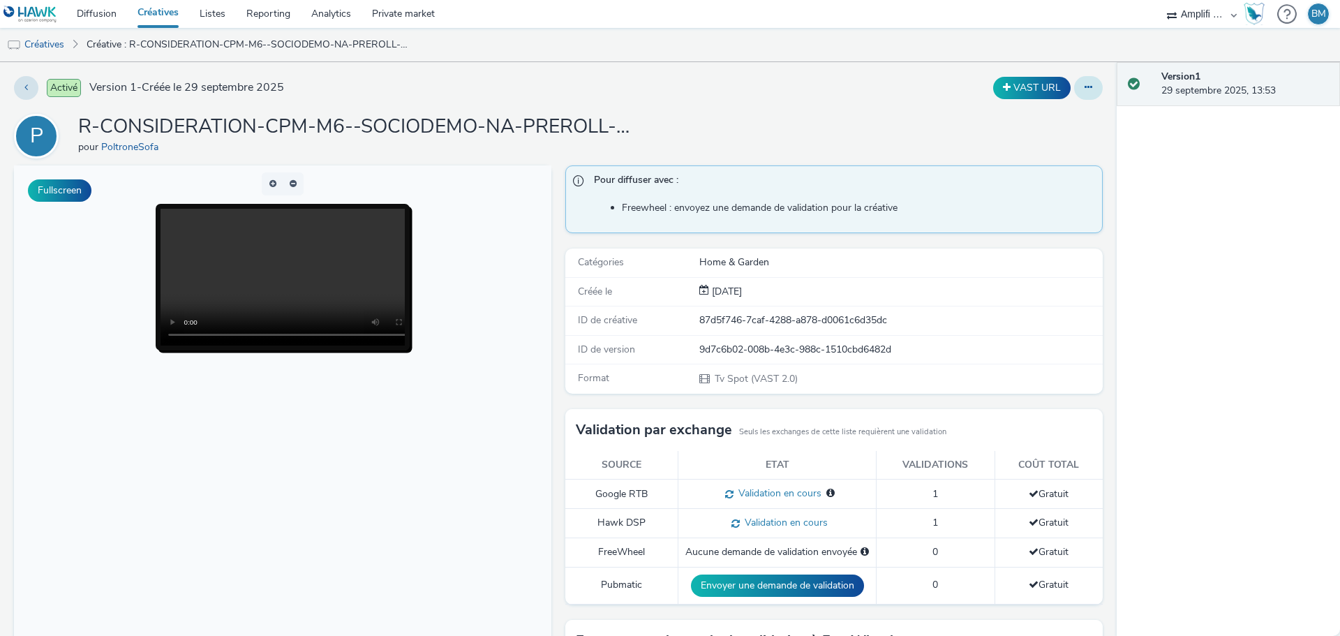
click at [1081, 92] on button at bounding box center [1088, 88] width 29 height 24
click at [1020, 120] on link "Modifier" at bounding box center [1050, 116] width 105 height 28
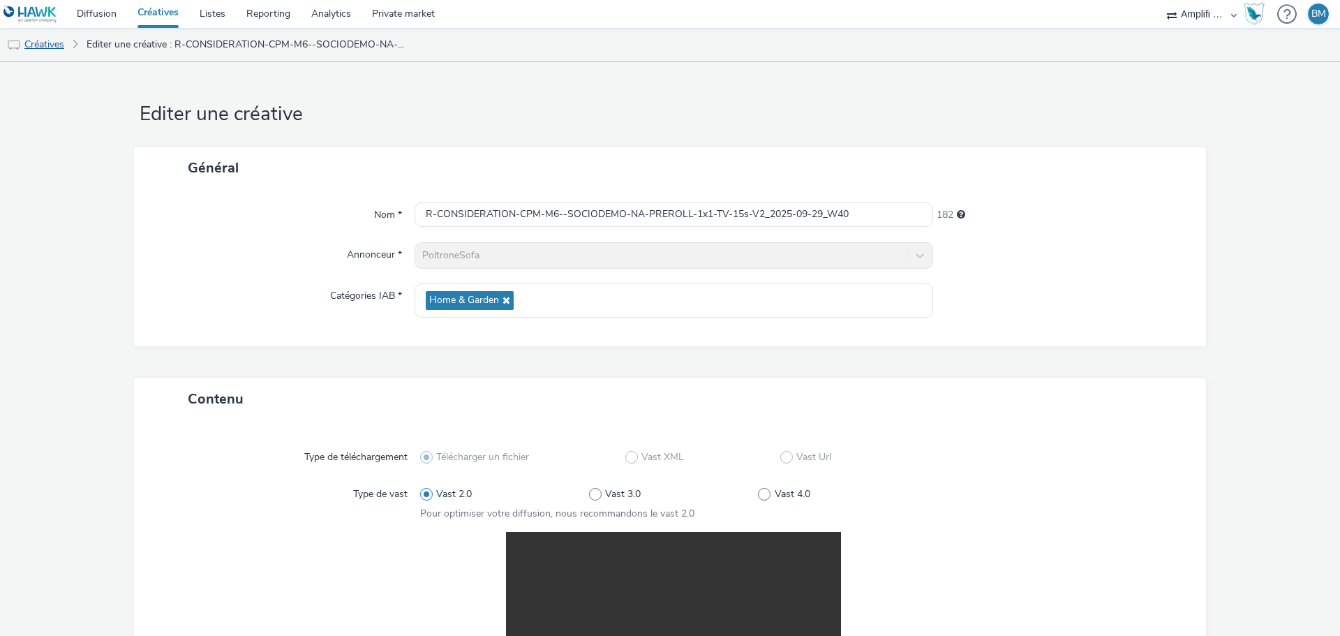
click at [37, 43] on link "Créatives" at bounding box center [35, 45] width 71 height 34
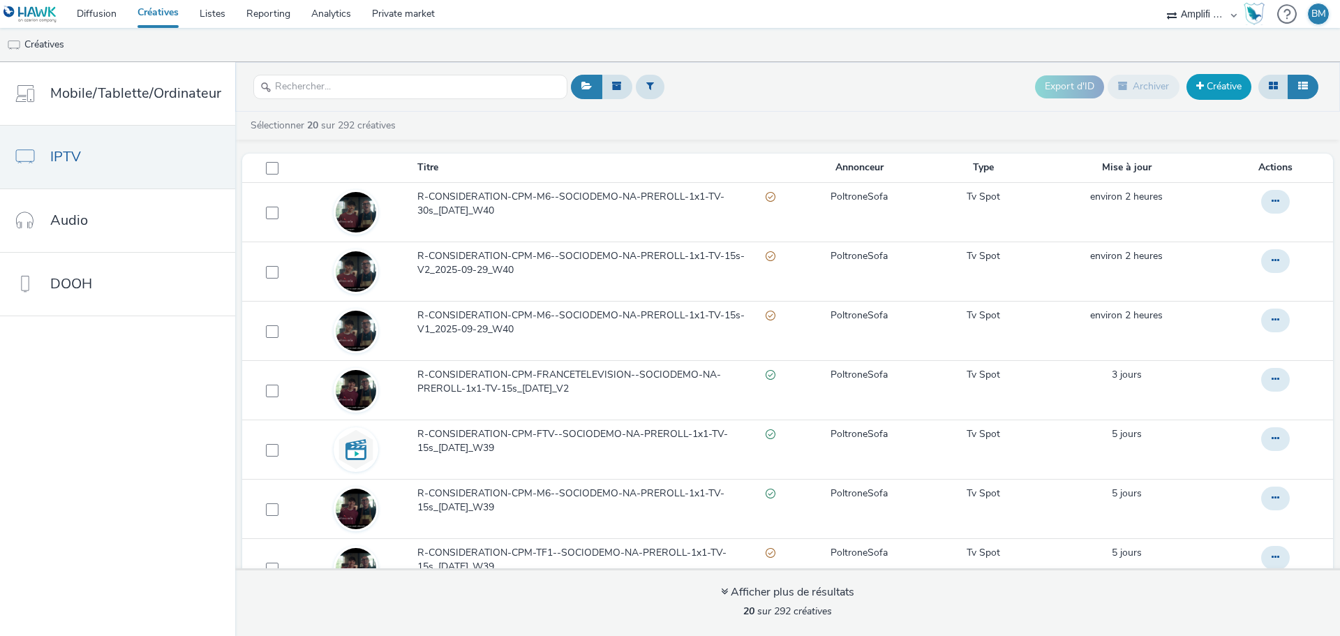
click at [1217, 99] on link "Créative" at bounding box center [1219, 86] width 65 height 25
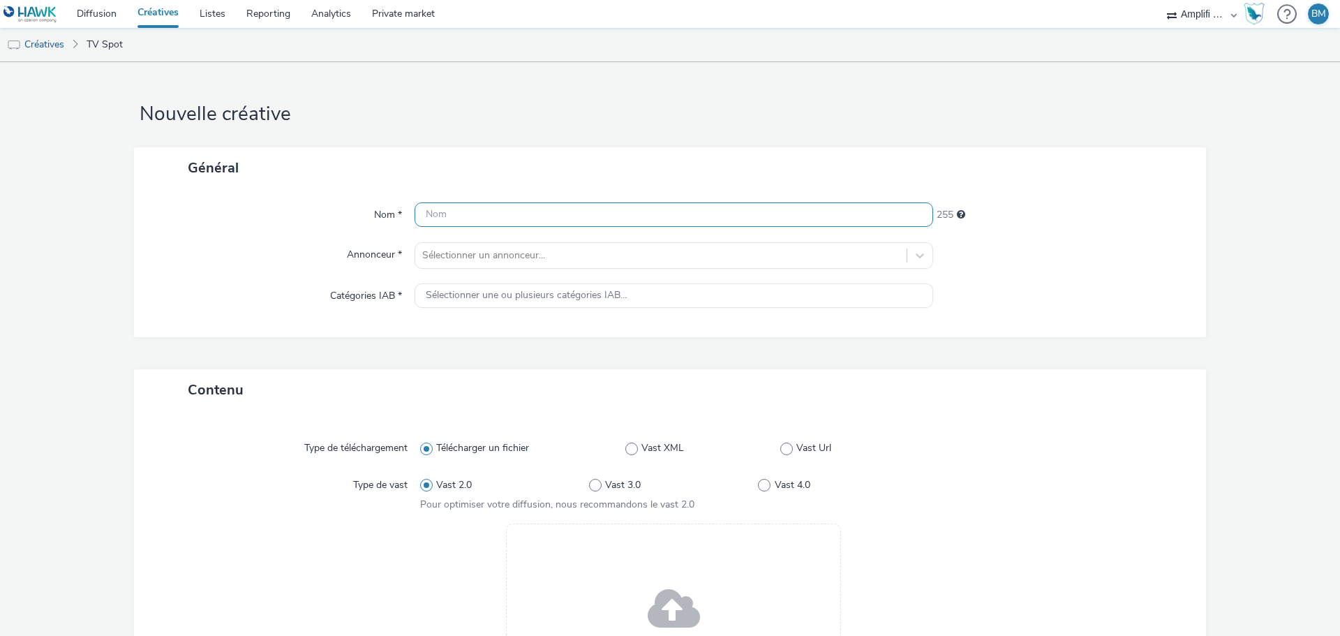
click at [484, 212] on input "text" at bounding box center [674, 214] width 519 height 24
paste input "R-CONSIDERATION-CPM-TF1--SOCIODEMO-NA-PREROLL-1x1-TV-15s-V1_2025-09-29_W40"
type input "R-CONSIDERATION-CPM-TF1--SOCIODEMO-NA-PREROLL-1x1-TV-15s-V1_2025-09-29_W40"
click at [635, 264] on div at bounding box center [660, 255] width 477 height 17
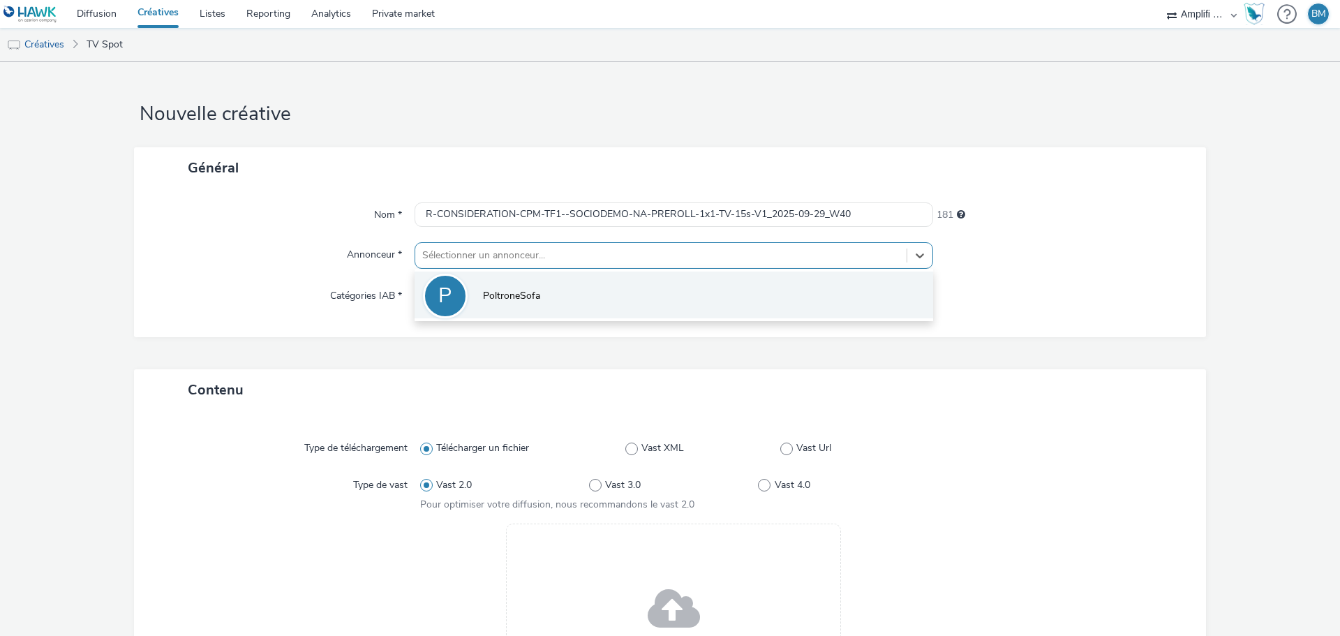
click at [494, 299] on span "PoltroneSofa" at bounding box center [511, 296] width 57 height 14
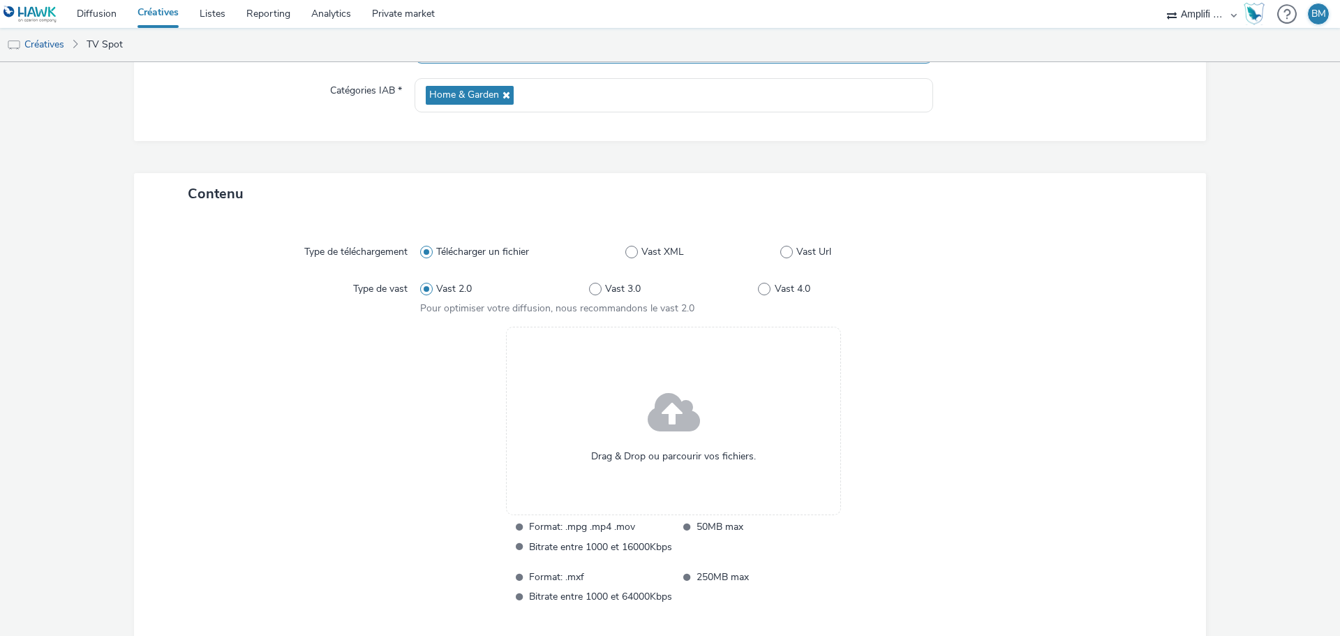
scroll to position [209, 0]
click at [651, 422] on span at bounding box center [674, 409] width 52 height 71
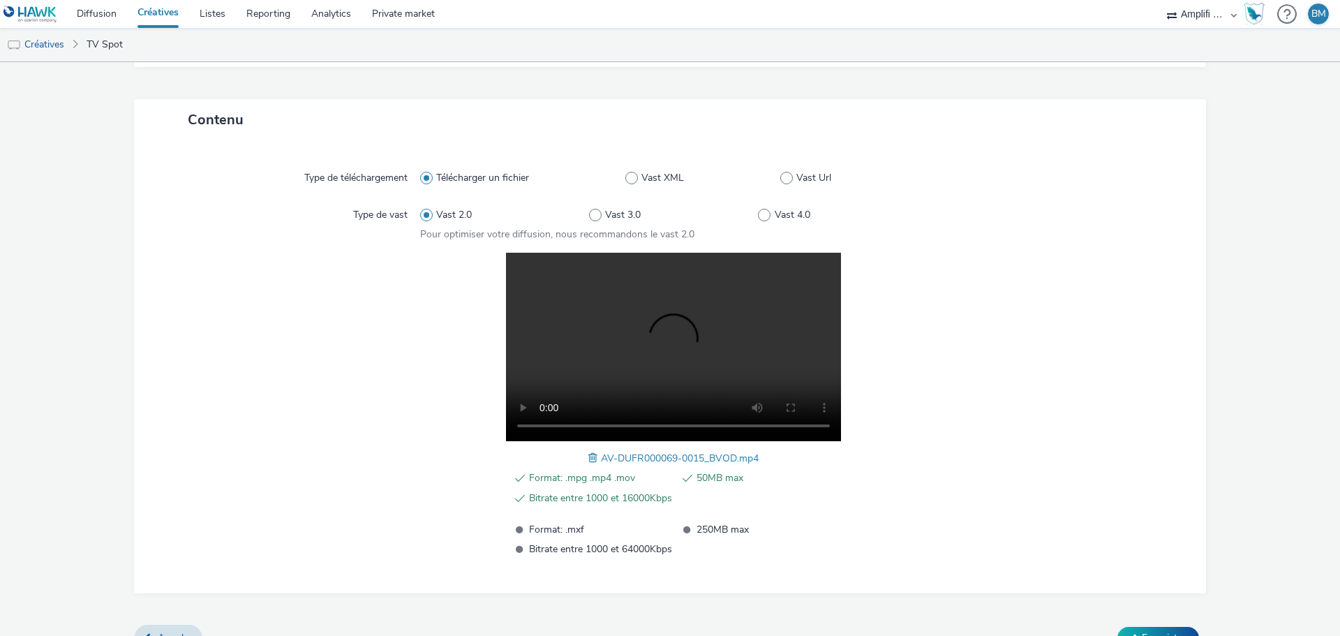
scroll to position [305, 0]
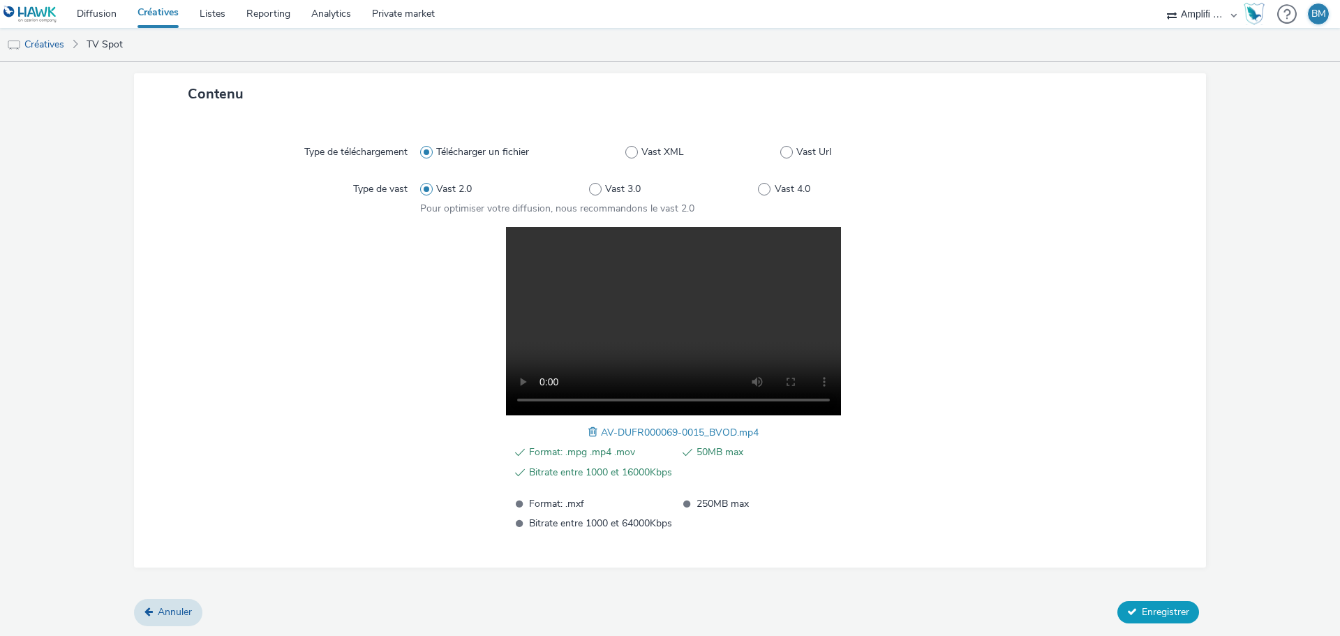
click at [1153, 611] on span "Enregistrer" at bounding box center [1165, 611] width 47 height 13
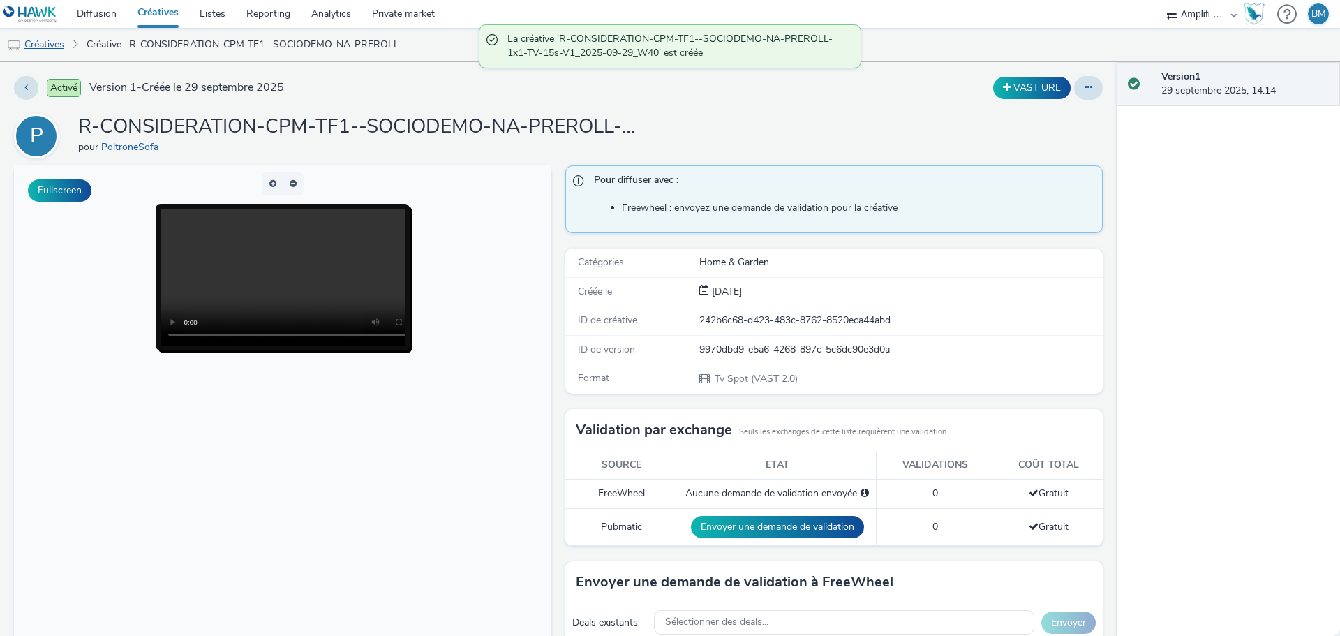
click at [43, 45] on link "Créatives" at bounding box center [35, 45] width 71 height 34
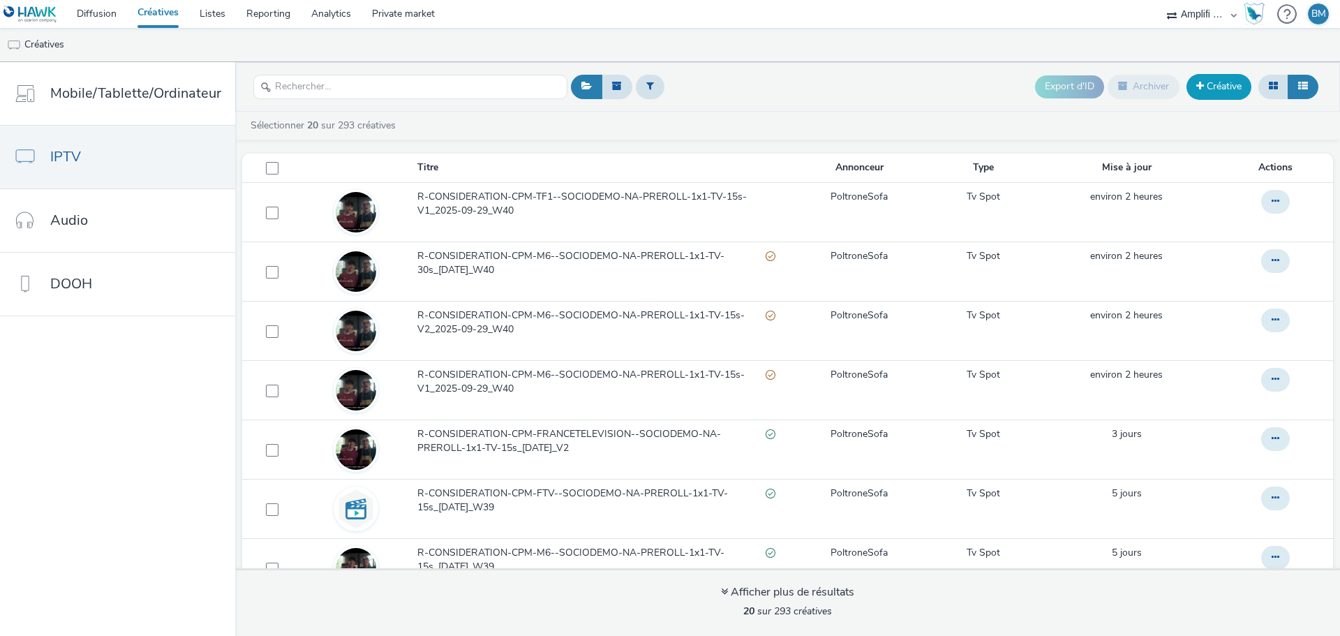
click at [1242, 93] on link "Créative" at bounding box center [1219, 86] width 65 height 25
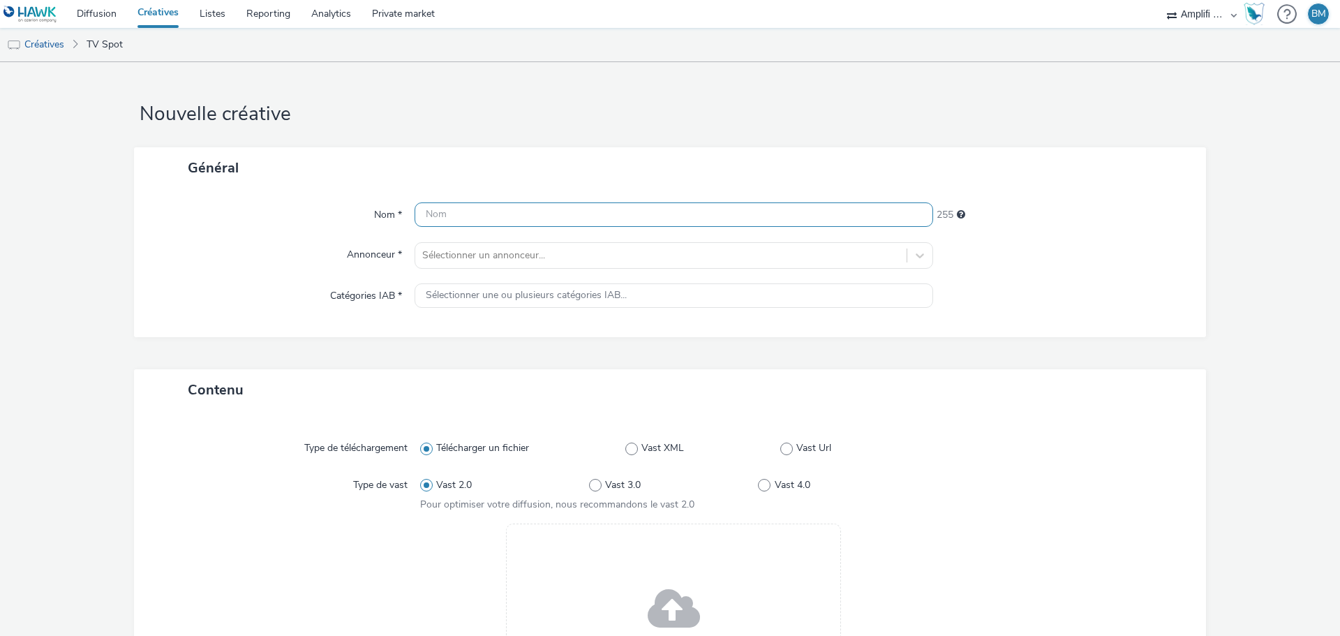
click at [476, 221] on input "text" at bounding box center [674, 214] width 519 height 24
paste input "R-CONSIDERATION-CPM-TF1--SOCIODEMO-NA-PREROLL-1x1-TV-15s-V1_2025-09-29_W40"
click at [762, 218] on input "R-CONSIDERATION-CPM-TF1--SOCIODEMO-NA-PREROLL-1x1-TV-15s-V1_2025-09-29_W40" at bounding box center [674, 214] width 519 height 24
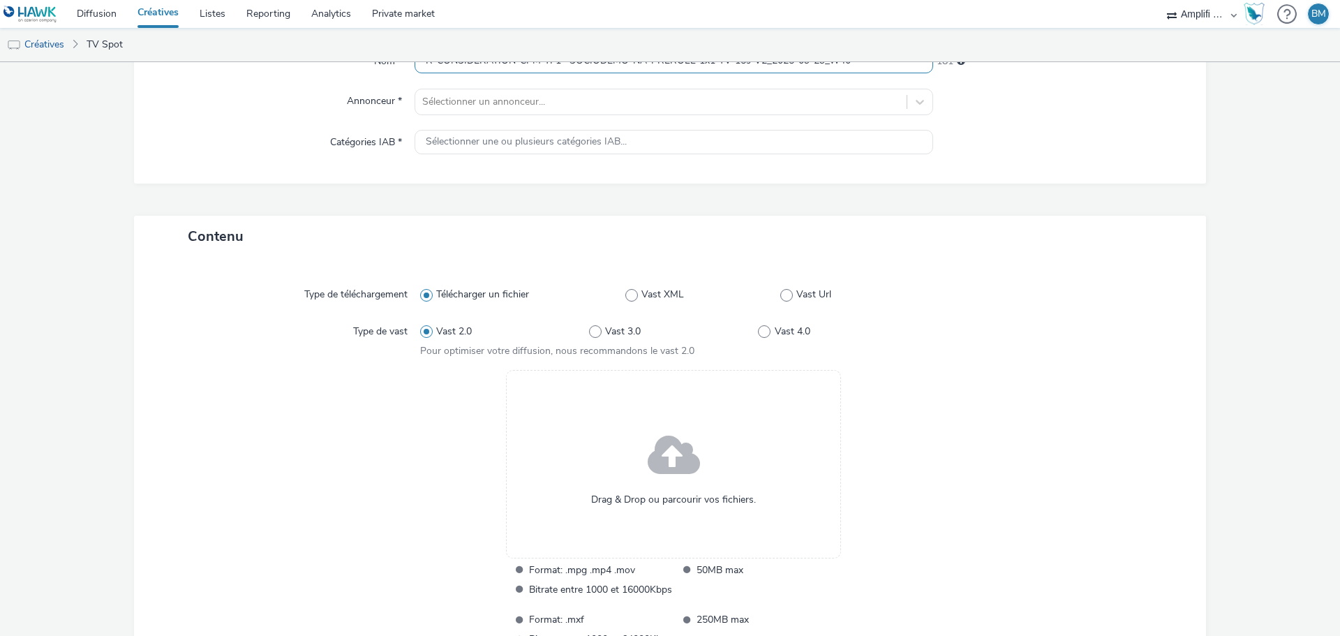
scroll to position [209, 0]
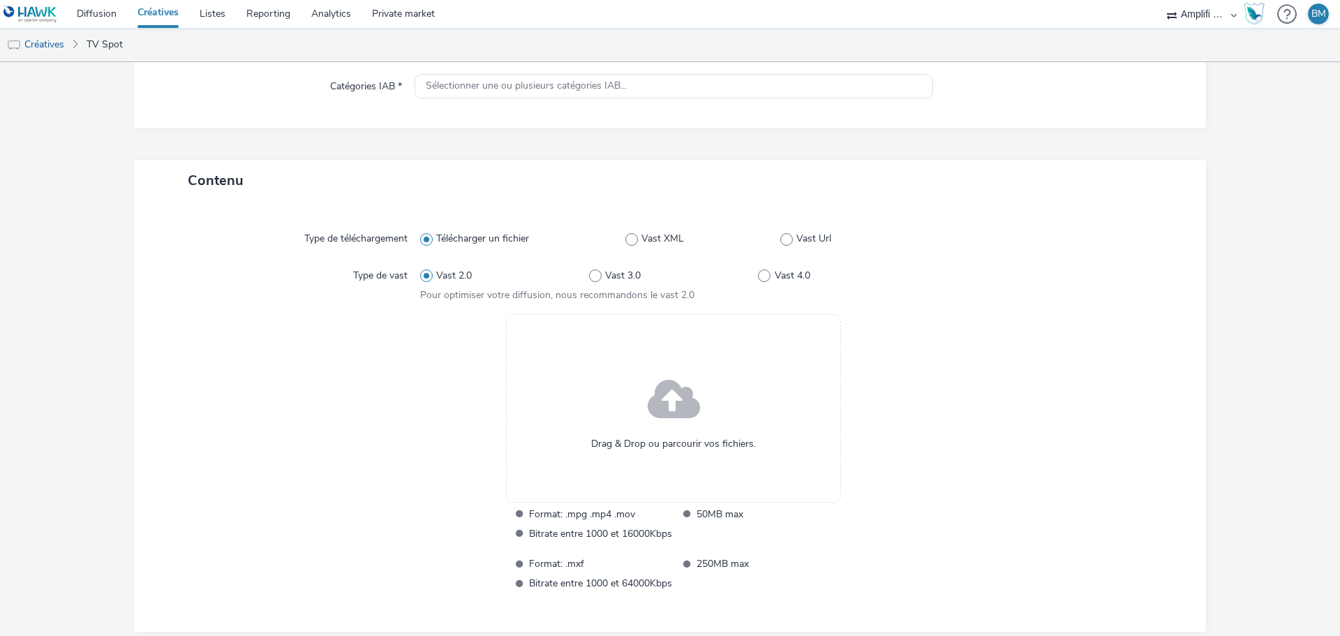
type input "R-CONSIDERATION-CPM-TF1--SOCIODEMO-NA-PREROLL-1x1-TV-15s-V2_2025-09-29_W40"
click at [655, 402] on span at bounding box center [674, 400] width 52 height 71
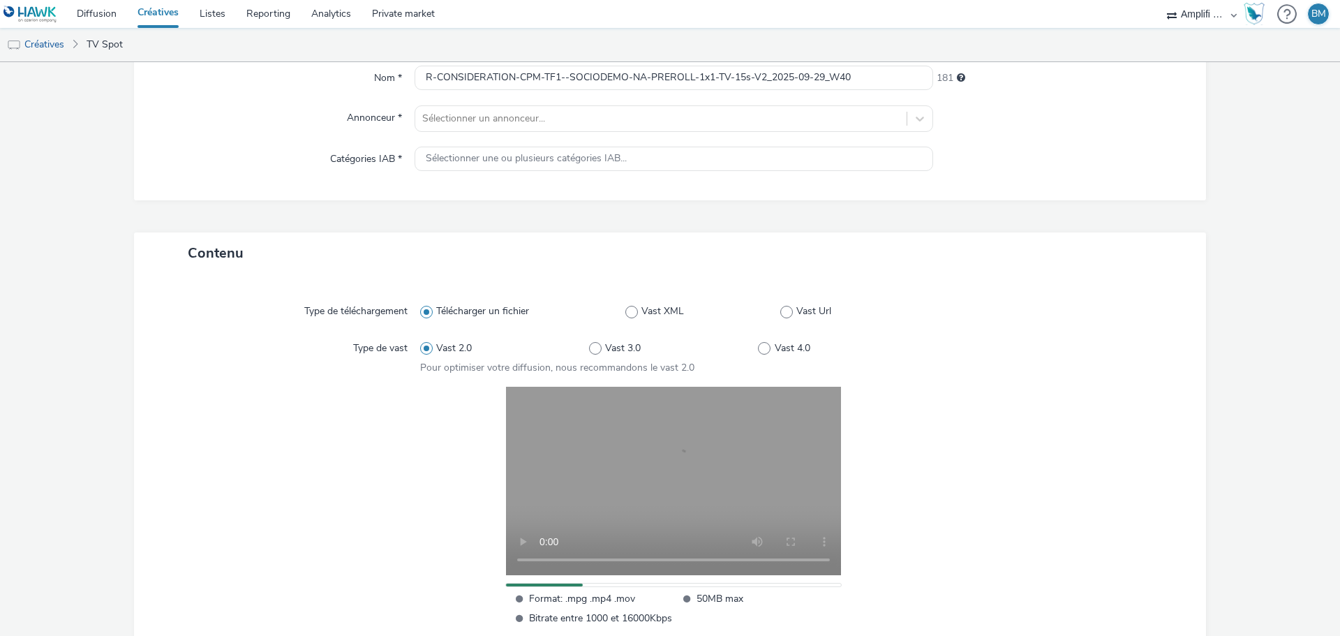
scroll to position [70, 0]
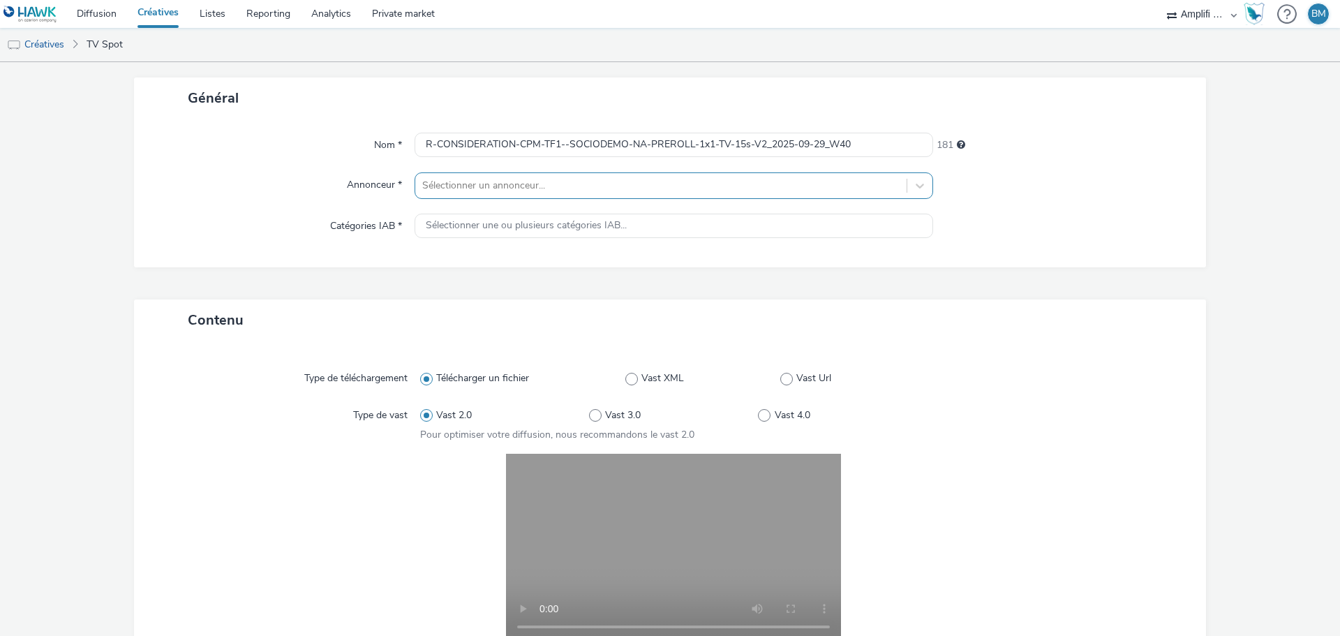
click at [568, 184] on div at bounding box center [660, 185] width 477 height 17
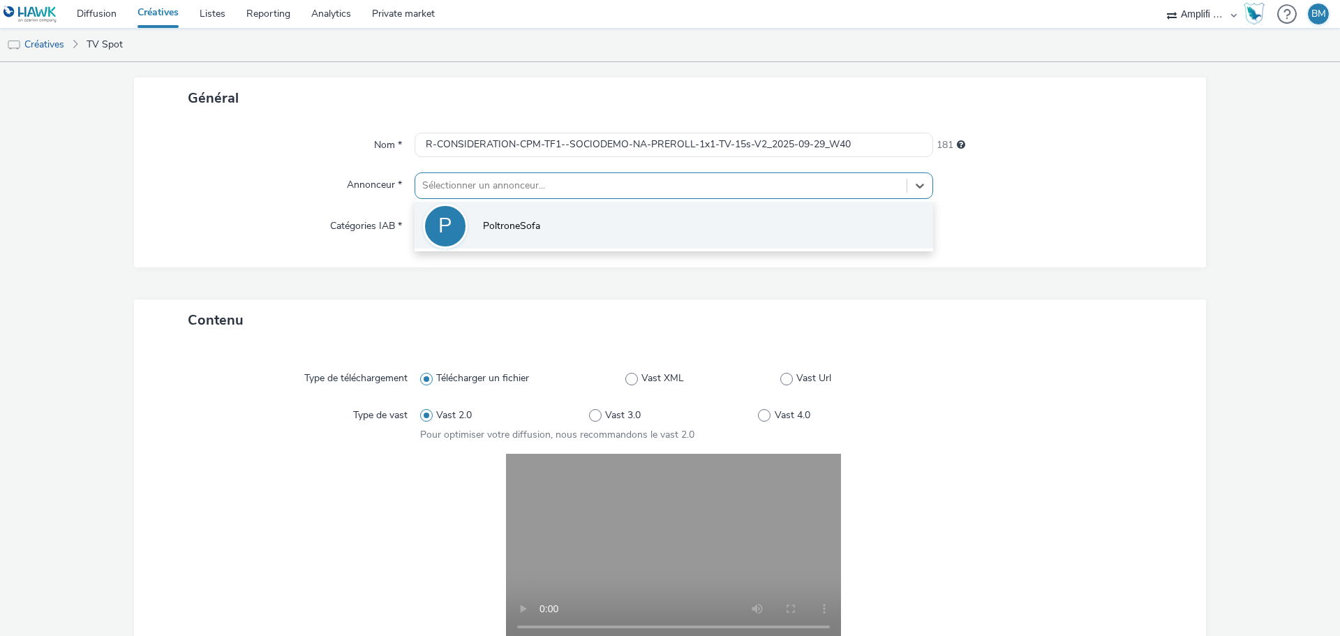
click at [514, 221] on span "PoltroneSofa" at bounding box center [511, 226] width 57 height 14
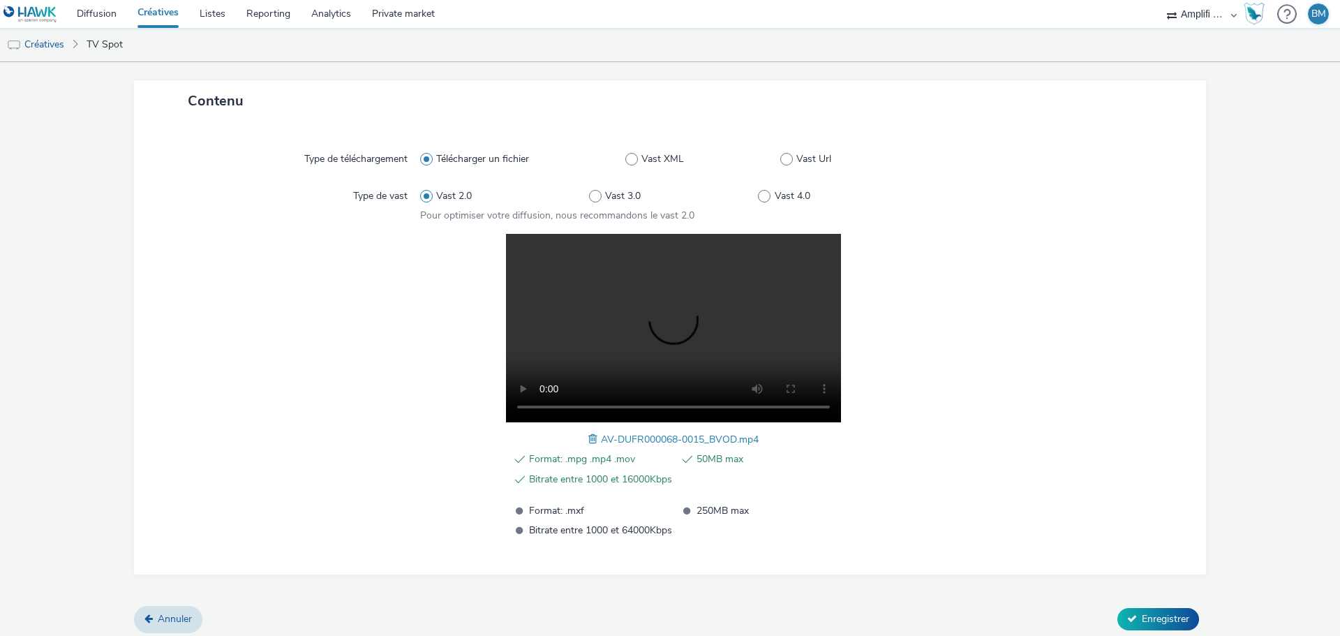
scroll to position [305, 0]
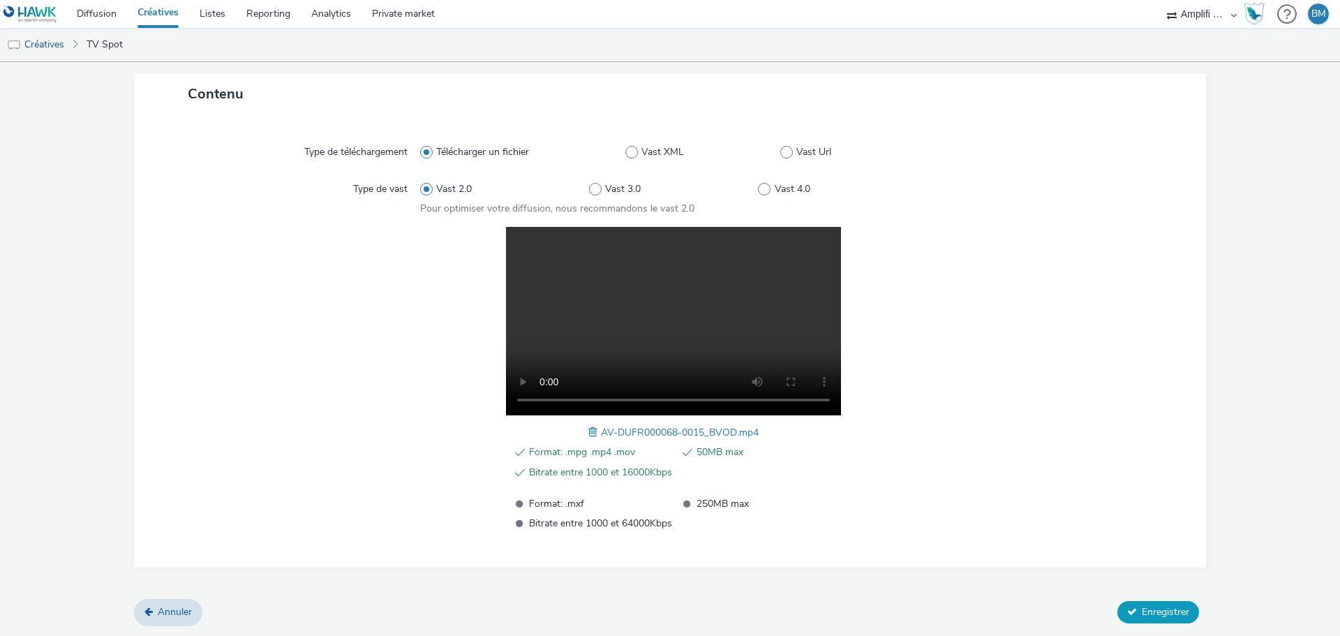
click at [1127, 616] on icon at bounding box center [1132, 612] width 10 height 10
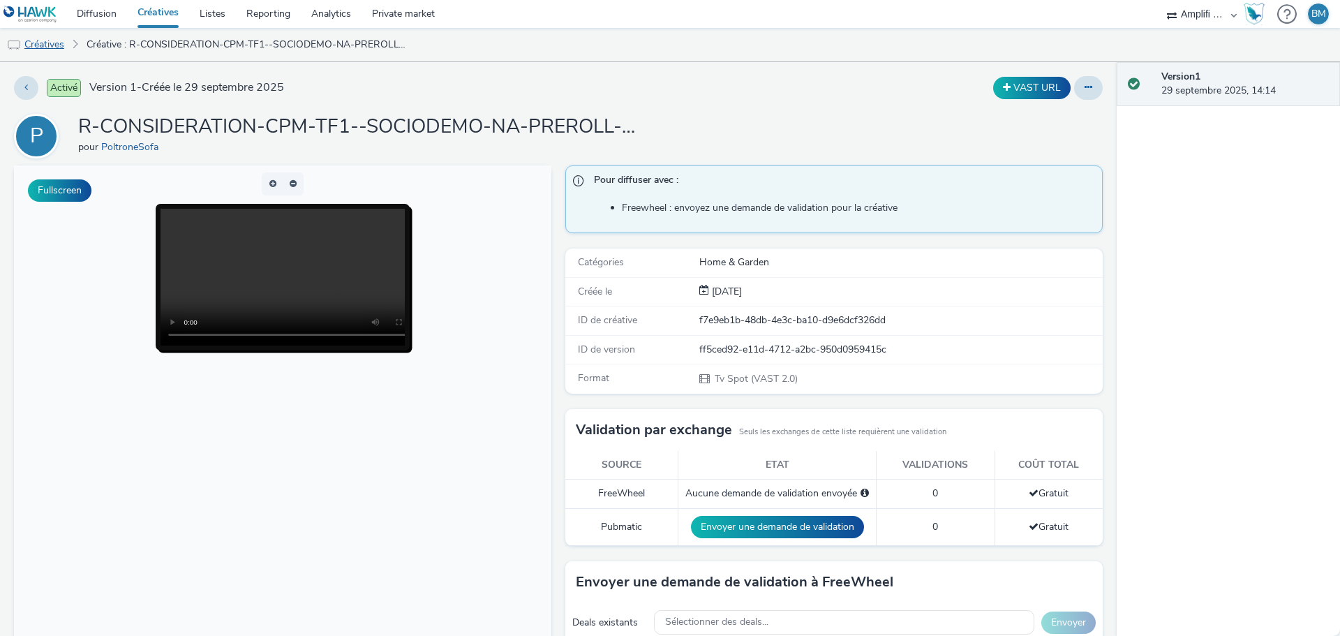
click at [51, 51] on link "Créatives" at bounding box center [35, 45] width 71 height 34
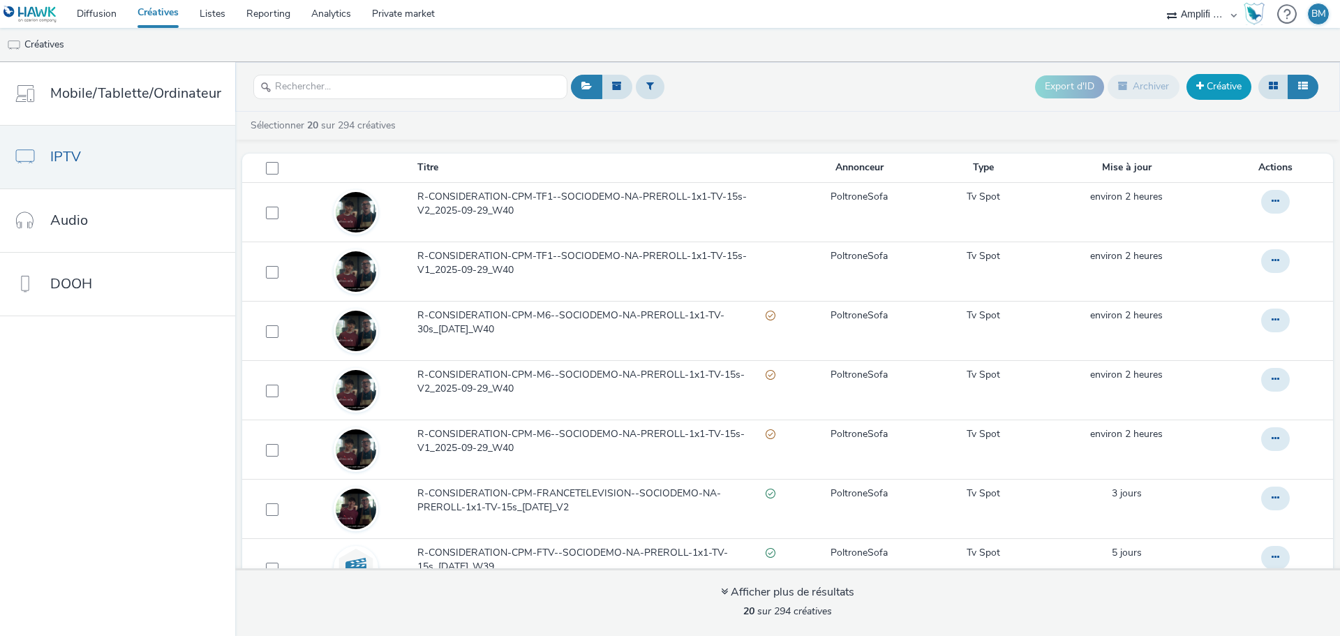
click at [1230, 94] on link "Créative" at bounding box center [1219, 86] width 65 height 25
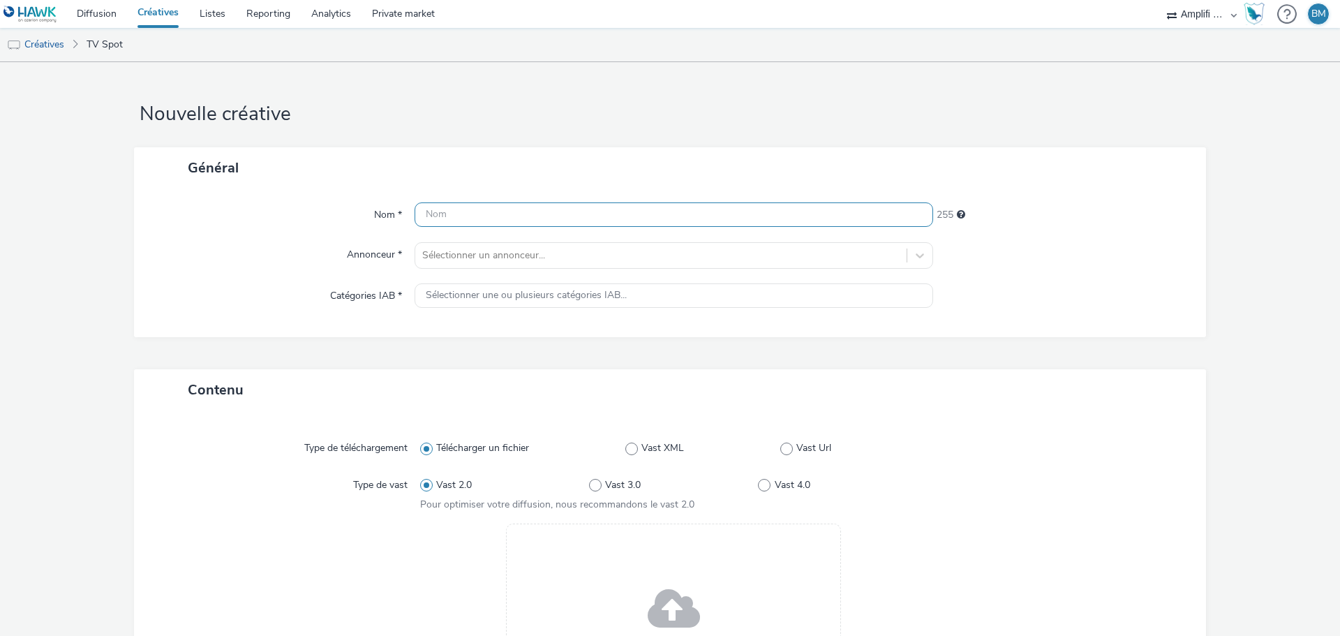
click at [492, 222] on input "text" at bounding box center [674, 214] width 519 height 24
paste input "R-CONSIDERATION-CPM-TF1--SOCIODEMO-NA-PREROLL-1x1-TV-15s-V1_2025-09-29_W40"
click at [762, 217] on input "R-CONSIDERATION-CPM-TF1--SOCIODEMO-NA-PREROLL-1x1-TV-15s-V1_2025-09-29_W40" at bounding box center [674, 214] width 519 height 24
drag, startPoint x: 741, startPoint y: 210, endPoint x: 733, endPoint y: 212, distance: 8.0
click at [733, 212] on input "R-CONSIDERATION-CPM-TF1--SOCIODEMO-NA-PREROLL-1x1-TV-15s_2025-09-29_W40" at bounding box center [674, 214] width 519 height 24
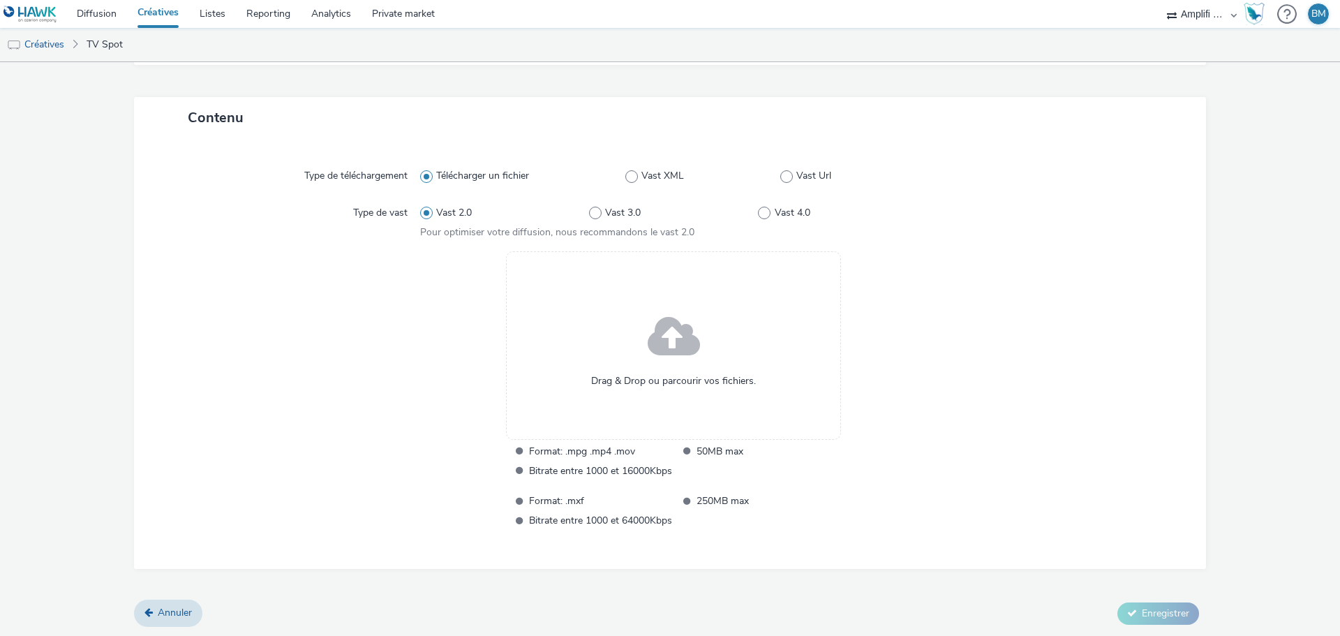
scroll to position [273, 0]
type input "R-CONSIDERATION-CPM-TF1--SOCIODEMO-NA-PREROLL-1x1-TV-30s_2025-09-29_W40"
click at [668, 354] on span at bounding box center [674, 337] width 52 height 71
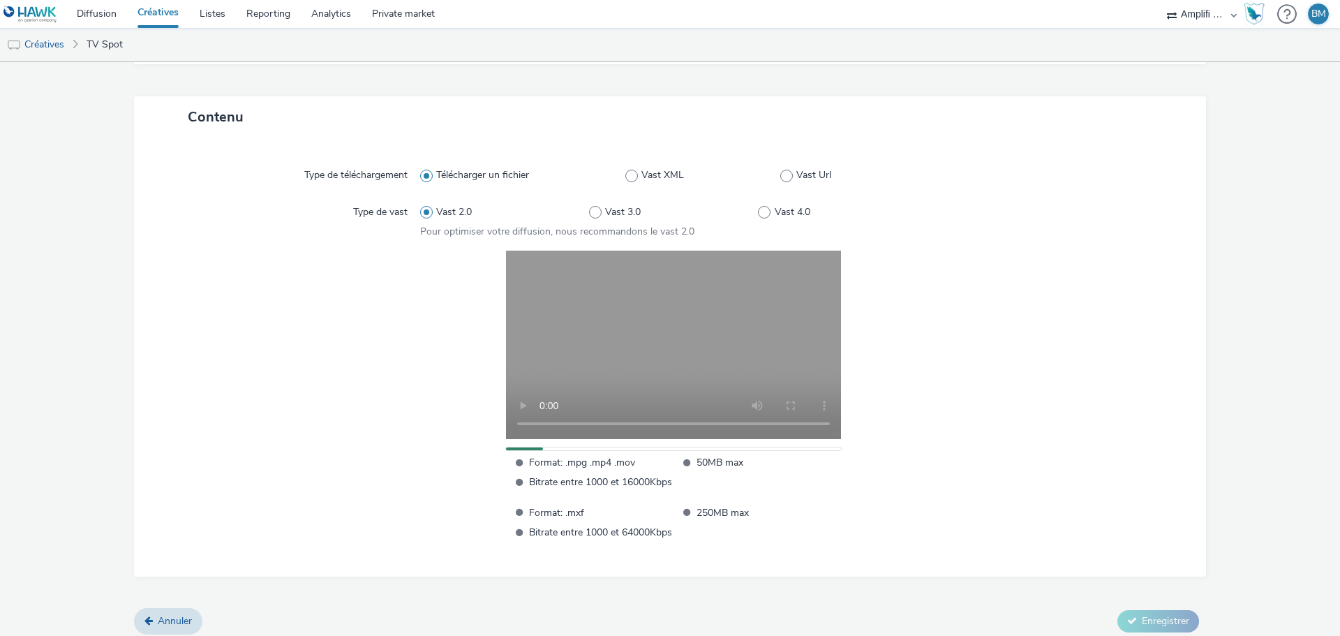
scroll to position [64, 0]
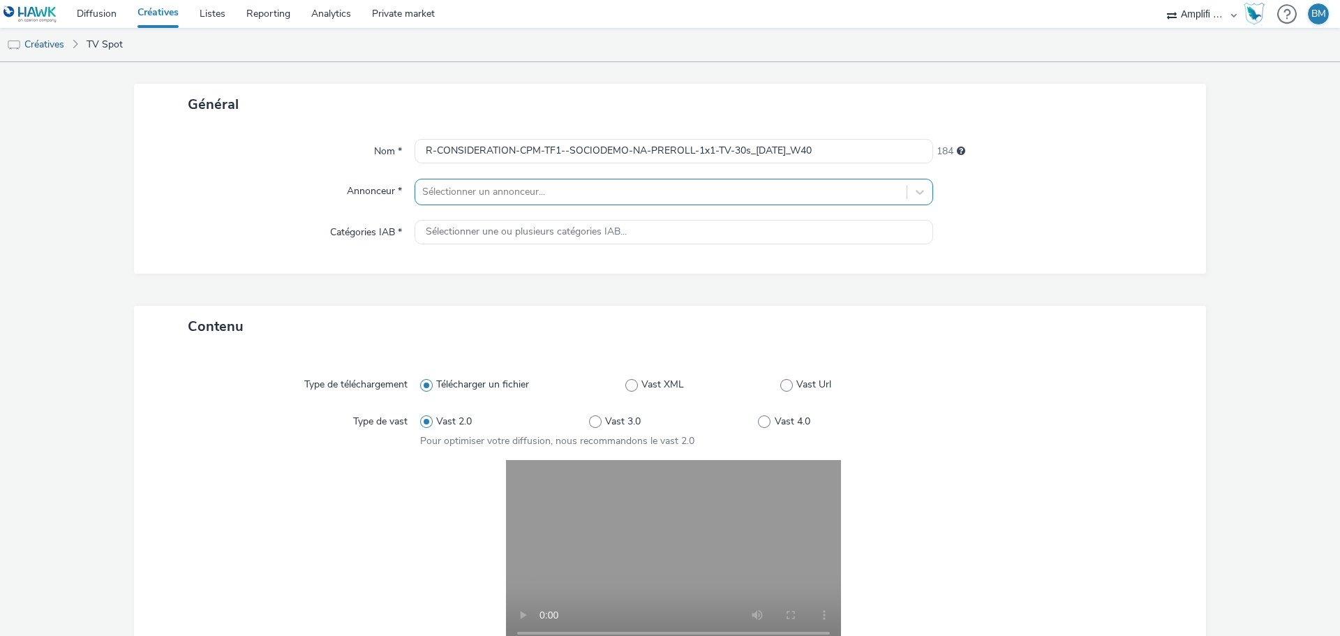
click at [517, 197] on div at bounding box center [660, 192] width 477 height 17
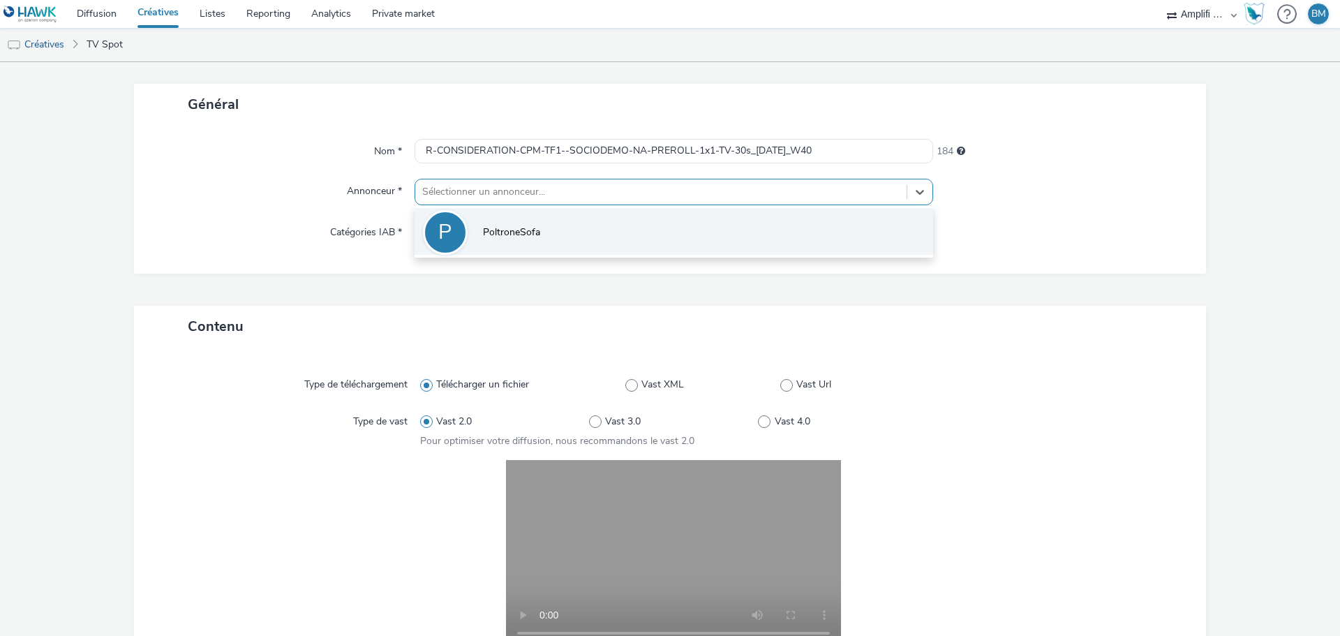
click at [500, 236] on span "PoltroneSofa" at bounding box center [511, 232] width 57 height 14
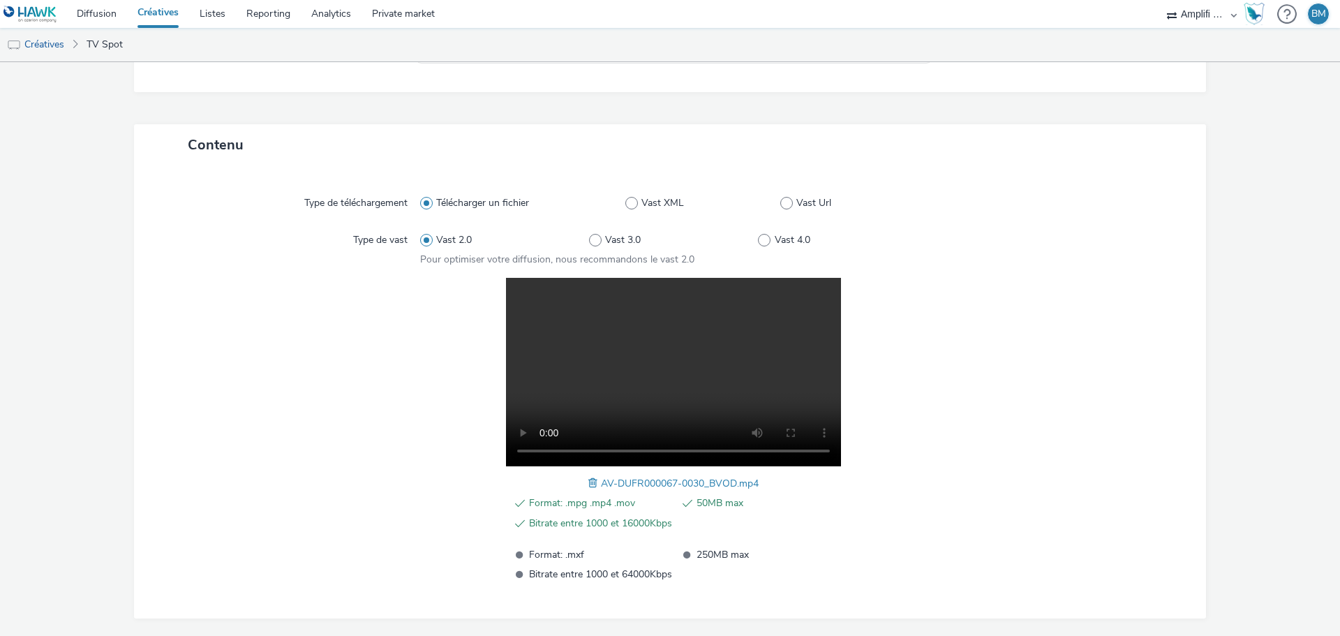
scroll to position [305, 0]
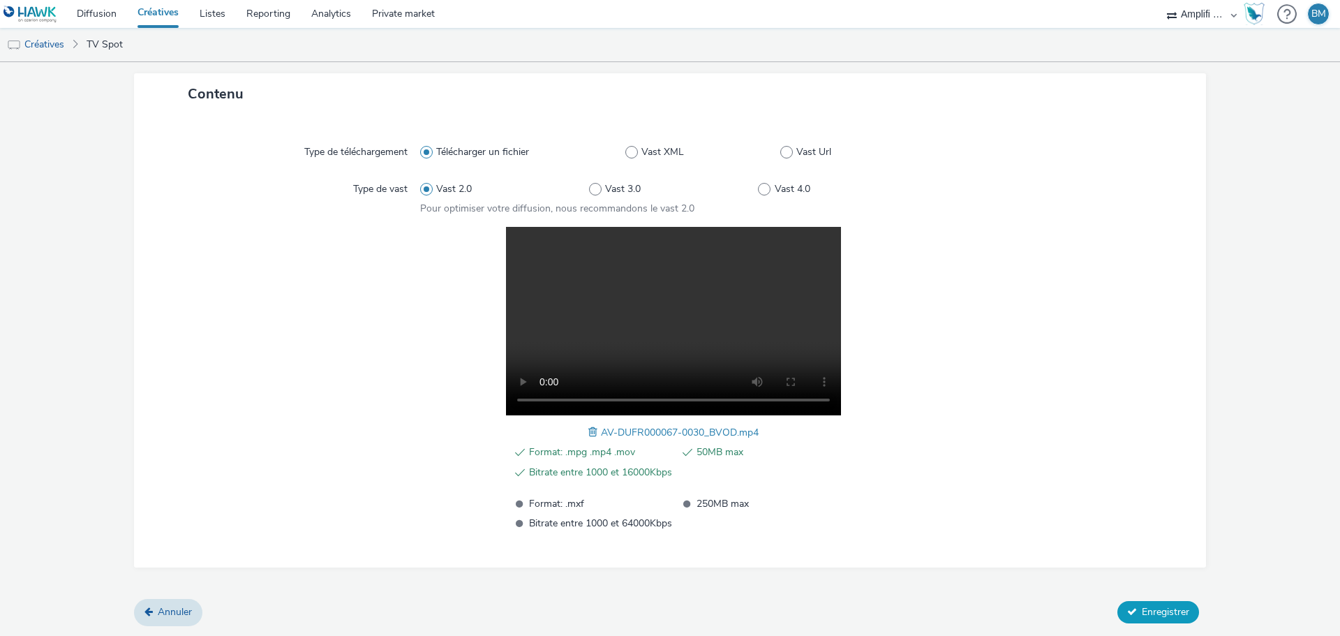
click at [1147, 618] on span "Enregistrer" at bounding box center [1165, 611] width 47 height 13
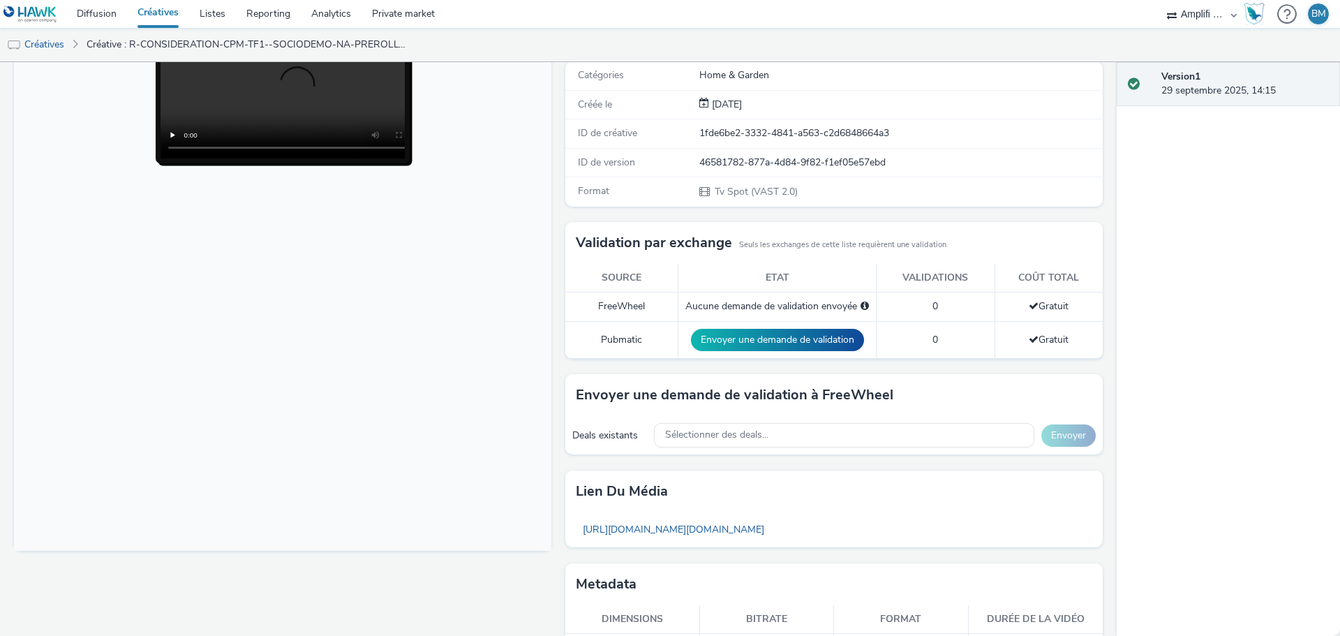
scroll to position [230, 0]
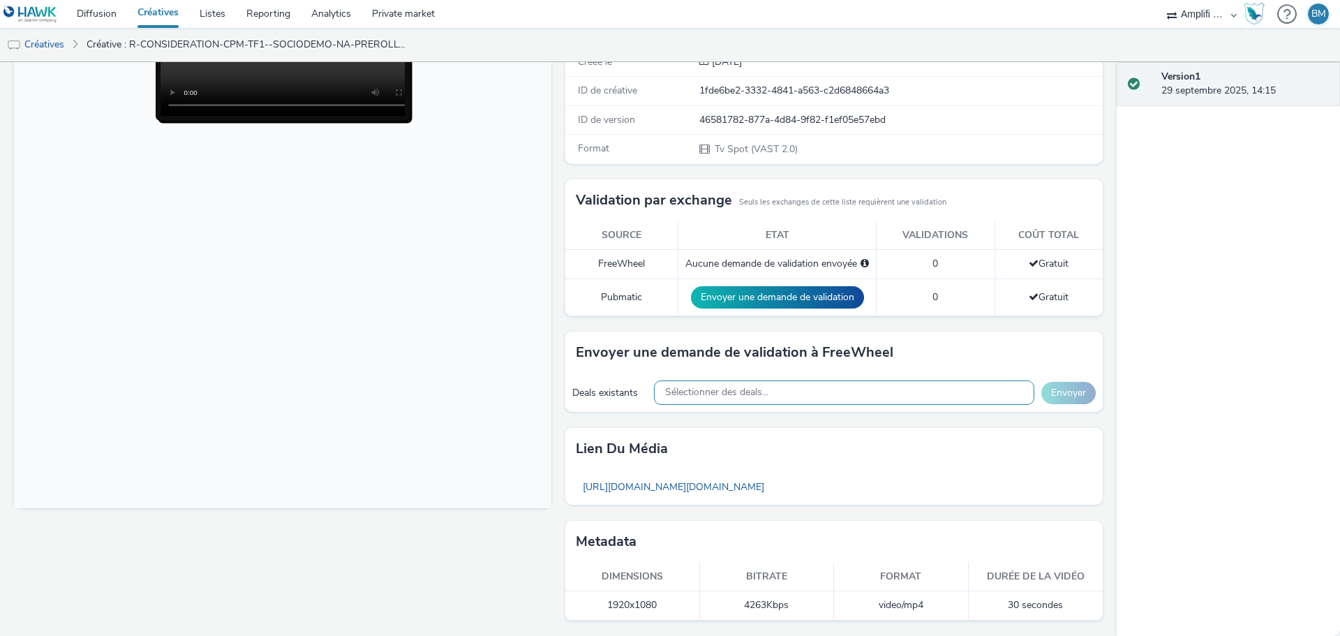
click at [728, 389] on span "Sélectionner des deals..." at bounding box center [716, 393] width 103 height 12
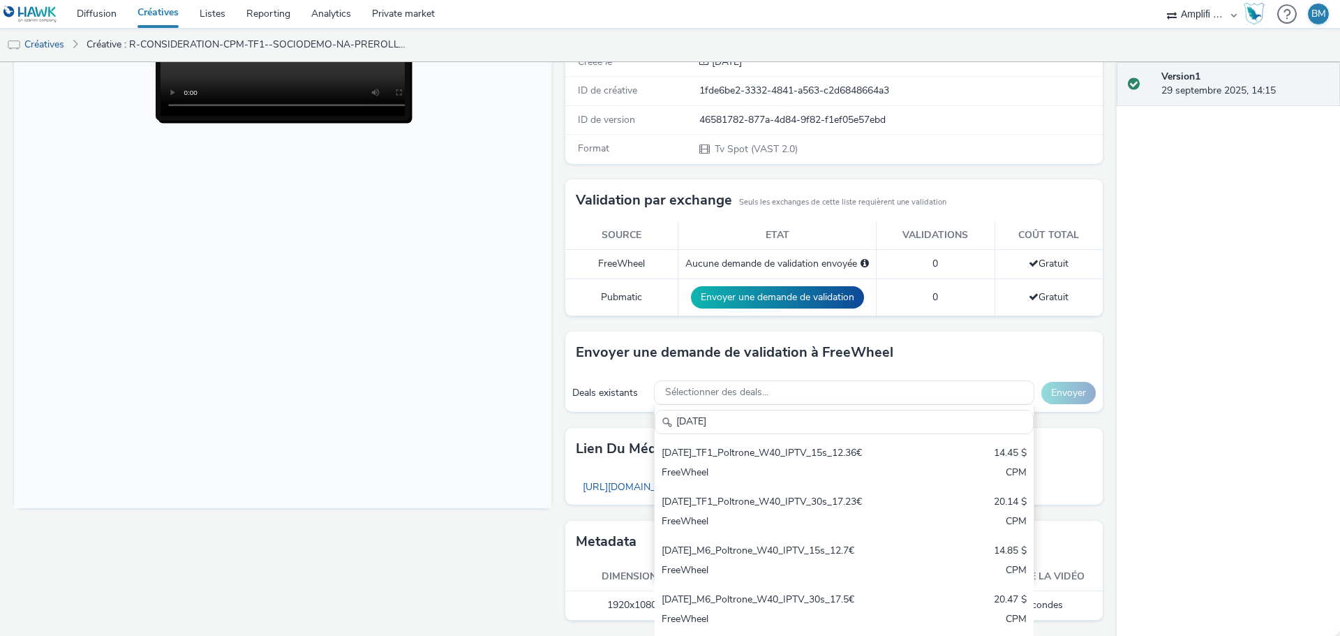
drag, startPoint x: 727, startPoint y: 423, endPoint x: 625, endPoint y: 408, distance: 103.1
click at [625, 408] on div "Deals existants Sélectionner des deals... 2025-09-29 2025-09-29_TF1_Poltrone_W4…" at bounding box center [833, 392] width 537 height 38
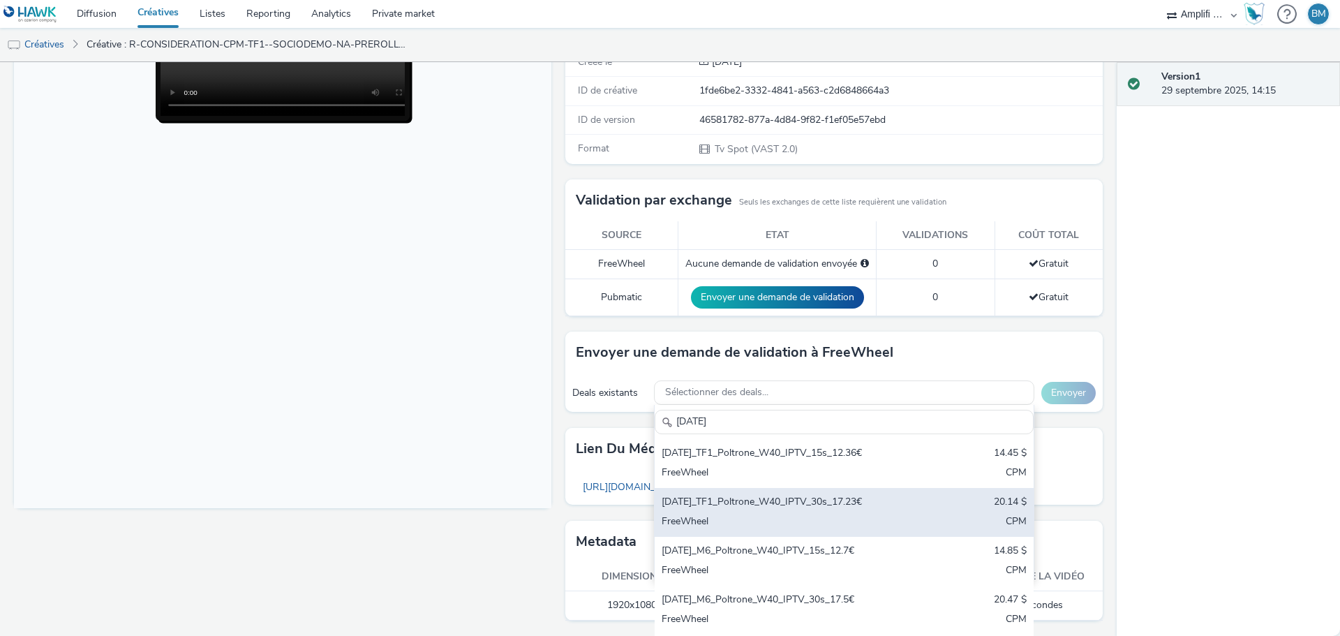
type input "[DATE]"
click at [830, 509] on div "[DATE]_TF1_Poltrone_W40_IPTV_30s_17.23€" at bounding box center [782, 503] width 241 height 16
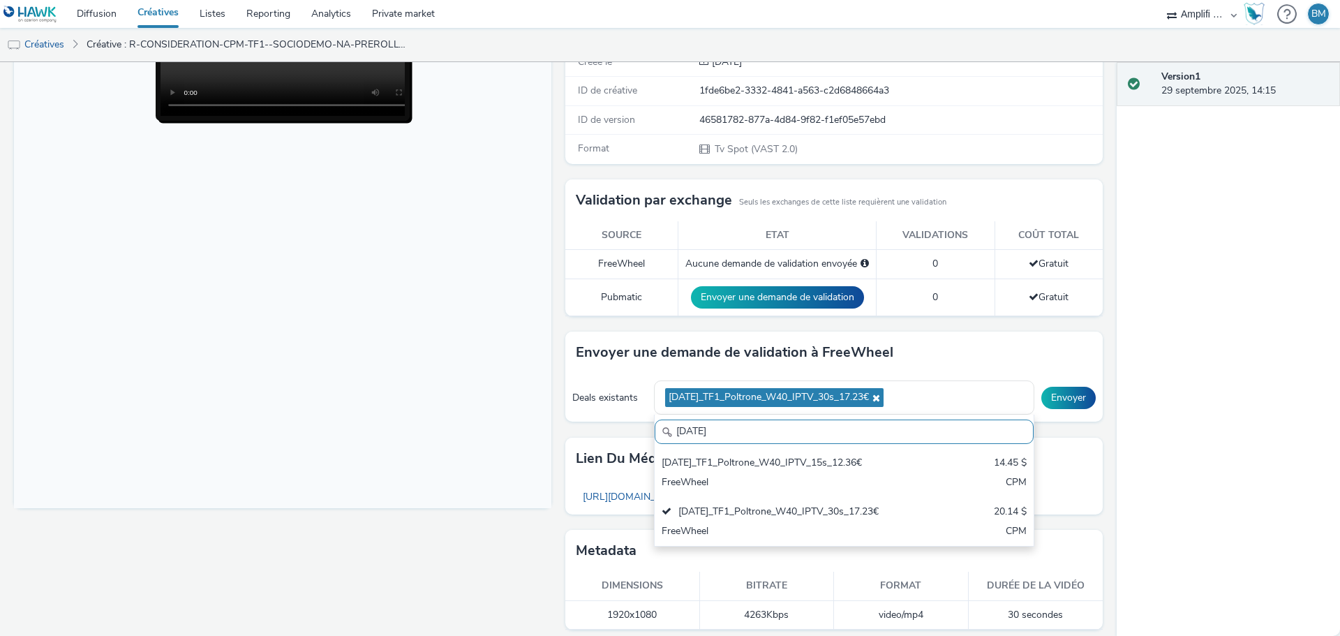
click at [1213, 389] on div "Version 1 29 septembre 2025, 14:15" at bounding box center [1228, 349] width 223 height 574
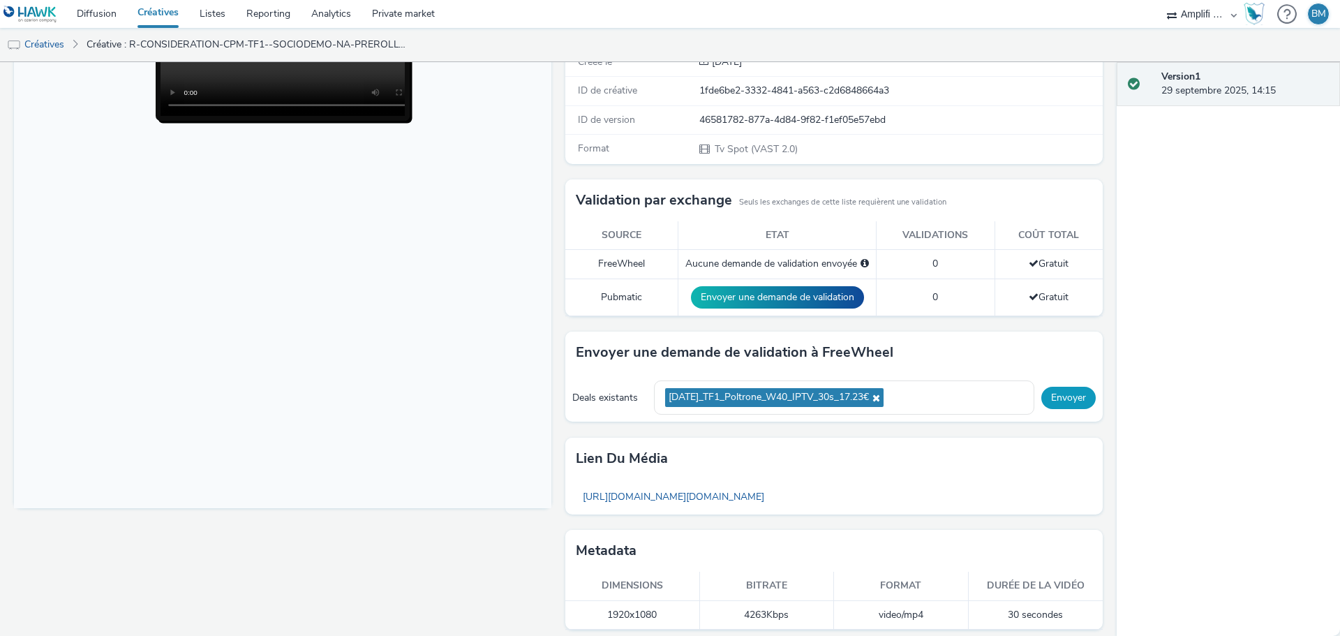
click at [1060, 399] on button "Envoyer" at bounding box center [1068, 398] width 54 height 22
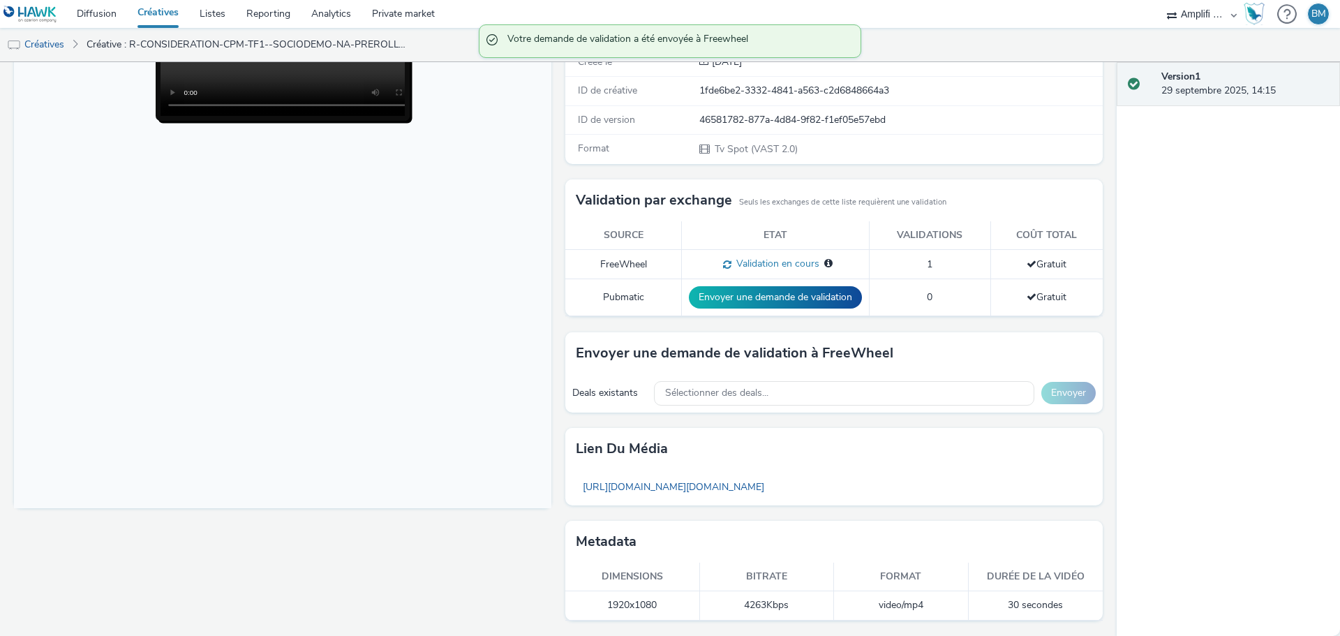
scroll to position [0, 0]
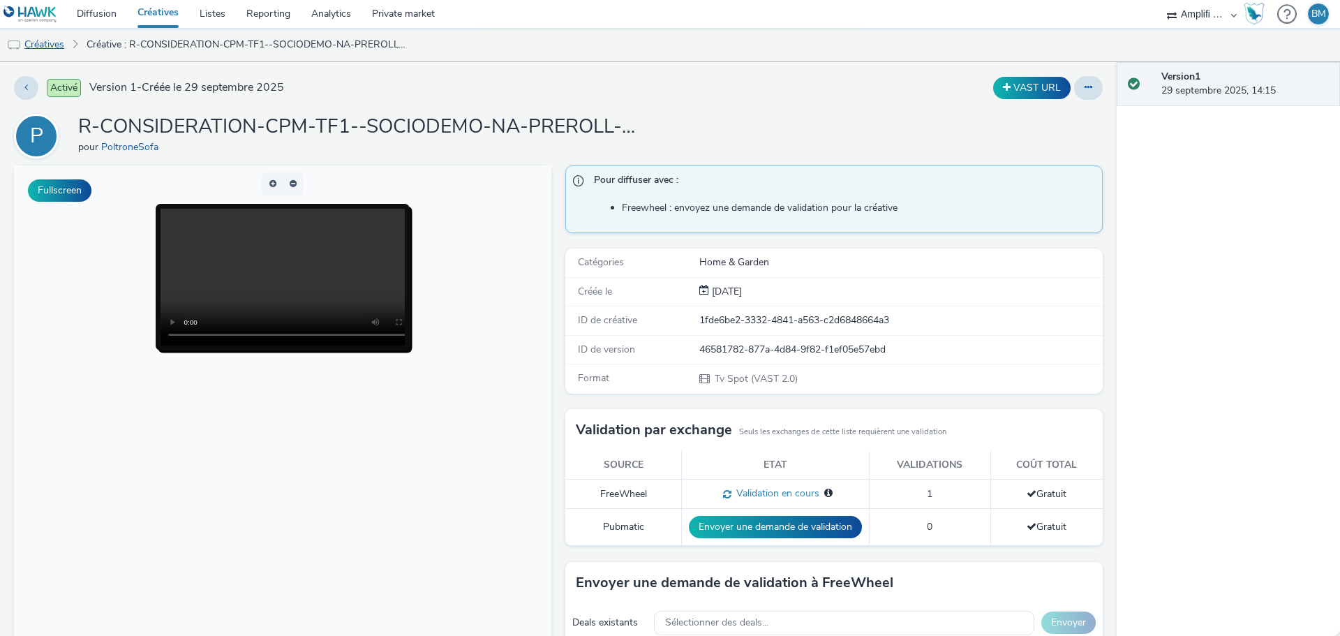
click at [53, 45] on link "Créatives" at bounding box center [35, 45] width 71 height 34
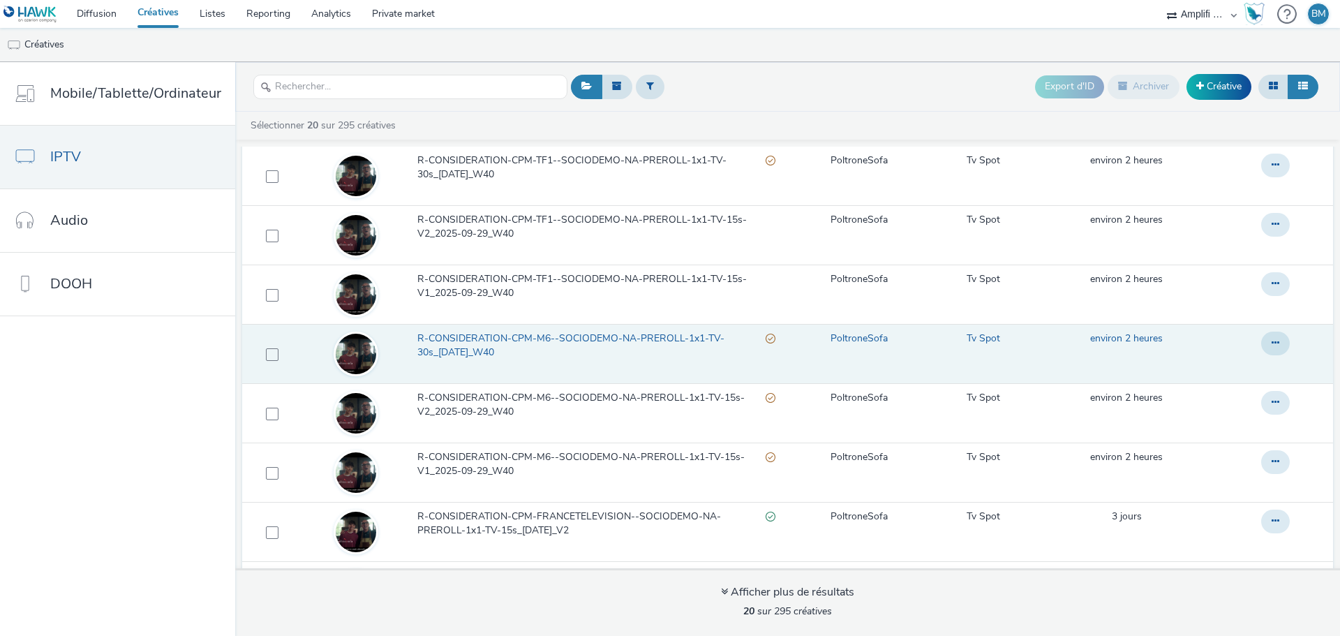
scroll to position [70, 0]
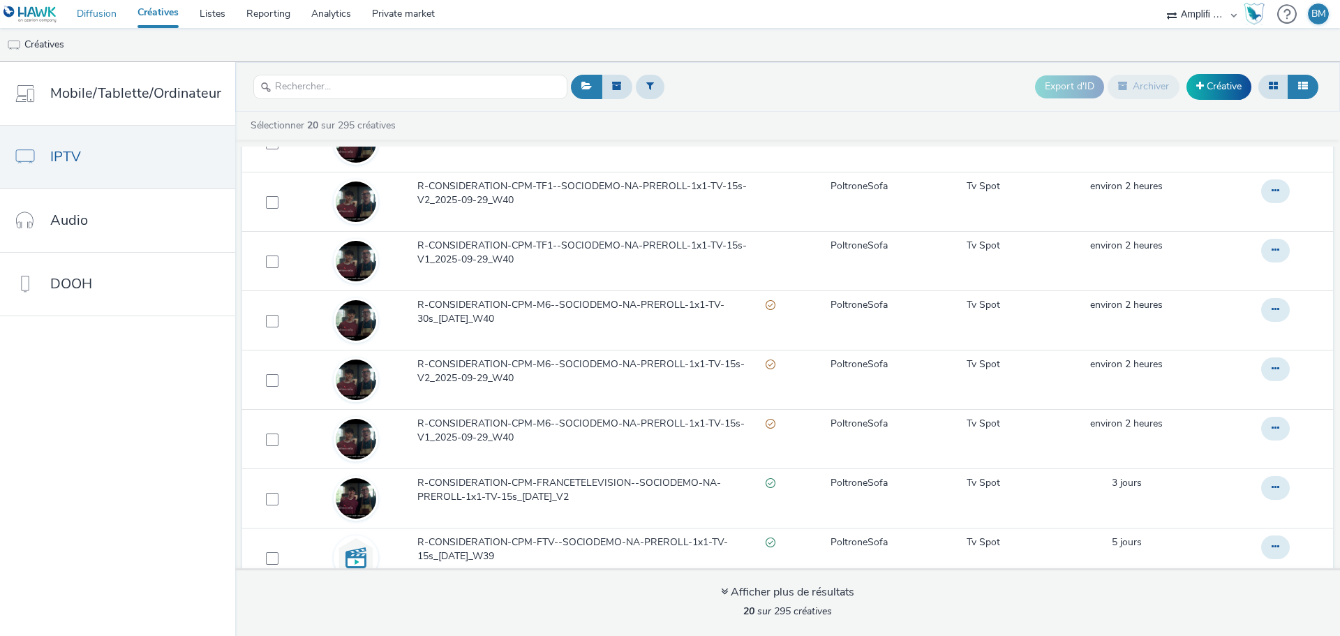
click at [96, 18] on link "Diffusion" at bounding box center [96, 14] width 61 height 28
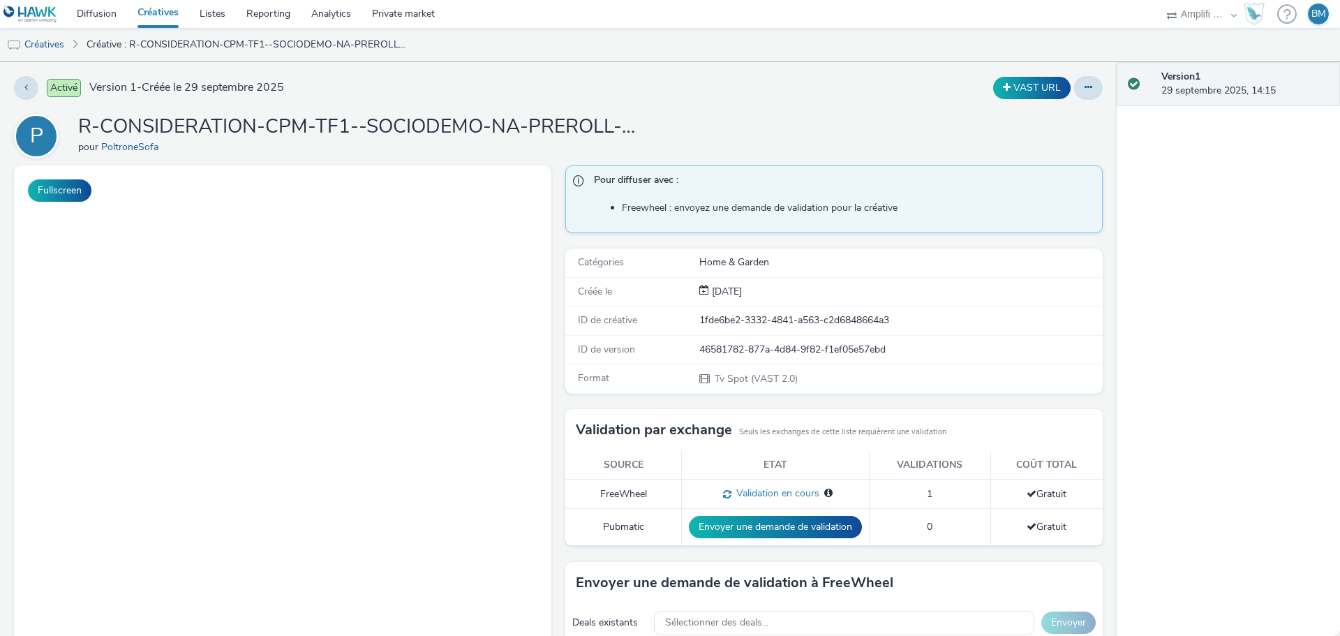
select select "d57a0b46-ef33-4938-977b-e6d07593e41f"
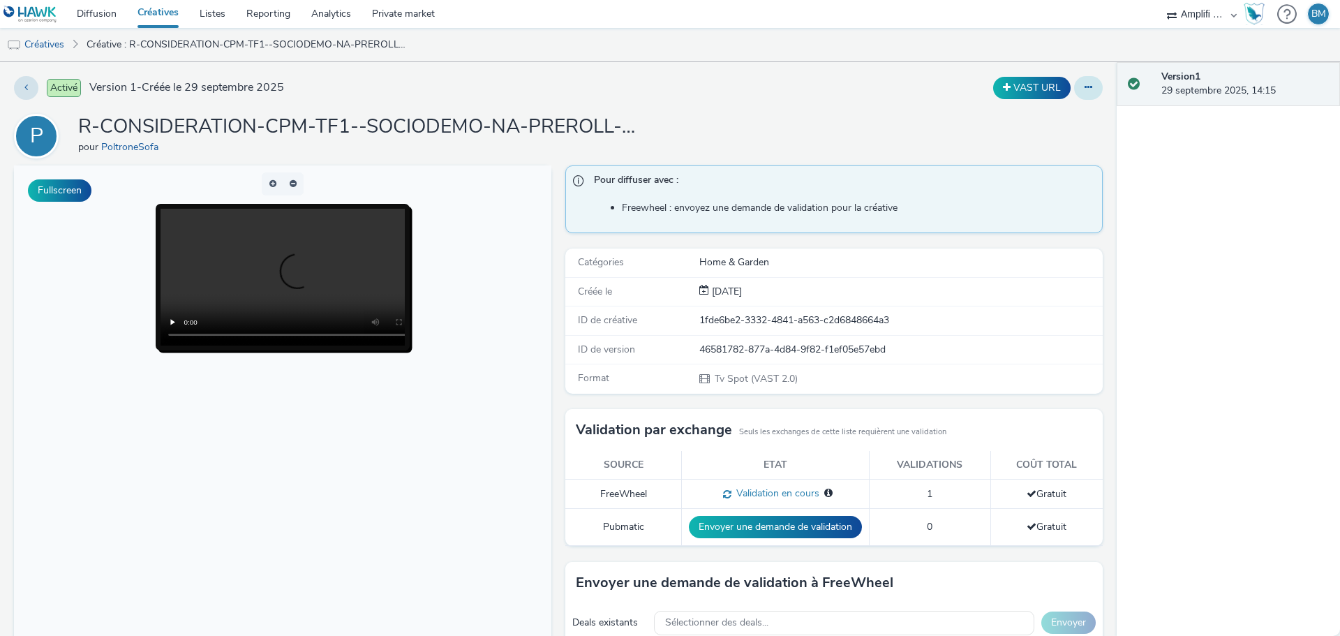
click at [1074, 92] on button at bounding box center [1088, 88] width 29 height 24
click at [1046, 121] on link "Modifier" at bounding box center [1050, 116] width 105 height 28
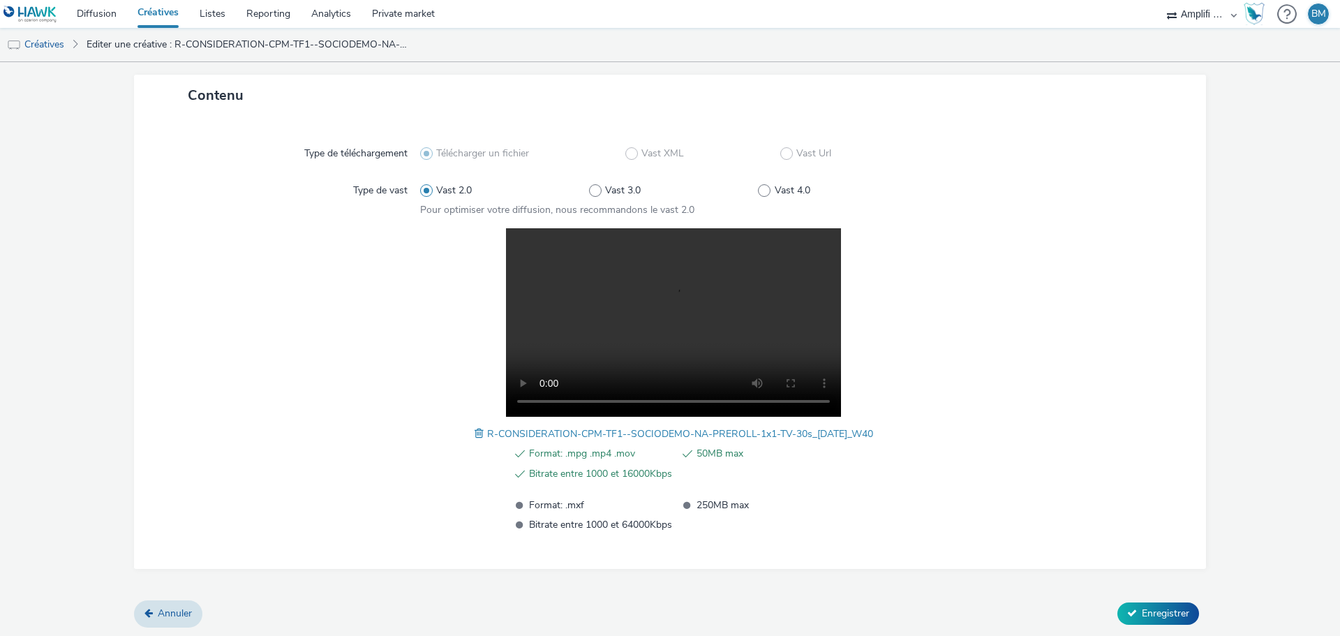
scroll to position [305, 0]
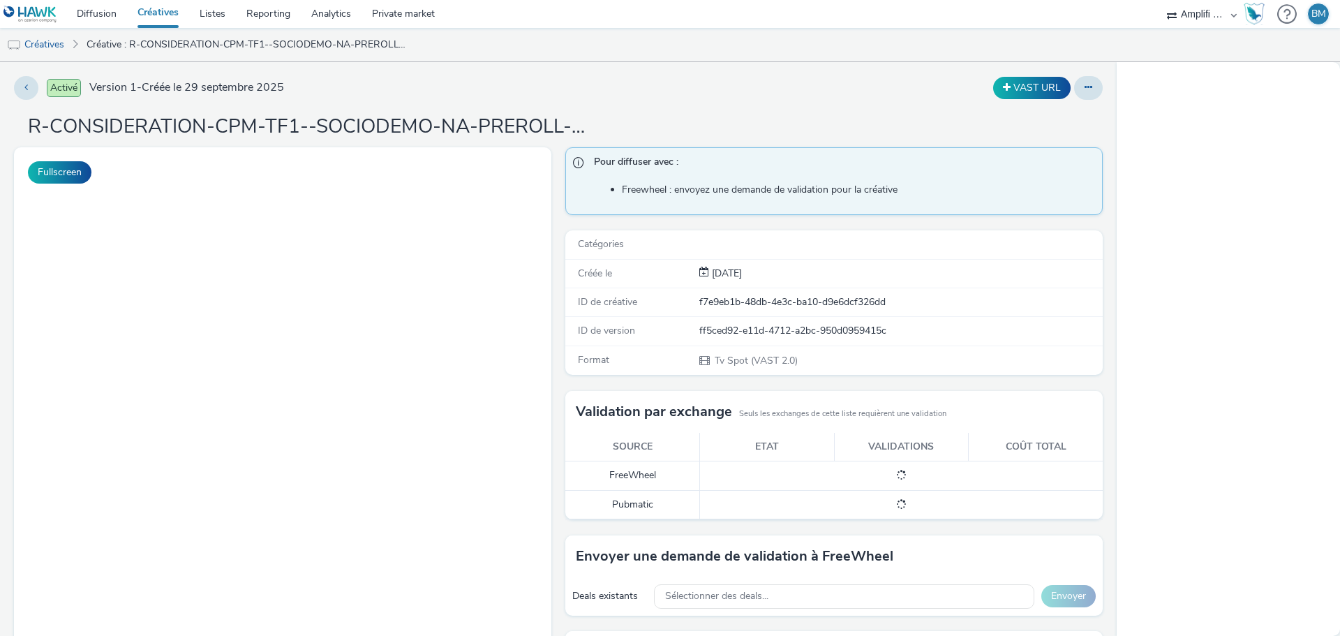
select select "d57a0b46-ef33-4938-977b-e6d07593e41f"
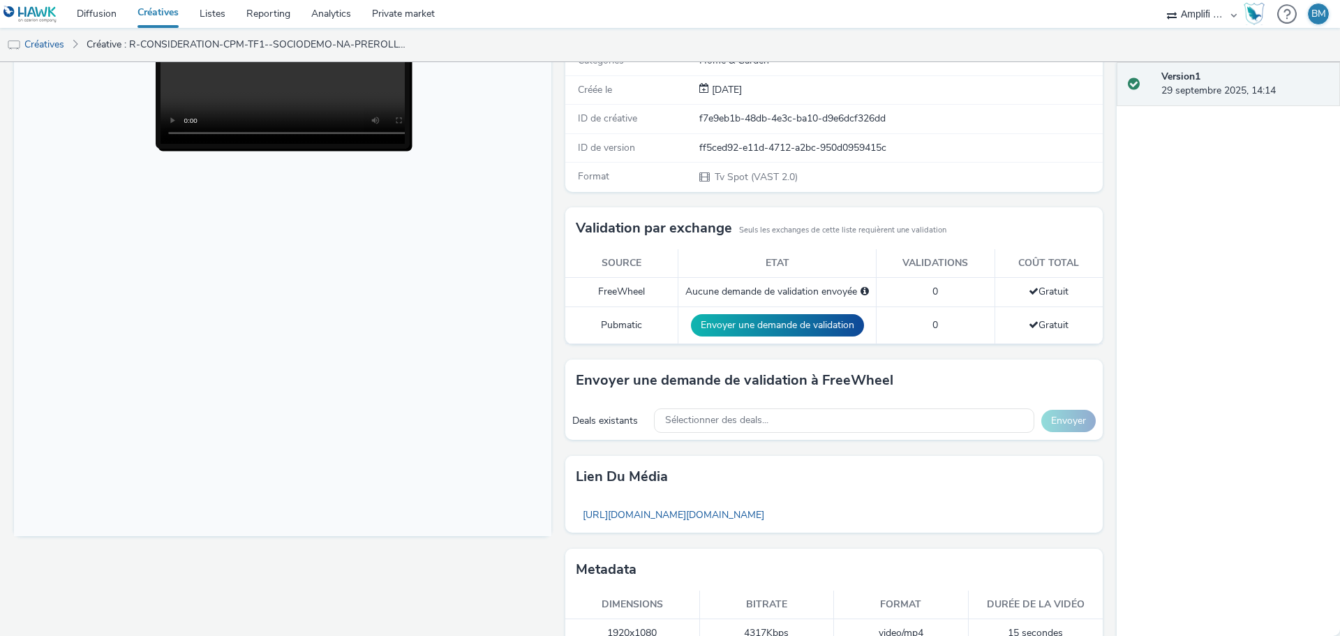
scroll to position [230, 0]
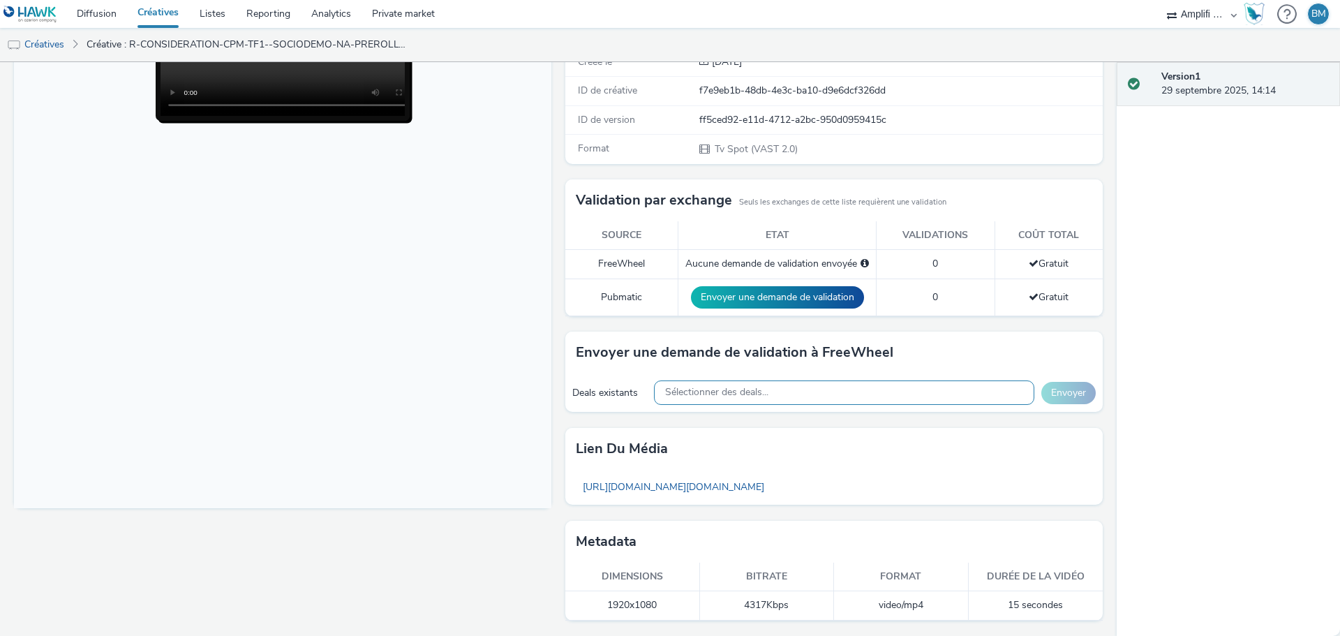
click at [743, 390] on span "Sélectionner des deals..." at bounding box center [716, 393] width 103 height 12
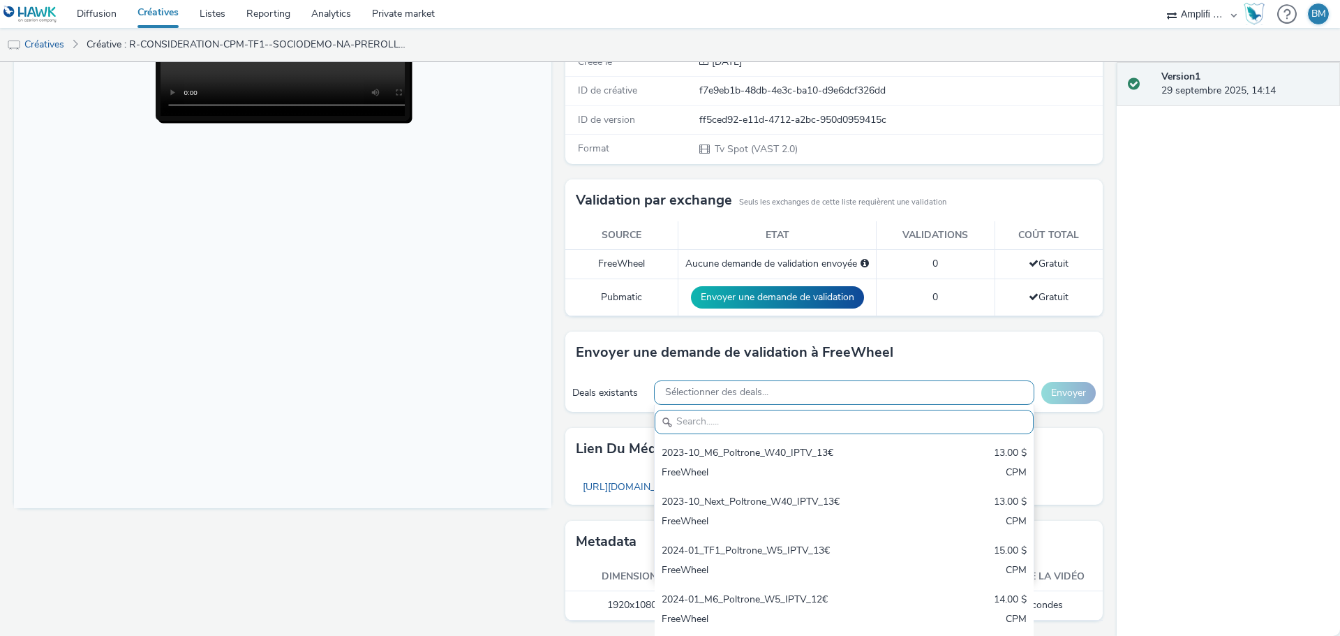
paste input "[DATE]"
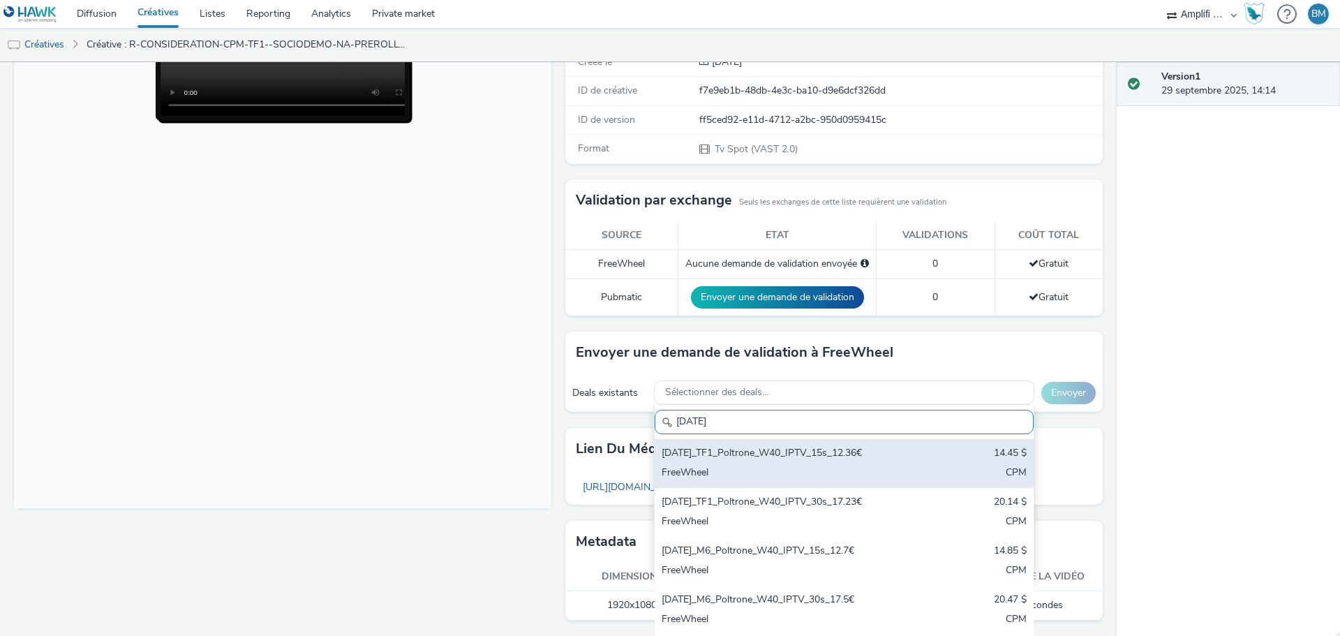
type input "[DATE]"
click at [789, 453] on div "[DATE]_TF1_Poltrone_W40_IPTV_15s_12.36€" at bounding box center [782, 454] width 241 height 16
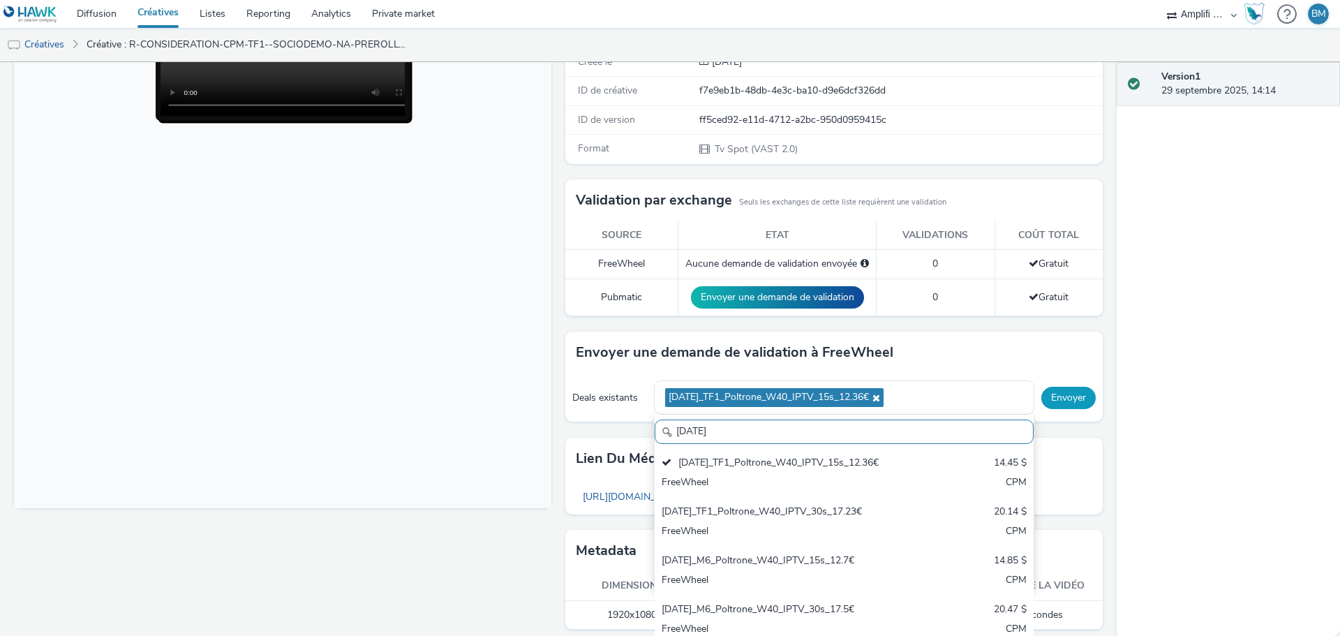
click at [1044, 401] on button "Envoyer" at bounding box center [1068, 398] width 54 height 22
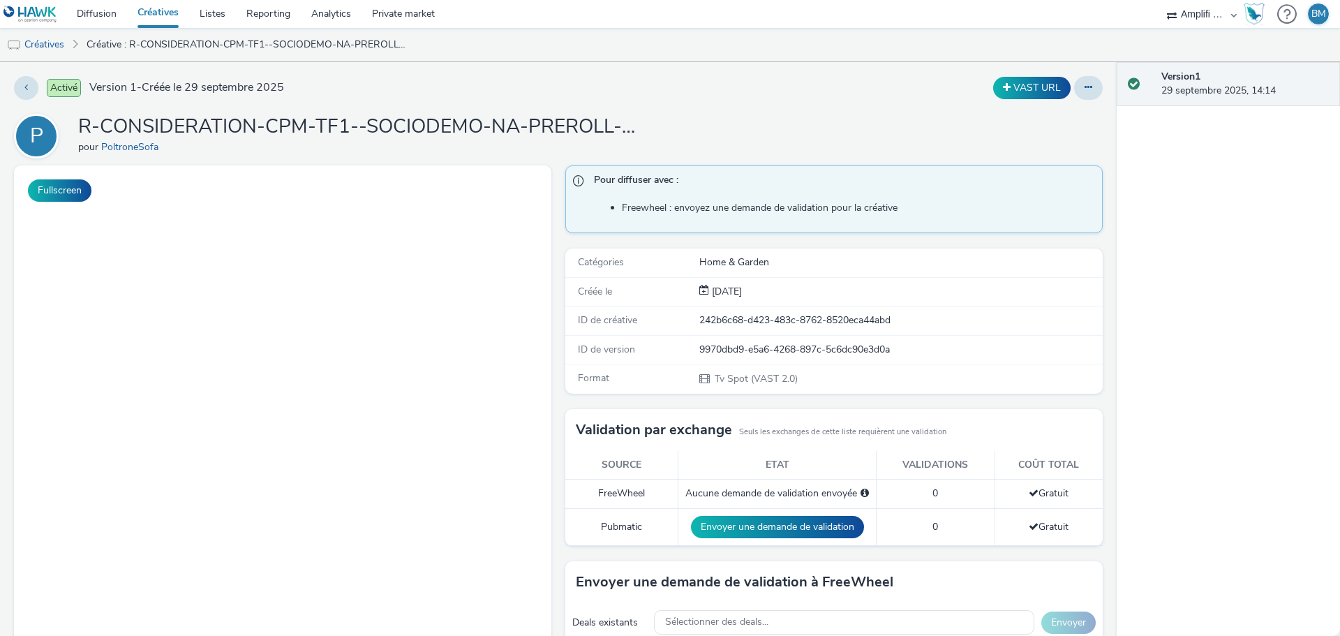
select select "d57a0b46-ef33-4938-977b-e6d07593e41f"
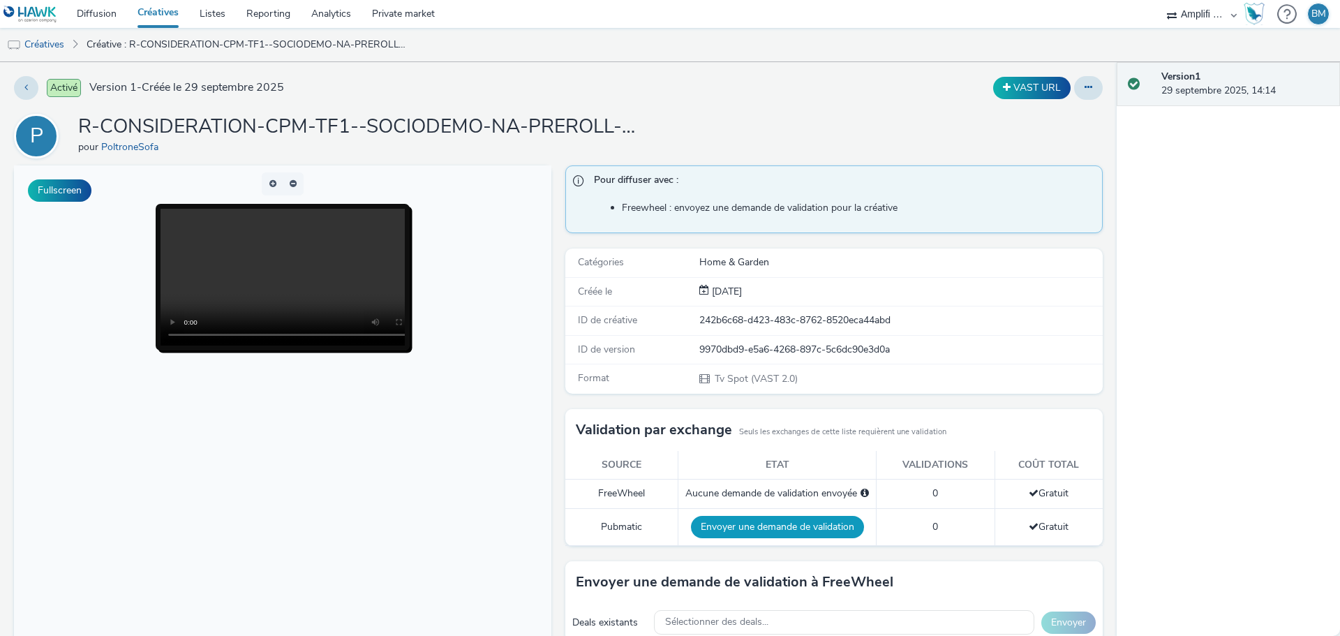
scroll to position [70, 0]
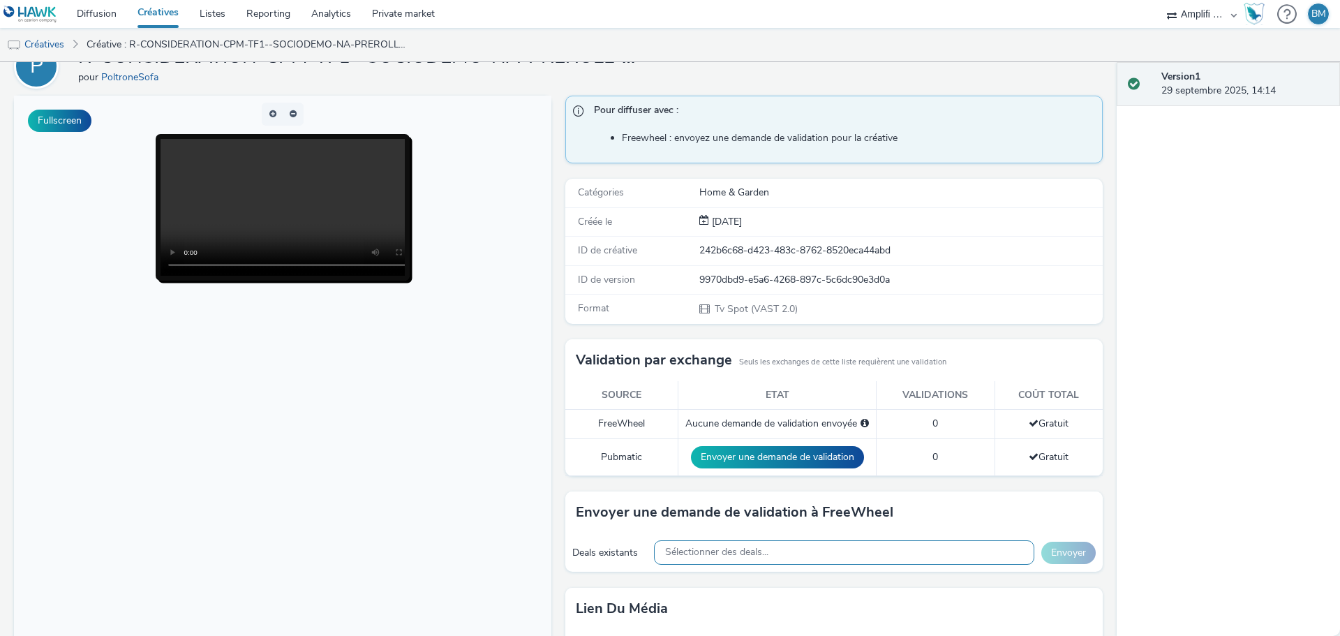
click at [743, 544] on div "Sélectionner des deals..." at bounding box center [844, 552] width 380 height 24
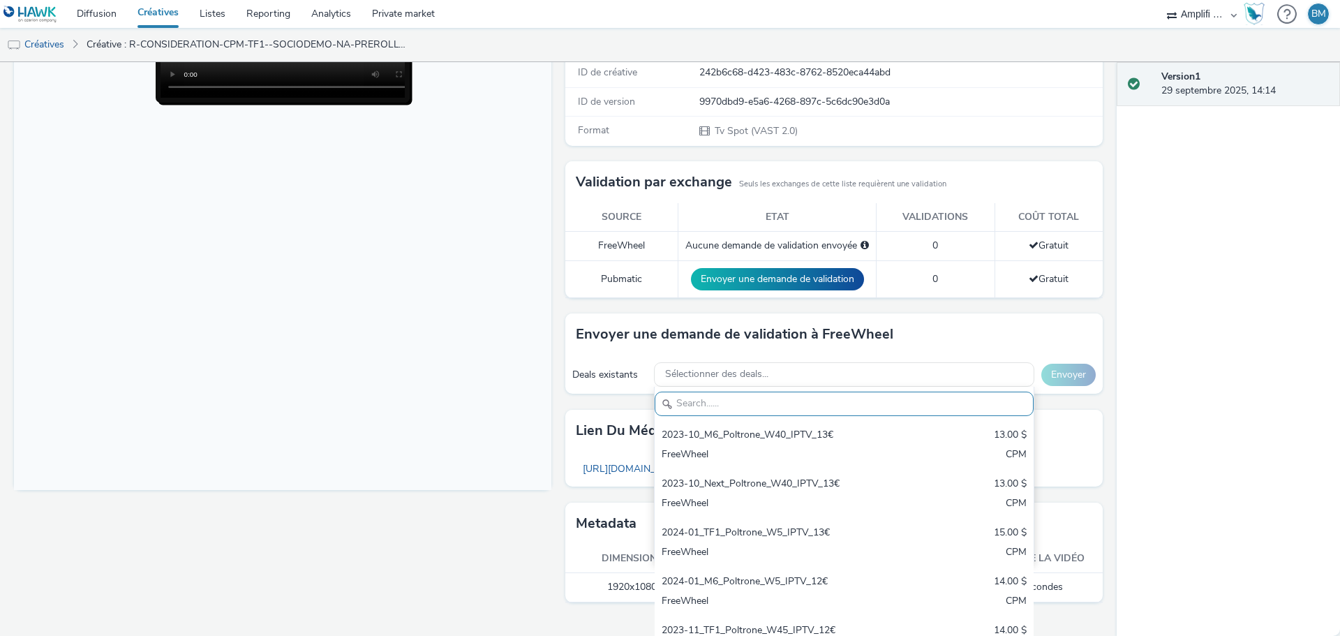
scroll to position [256, 0]
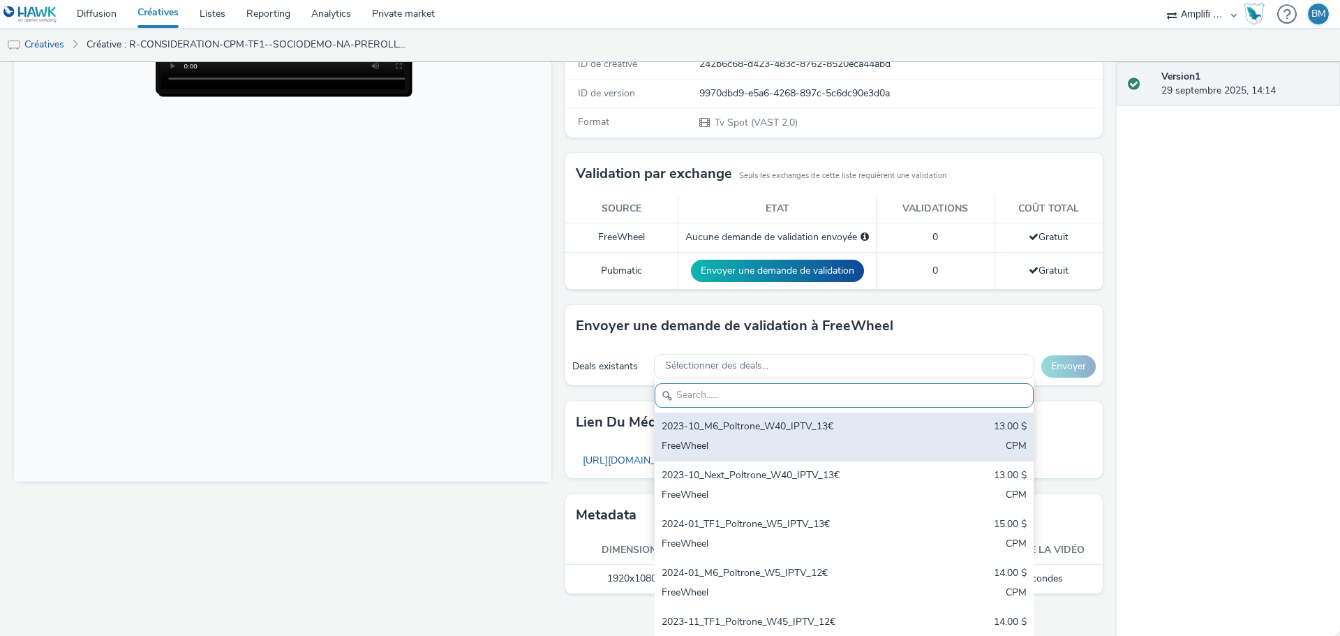
paste input "[DATE]"
type input "[DATE]"
click at [888, 431] on div "2025-09-29_TF1_Poltrone_W40_IPTV_15s_12.36€ 14.45 $ FreeWheel CPM" at bounding box center [844, 437] width 379 height 49
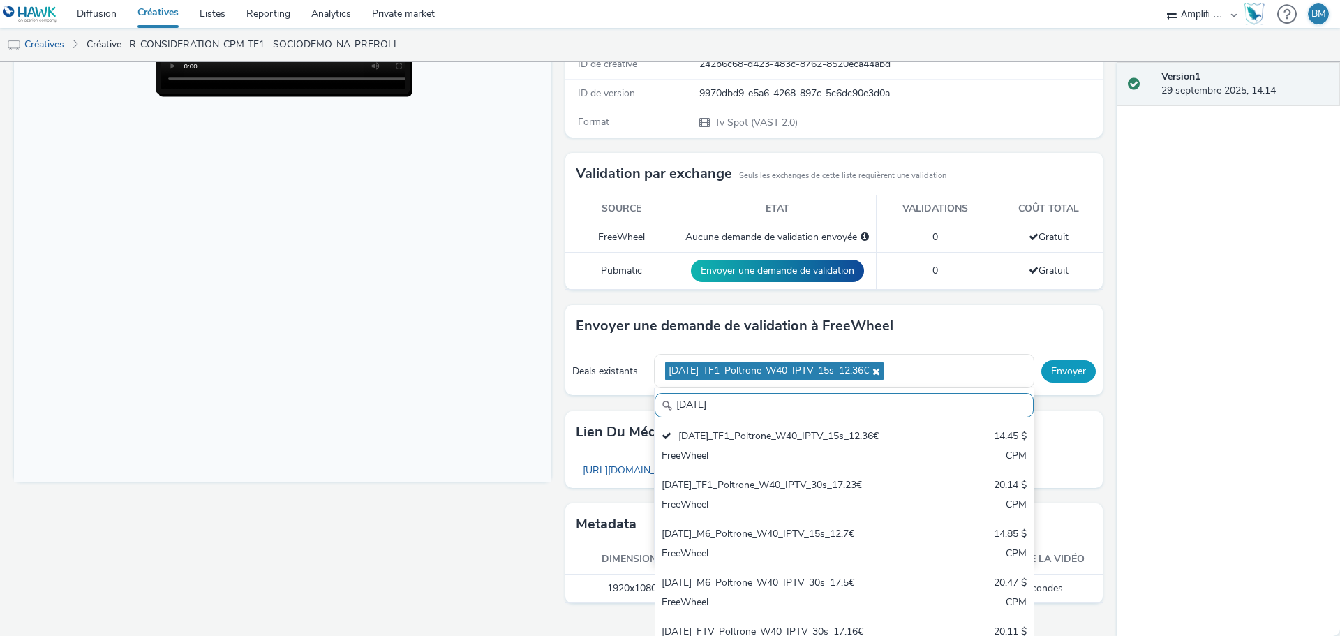
click at [1062, 371] on div "Deals existants 2025-09-29_TF1_Poltrone_W40_IPTV_15s_12.36€ 2025-09-29 2025-09-…" at bounding box center [833, 371] width 537 height 48
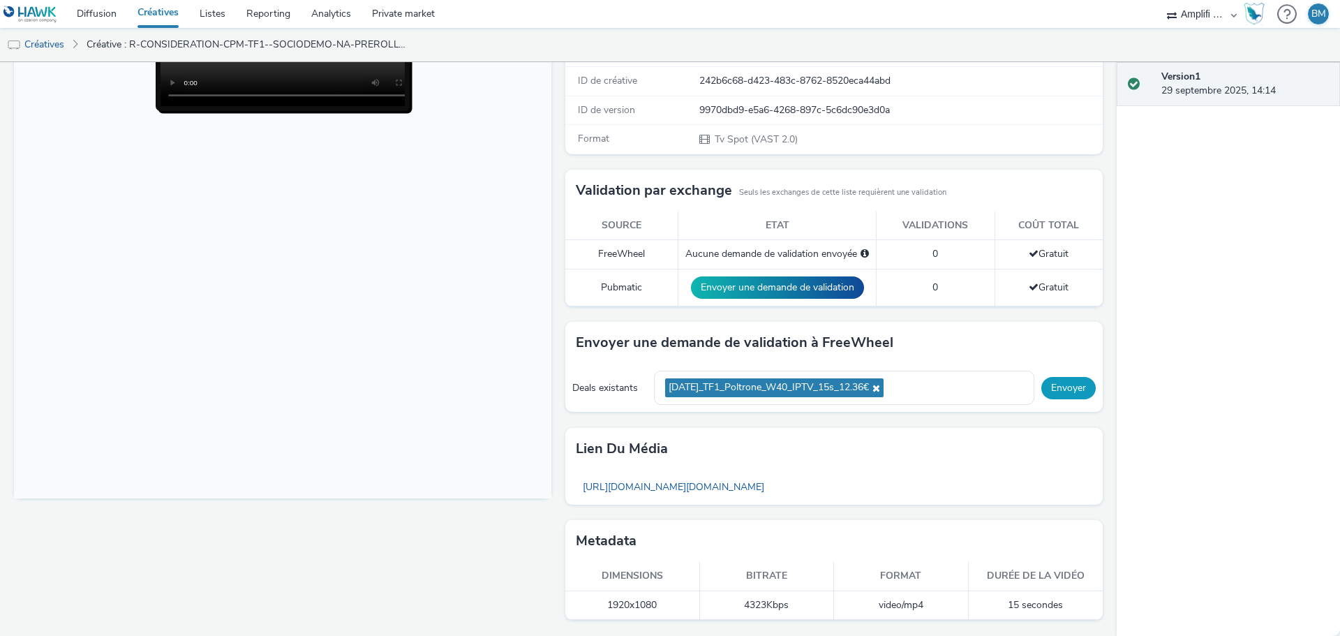
click at [1058, 382] on button "Envoyer" at bounding box center [1068, 388] width 54 height 22
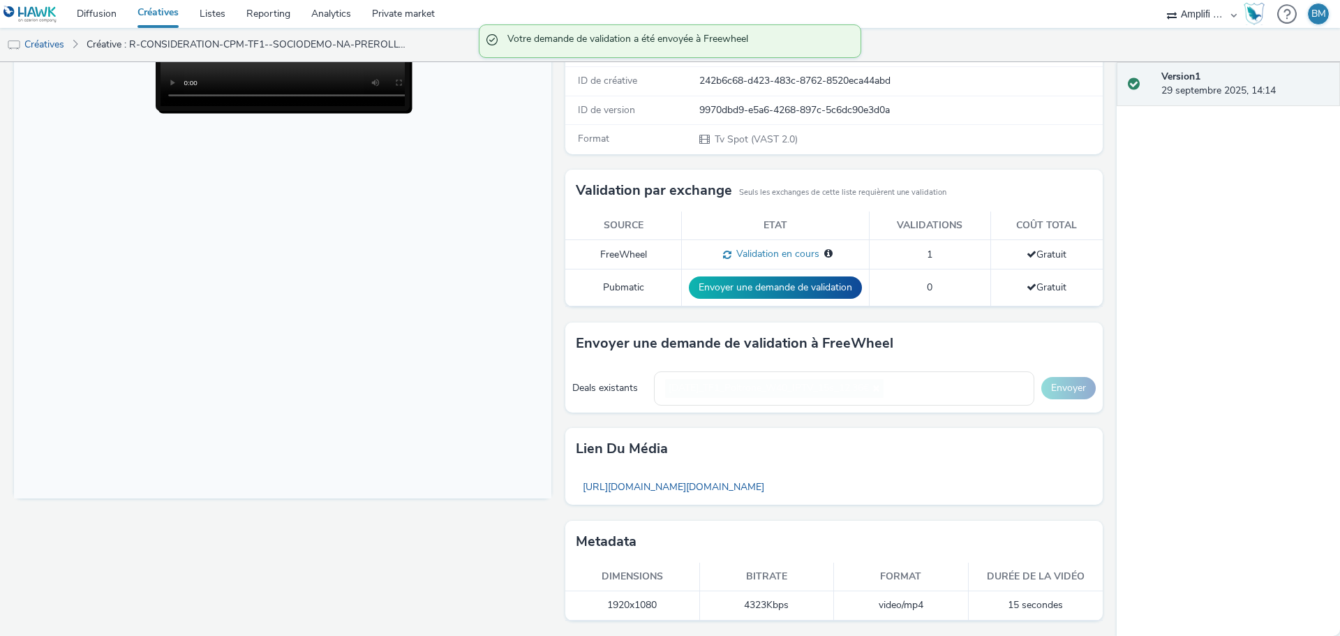
scroll to position [230, 0]
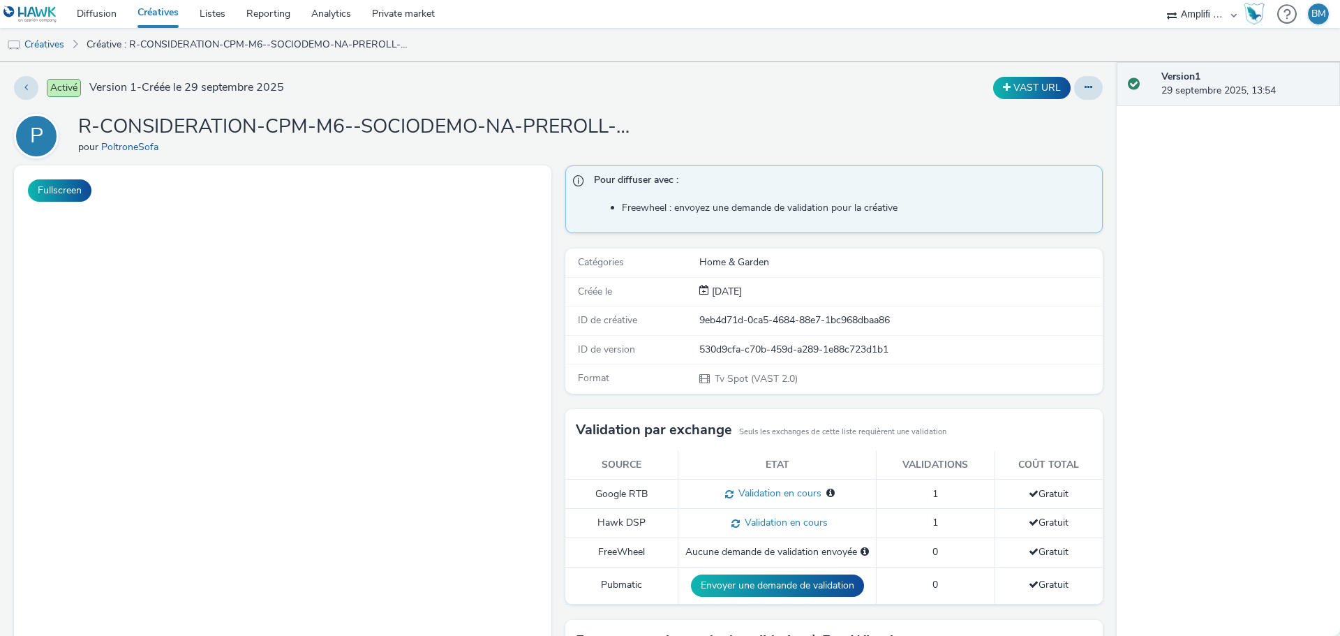
select select "d57a0b46-ef33-4938-977b-e6d07593e41f"
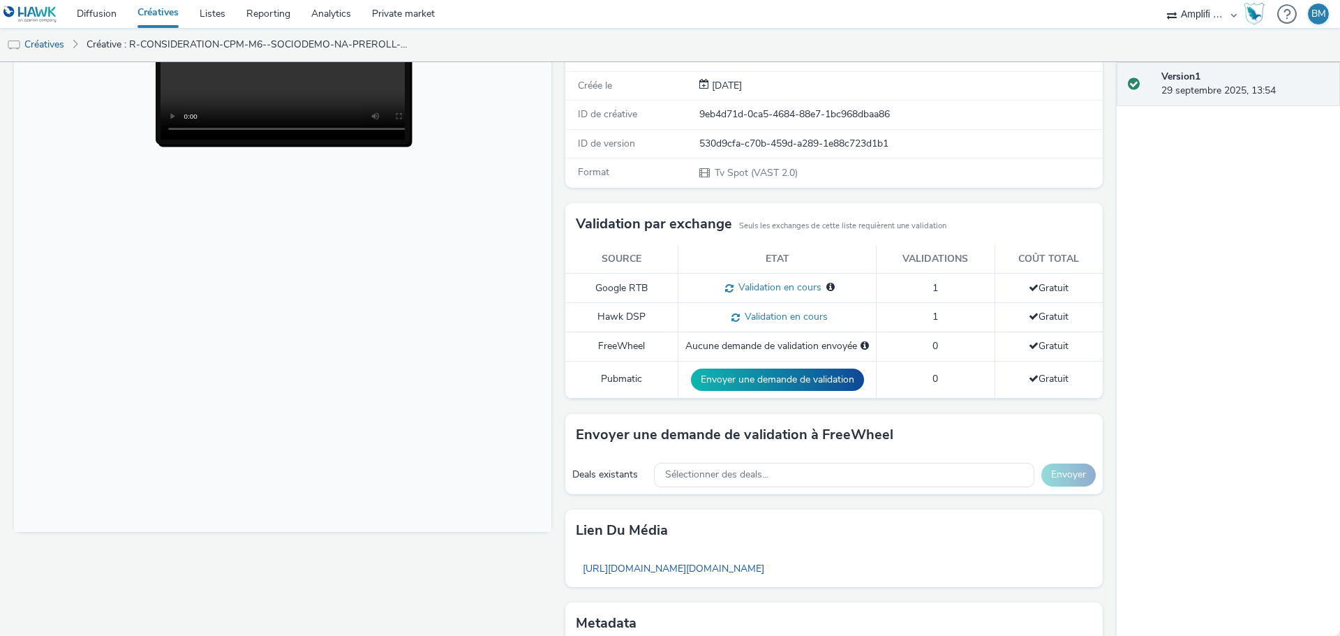
scroll to position [209, 0]
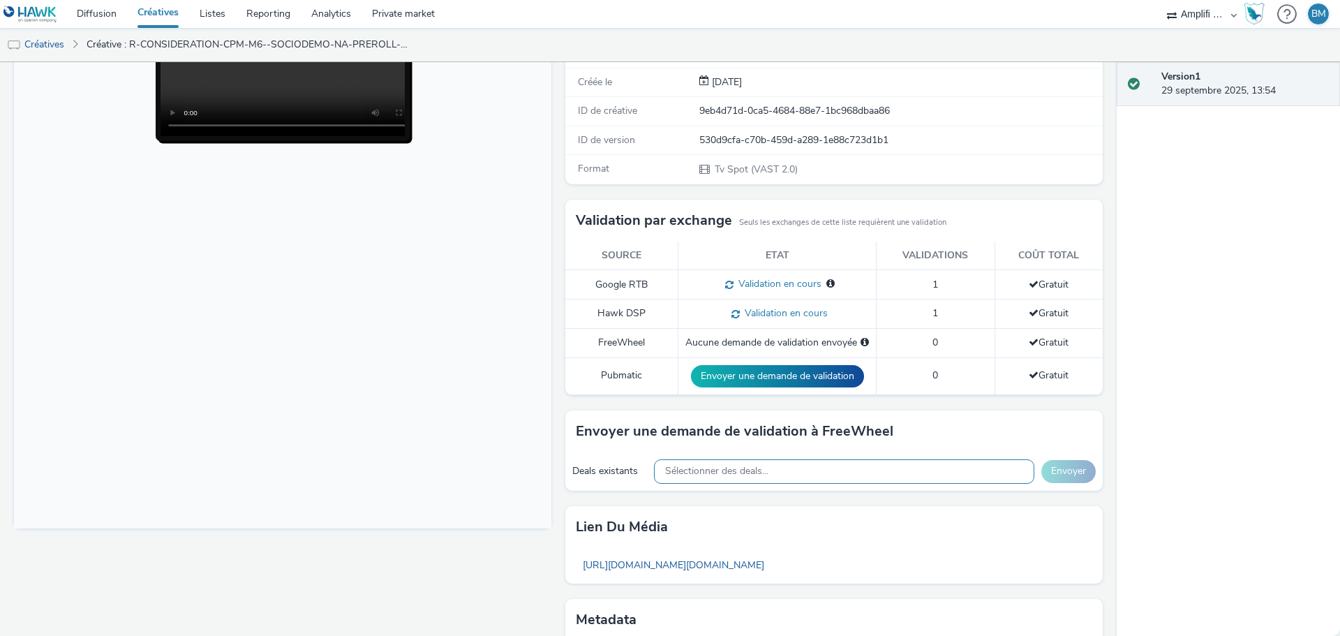
click at [835, 473] on div "Sélectionner des deals..." at bounding box center [844, 471] width 380 height 24
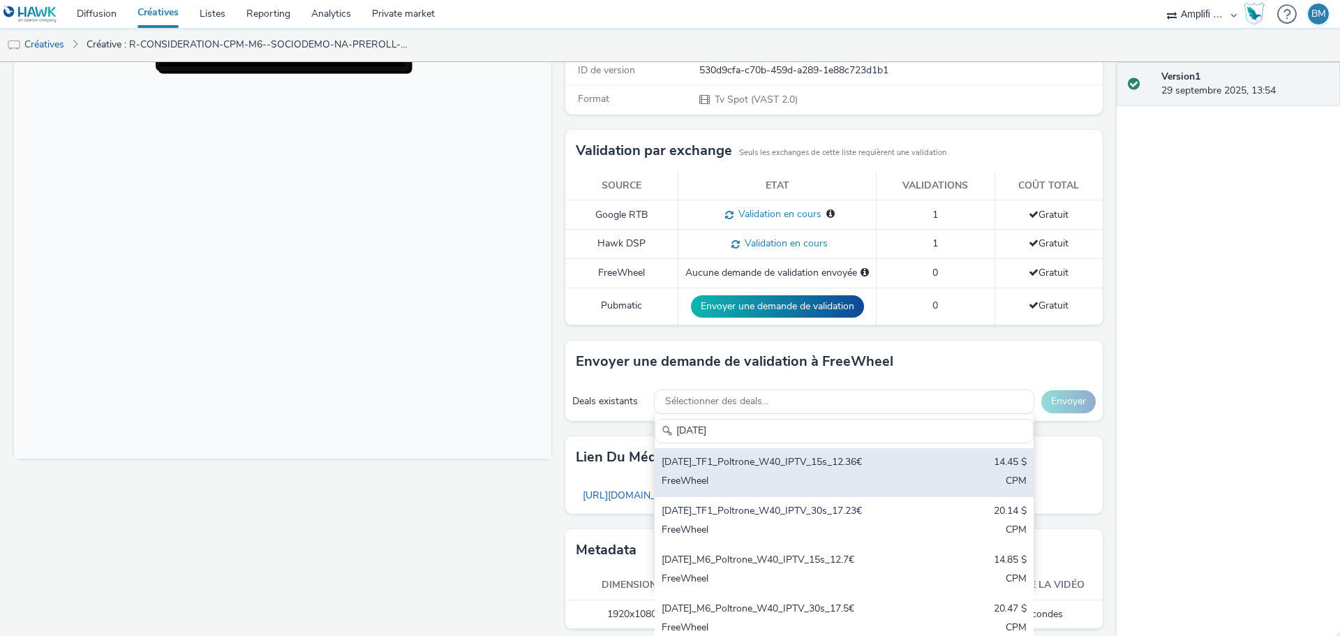
scroll to position [70, 0]
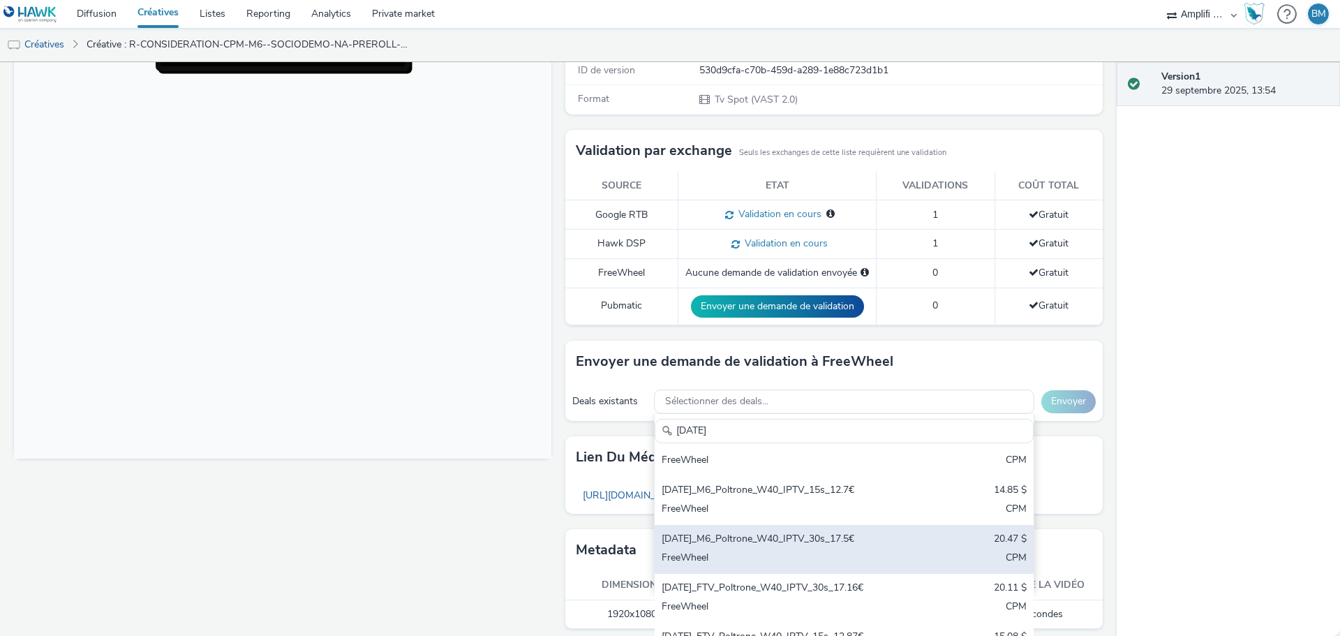
type input "[DATE]"
click at [889, 533] on div "2025-09-29_M6_Poltrone_W40_IPTV_30s_17.5€ 20.47 $ FreeWheel CPM" at bounding box center [844, 549] width 379 height 49
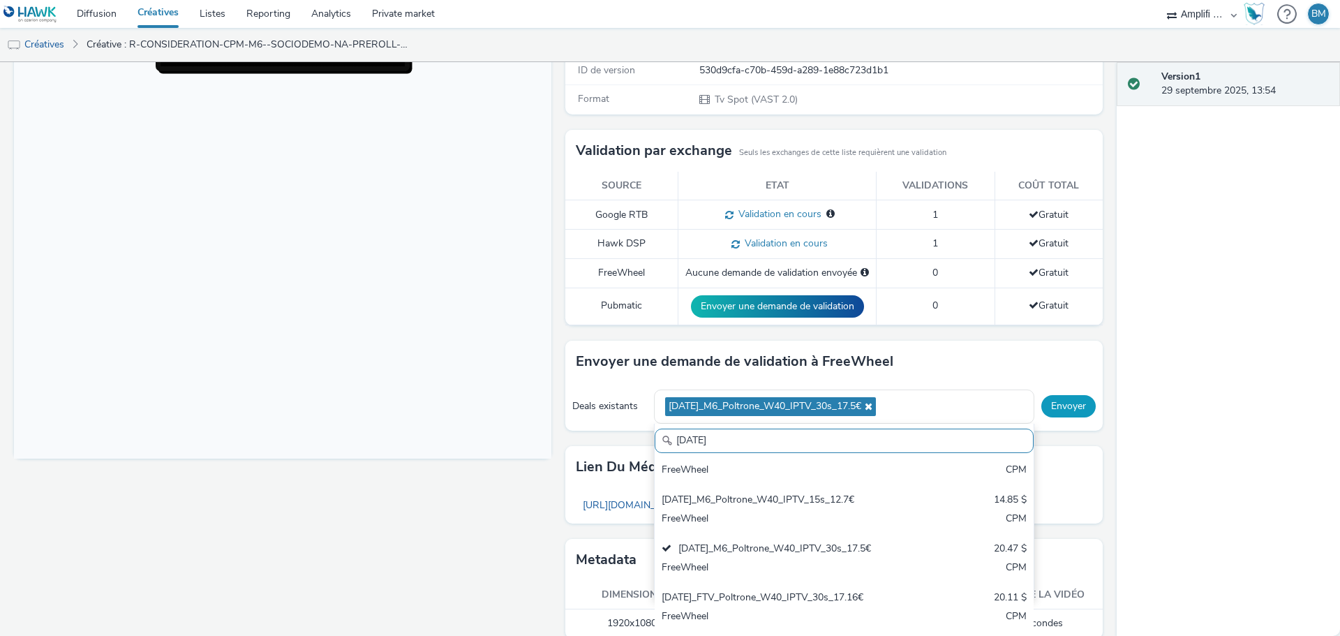
click at [1069, 408] on button "Envoyer" at bounding box center [1068, 406] width 54 height 22
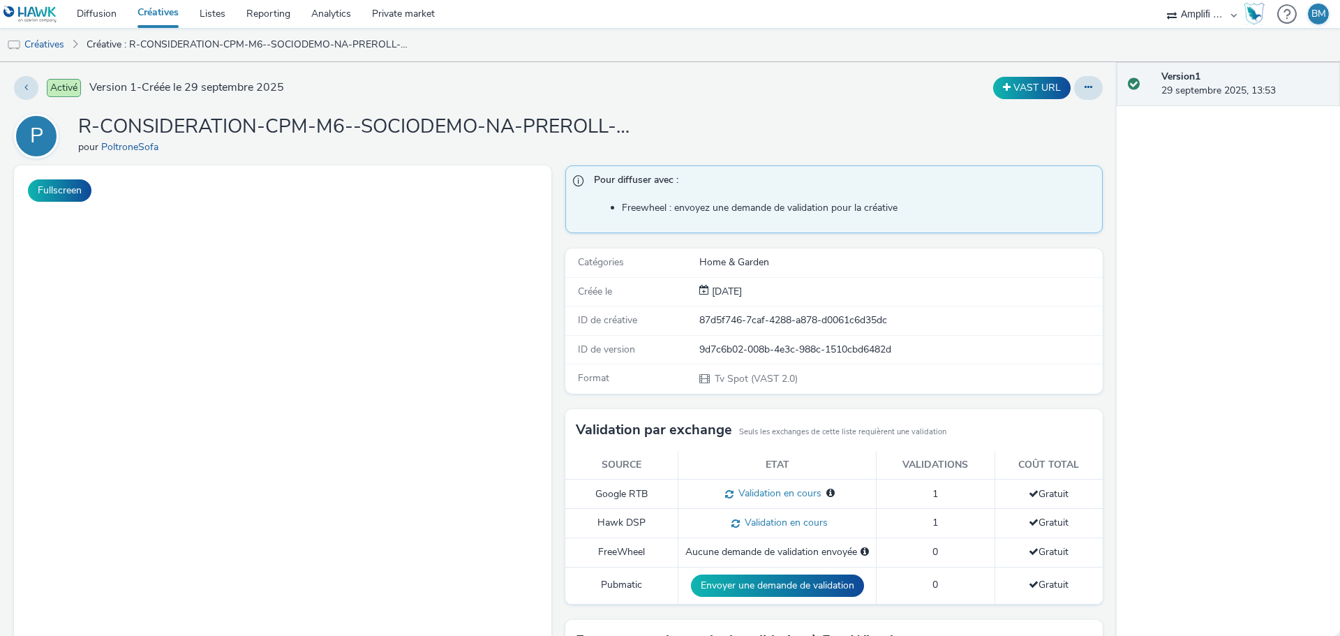
select select "d57a0b46-ef33-4938-977b-e6d07593e41f"
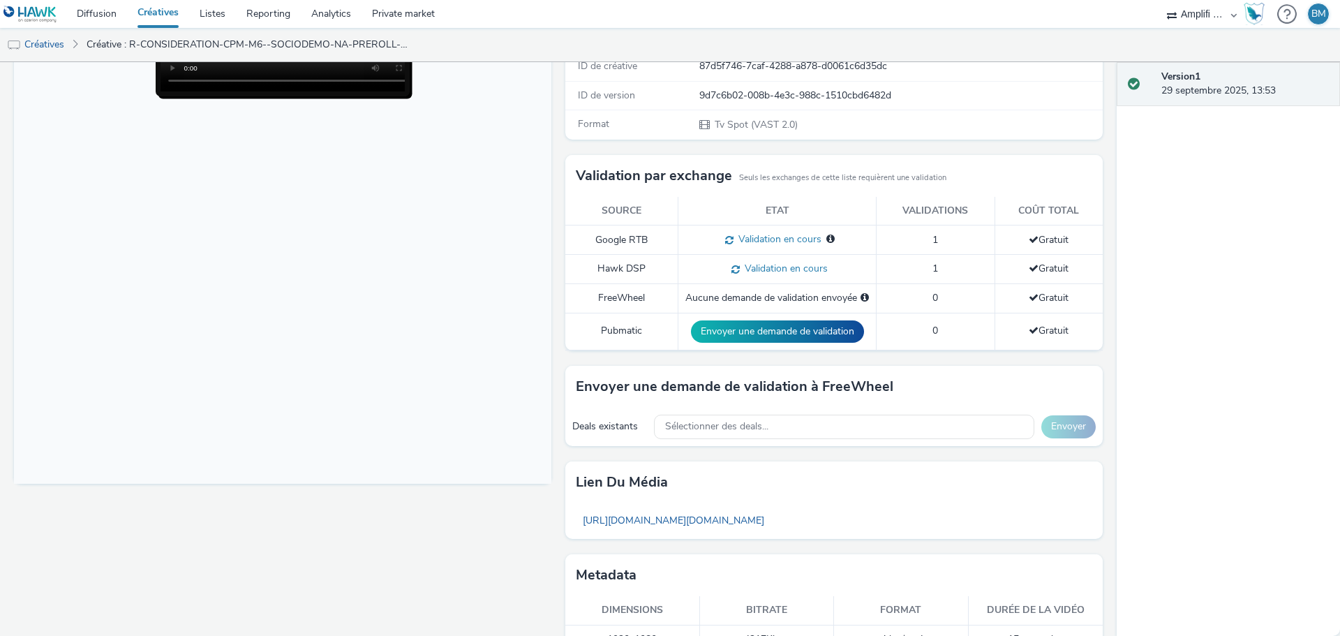
scroll to position [279, 0]
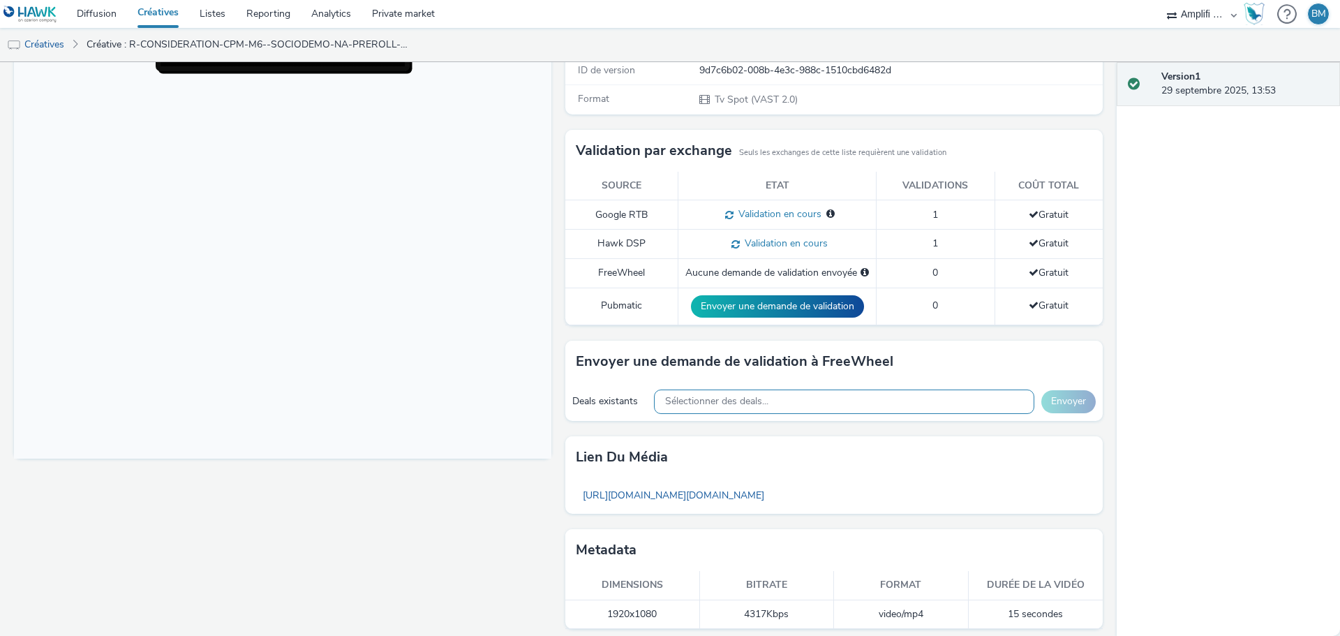
click at [764, 399] on div "Sélectionner des deals..." at bounding box center [844, 401] width 380 height 24
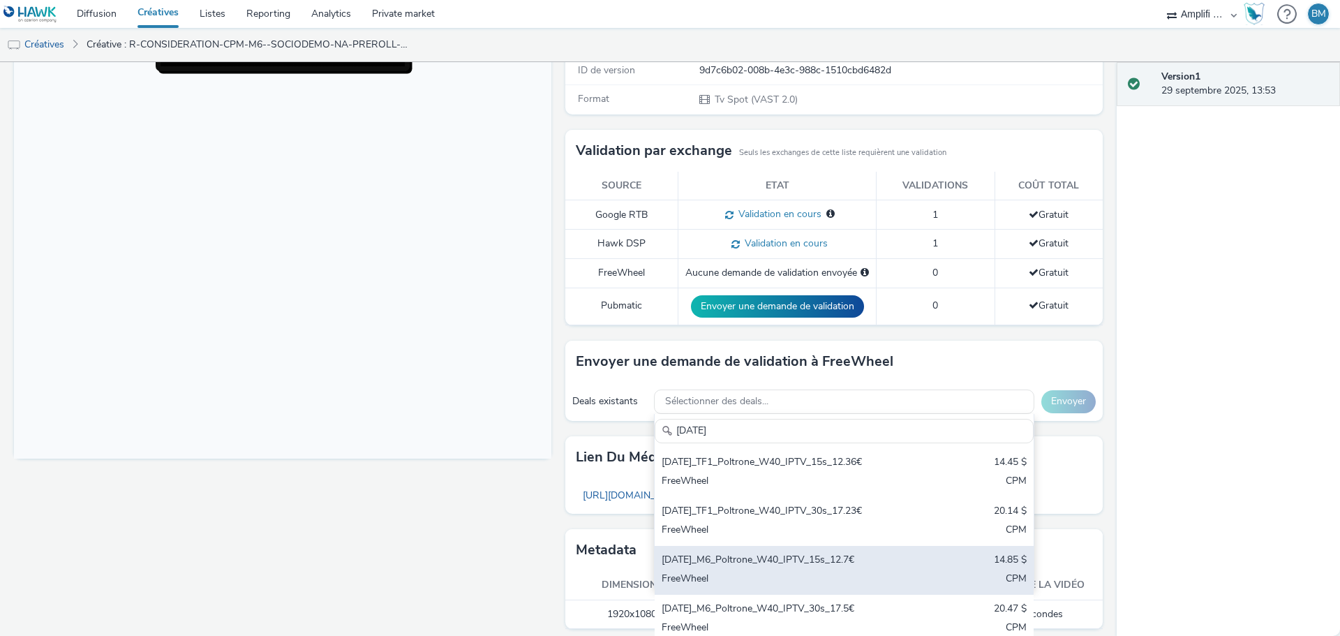
type input "[DATE]"
click at [847, 565] on div "[DATE]_M6_Poltrone_W40_IPTV_15s_12.7€" at bounding box center [782, 561] width 241 height 16
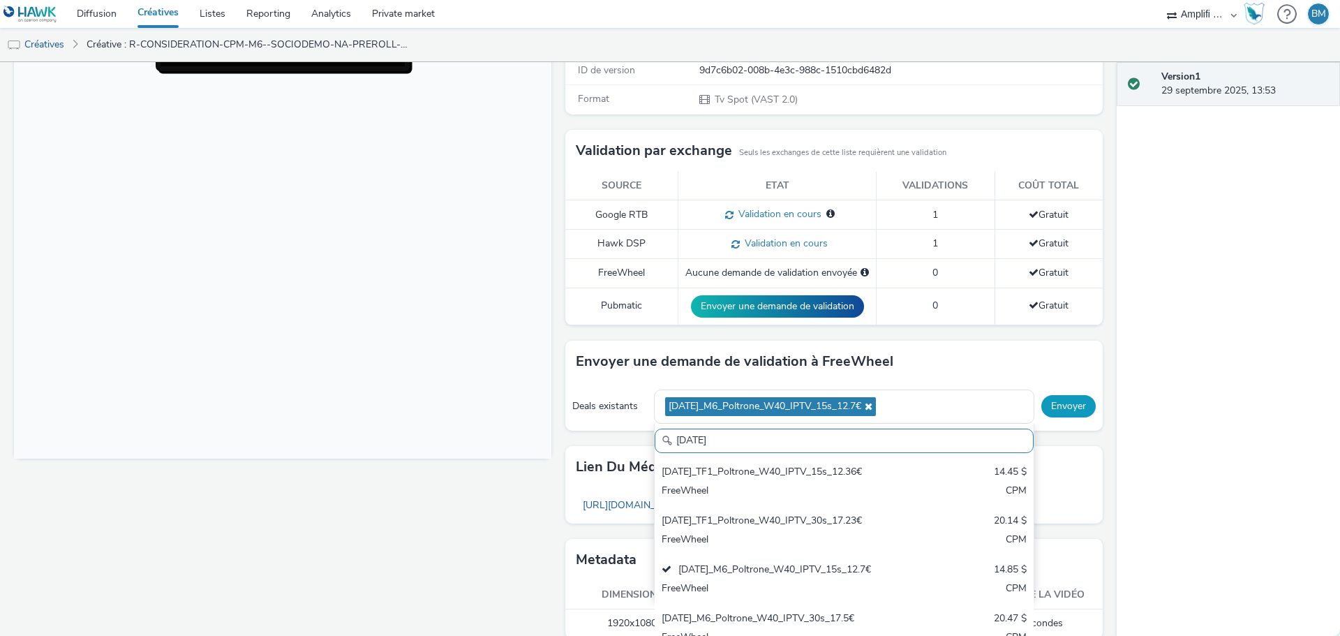
click at [1069, 401] on button "Envoyer" at bounding box center [1068, 406] width 54 height 22
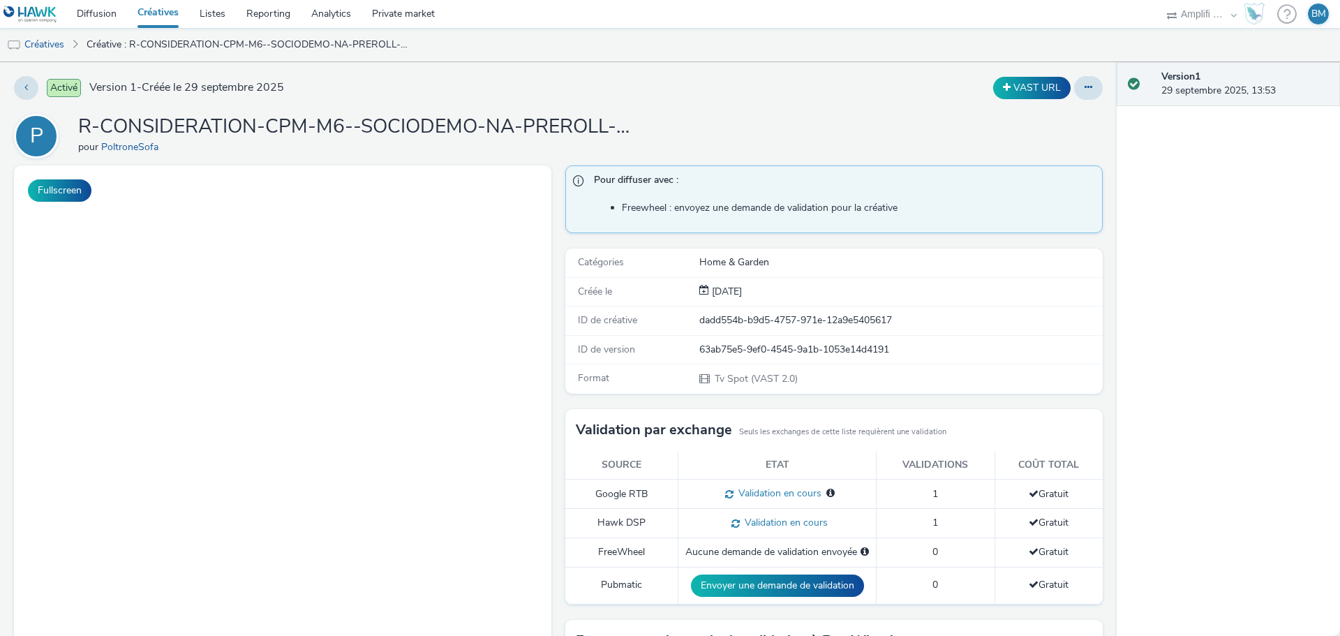
select select "d57a0b46-ef33-4938-977b-e6d07593e41f"
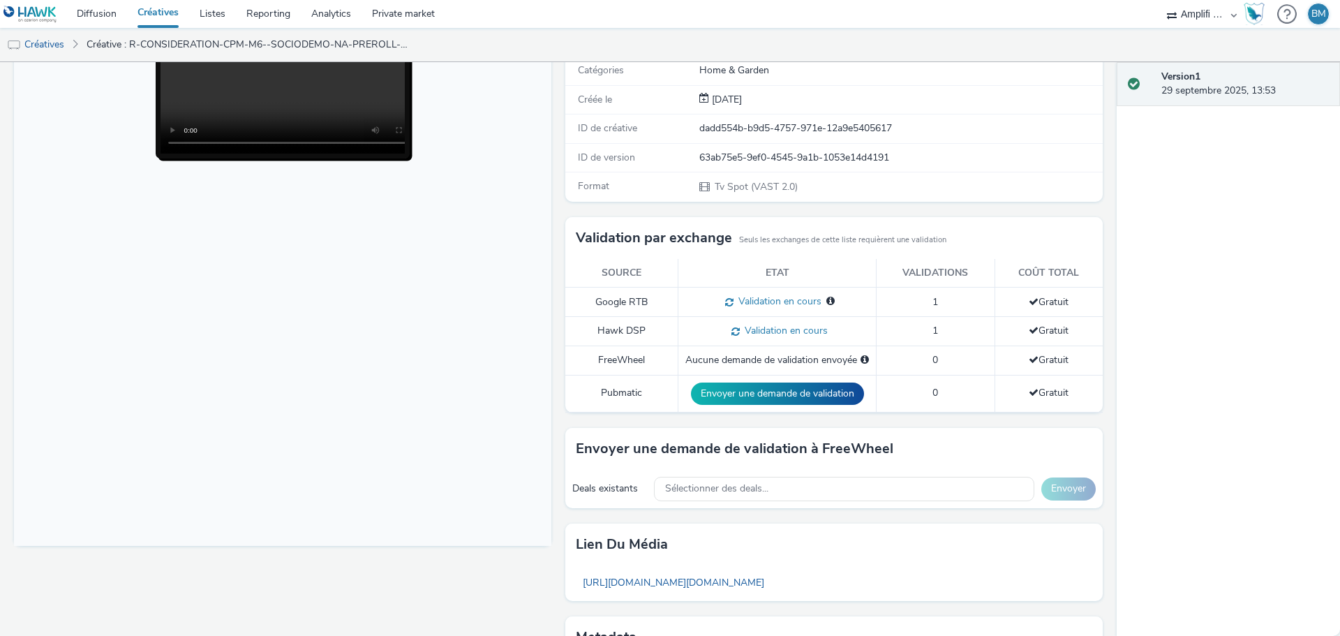
scroll to position [209, 0]
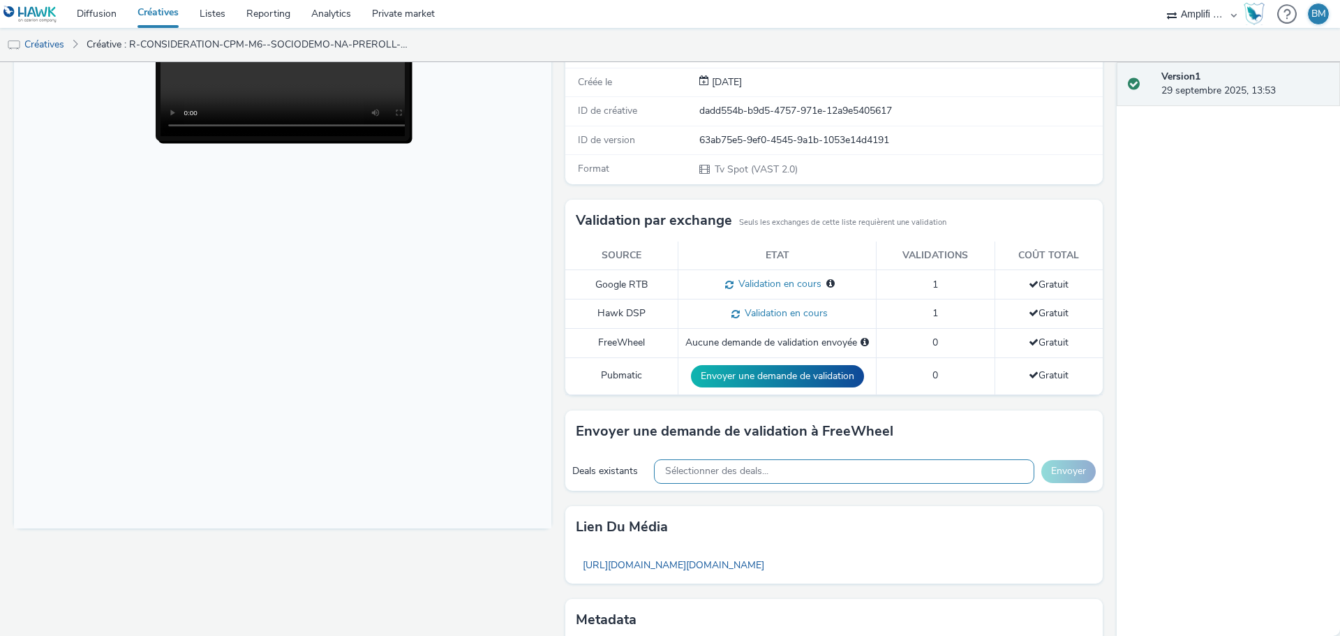
click at [845, 469] on div "Sélectionner des deals..." at bounding box center [844, 471] width 380 height 24
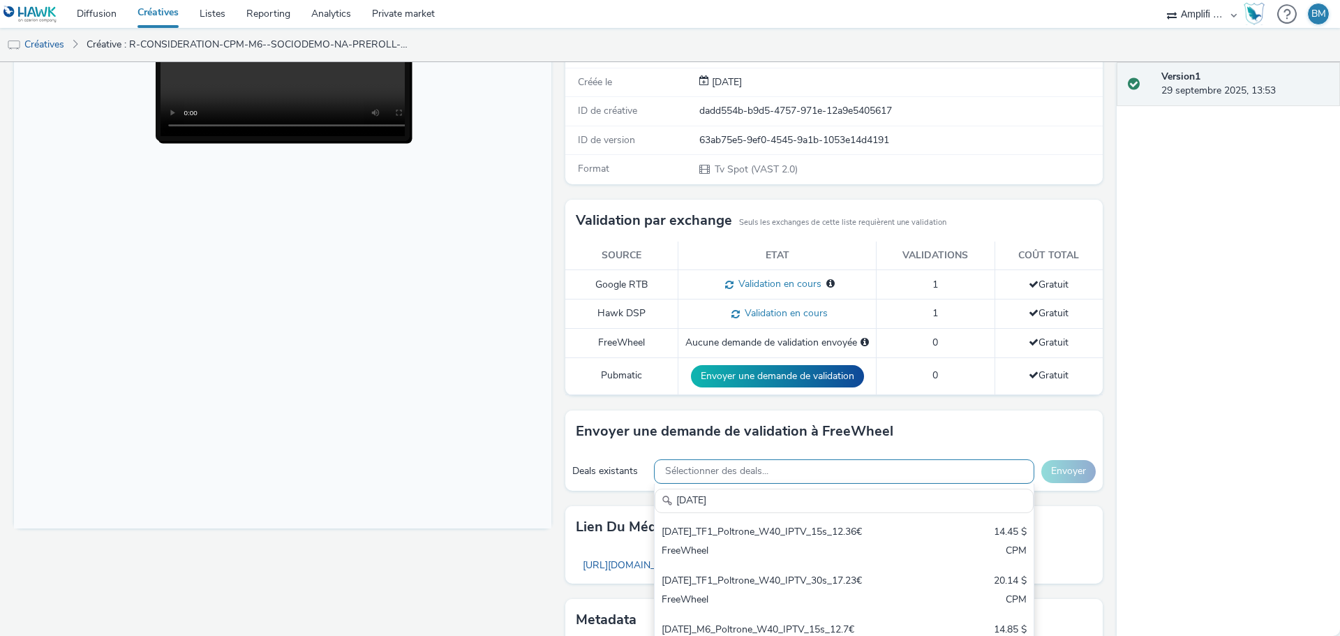
scroll to position [279, 0]
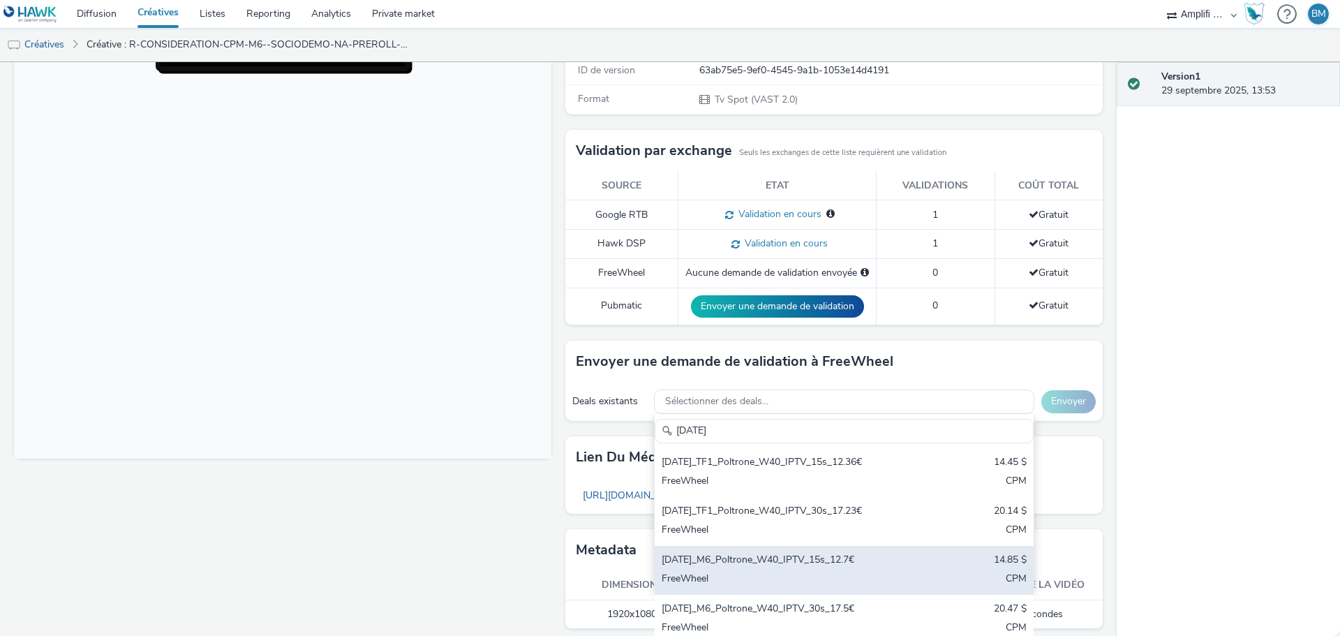
type input "[DATE]"
click at [868, 561] on div "[DATE]_M6_Poltrone_W40_IPTV_15s_12.7€" at bounding box center [782, 561] width 241 height 16
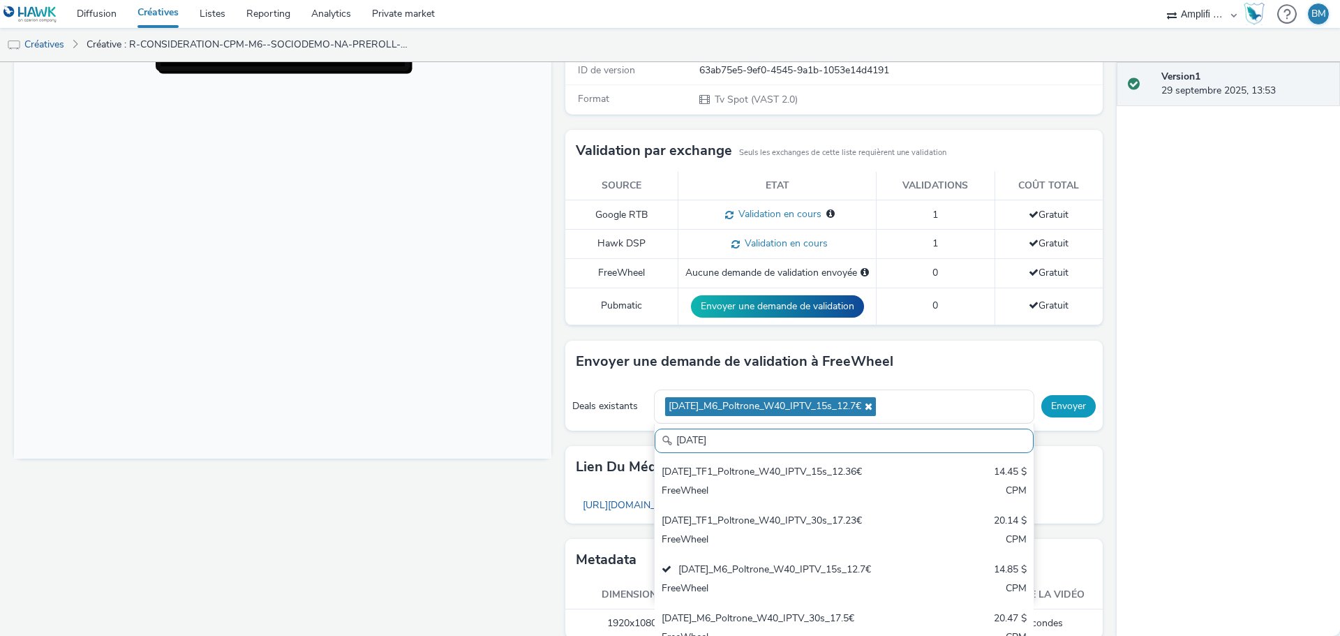
click at [1061, 410] on button "Envoyer" at bounding box center [1068, 406] width 54 height 22
